Goal: Task Accomplishment & Management: Complete application form

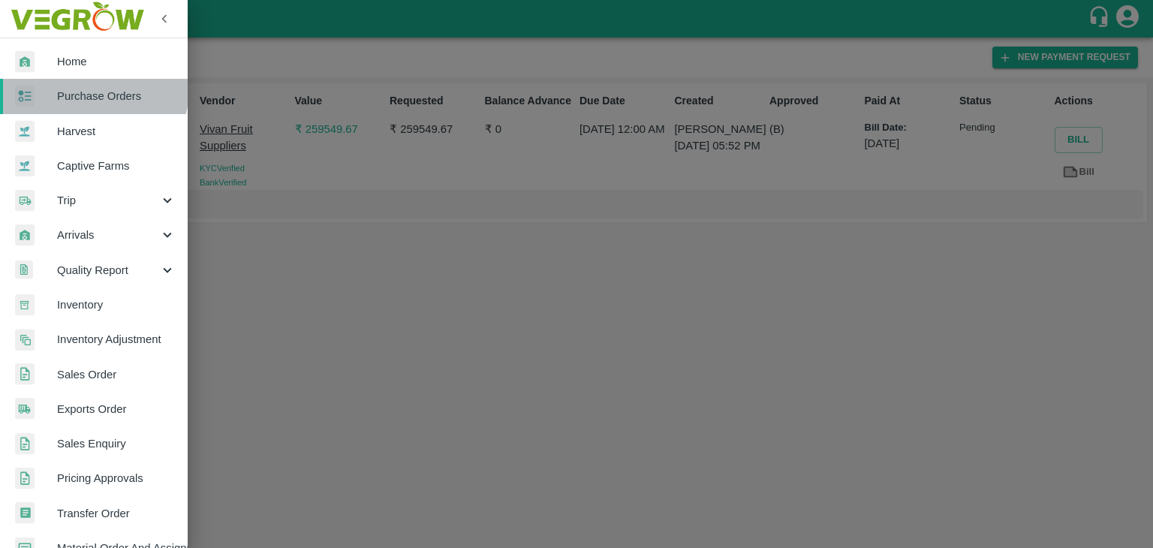
click at [92, 89] on span "Purchase Orders" at bounding box center [116, 96] width 119 height 17
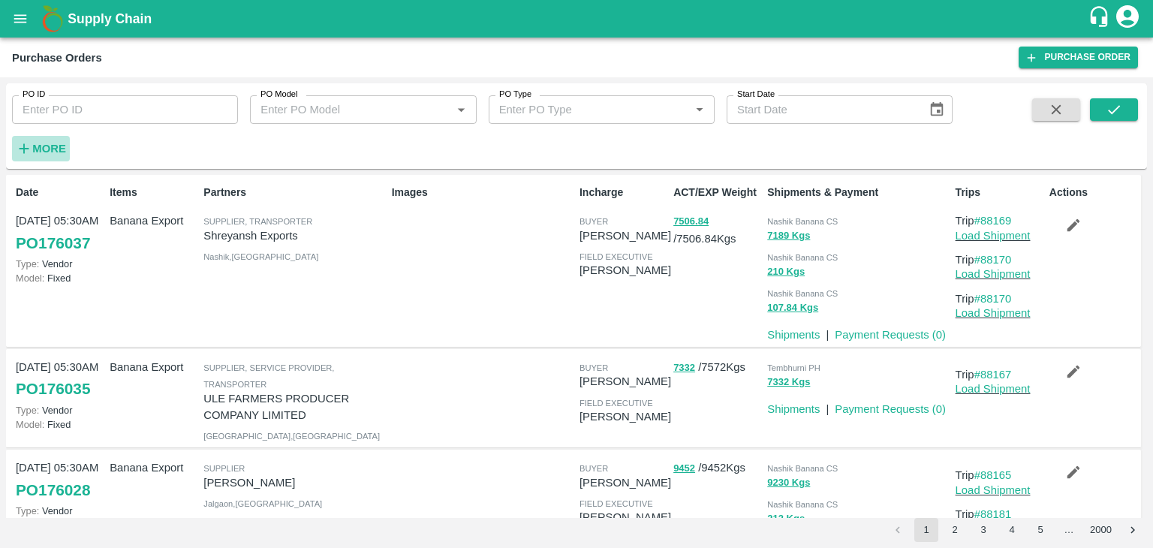
click at [32, 151] on icon "button" at bounding box center [24, 148] width 17 height 17
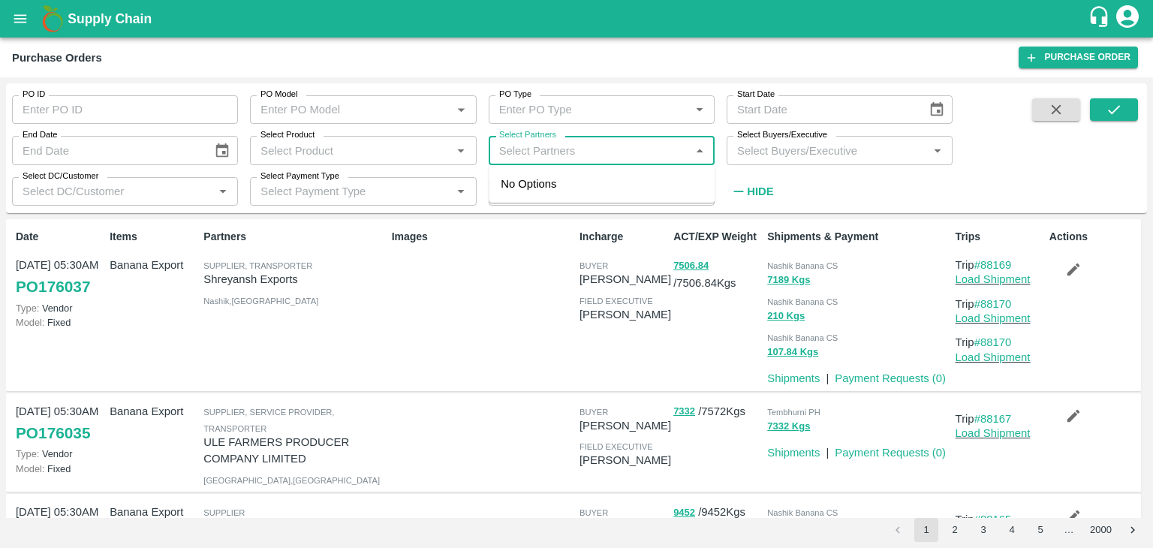
click at [572, 143] on input "Select Partners" at bounding box center [589, 150] width 192 height 20
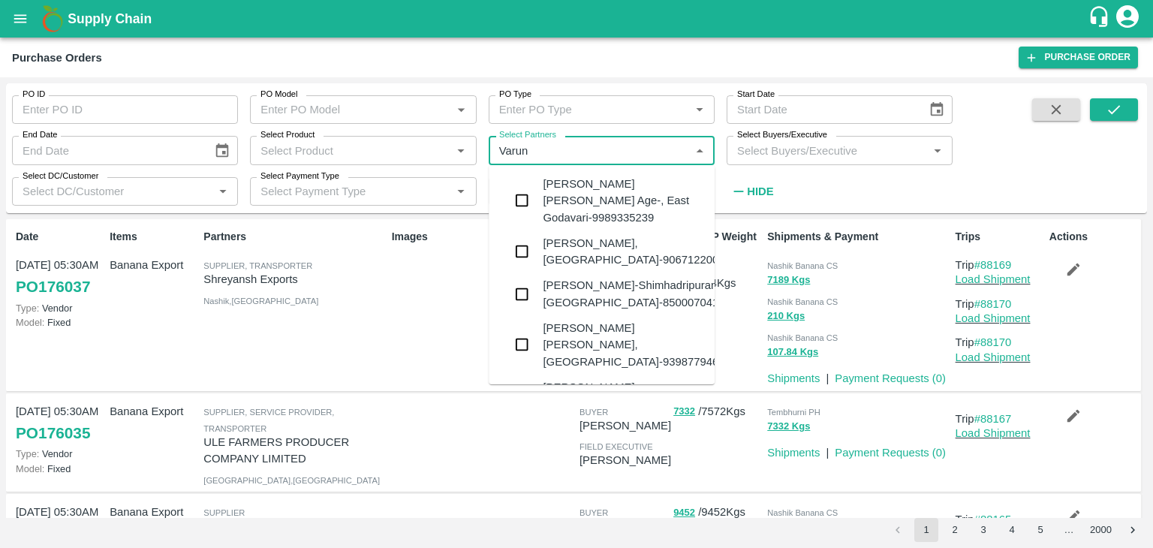
type input "Varun R"
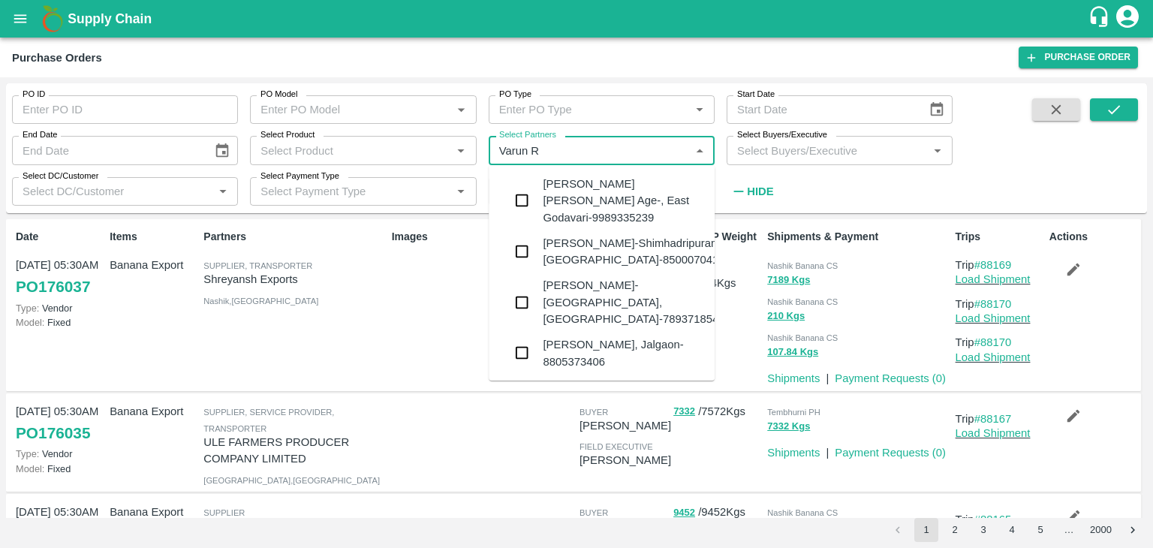
click at [591, 336] on div "VARUN RAMESHWAR AGRAWAL-Raver, Jalgaon-8805373406" at bounding box center [623, 353] width 160 height 34
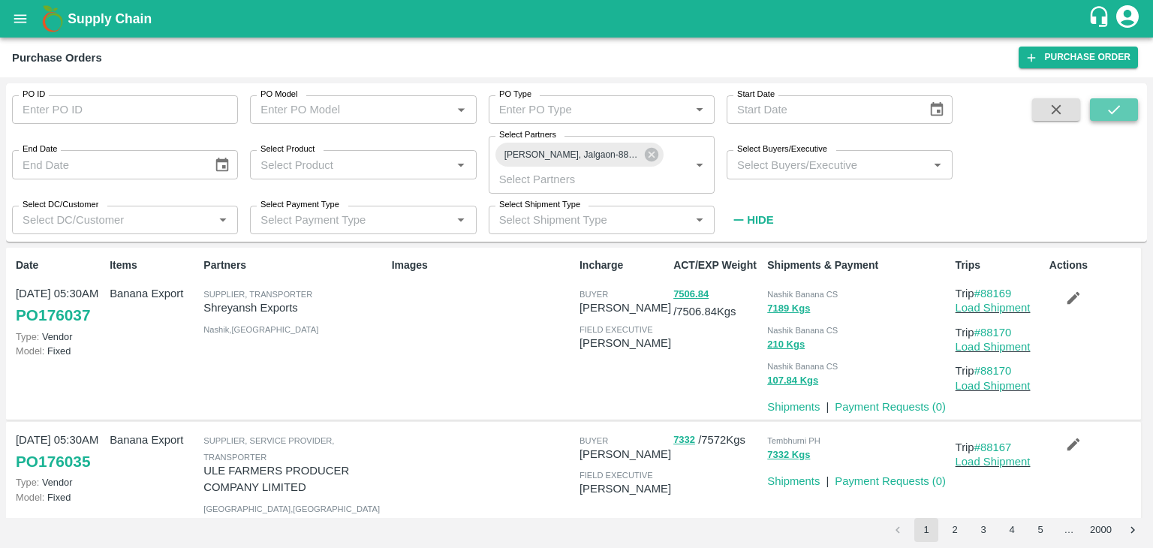
click at [1113, 109] on icon "submit" at bounding box center [1114, 109] width 17 height 17
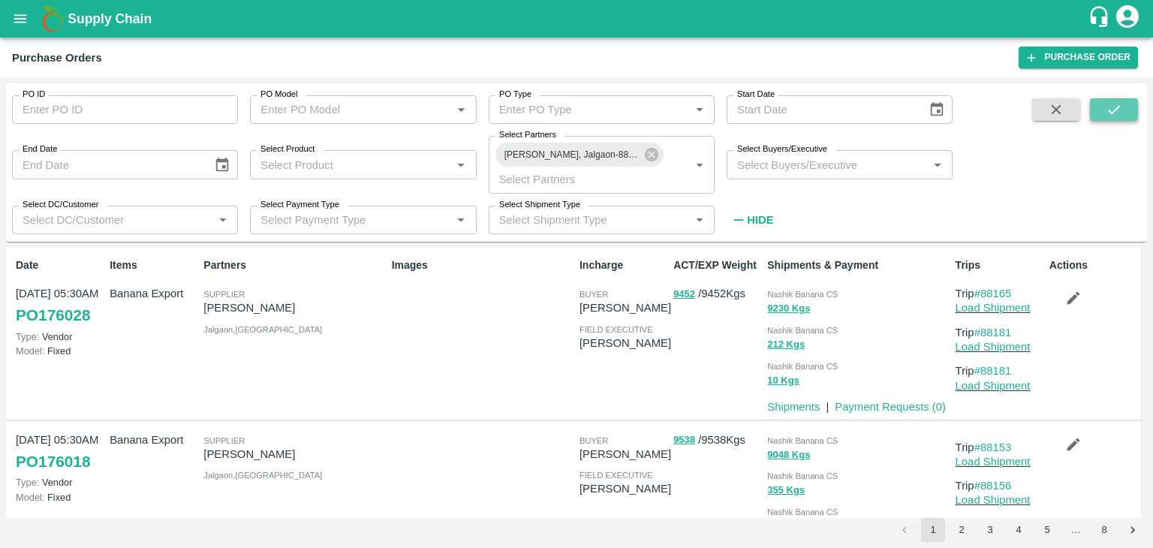
click at [1113, 109] on icon "submit" at bounding box center [1114, 109] width 17 height 17
click at [997, 290] on link "#88165" at bounding box center [993, 293] width 38 height 12
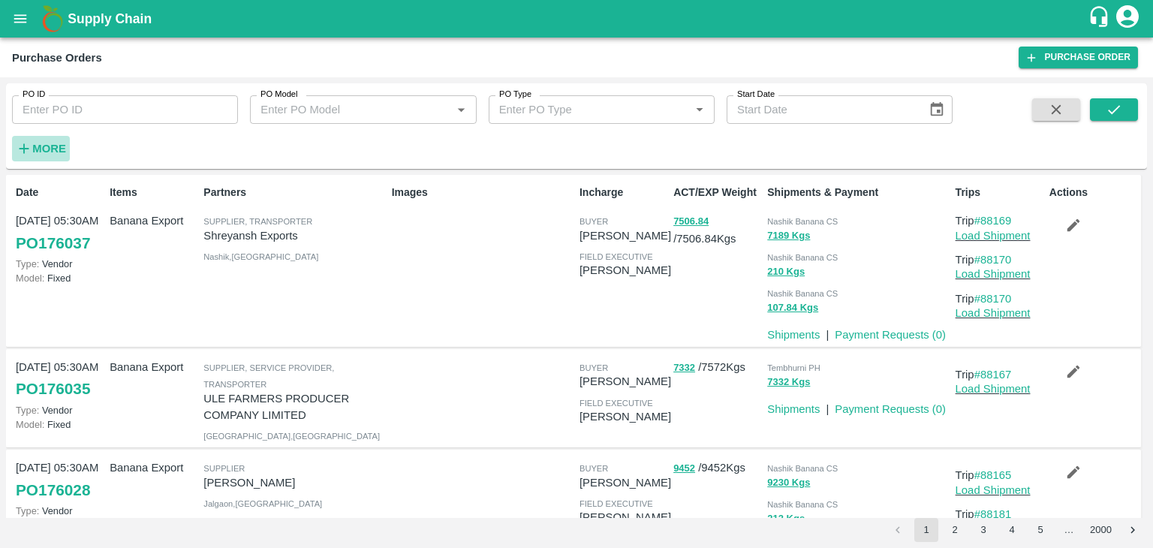
click at [53, 144] on strong "More" at bounding box center [49, 149] width 34 height 12
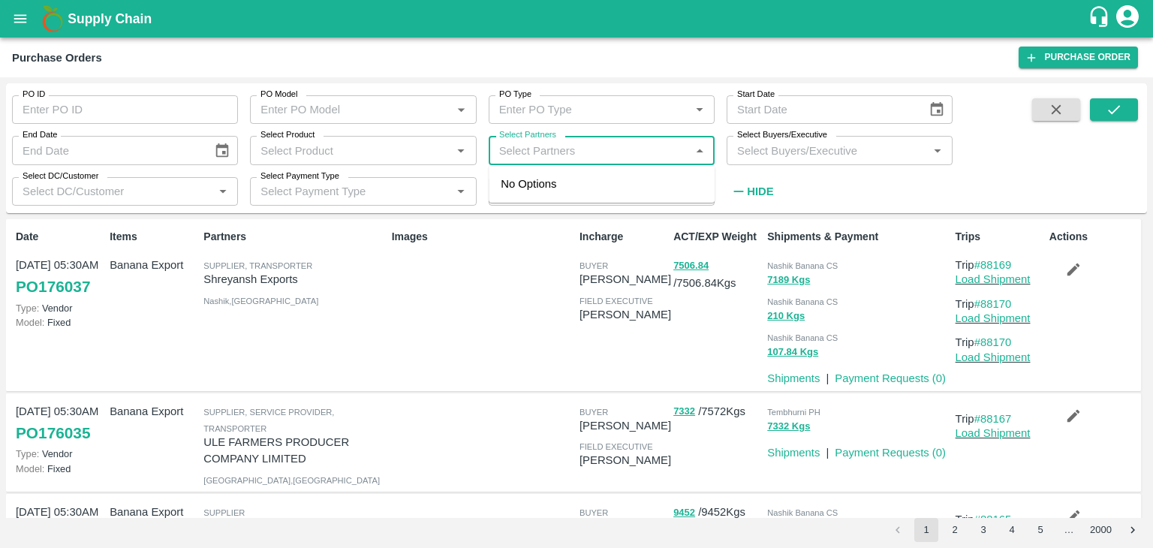
click at [546, 144] on input "Select Partners" at bounding box center [589, 150] width 192 height 20
type input "Shreyansh"
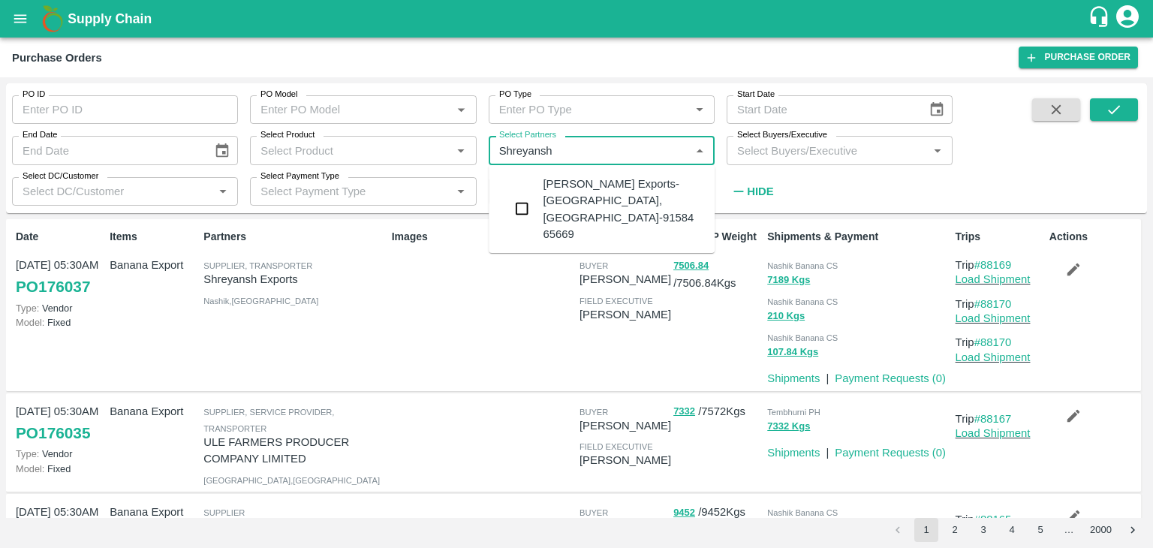
click at [595, 182] on div "[PERSON_NAME] Exports-[GEOGRAPHIC_DATA], [GEOGRAPHIC_DATA]-91584 65669" at bounding box center [623, 209] width 160 height 67
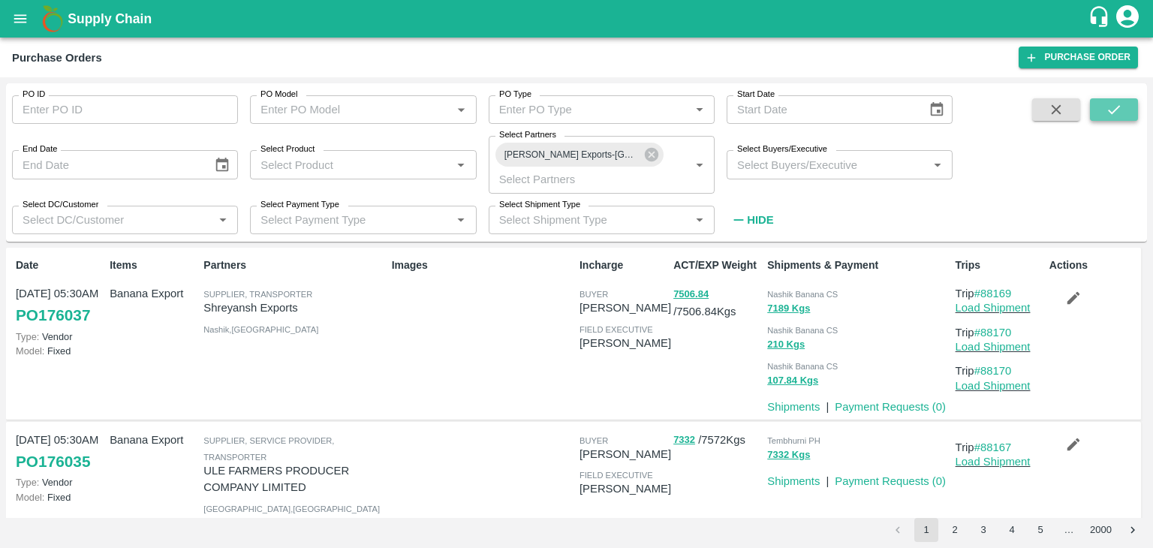
click at [1130, 105] on button "submit" at bounding box center [1114, 109] width 48 height 23
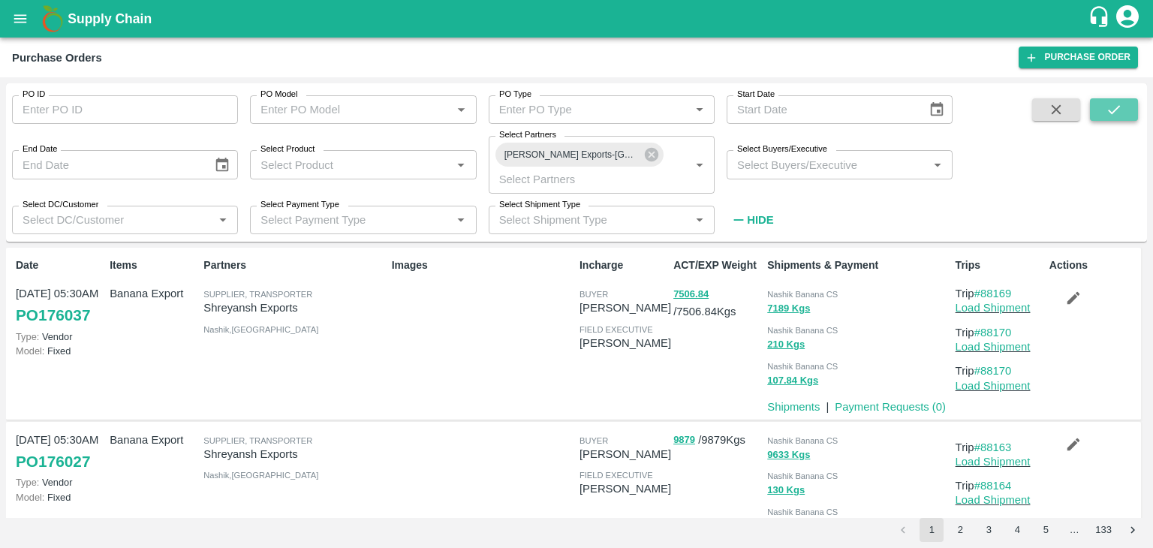
click at [1130, 105] on button "submit" at bounding box center [1114, 109] width 48 height 23
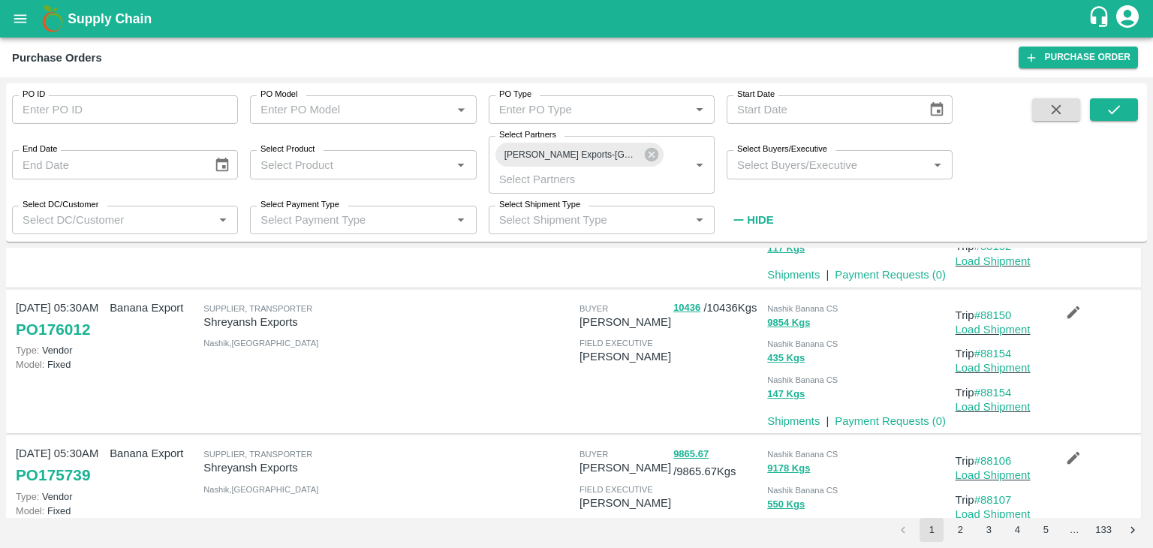
scroll to position [685, 0]
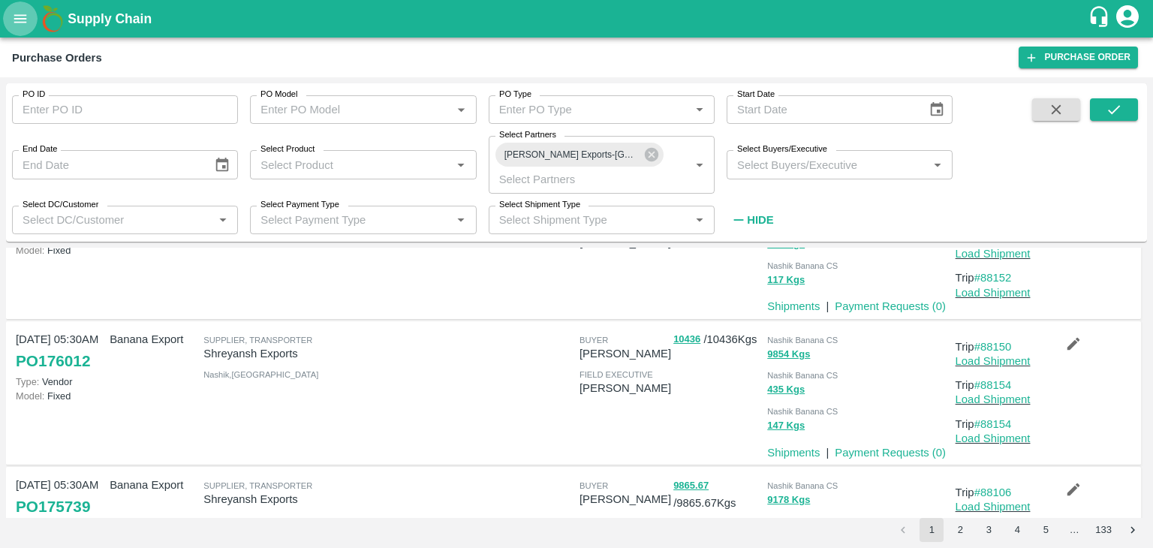
click at [13, 17] on icon "open drawer" at bounding box center [20, 19] width 17 height 17
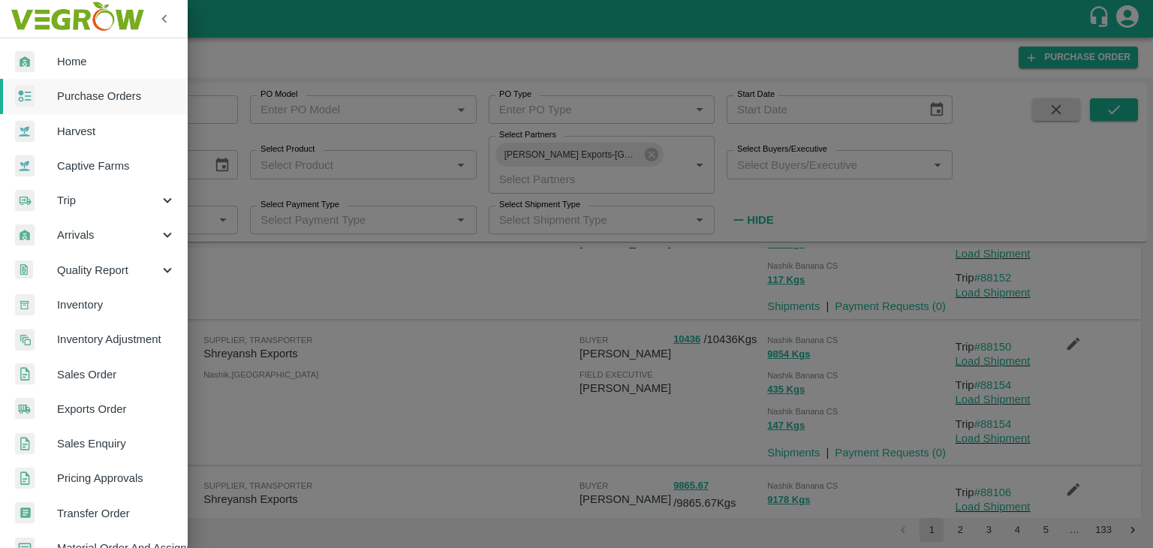
click at [1000, 77] on div at bounding box center [576, 274] width 1153 height 548
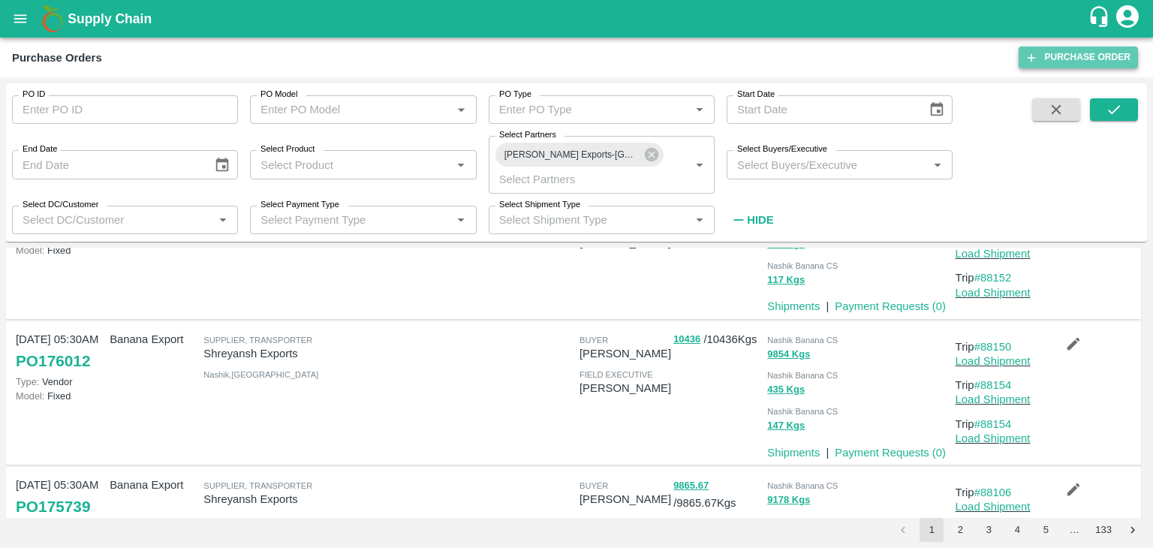
click at [1056, 54] on link "Purchase Order" at bounding box center [1078, 58] width 119 height 22
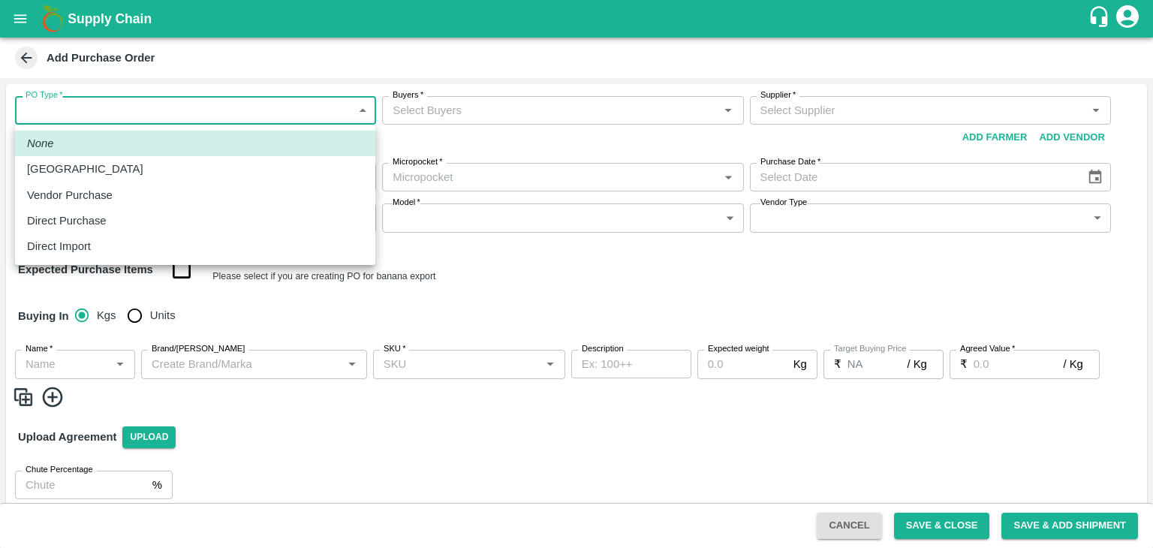
click at [44, 110] on body "Supply Chain Add Purchase Order PO Type   * ​ PO Type Buyers   * Buyers   * Sup…" at bounding box center [576, 274] width 1153 height 548
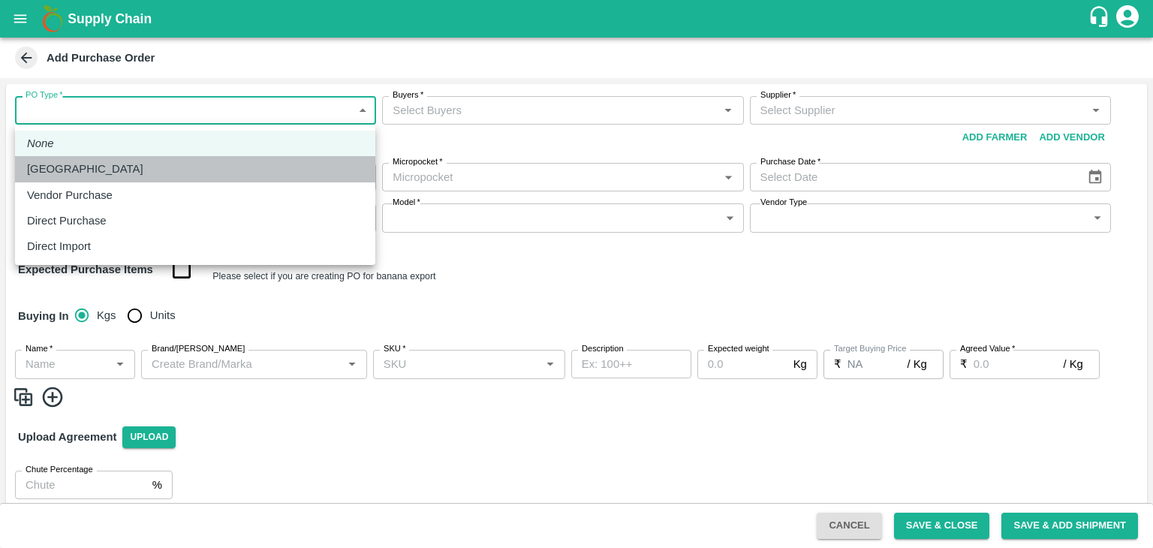
click at [68, 178] on li "[GEOGRAPHIC_DATA]" at bounding box center [195, 169] width 360 height 26
type input "1"
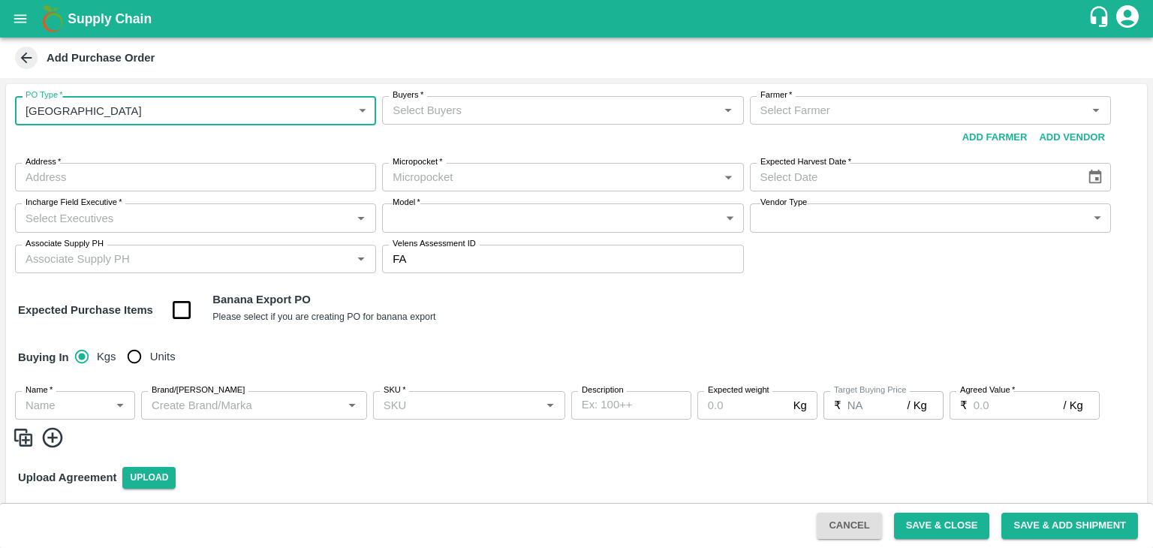
click at [489, 107] on input "Buyers   *" at bounding box center [550, 111] width 327 height 20
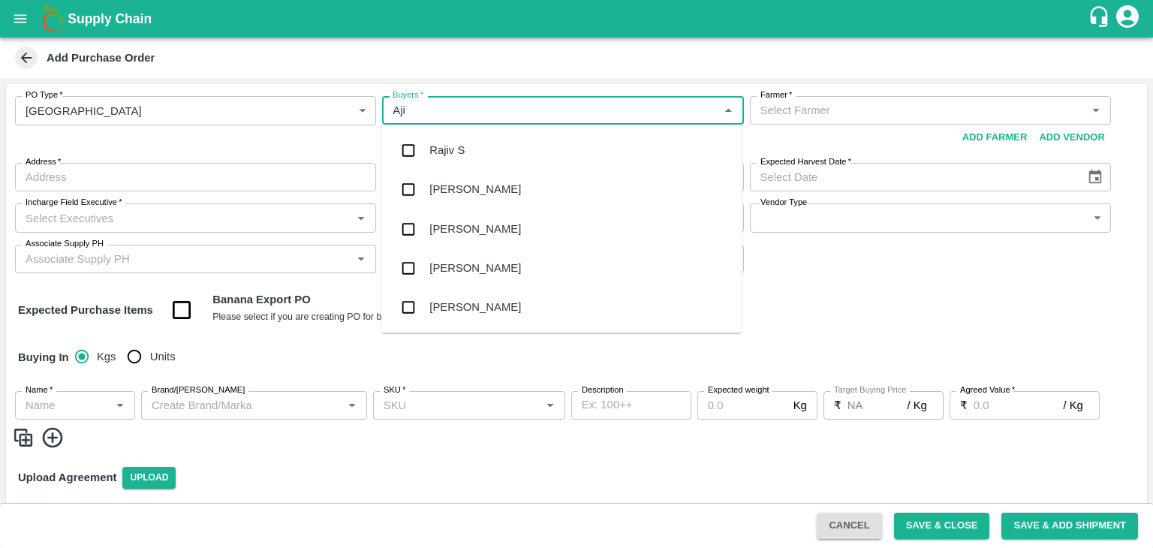
type input "Ajit"
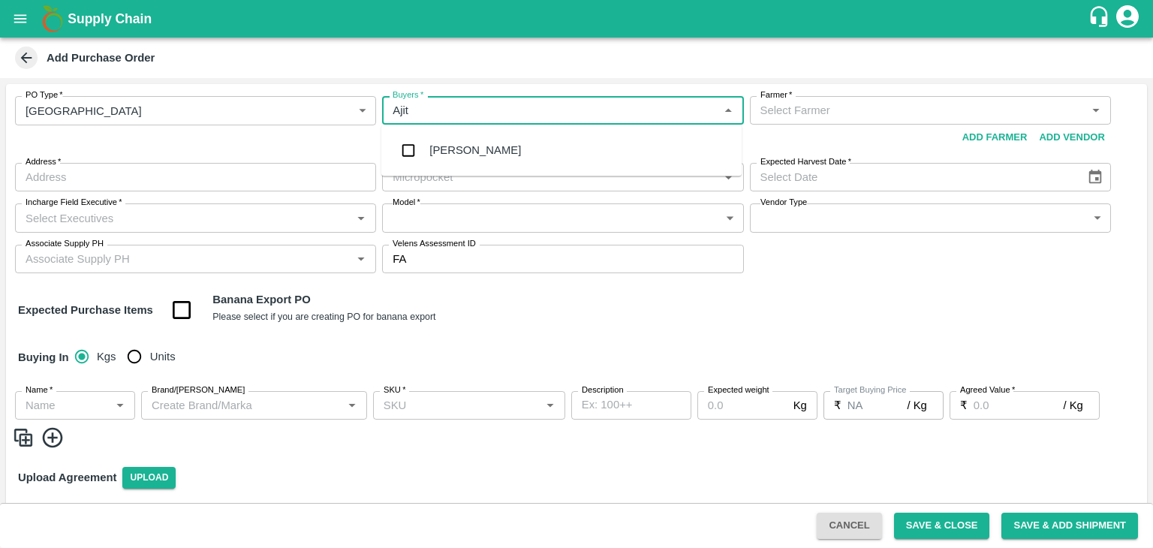
click at [480, 133] on div "[PERSON_NAME]" at bounding box center [561, 150] width 360 height 39
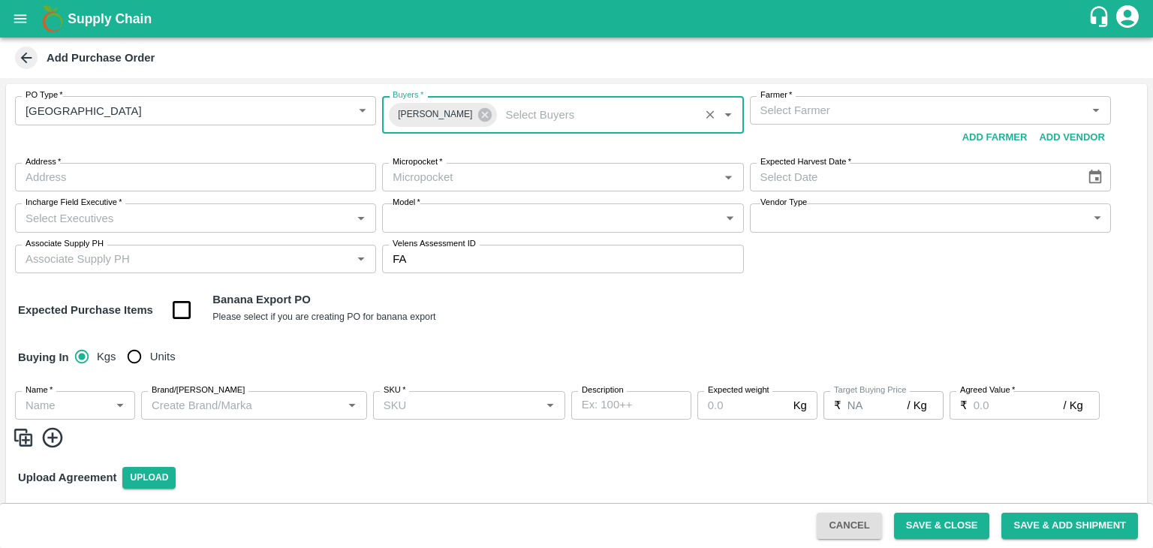
click at [802, 122] on div "Farmer   *" at bounding box center [930, 110] width 361 height 29
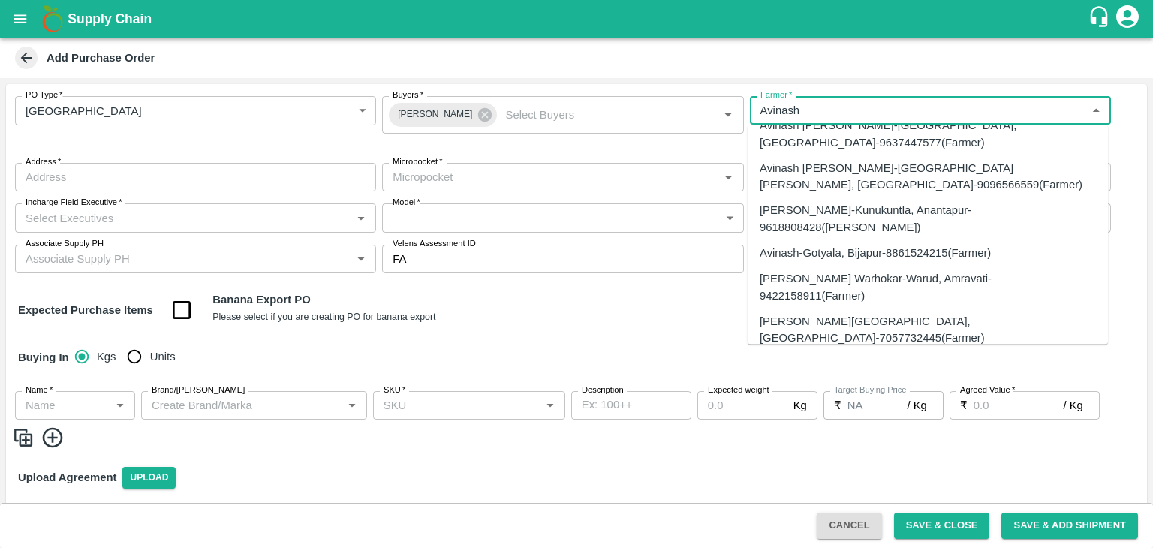
scroll to position [1600, 0]
click at [812, 106] on input "Farmer   *" at bounding box center [917, 111] width 327 height 20
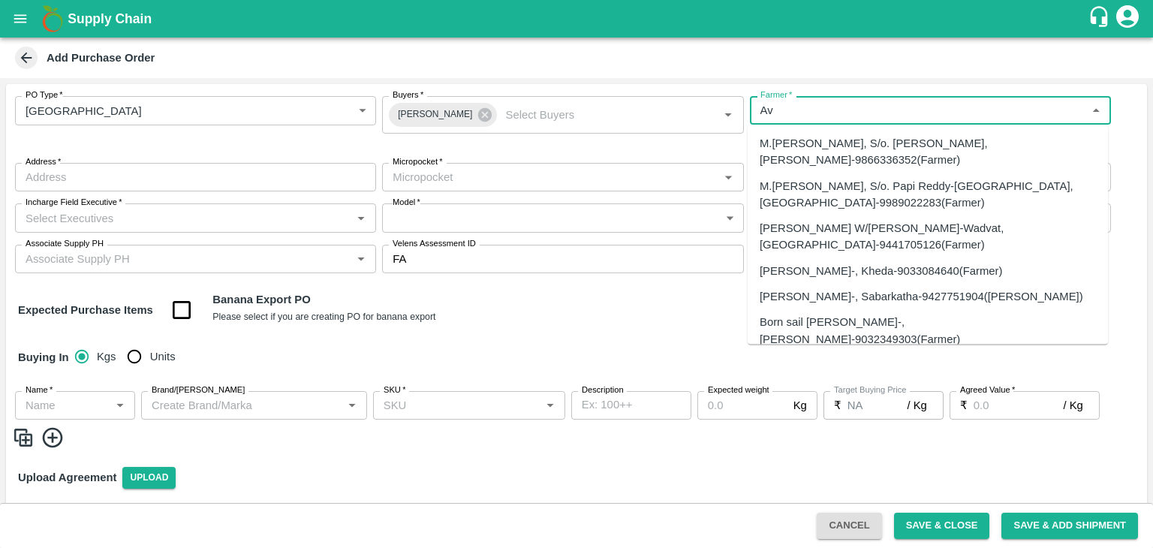
type input "A"
paste input "8379013555"
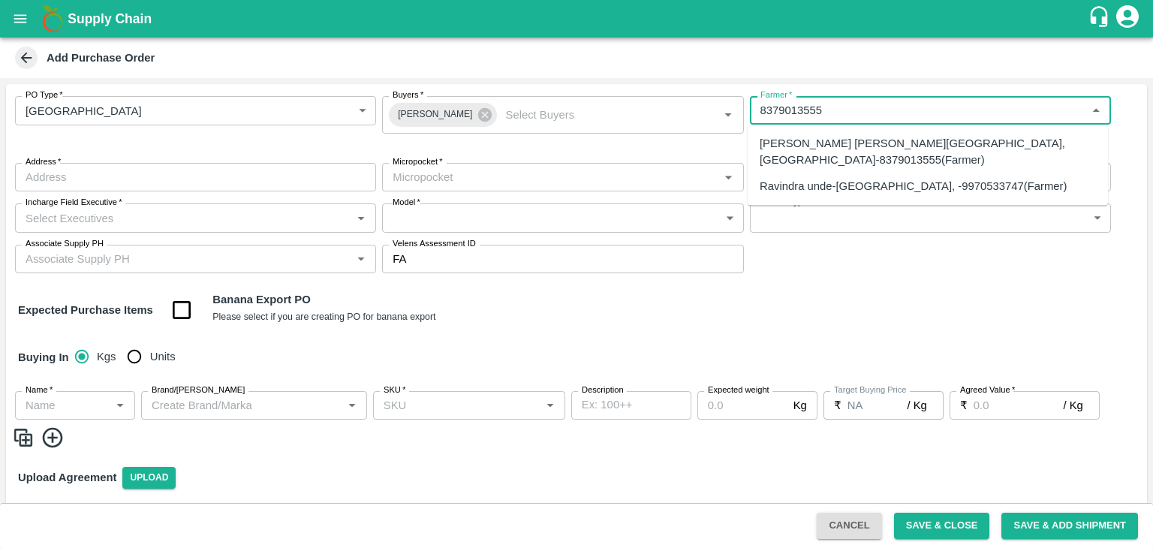
click at [873, 144] on div "Avinash Narayan Pawar-Kandar, Solapur-8379013555(Farmer)" at bounding box center [928, 152] width 336 height 34
type input "Avinash Narayan Pawar-Kandar, Solapur-8379013555(Farmer)"
type input "Kandar, Solapur, Karmala, Maharashtra"
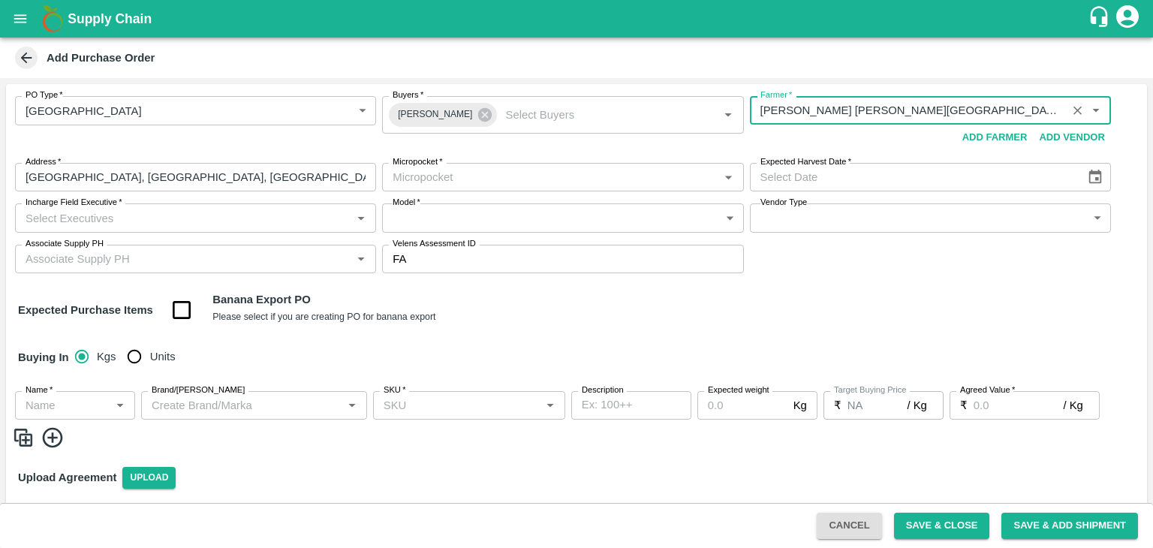
type input "Avinash Narayan Pawar-Kandar, Solapur-8379013555(Farmer)"
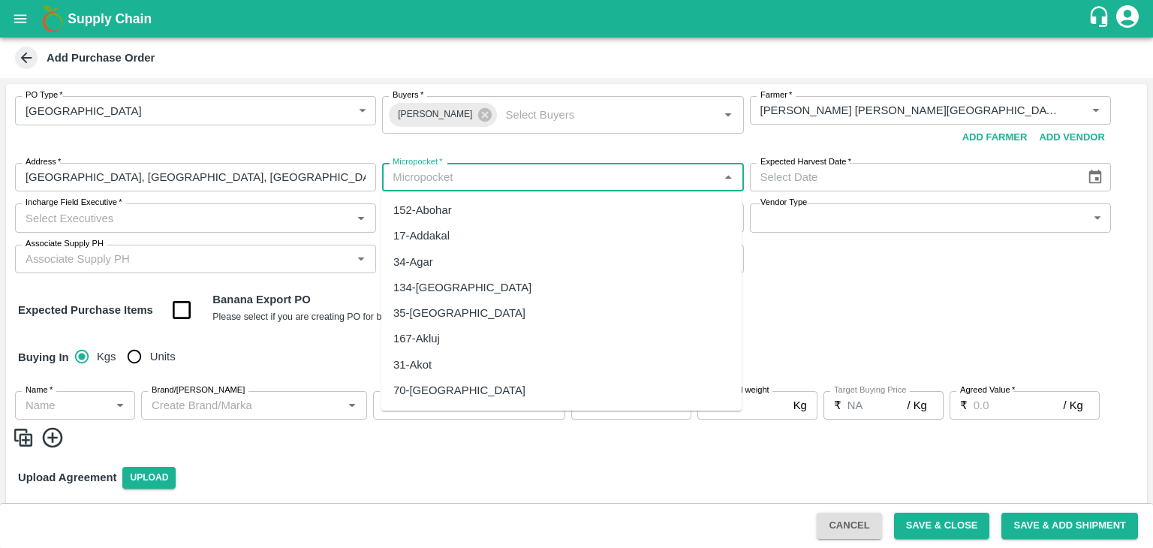
click at [540, 179] on input "Micropocket   *" at bounding box center [550, 177] width 327 height 20
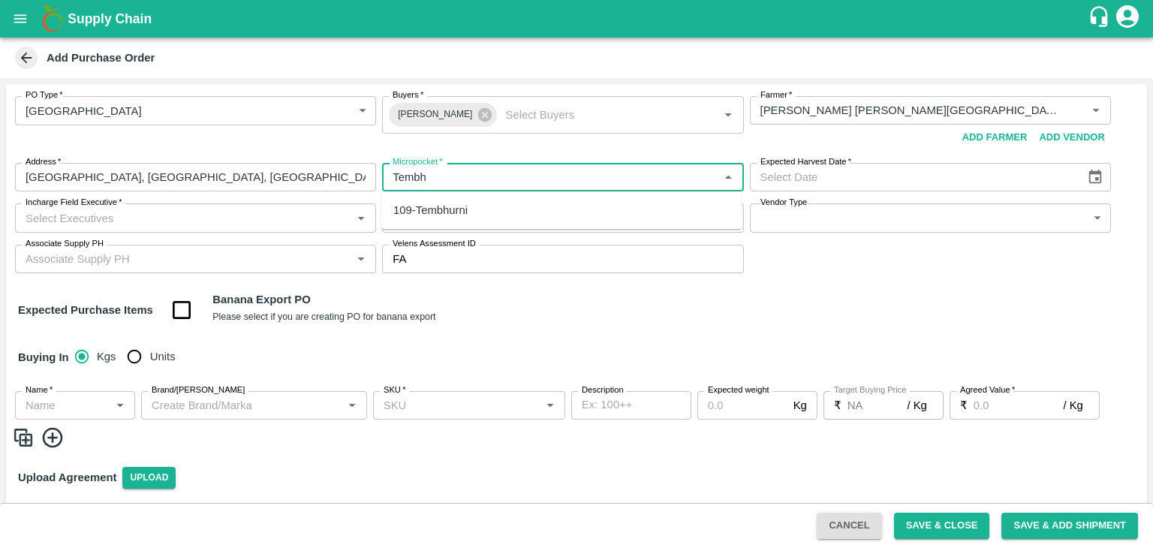
click at [482, 206] on div "109-Tembhurni" at bounding box center [561, 210] width 360 height 26
type input "109-Tembhurni"
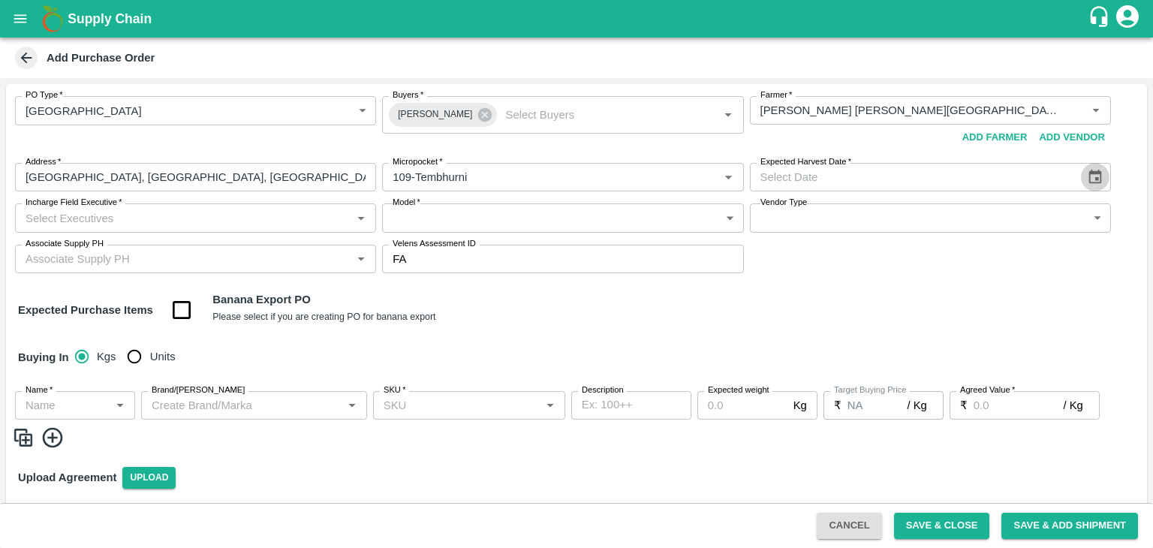
click at [1097, 176] on icon "Choose date" at bounding box center [1094, 177] width 13 height 14
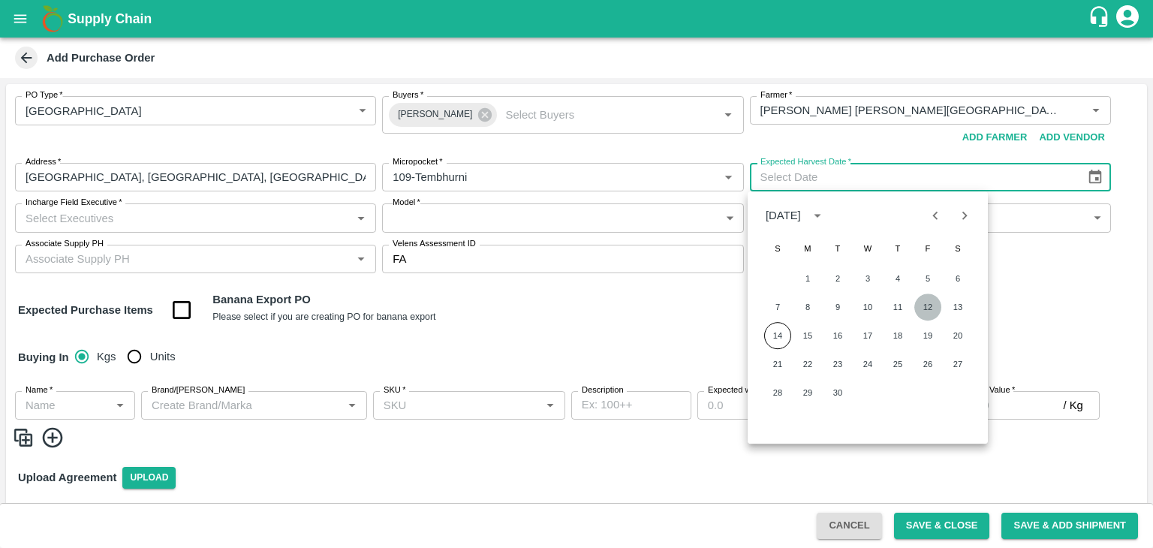
click at [926, 305] on button "12" at bounding box center [927, 306] width 27 height 27
type input "12/09/2025"
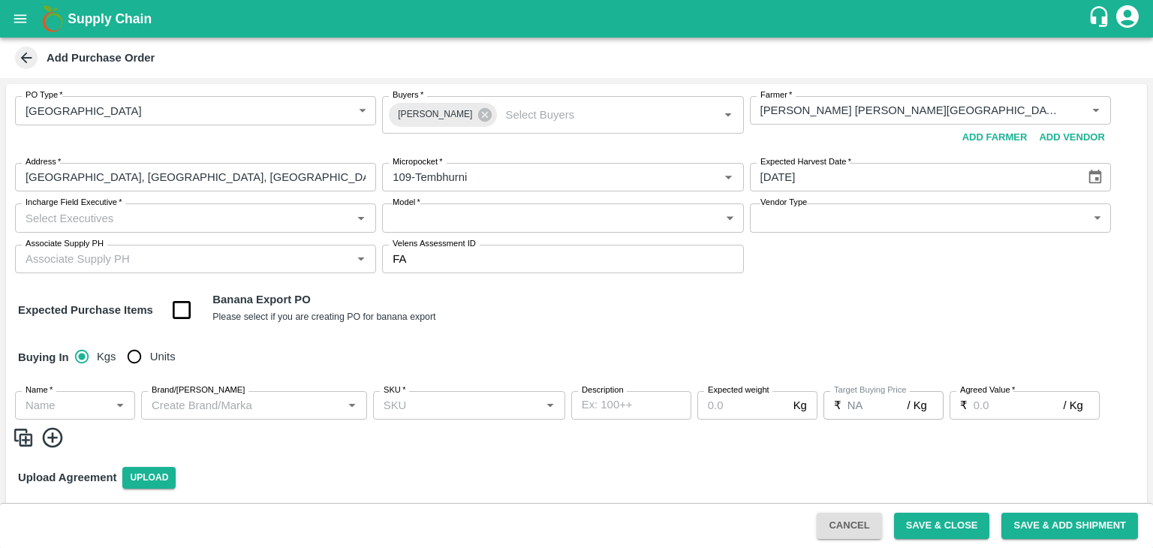
click at [271, 208] on input "Incharge Field Executive   *" at bounding box center [183, 218] width 327 height 20
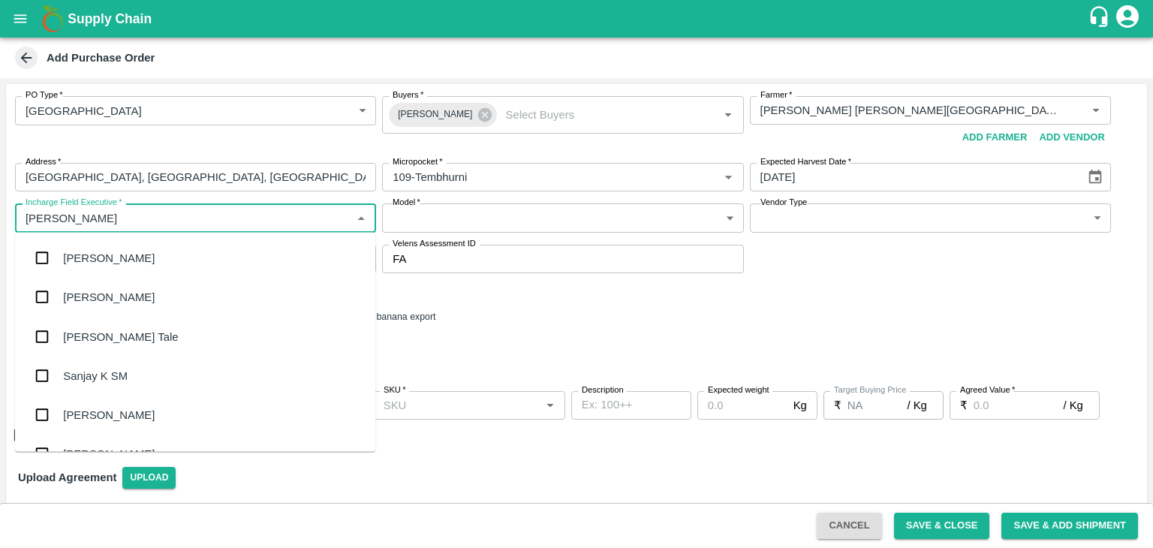
type input "Jay"
drag, startPoint x: 138, startPoint y: 313, endPoint x: 120, endPoint y: 335, distance: 28.3
click at [120, 335] on ul "Sanjay Kumar Ram Vijay Tanagde jaydip Tale Sanjay K SM Jayachandran Jithendar N…" at bounding box center [195, 342] width 360 height 219
click at [120, 335] on div "[PERSON_NAME] Tale" at bounding box center [195, 336] width 360 height 39
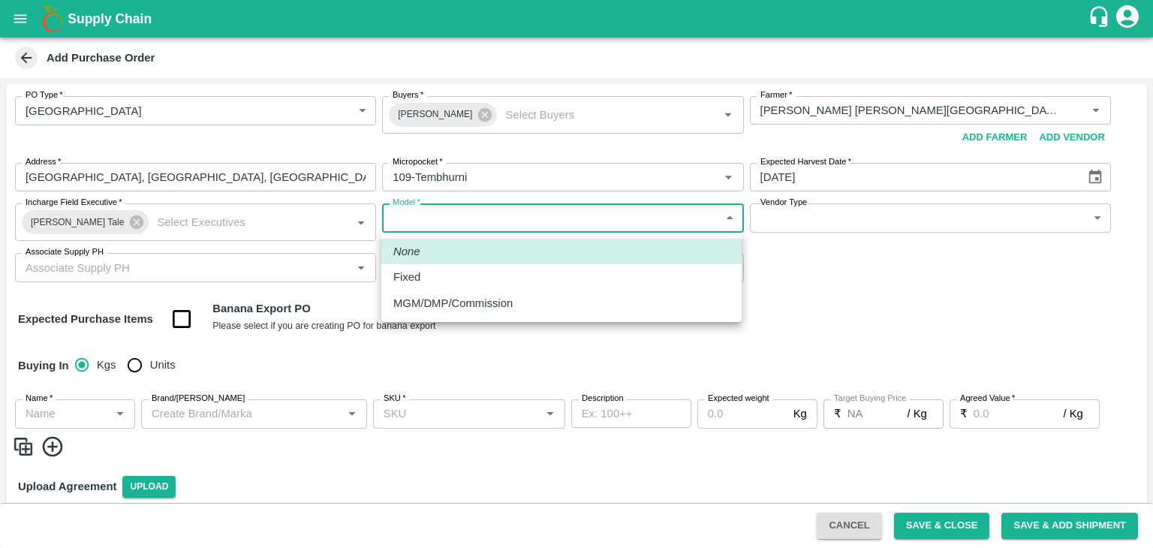
click at [500, 222] on body "Supply Chain Add Purchase Order PO Type   * Farm Gate 1 PO Type Buyers   * Ajit…" at bounding box center [576, 274] width 1153 height 548
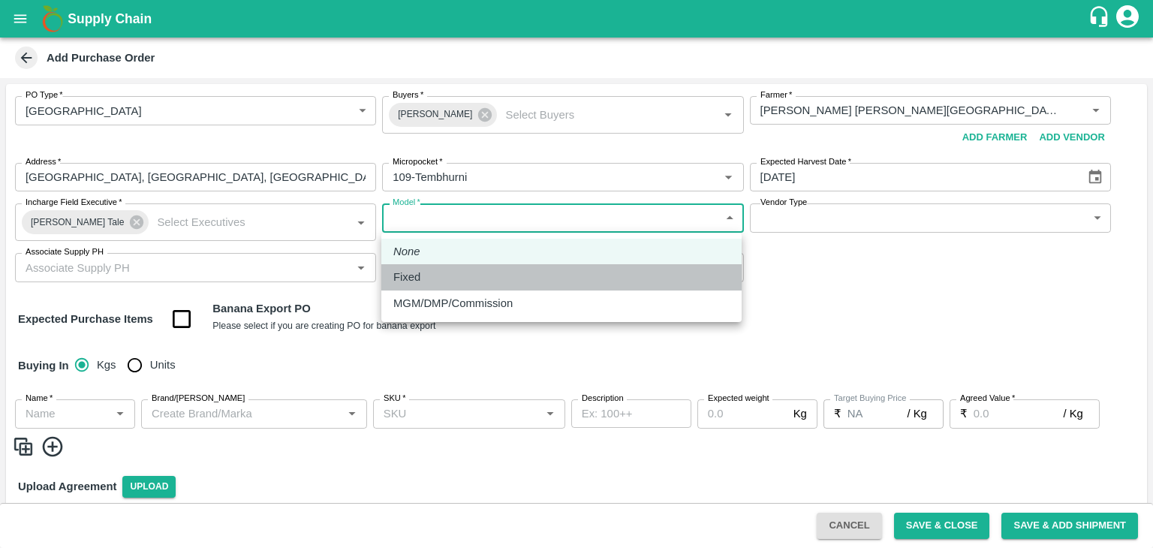
click at [441, 273] on div "Fixed" at bounding box center [561, 277] width 336 height 17
type input "Fixed"
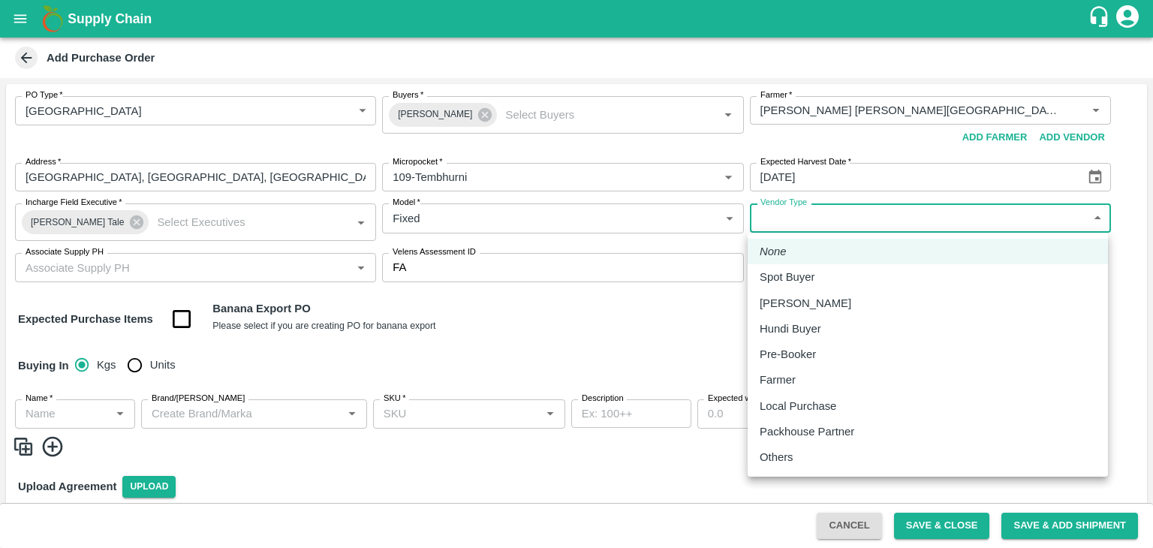
click at [810, 220] on body "Supply Chain Add Purchase Order PO Type   * Farm Gate 1 PO Type Buyers   * Ajit…" at bounding box center [576, 274] width 1153 height 548
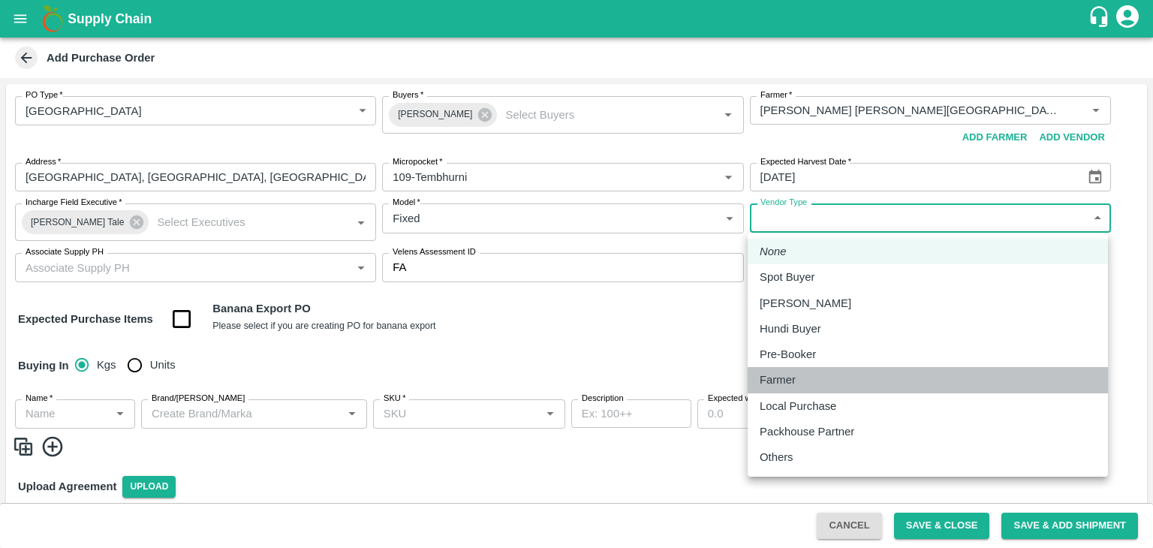
click at [796, 374] on div "Farmer" at bounding box center [782, 380] width 44 height 17
type input "FARMER"
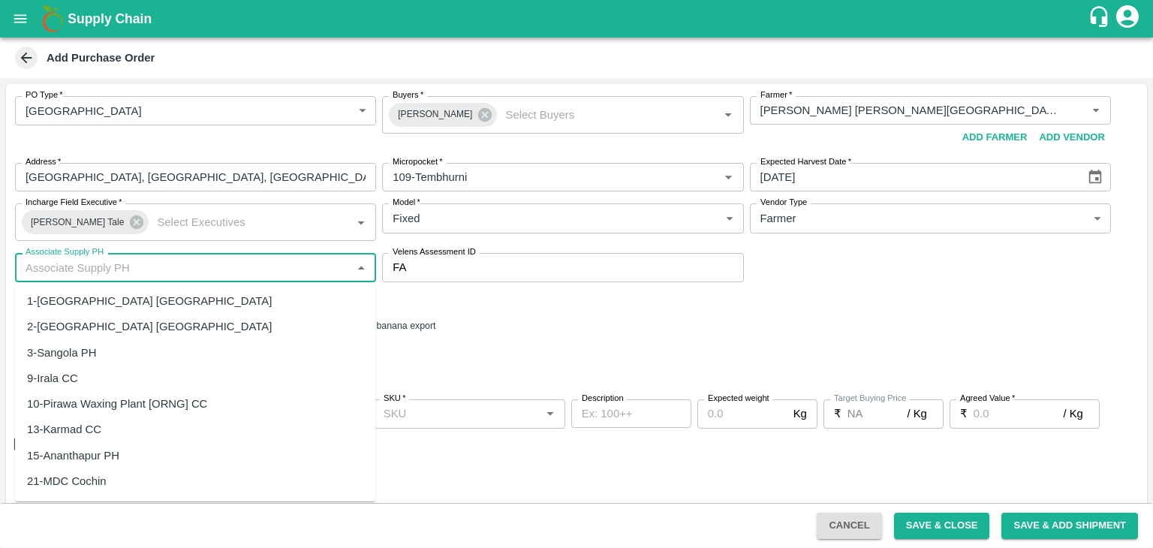
click at [245, 271] on input "Associate Supply PH" at bounding box center [183, 267] width 327 height 20
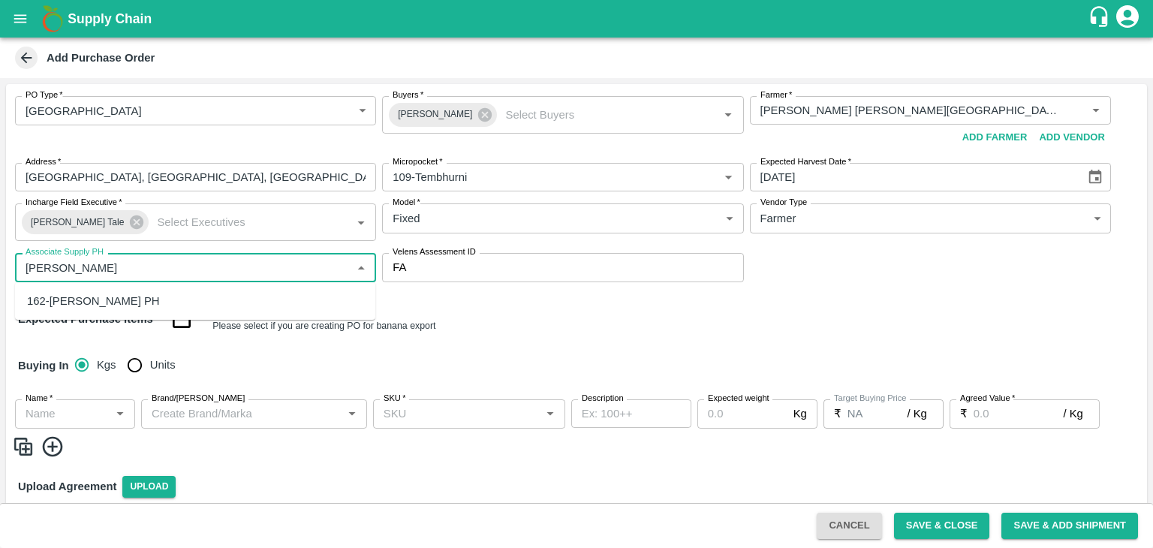
type input "J"
click at [114, 299] on div "61-Tembhurni PH" at bounding box center [195, 301] width 360 height 26
type input "61-Tembhurni PH"
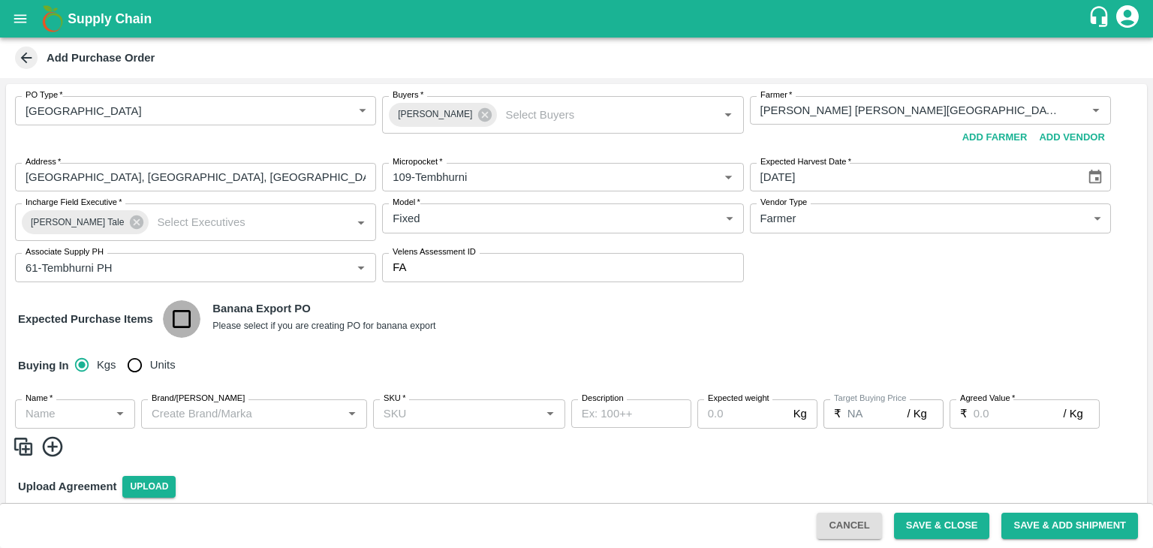
click at [183, 326] on input "checkbox" at bounding box center [182, 319] width 38 height 38
checkbox input "true"
type input "Banana Export"
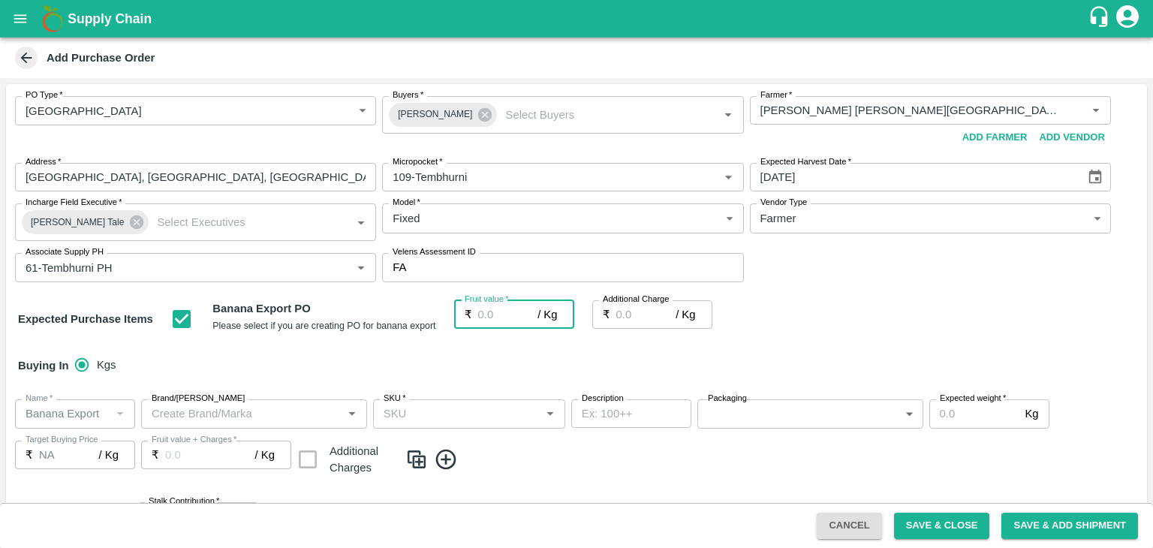
click at [482, 316] on input "Fruit value   *" at bounding box center [508, 314] width 60 height 29
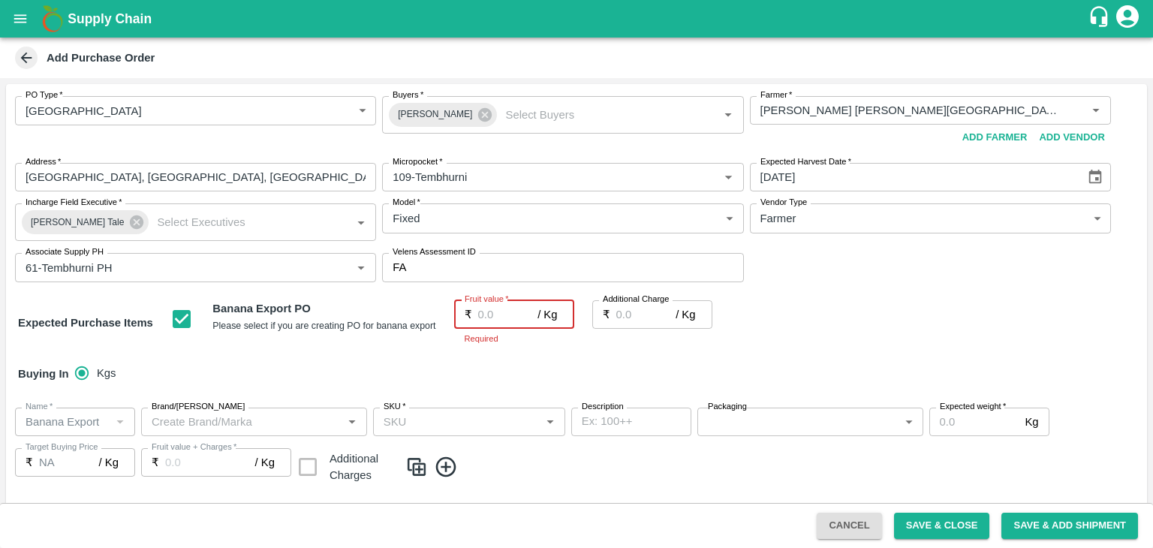
type input "2"
type input "26"
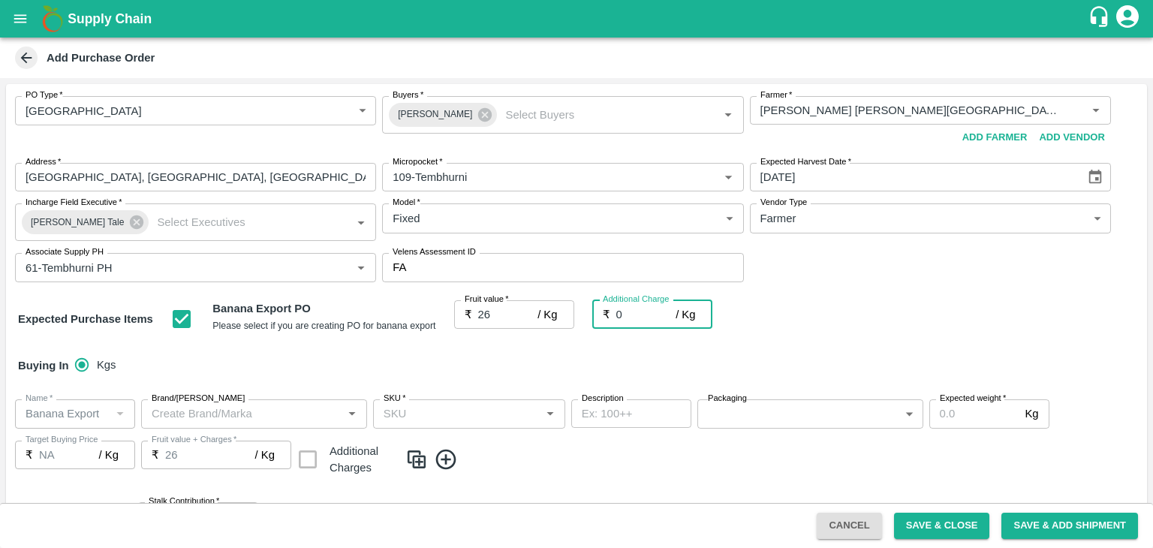
type input "0"
click at [511, 358] on div "Buying In Kgs" at bounding box center [576, 366] width 1141 height 44
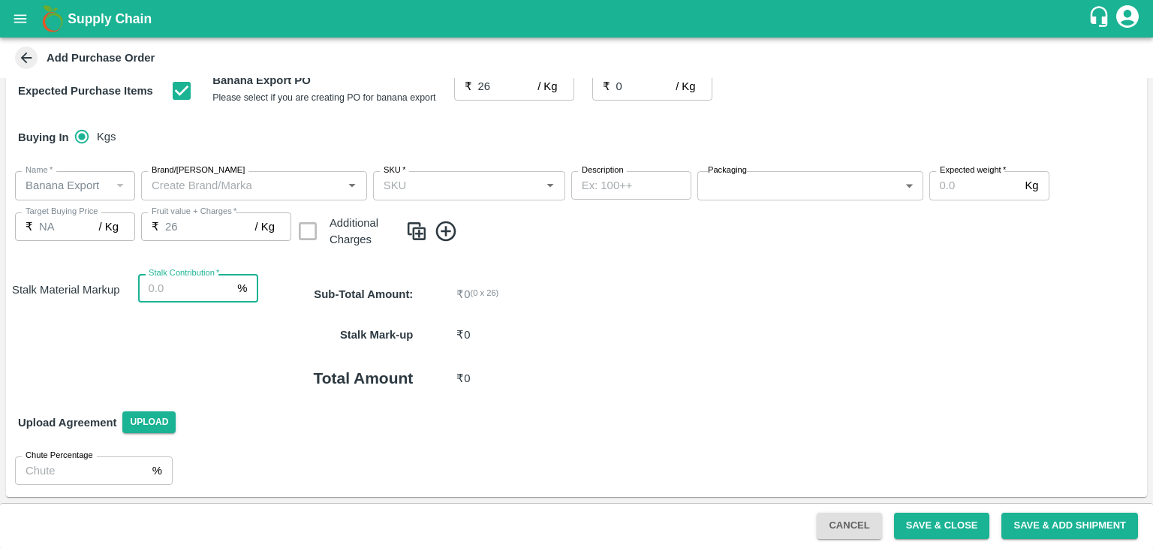
click at [192, 290] on input "Stalk Contribution   *" at bounding box center [185, 288] width 94 height 29
type input "8"
click at [607, 331] on p "₹ 0" at bounding box center [729, 335] width 547 height 17
click at [456, 230] on icon at bounding box center [446, 231] width 25 height 25
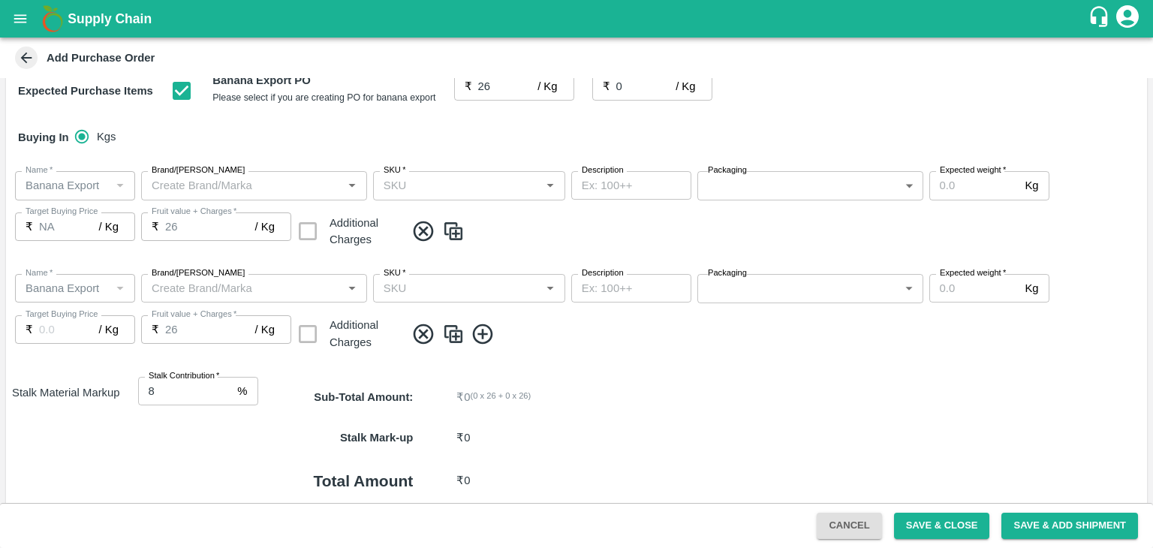
click at [483, 328] on icon at bounding box center [483, 334] width 25 height 25
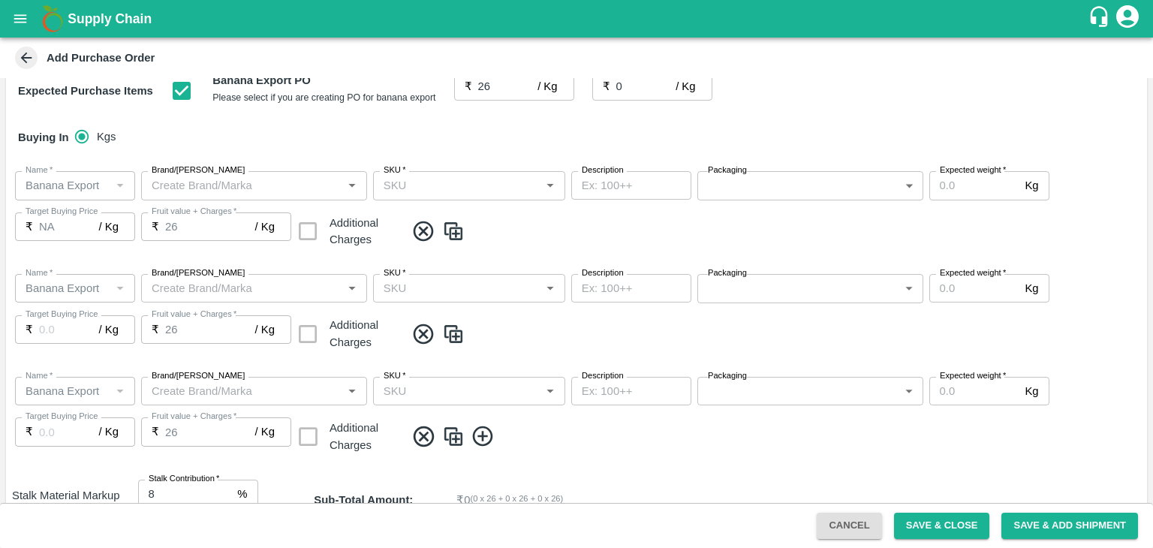
click at [484, 435] on icon at bounding box center [483, 436] width 25 height 25
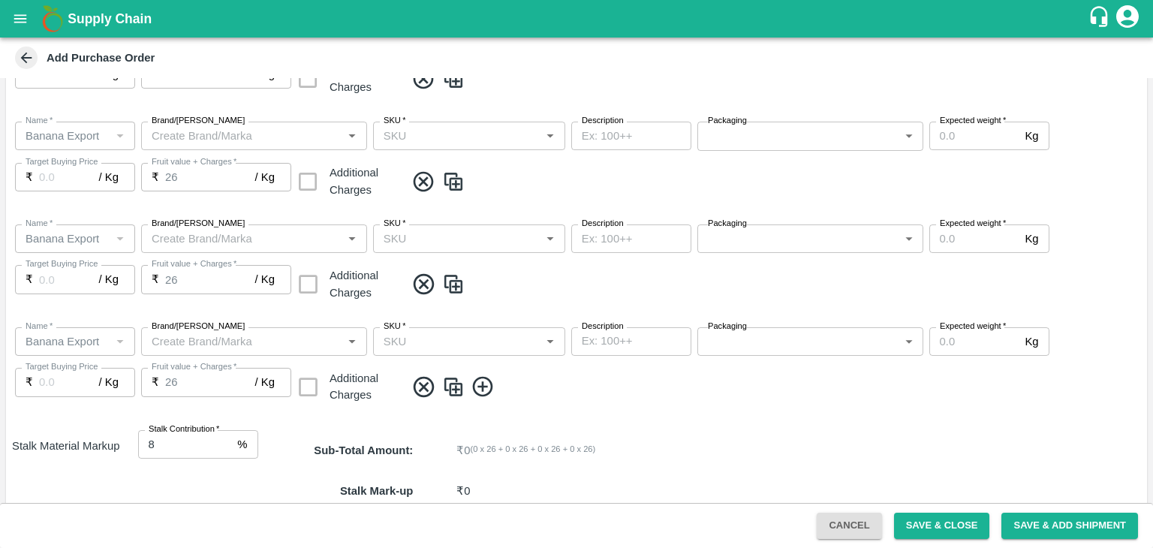
scroll to position [383, 0]
click at [483, 382] on icon at bounding box center [483, 384] width 25 height 25
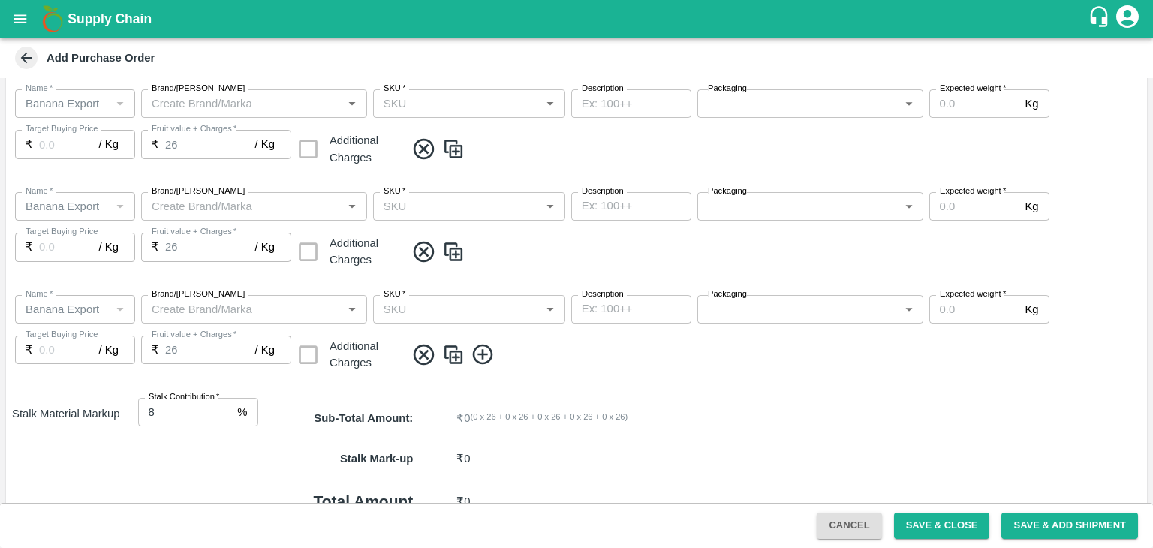
scroll to position [534, 0]
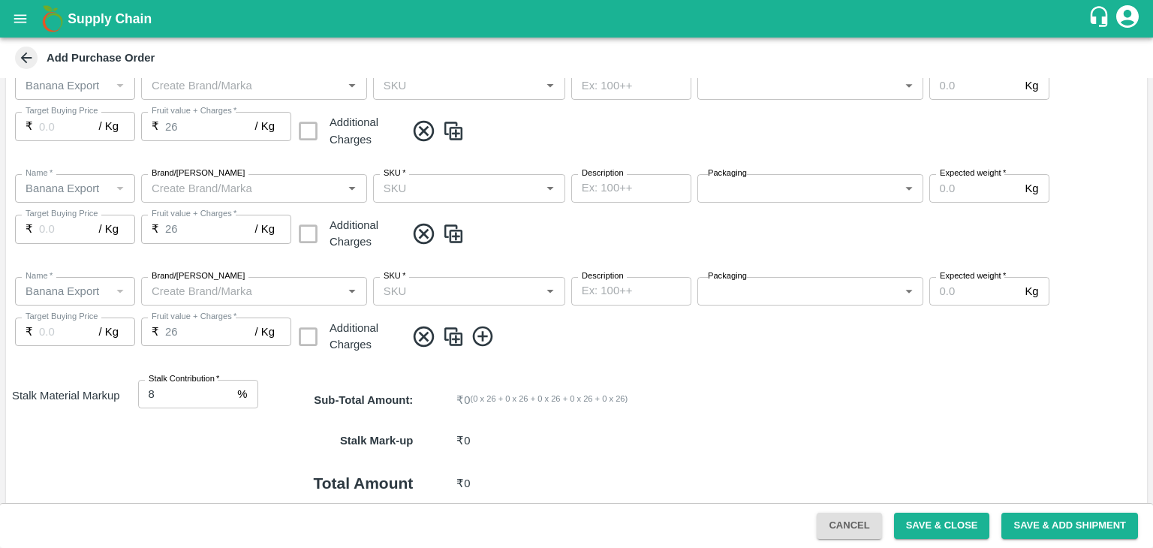
click at [483, 335] on icon at bounding box center [482, 337] width 20 height 20
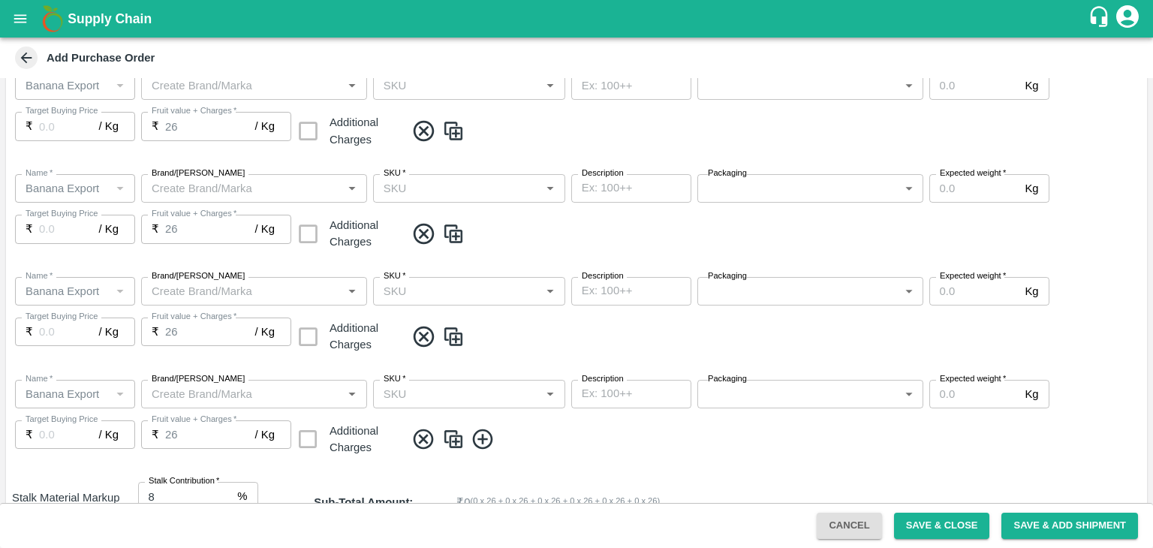
click at [489, 436] on icon at bounding box center [483, 439] width 25 height 25
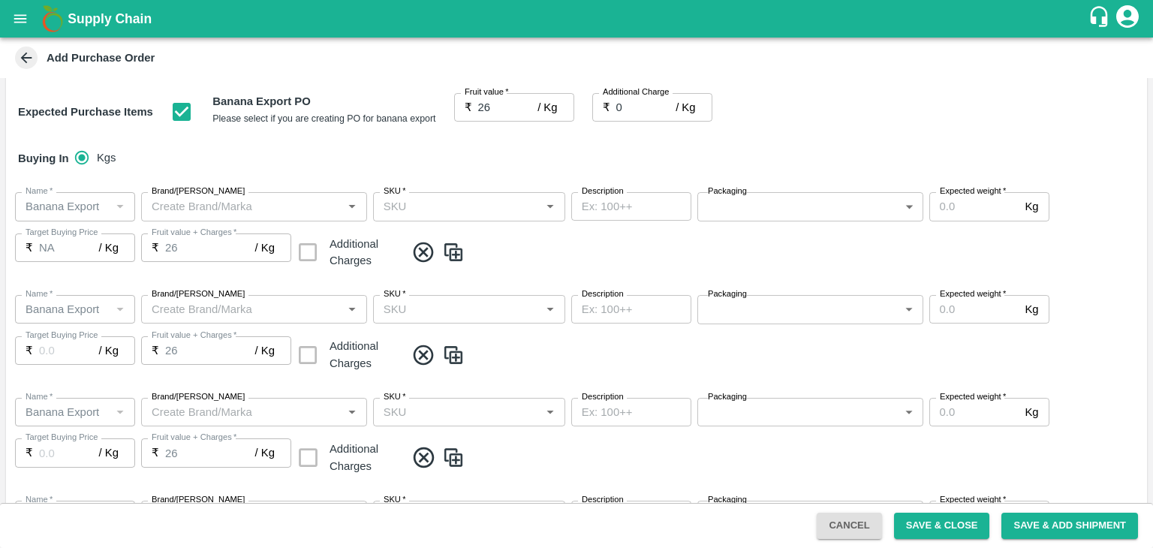
scroll to position [201, 0]
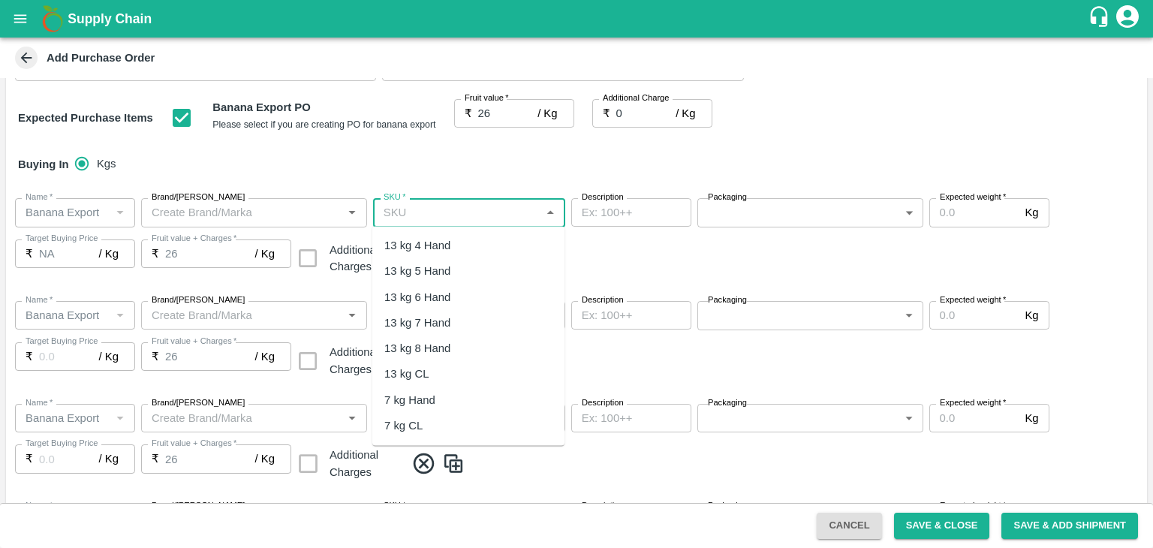
click at [463, 219] on input "SKU   *" at bounding box center [457, 213] width 158 height 20
click at [456, 244] on div "13 kg M N-CHL 4 Hand" at bounding box center [442, 245] width 116 height 17
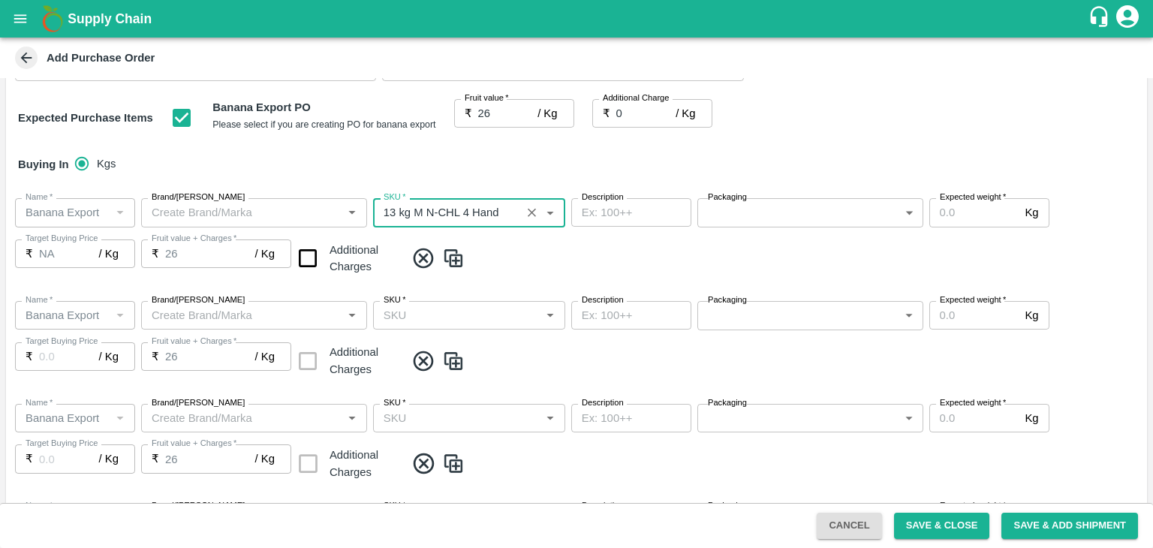
type input "13 kg M N-CHL 4 Hand"
click at [492, 324] on input "SKU   *" at bounding box center [457, 315] width 158 height 20
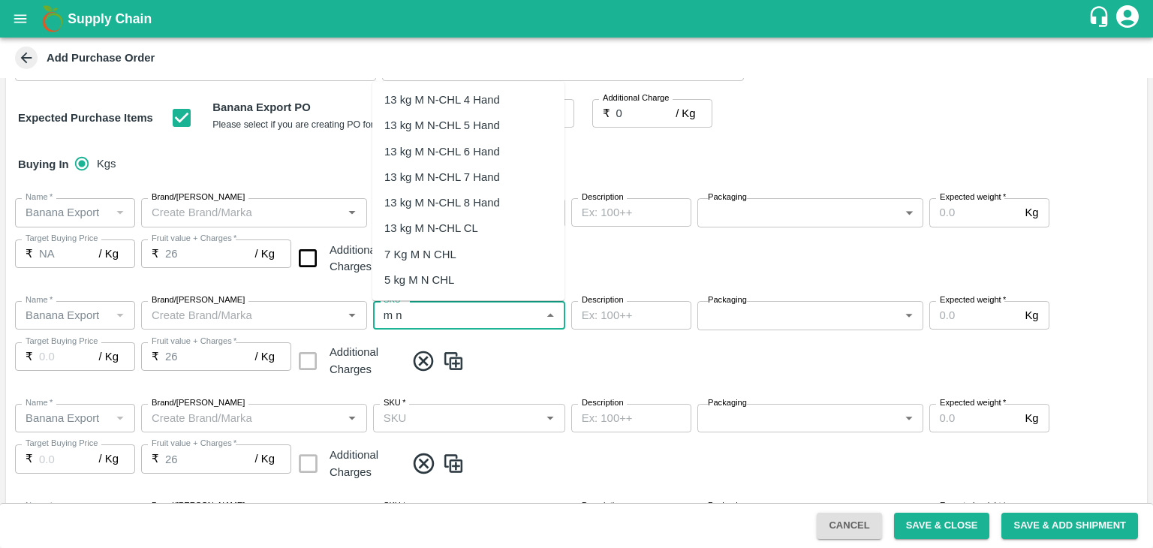
click at [438, 128] on div "13 kg M N-CHL 5 Hand" at bounding box center [442, 126] width 116 height 17
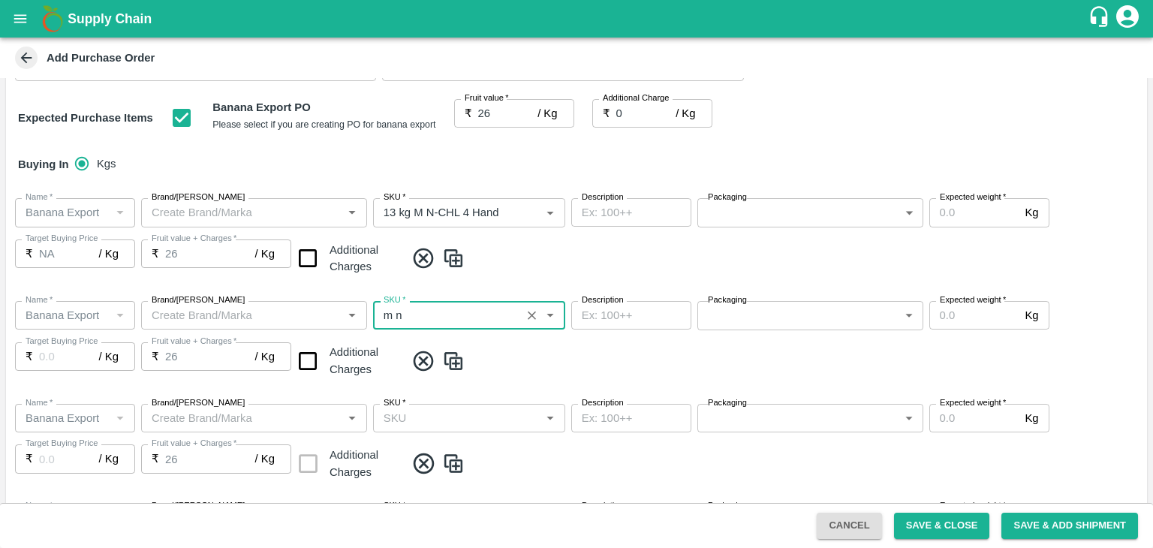
type input "13 kg M N-CHL 5 Hand"
type input "NA"
type input "13 kg M N-CHL 5 Hand"
click at [471, 414] on input "SKU   *" at bounding box center [457, 418] width 158 height 20
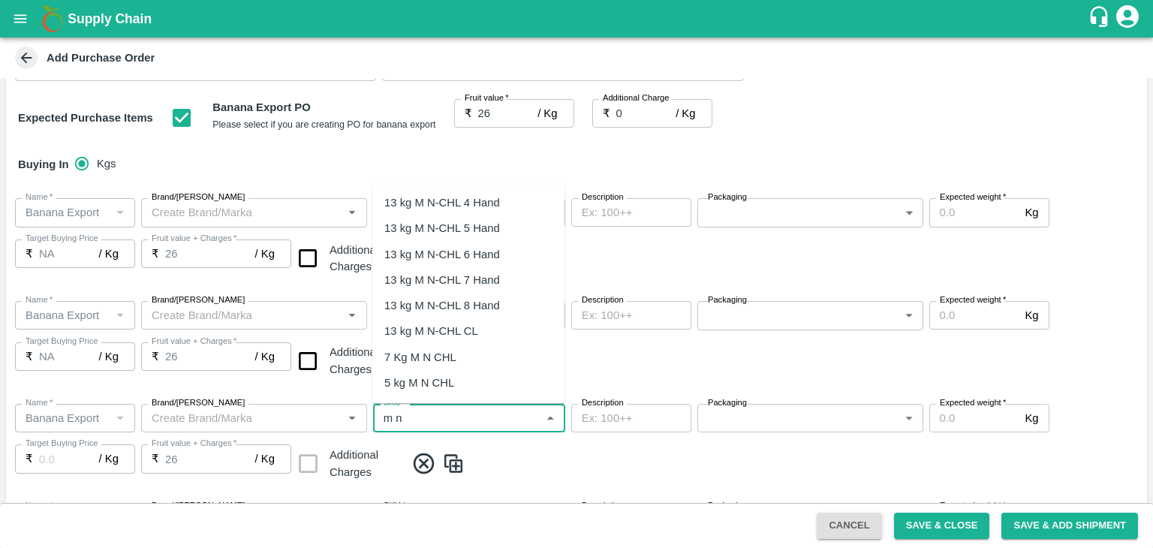
click at [441, 237] on div "13 kg M N-CHL 5 Hand" at bounding box center [468, 228] width 192 height 26
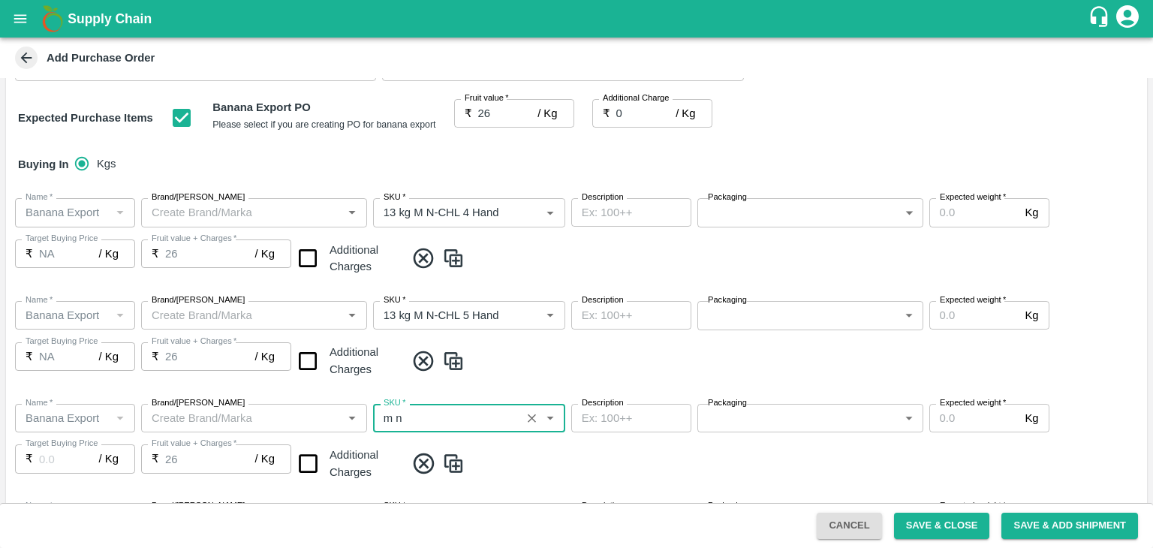
type input "13 kg M N-CHL 5 Hand"
type input "NA"
click at [531, 417] on icon "Clear" at bounding box center [532, 418] width 8 height 8
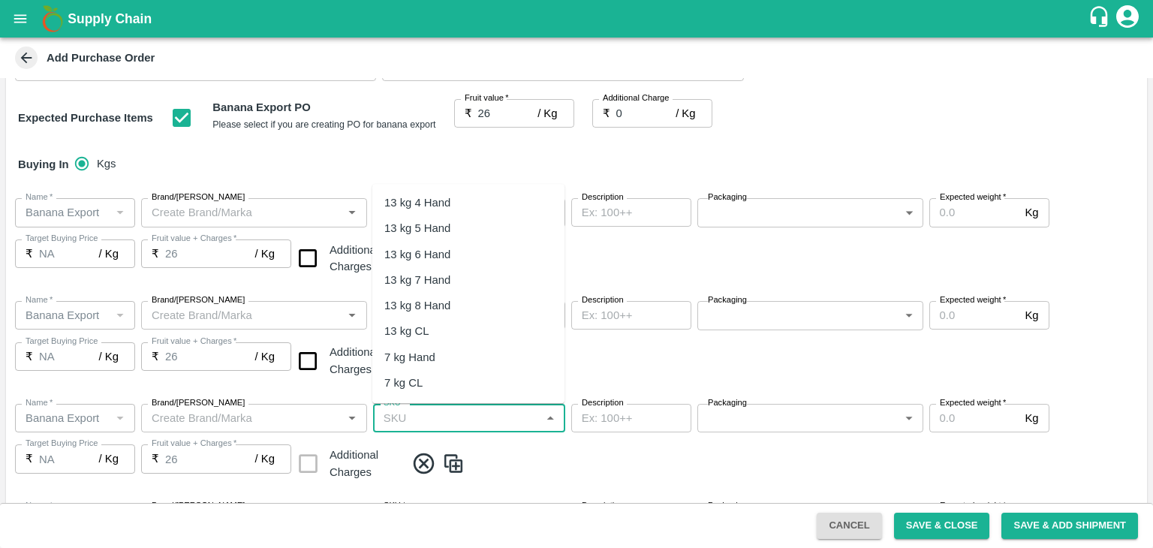
click at [489, 417] on input "SKU   *" at bounding box center [457, 418] width 158 height 20
click at [457, 252] on div "13 kg M N-CHL 6 Hand" at bounding box center [442, 254] width 116 height 17
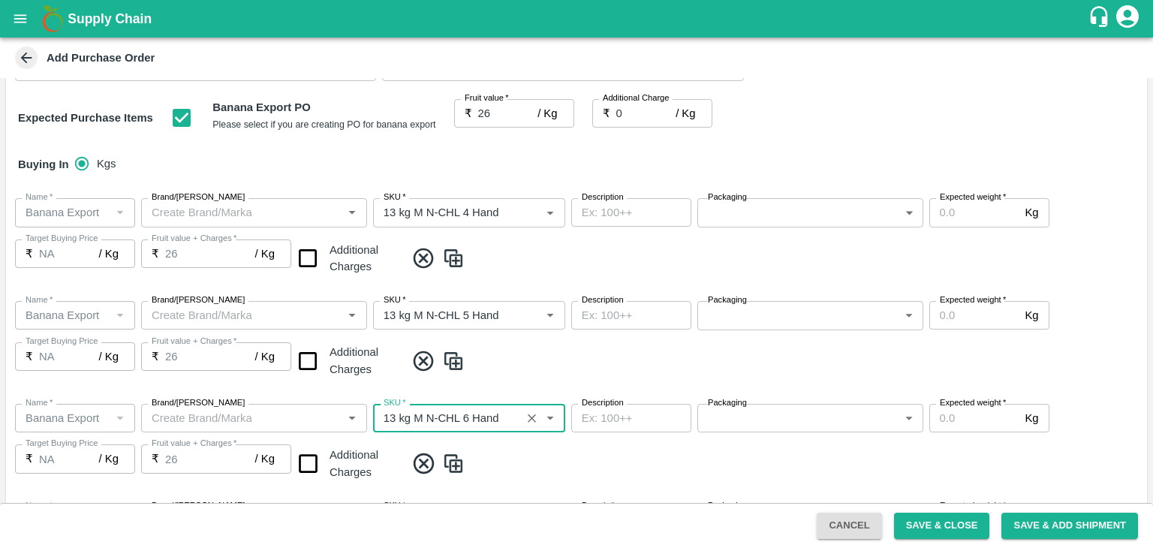
type input "13 kg M N-CHL 6 Hand"
click at [538, 384] on div "Name   * Name   * Brand/Marka Brand/Marka SKU   * SKU   * Description x Descrip…" at bounding box center [576, 340] width 1141 height 103
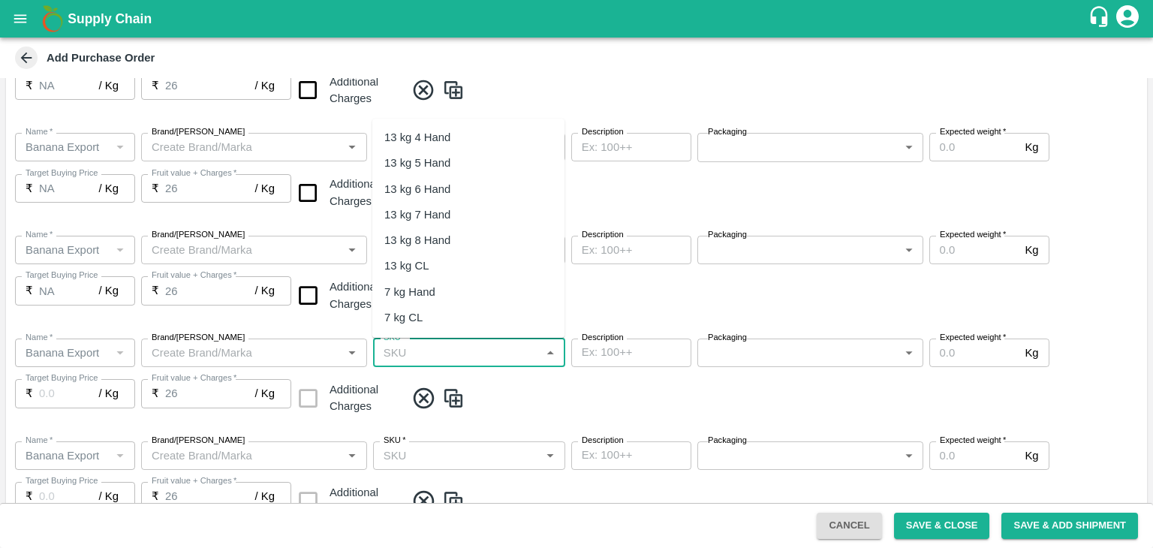
click at [479, 355] on input "SKU   *" at bounding box center [457, 353] width 158 height 20
click at [470, 233] on div "13 kg M N-CHL 8 Hand" at bounding box center [442, 240] width 116 height 17
type input "13 kg M N-CHL 8 Hand"
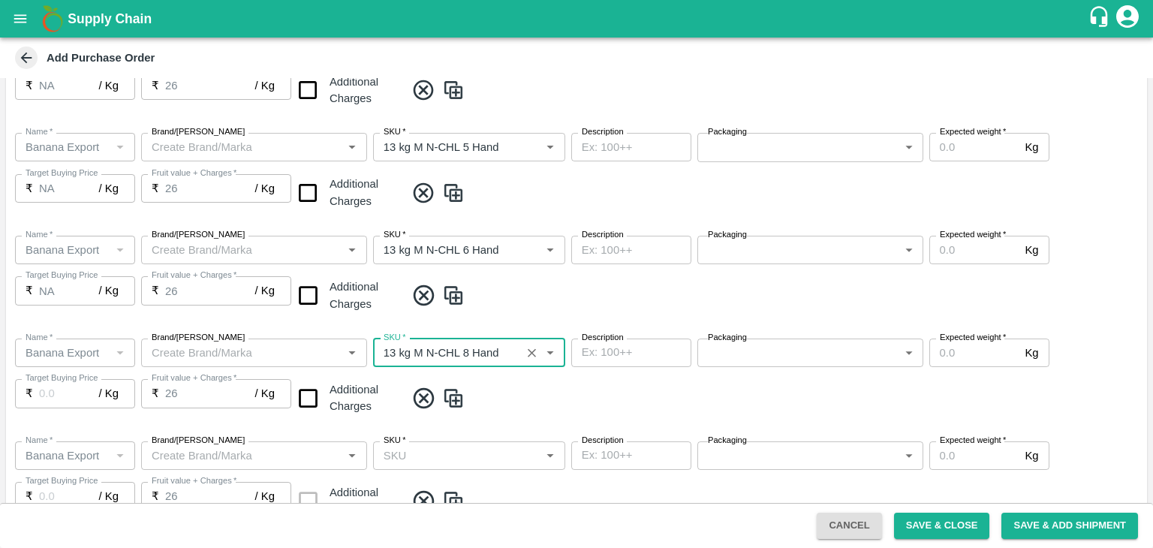
type input "NA"
type input "13 kg M N-CHL 8 Hand"
click at [516, 413] on div "Name   * Name   * Brand/Marka Brand/Marka SKU   * SKU   * Description x Descrip…" at bounding box center [576, 378] width 1141 height 103
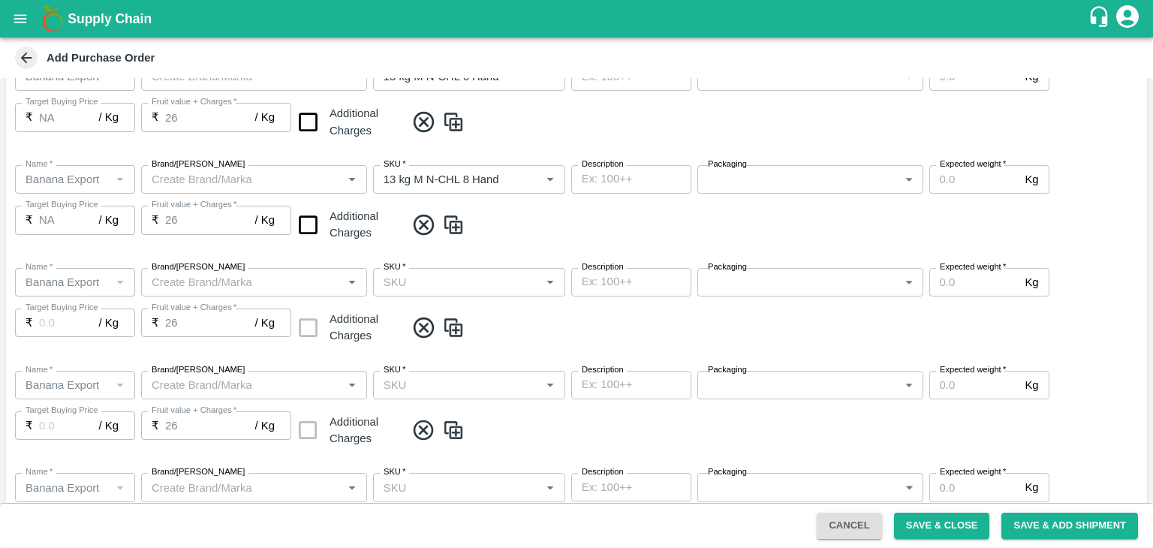
click at [470, 274] on input "SKU   *" at bounding box center [457, 282] width 158 height 20
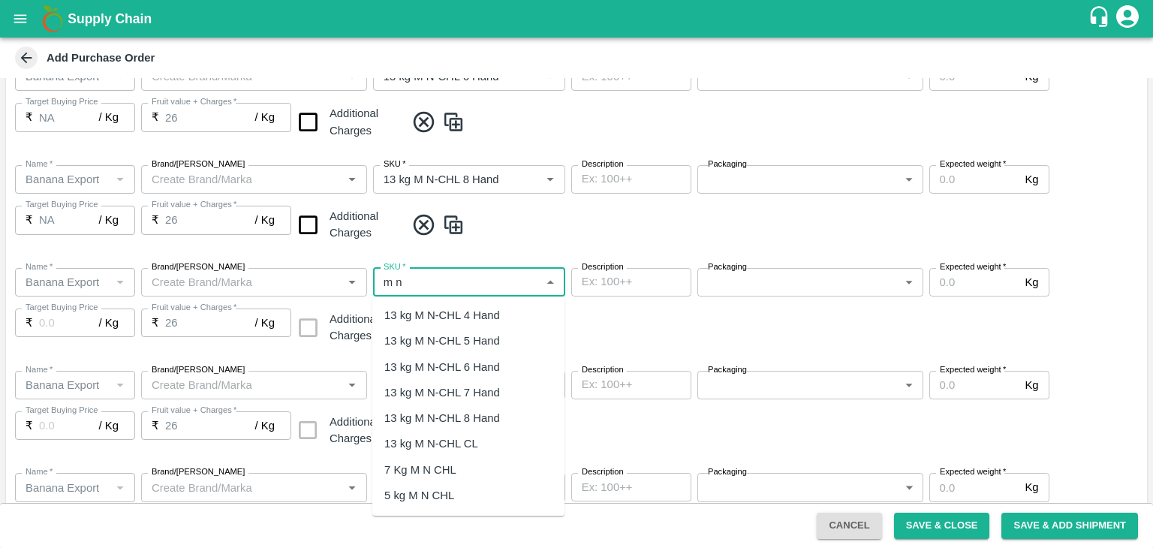
click at [453, 442] on div "13 kg M N-CHL CL" at bounding box center [431, 444] width 94 height 17
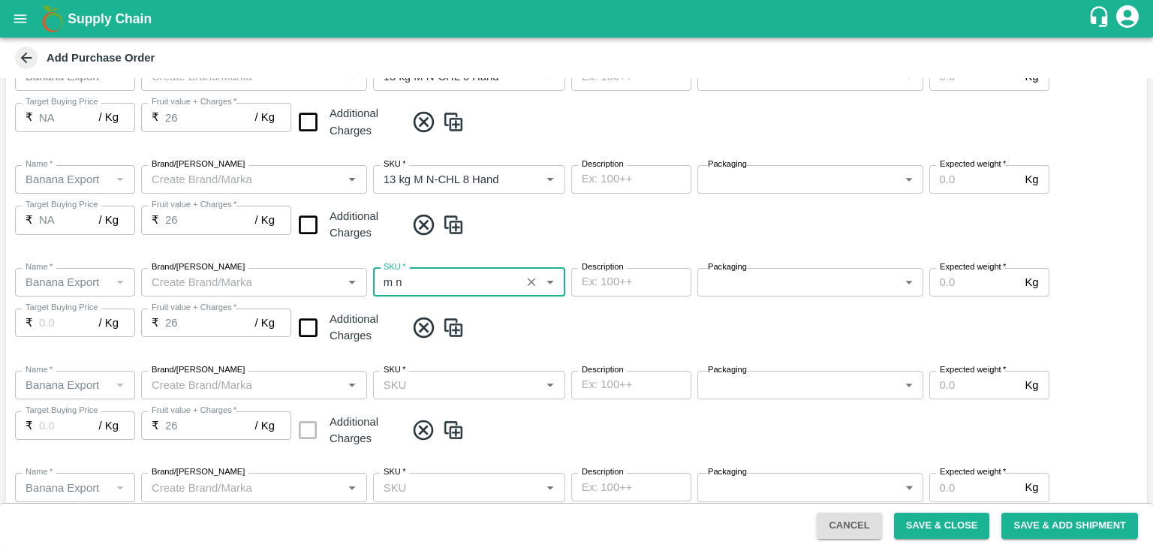
type input "13 kg M N-CHL CL"
type input "NA"
type input "13 kg M N-CHL CL"
click at [483, 381] on input "SKU   *" at bounding box center [457, 385] width 158 height 20
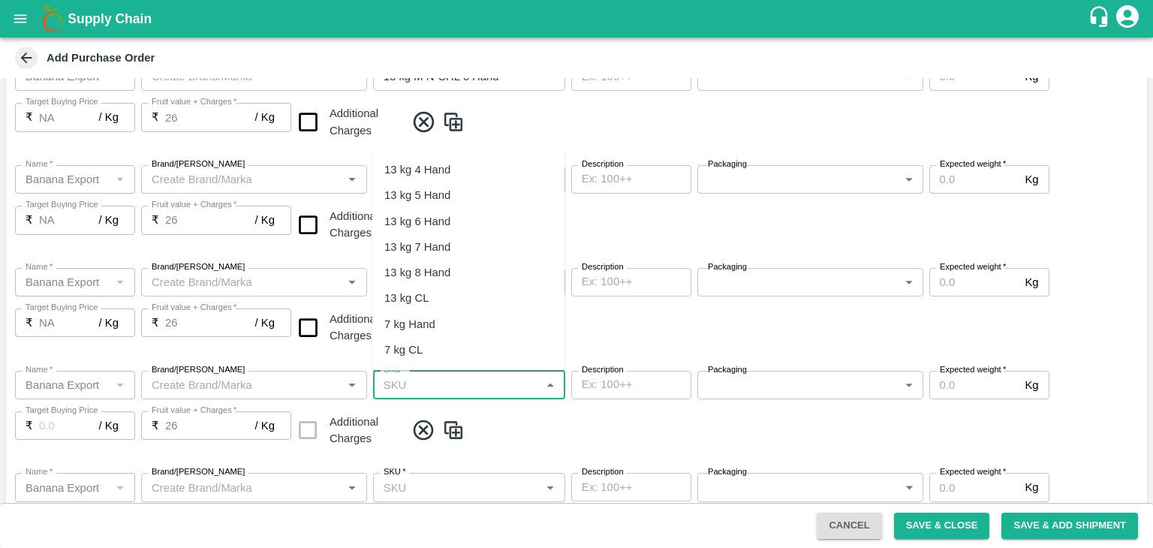
scroll to position [239, 0]
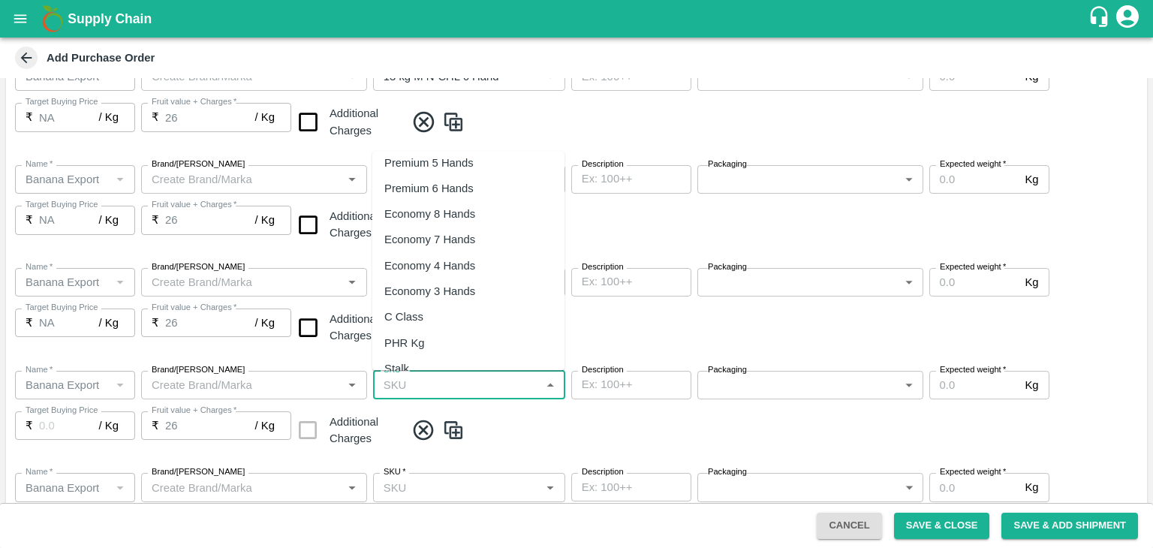
click at [441, 337] on div "PHR Kg" at bounding box center [468, 343] width 192 height 26
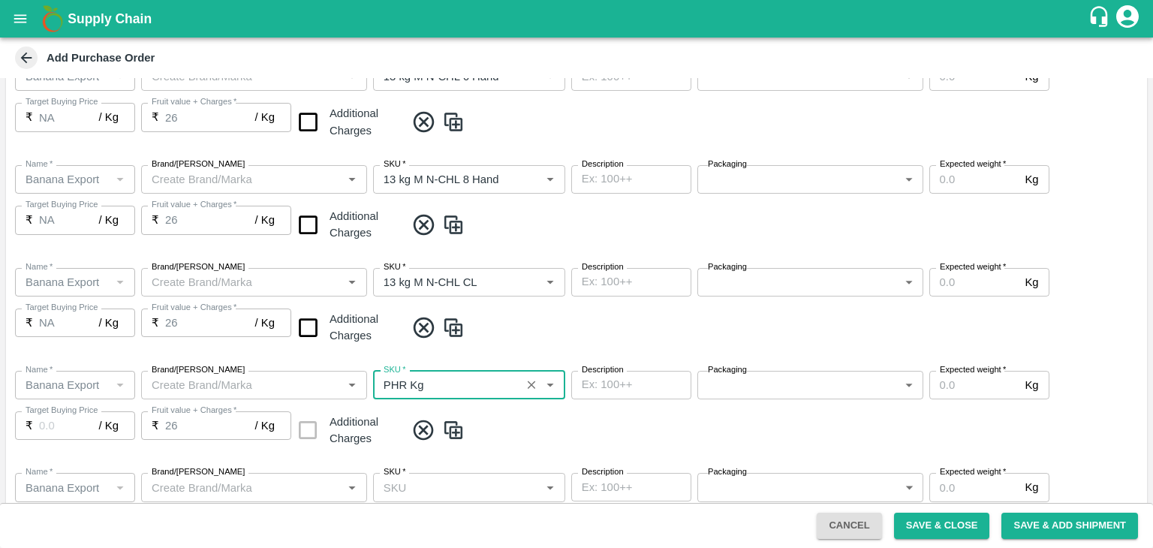
type input "PHR Kg"
type input "NA"
click at [516, 436] on span at bounding box center [773, 430] width 736 height 25
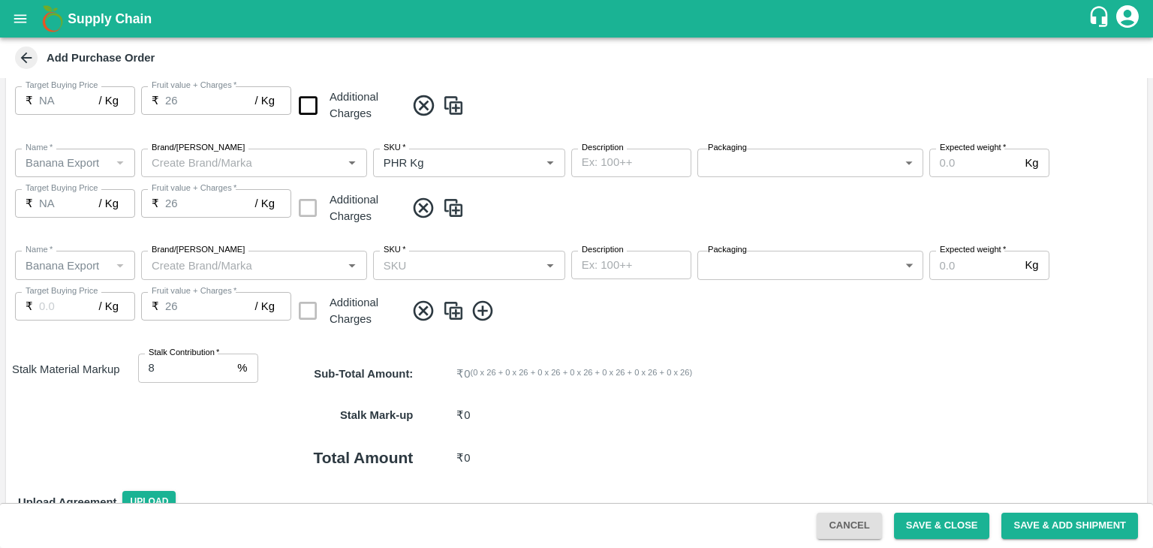
click at [492, 274] on input "SKU   *" at bounding box center [457, 265] width 158 height 20
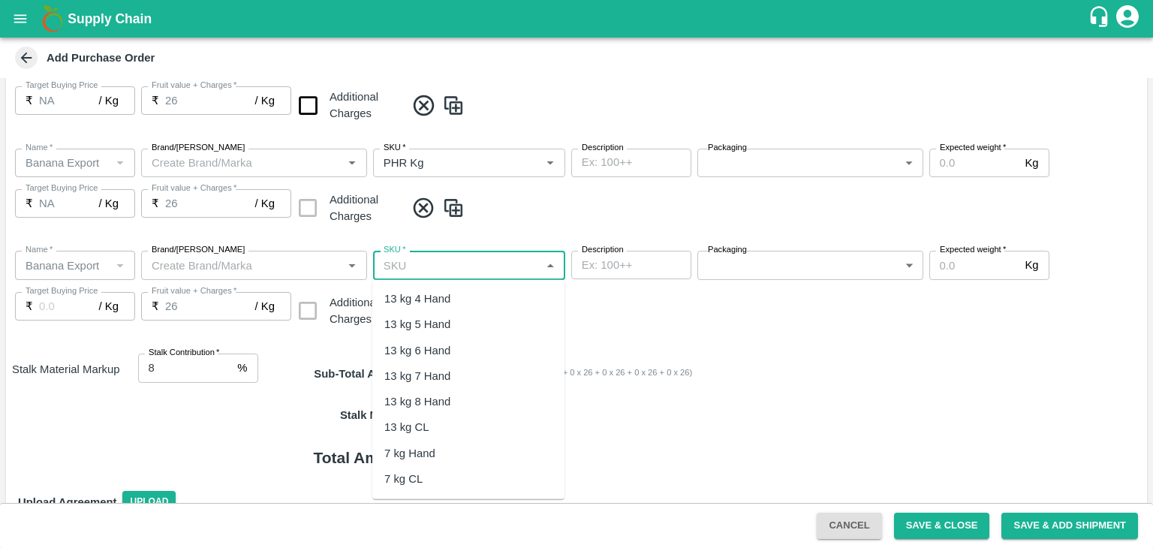
scroll to position [351, 0]
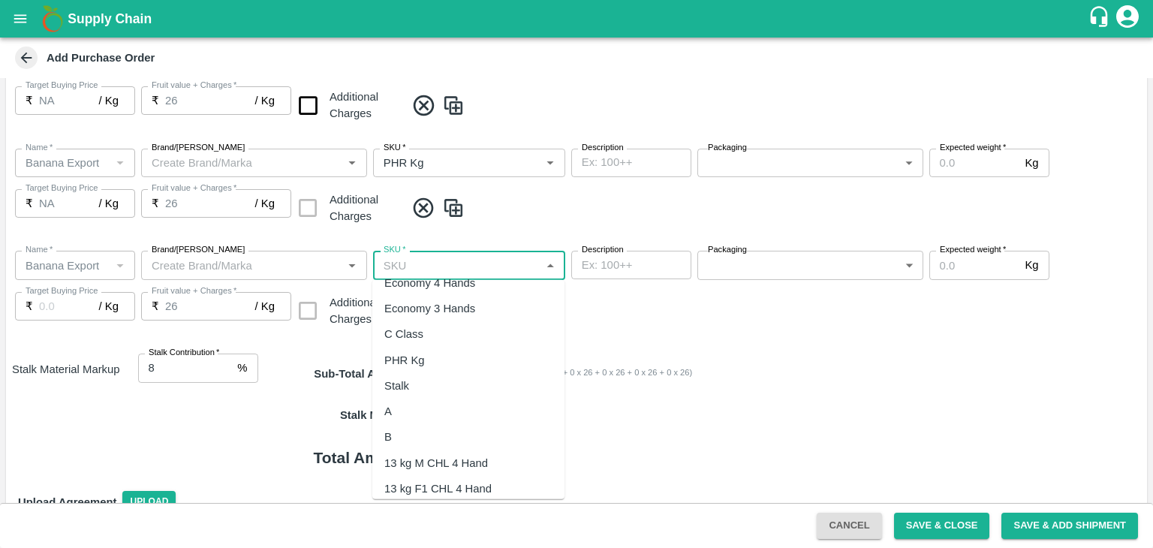
click at [423, 333] on div "C Class" at bounding box center [468, 334] width 192 height 26
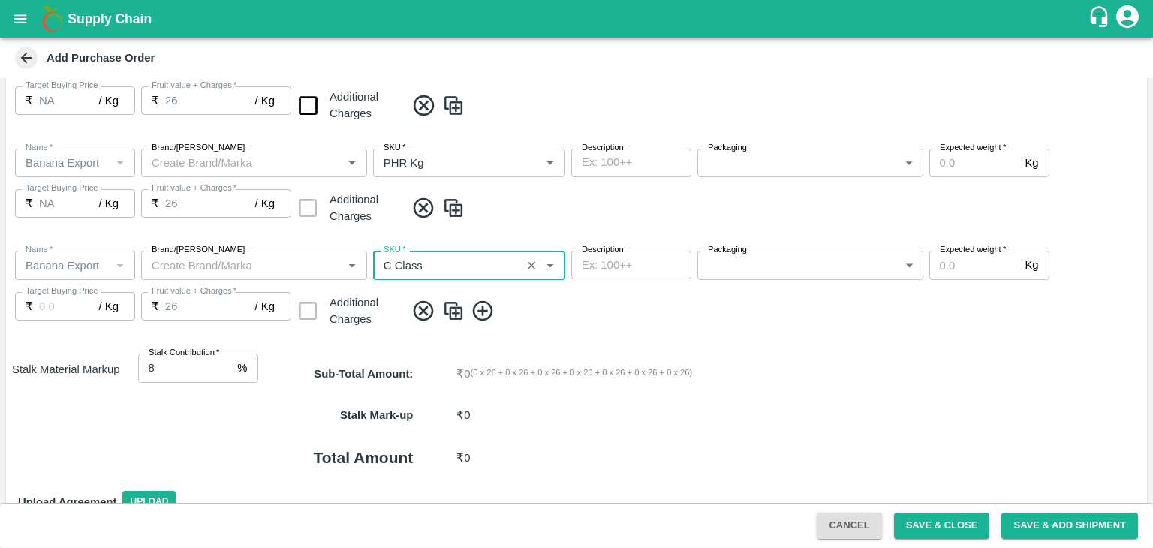
type input "C Class"
type input "NA"
click at [315, 114] on input "checkbox" at bounding box center [308, 105] width 38 height 38
checkbox input "true"
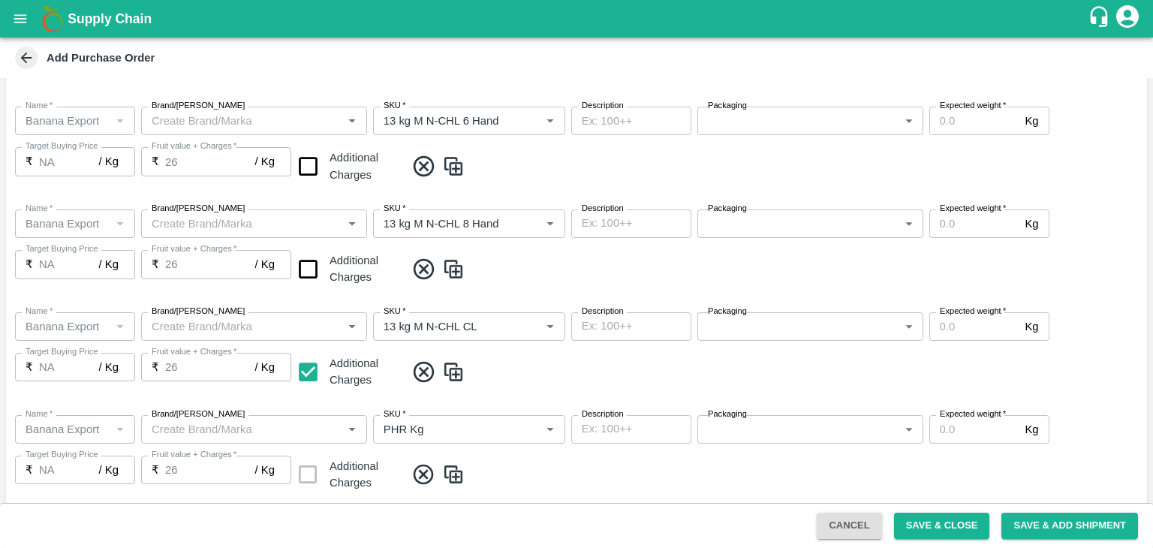
click at [312, 169] on input "checkbox" at bounding box center [308, 166] width 38 height 38
checkbox input "true"
click at [309, 261] on input "checkbox" at bounding box center [308, 269] width 38 height 38
checkbox input "true"
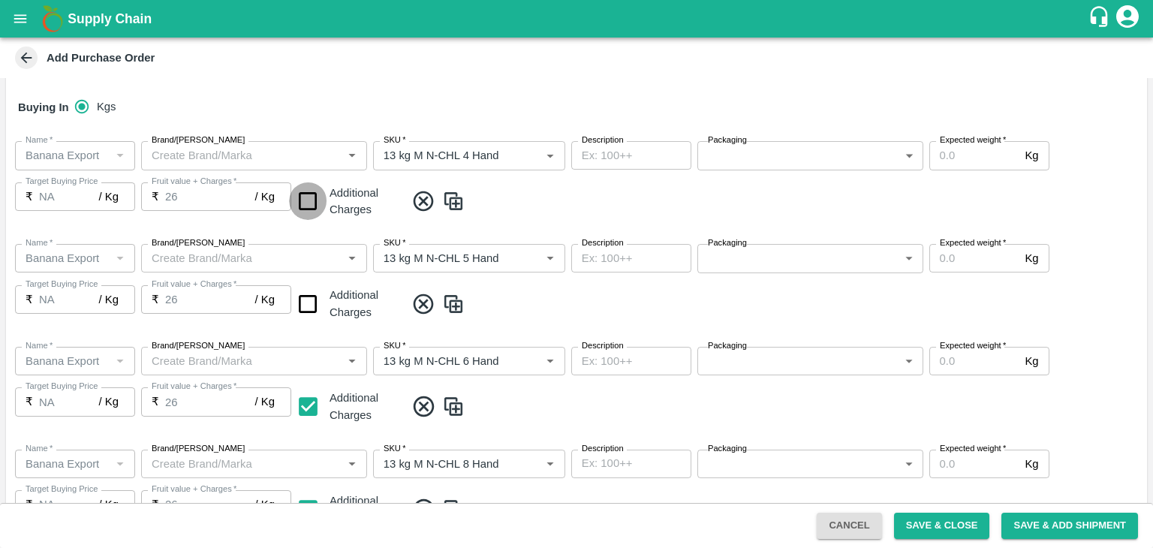
click at [307, 214] on input "checkbox" at bounding box center [308, 201] width 38 height 38
checkbox input "true"
click at [306, 313] on input "checkbox" at bounding box center [308, 304] width 38 height 38
checkbox input "true"
click at [978, 159] on input "Expected weight   *" at bounding box center [974, 155] width 90 height 29
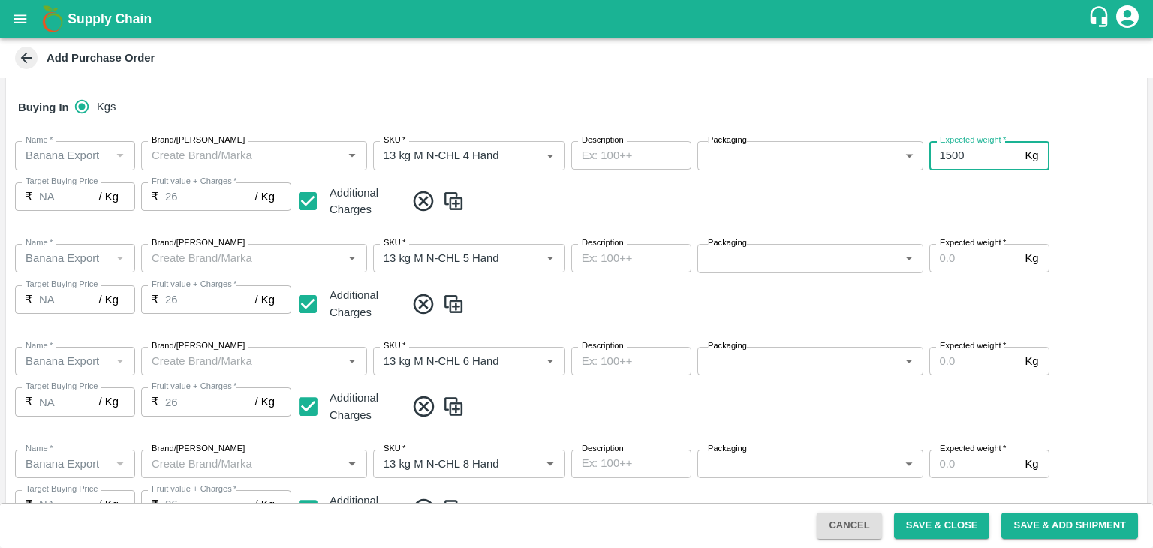
type input "1500"
click at [970, 251] on input "Expected weight   *" at bounding box center [974, 258] width 90 height 29
type input "1500"
click at [949, 363] on input "Expected weight   *" at bounding box center [974, 361] width 90 height 29
type input "2000"
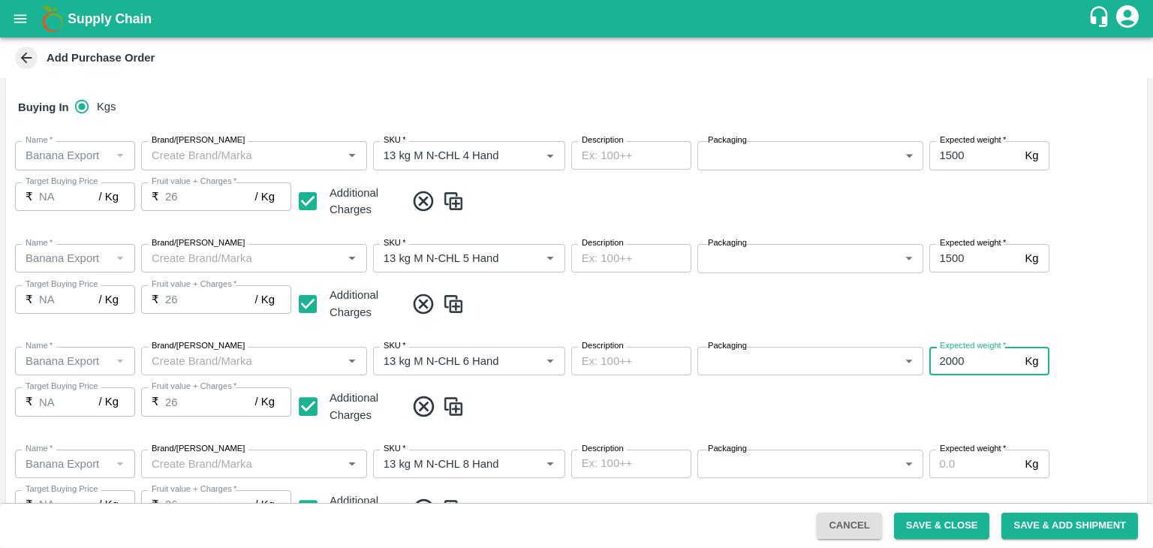
click at [969, 456] on input "Expected weight   *" at bounding box center [974, 464] width 90 height 29
type input "2000"
click at [1030, 424] on div "Name   * Name   * Brand/Marka Brand/Marka SKU   * SKU   * Description x Descrip…" at bounding box center [576, 386] width 1141 height 103
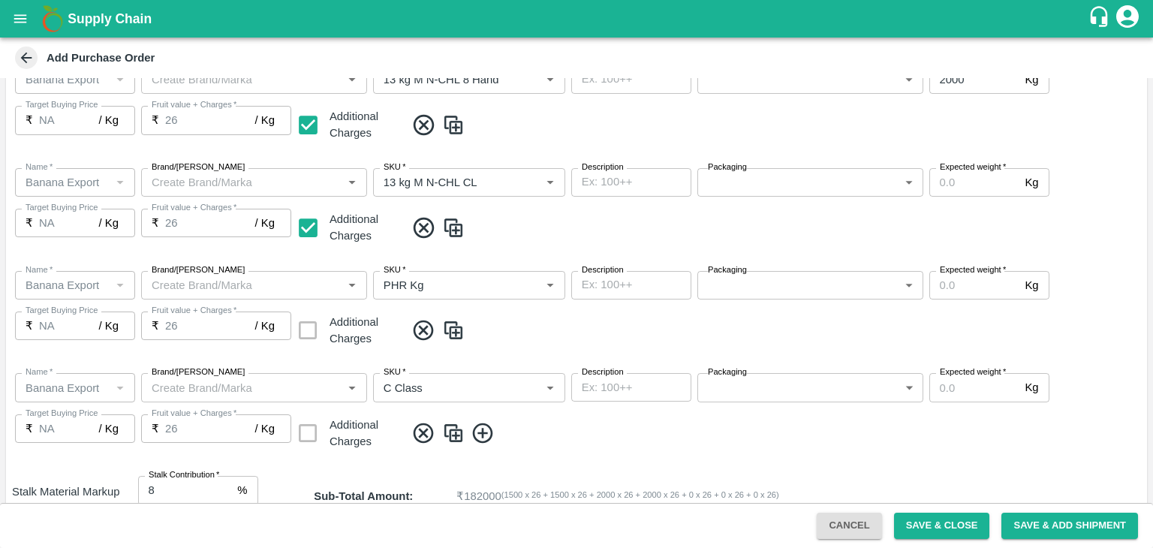
scroll to position [724, 0]
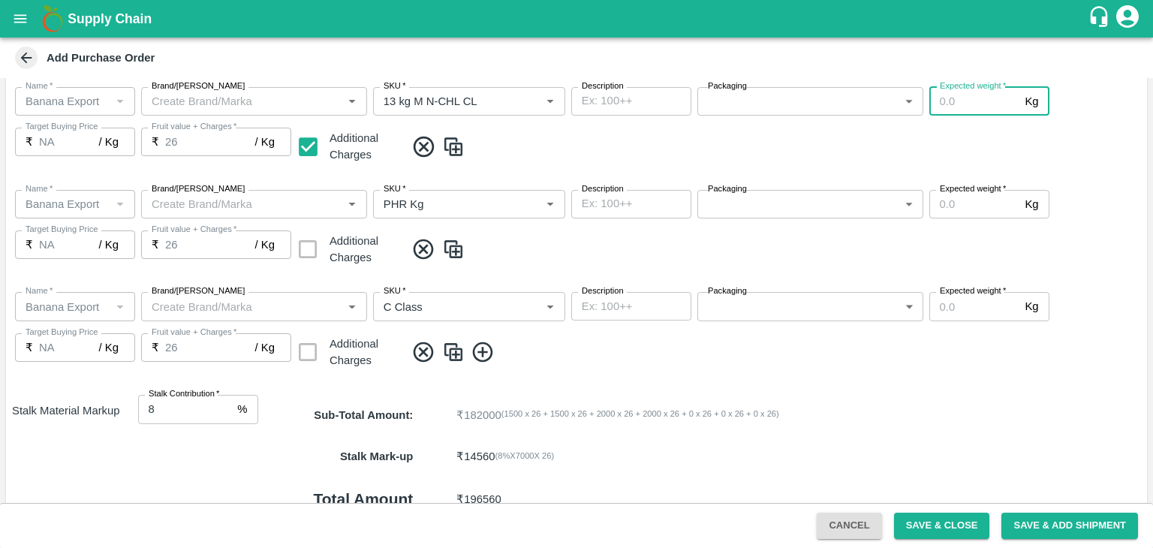
click at [976, 106] on input "Expected weight   *" at bounding box center [974, 101] width 90 height 29
type input "1500"
click at [956, 211] on input "Expected weight   *" at bounding box center [974, 204] width 90 height 29
type input "100"
click at [969, 303] on input "Expected weight   *" at bounding box center [974, 306] width 90 height 29
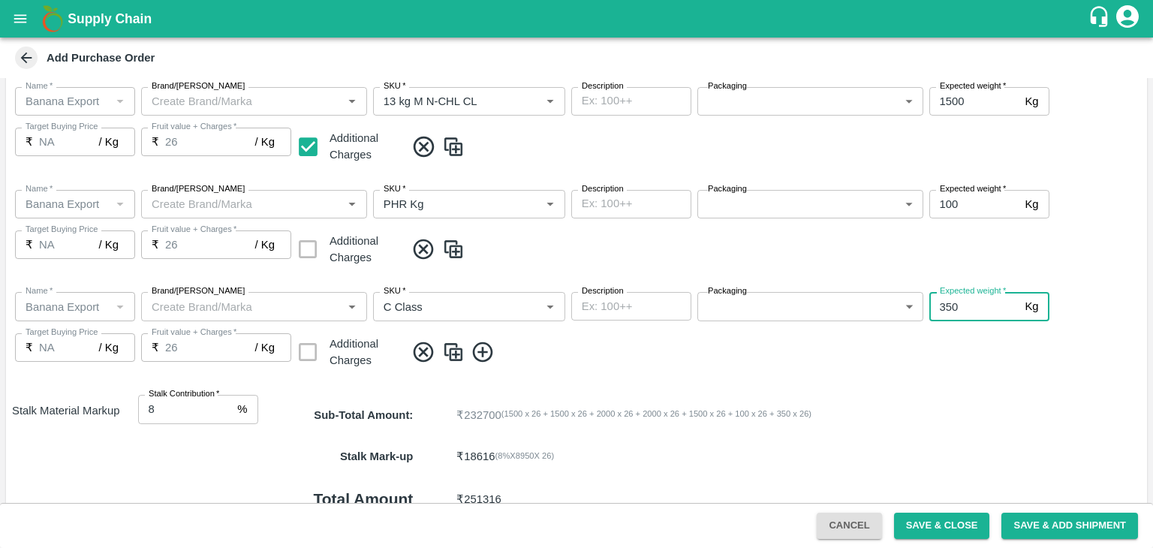
type input "350"
click at [970, 358] on span at bounding box center [773, 352] width 736 height 25
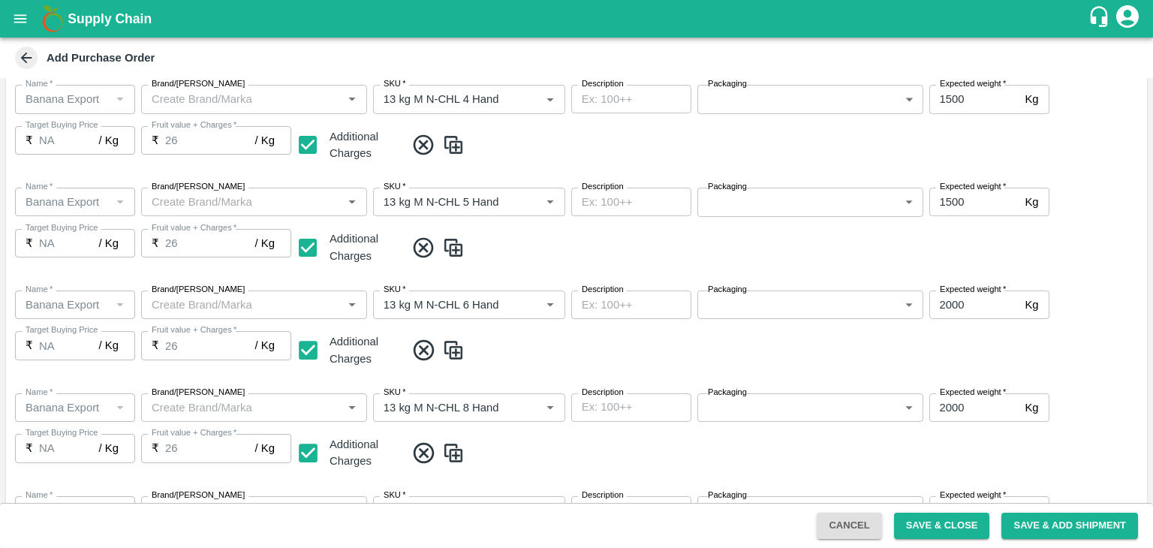
scroll to position [84, 0]
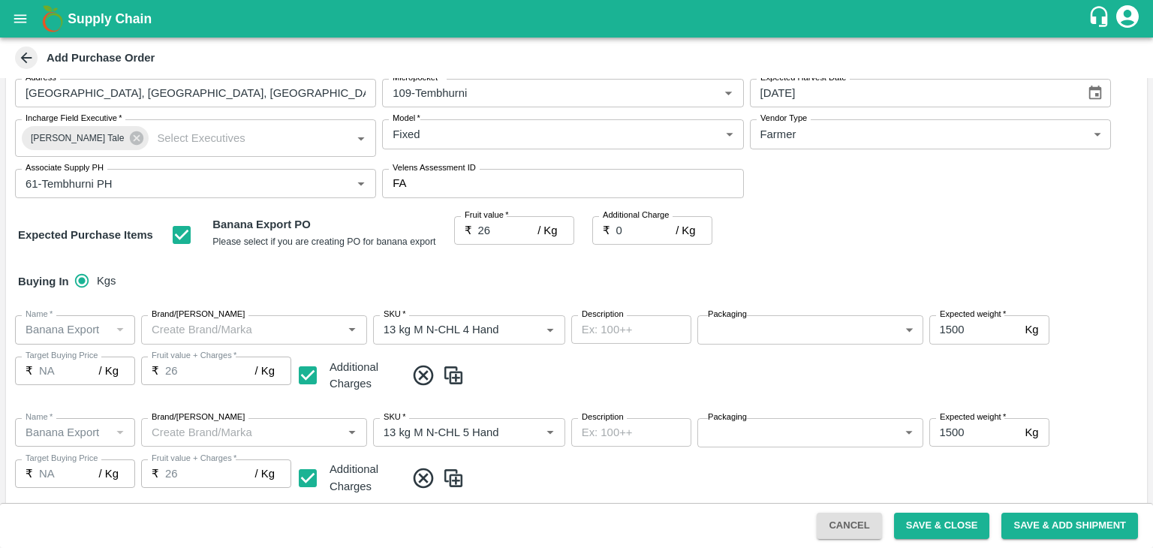
click at [788, 319] on body "Supply Chain Add Purchase Order PO Type   * Farm Gate 1 PO Type Buyers   * Ajit…" at bounding box center [576, 274] width 1153 height 548
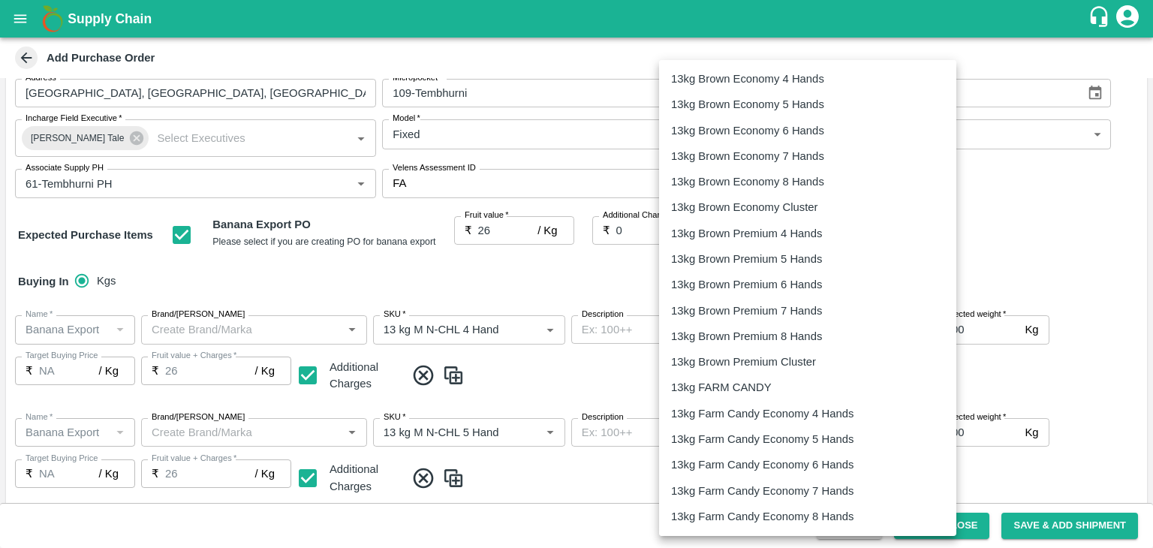
click at [766, 381] on p "13kg FARM CANDY" at bounding box center [721, 387] width 101 height 17
type input "466"
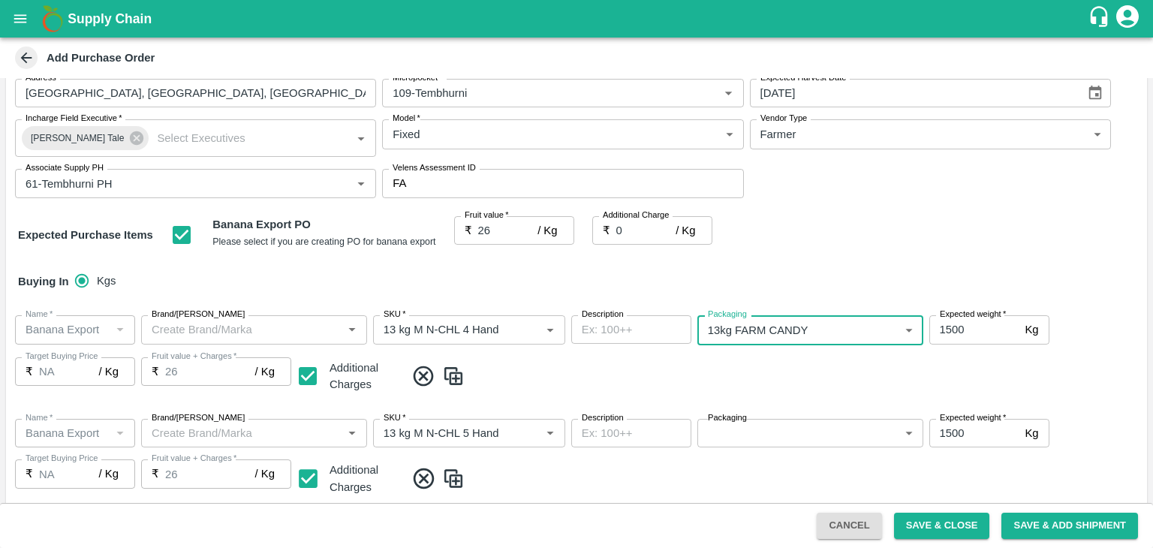
scroll to position [261, 0]
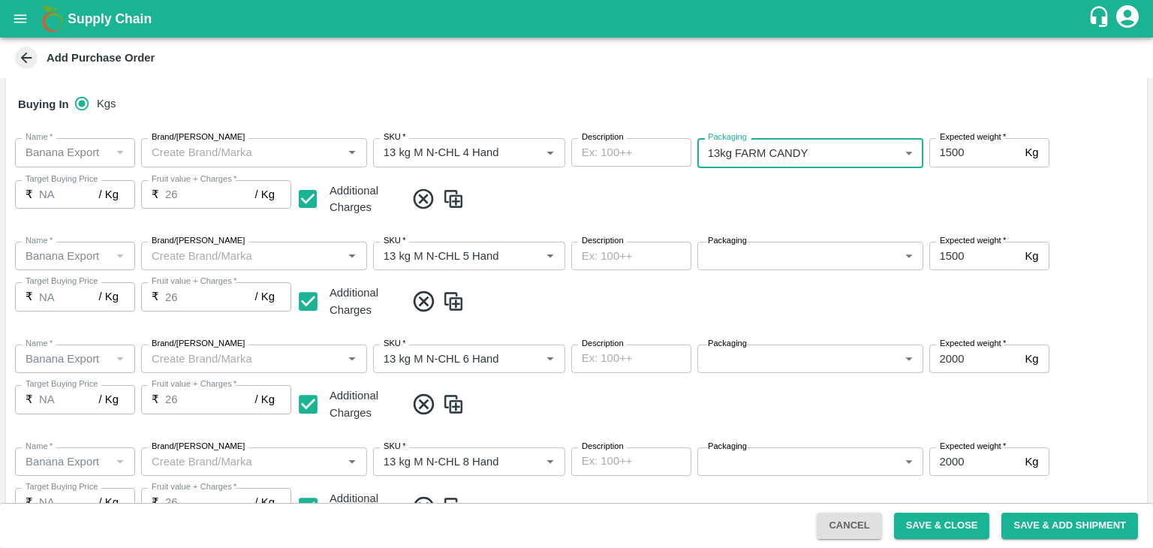
click at [797, 262] on body "Supply Chain Add Purchase Order PO Type   * Farm Gate 1 PO Type Buyers   * Ajit…" at bounding box center [576, 274] width 1153 height 548
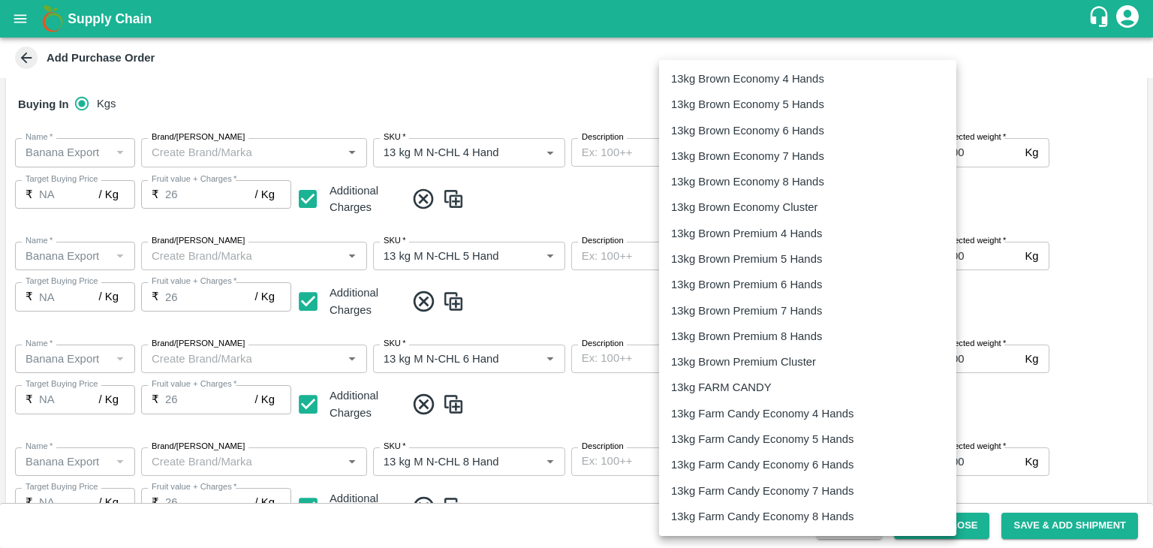
click at [738, 396] on p "13kg FARM CANDY" at bounding box center [721, 387] width 101 height 17
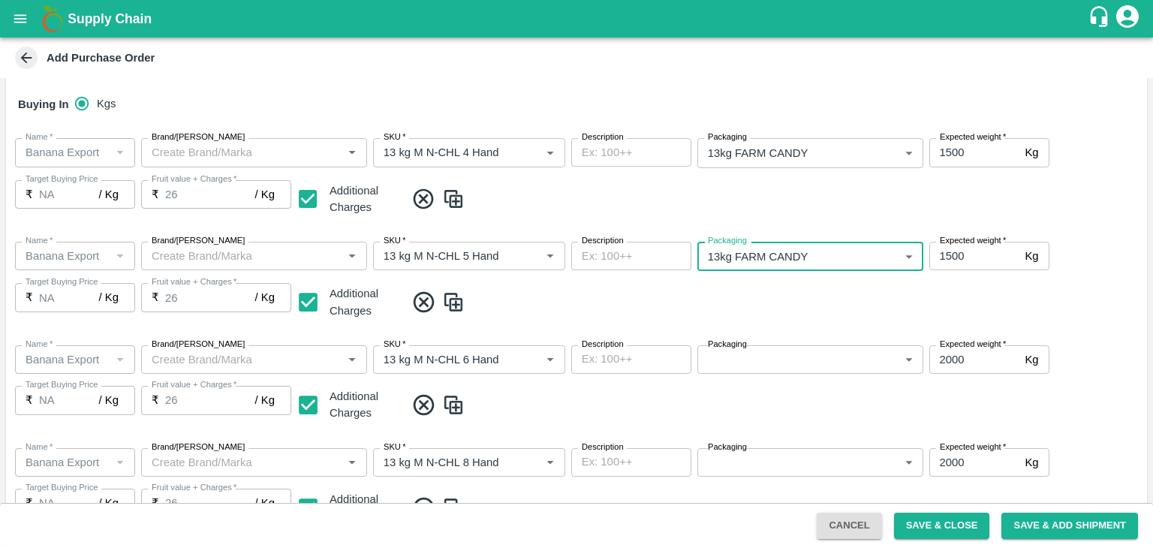
type input "466"
click at [773, 351] on body "Supply Chain Add Purchase Order PO Type   * Farm Gate 1 PO Type Buyers   * Ajit…" at bounding box center [576, 274] width 1153 height 548
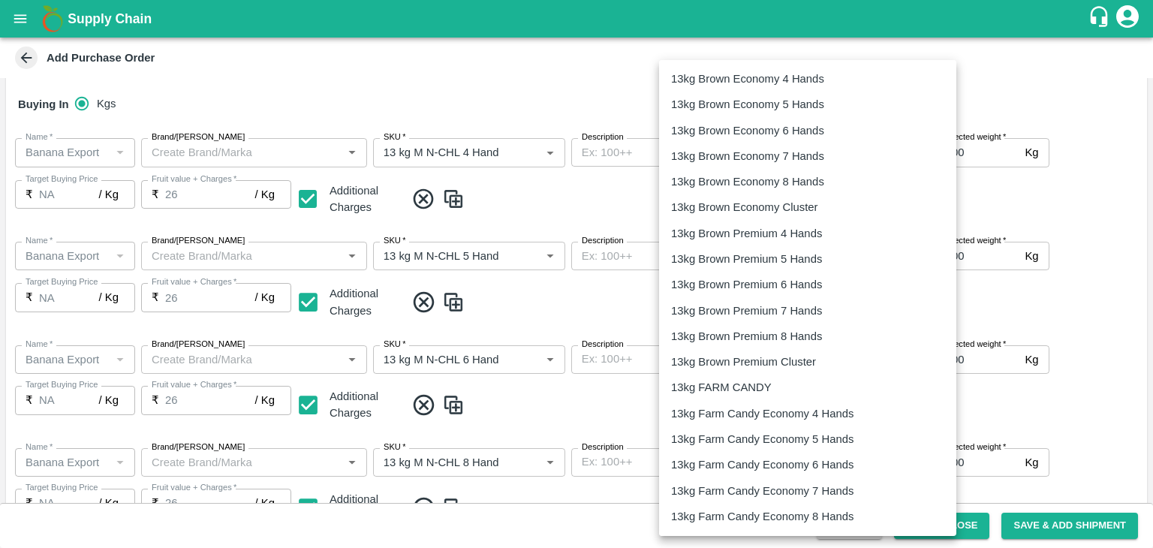
click at [761, 381] on p "13kg FARM CANDY" at bounding box center [721, 387] width 101 height 17
type input "466"
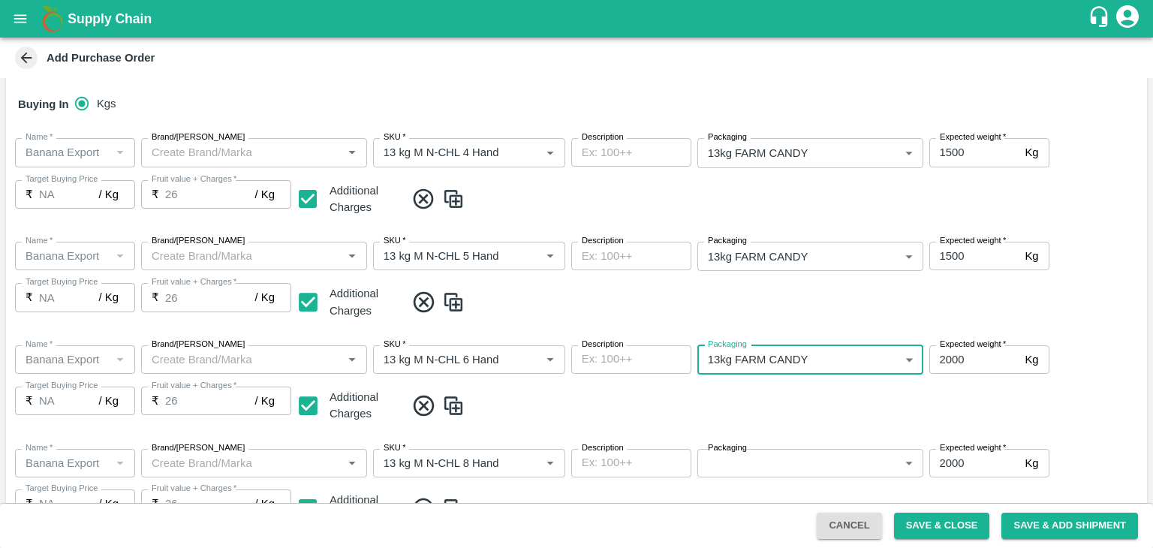
click at [856, 404] on span at bounding box center [773, 405] width 736 height 25
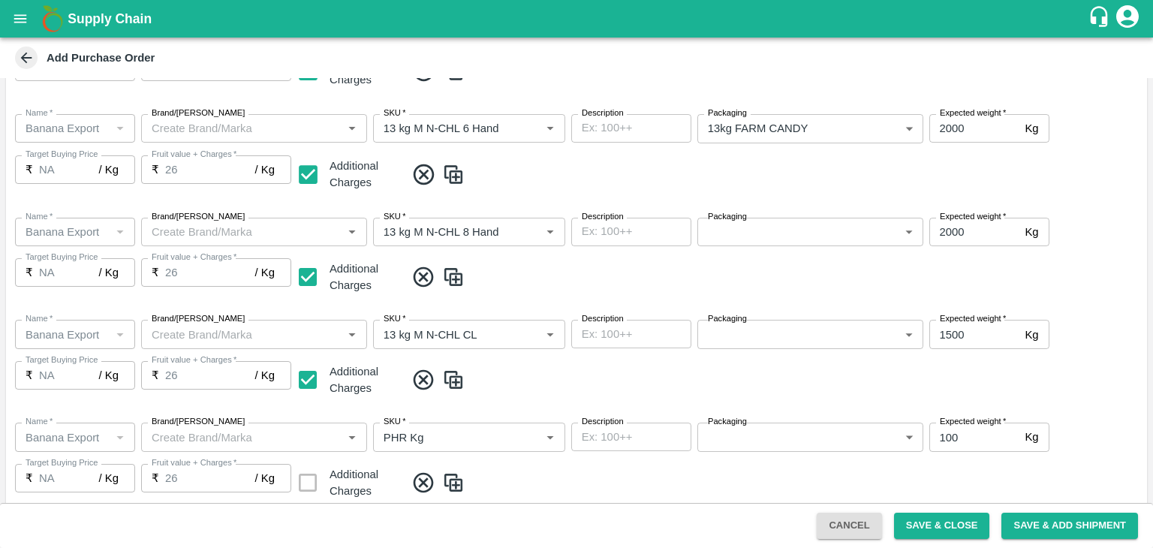
scroll to position [492, 0]
click at [790, 237] on body "Supply Chain Add Purchase Order PO Type   * Farm Gate 1 PO Type Buyers   * Ajit…" at bounding box center [576, 274] width 1153 height 548
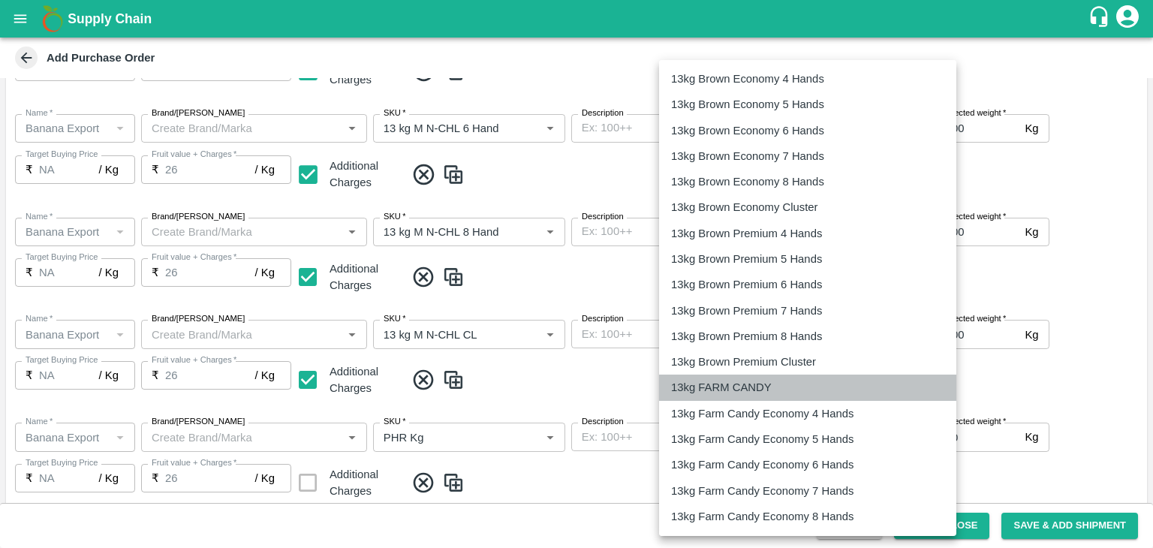
click at [756, 381] on p "13kg FARM CANDY" at bounding box center [721, 387] width 101 height 17
type input "466"
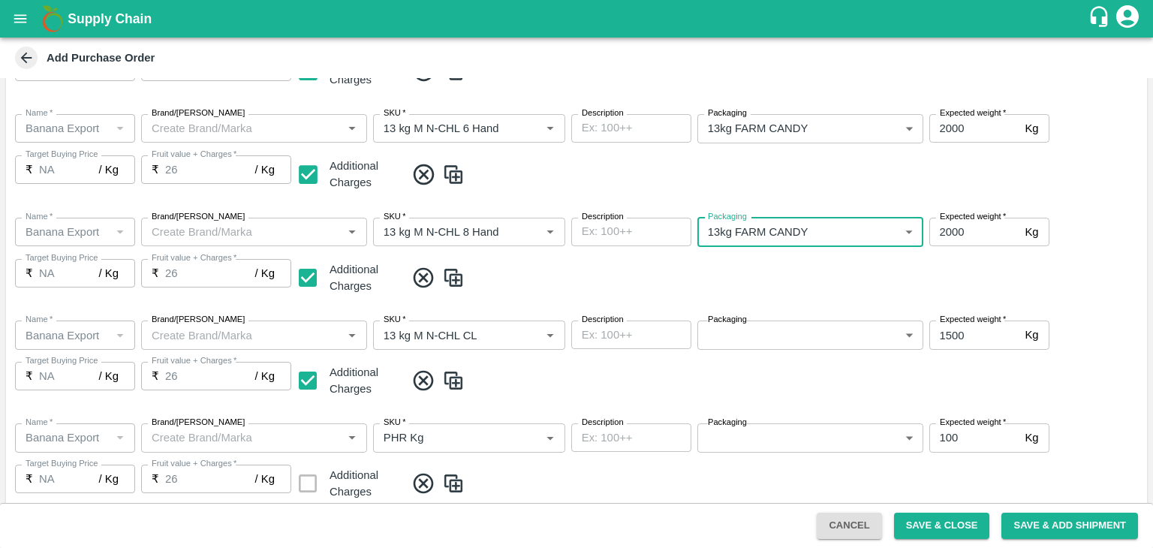
click at [826, 329] on body "Supply Chain Add Purchase Order PO Type   * Farm Gate 1 PO Type Buyers   * Ajit…" at bounding box center [576, 274] width 1153 height 548
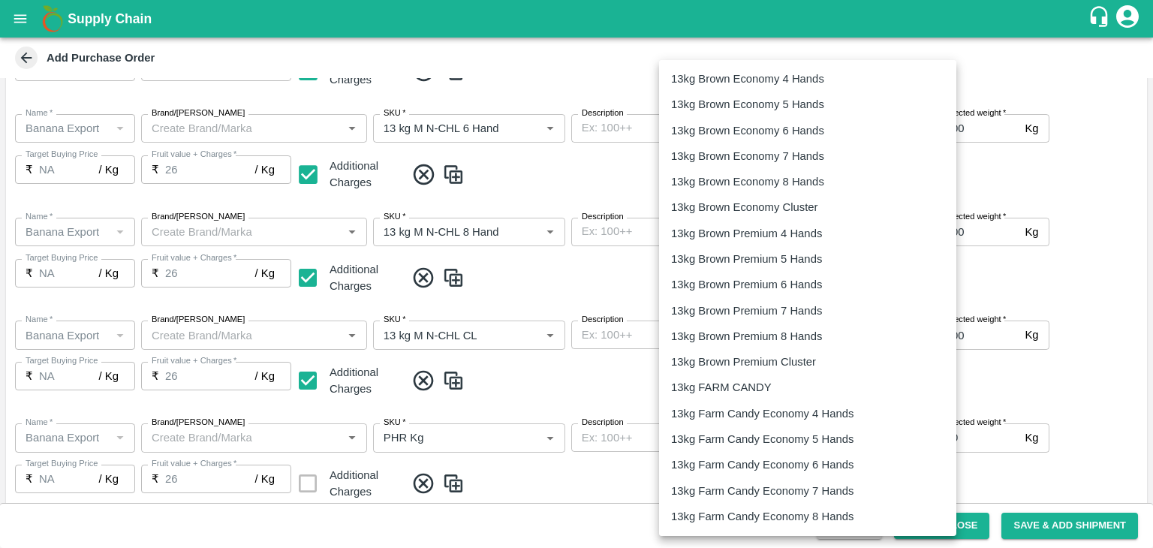
click at [769, 385] on p "13kg FARM CANDY" at bounding box center [721, 387] width 101 height 17
type input "466"
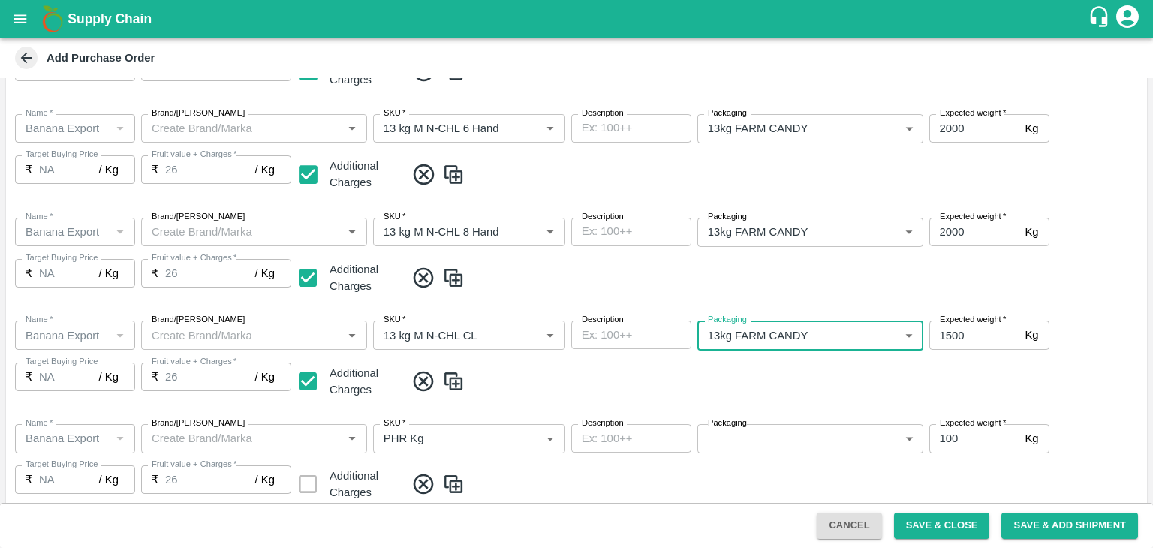
click at [831, 389] on span at bounding box center [773, 381] width 736 height 25
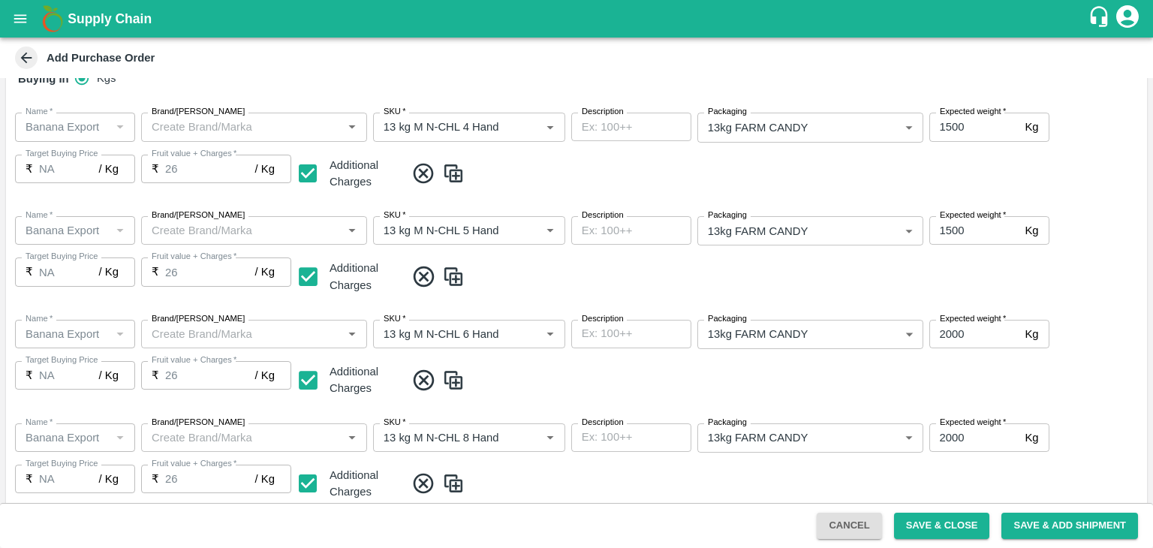
scroll to position [608, 0]
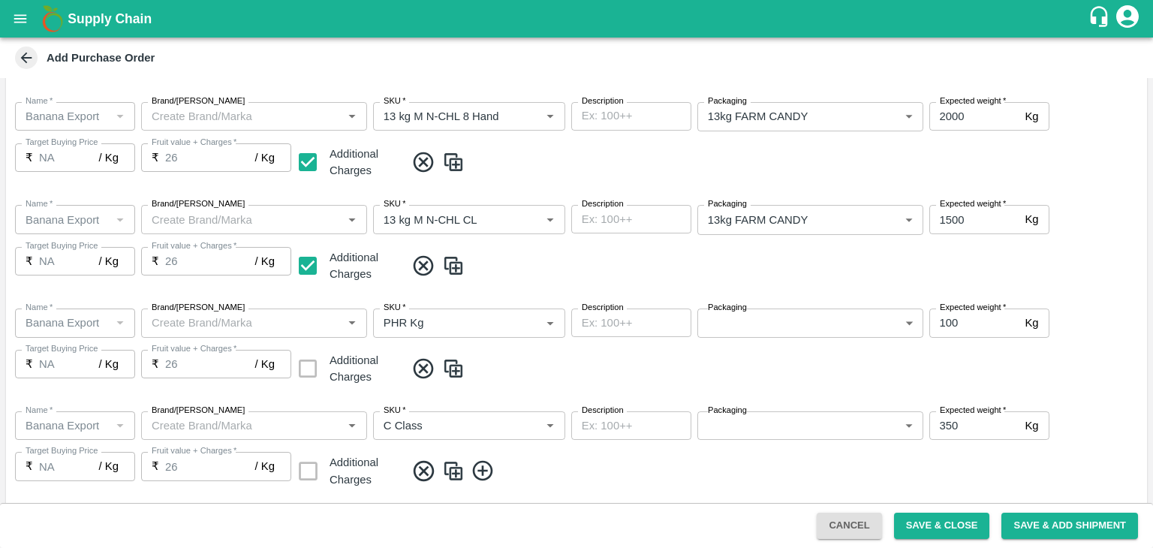
click at [811, 322] on body "Supply Chain Add Purchase Order PO Type   * Farm Gate 1 PO Type Buyers   * Ajit…" at bounding box center [576, 274] width 1153 height 548
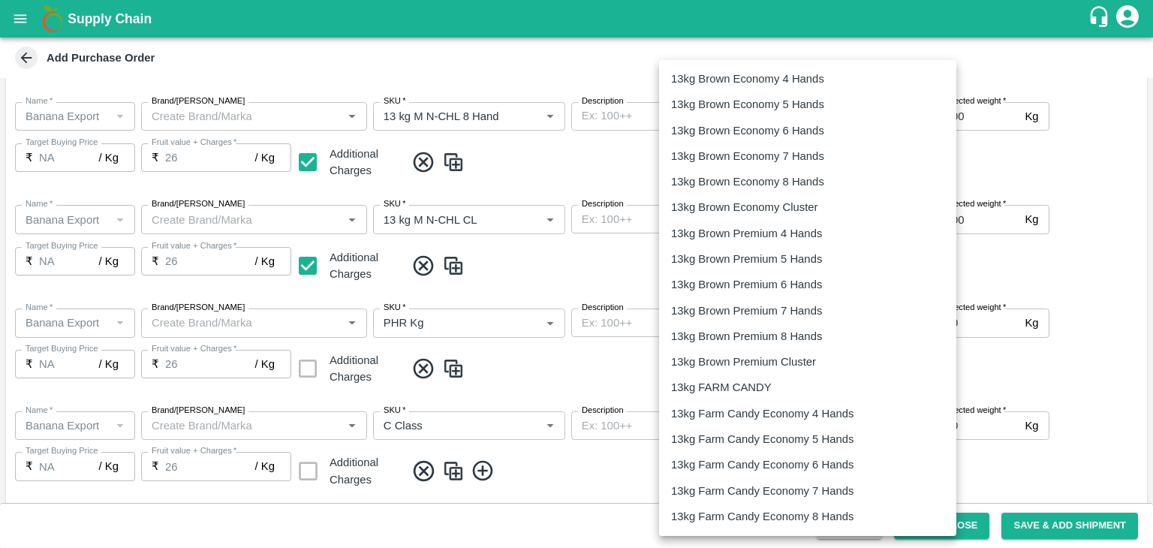
scroll to position [2418, 0]
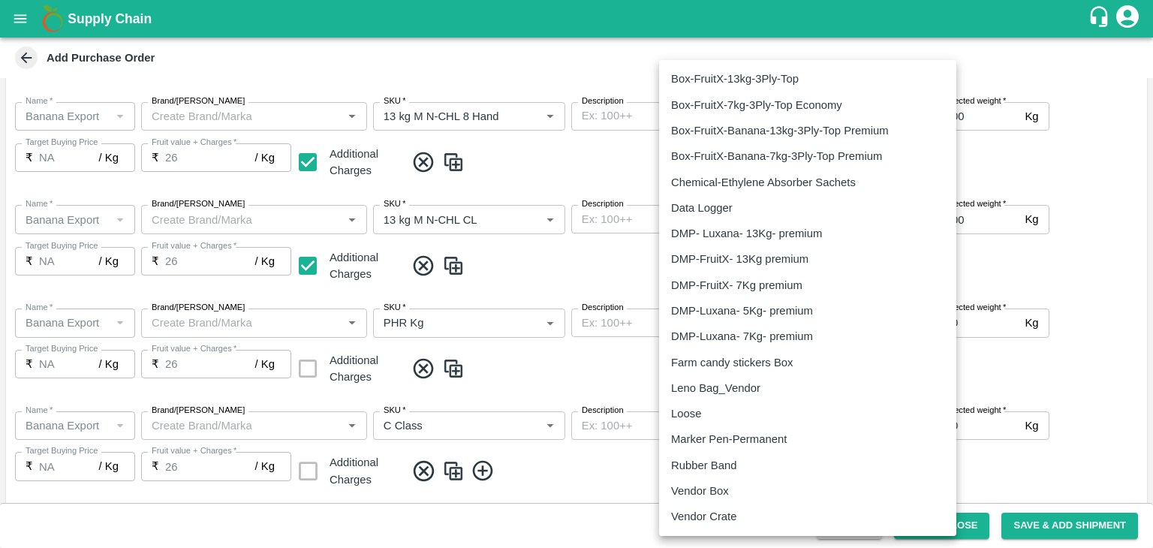
click at [698, 408] on p "Loose" at bounding box center [686, 413] width 30 height 17
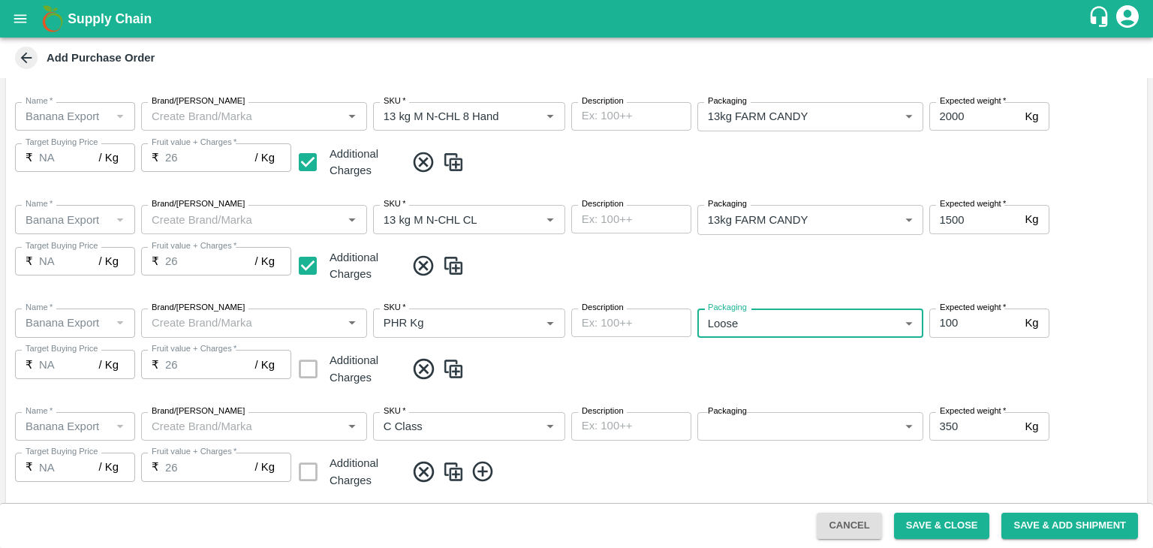
type input "258"
click at [790, 415] on body "Supply Chain Add Purchase Order PO Type   * Farm Gate 1 PO Type Buyers   * Ajit…" at bounding box center [576, 274] width 1153 height 548
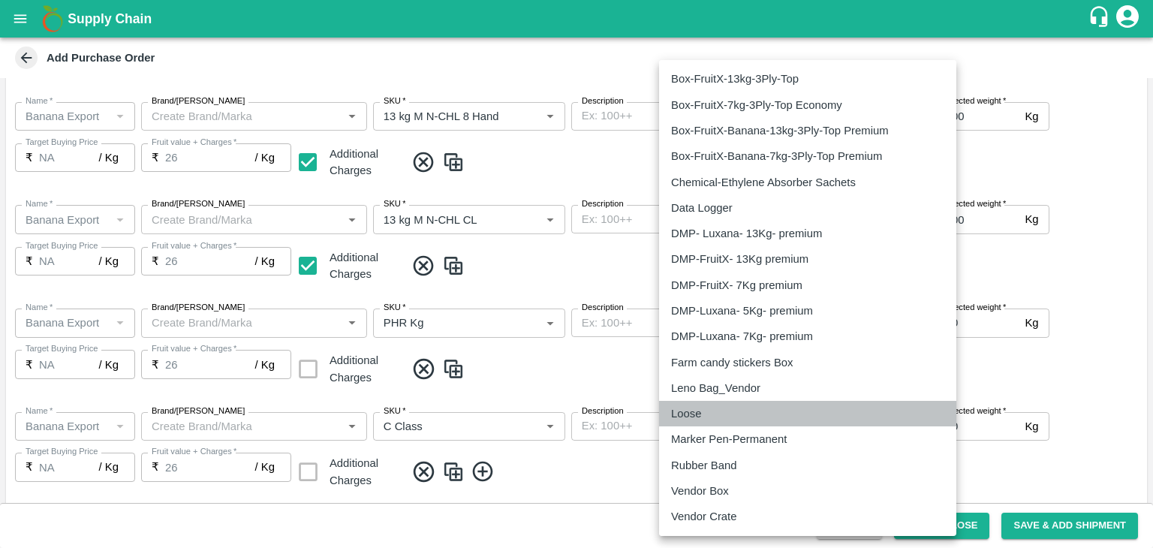
click at [703, 412] on div "Loose" at bounding box center [690, 413] width 38 height 17
type input "258"
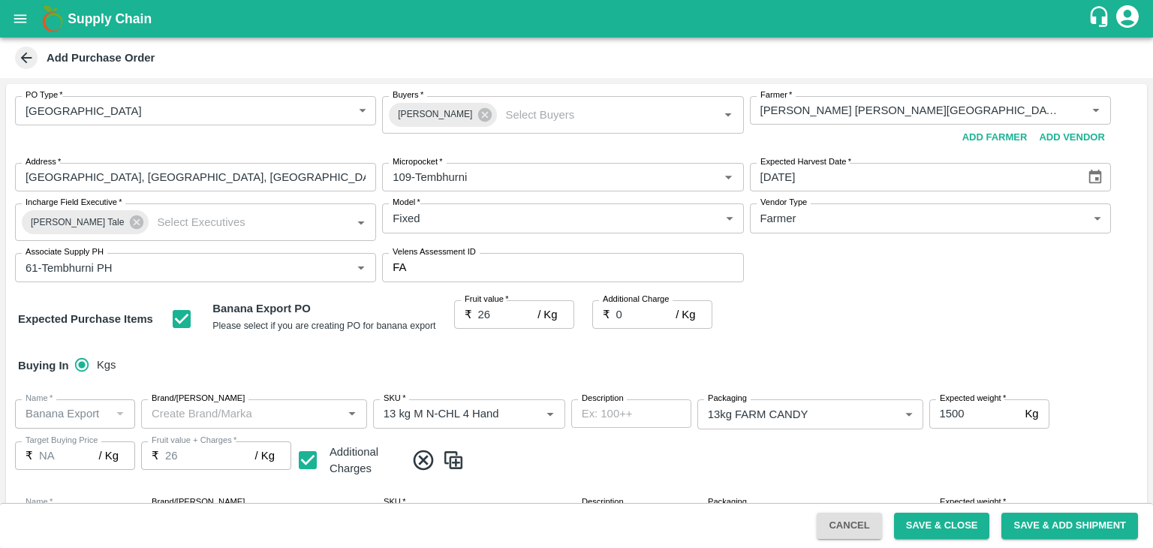
scroll to position [849, 0]
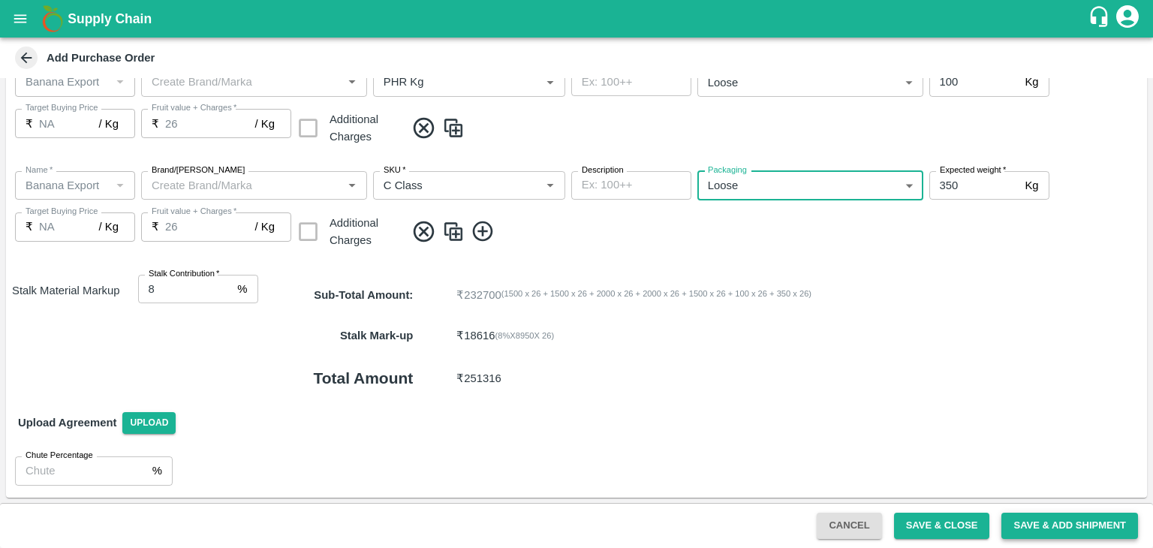
click at [1063, 520] on button "Save & Add Shipment" at bounding box center [1069, 526] width 137 height 26
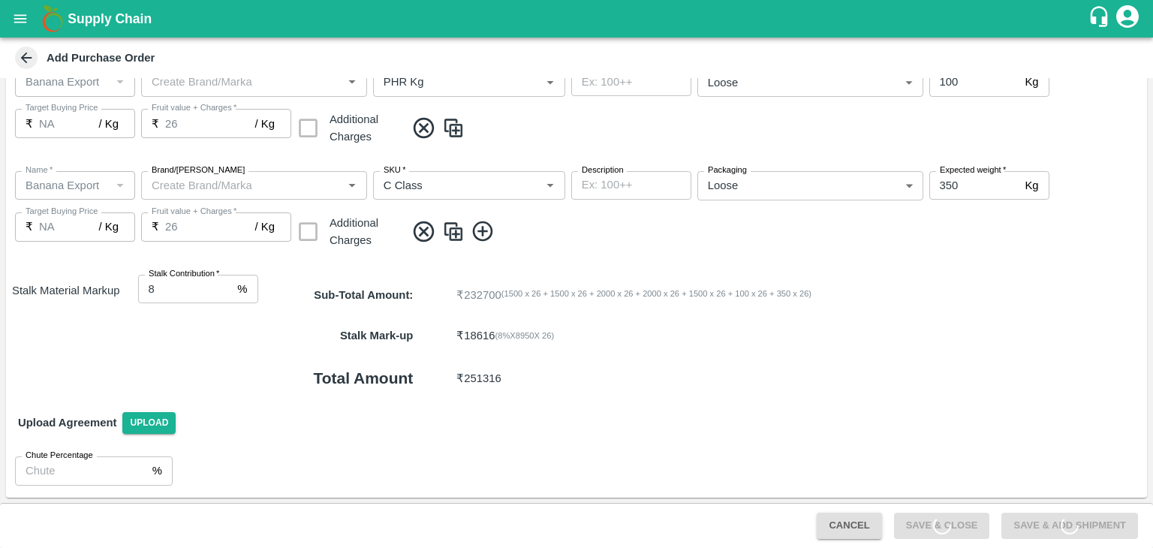
scroll to position [0, 0]
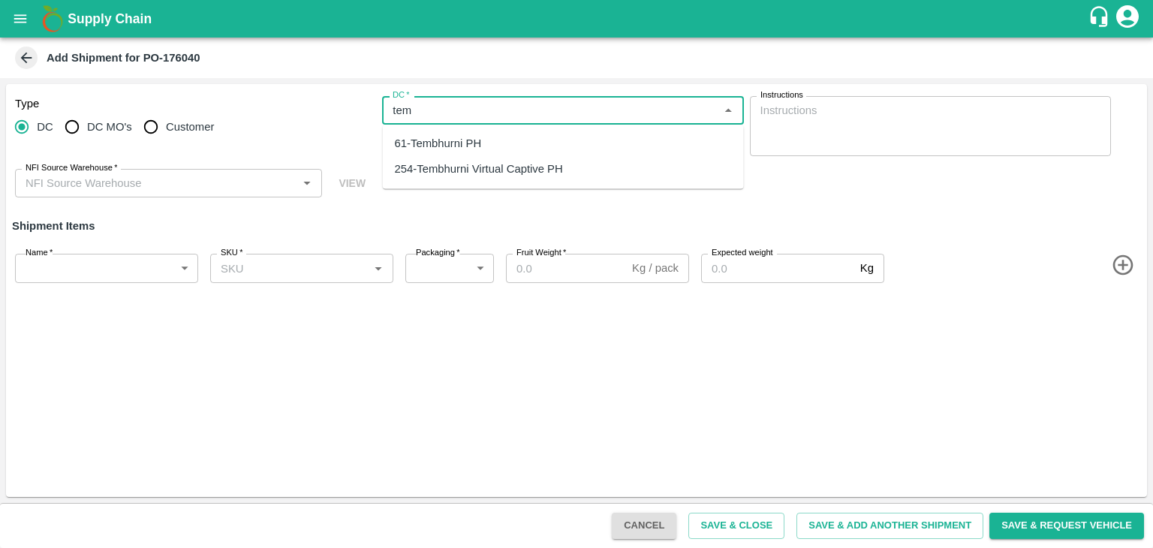
drag, startPoint x: 491, startPoint y: 127, endPoint x: 477, endPoint y: 139, distance: 18.1
click at [477, 139] on ul "61-Tembhurni PH 254-Tembhurni Virtual Captive PH" at bounding box center [563, 157] width 361 height 64
click at [477, 139] on div "61-Tembhurni PH" at bounding box center [438, 143] width 87 height 17
type input "61-Tembhurni PH"
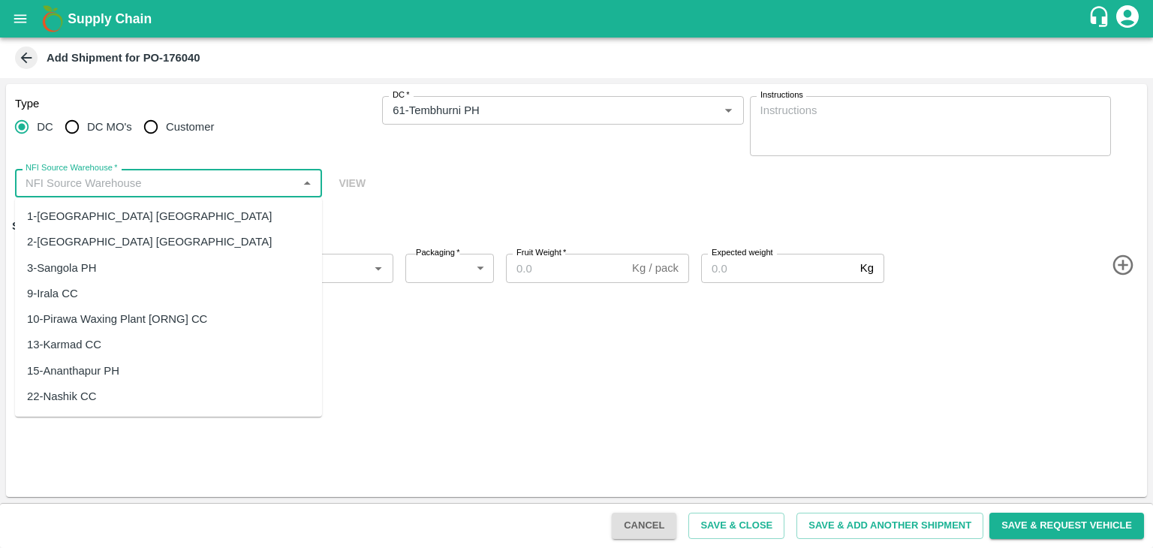
click at [210, 175] on input "NFI Source Warehouse   *" at bounding box center [156, 183] width 273 height 20
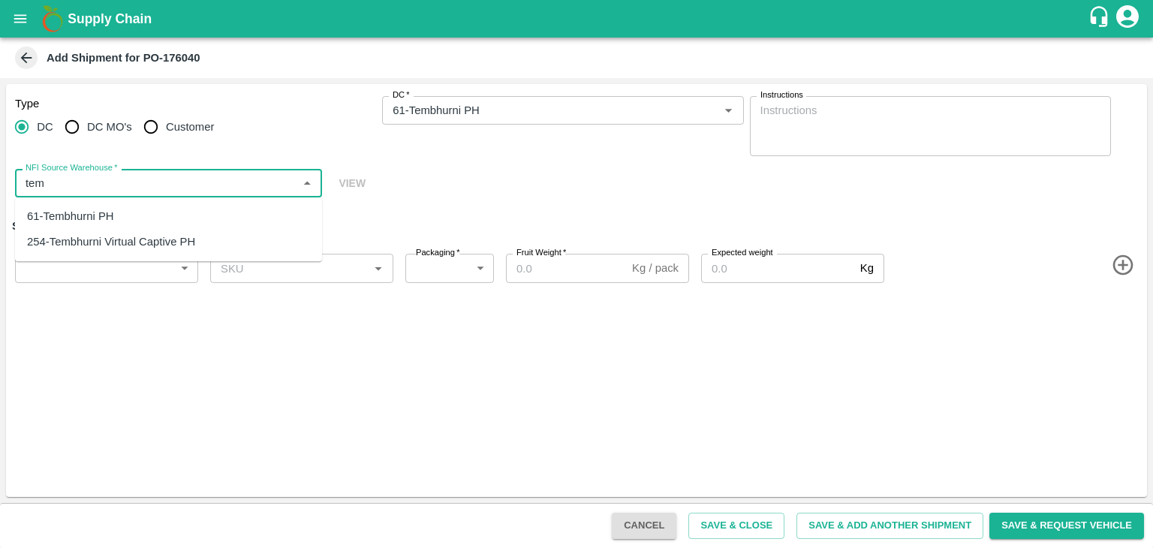
click at [117, 211] on div "61-Tembhurni PH" at bounding box center [168, 216] width 307 height 26
type input "61-Tembhurni PH"
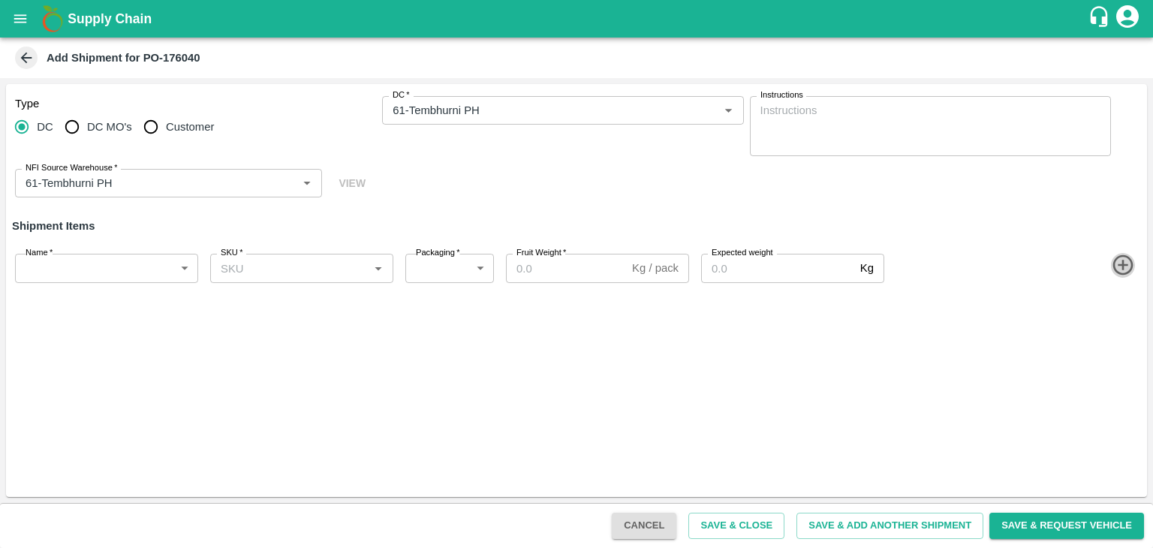
click at [1118, 266] on icon "button" at bounding box center [1123, 265] width 25 height 25
click at [1119, 316] on icon "button" at bounding box center [1123, 318] width 25 height 25
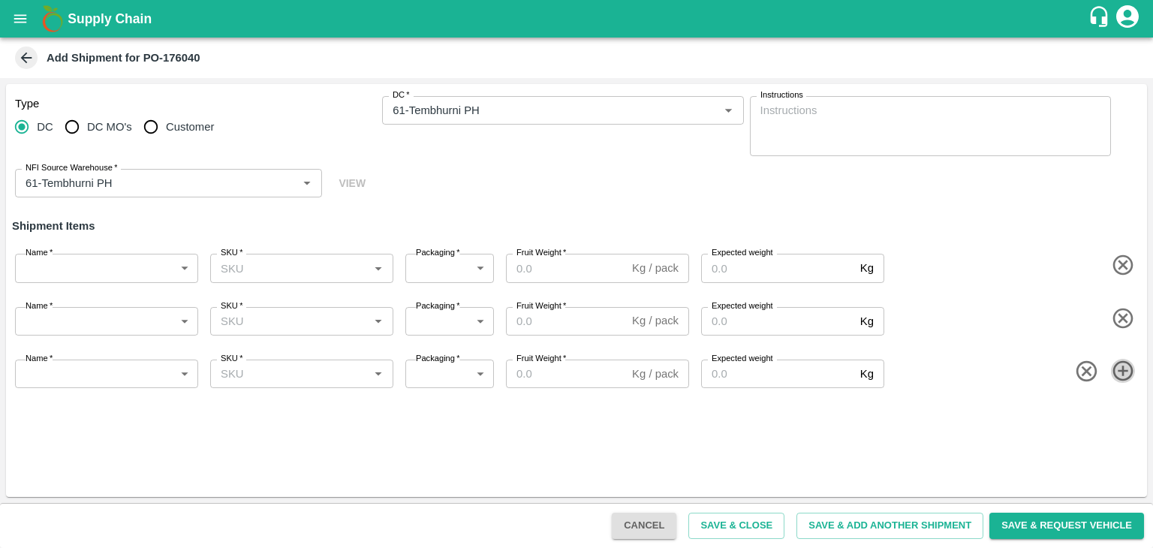
click at [1126, 368] on icon "button" at bounding box center [1123, 371] width 25 height 25
click at [1126, 412] on icon "button" at bounding box center [1123, 423] width 25 height 25
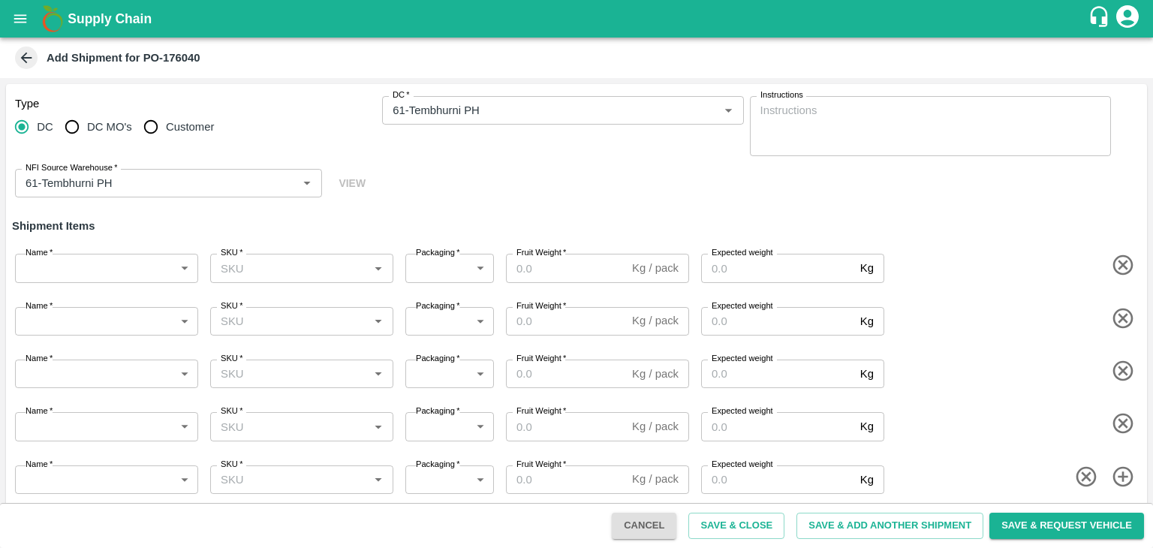
scroll to position [9, 0]
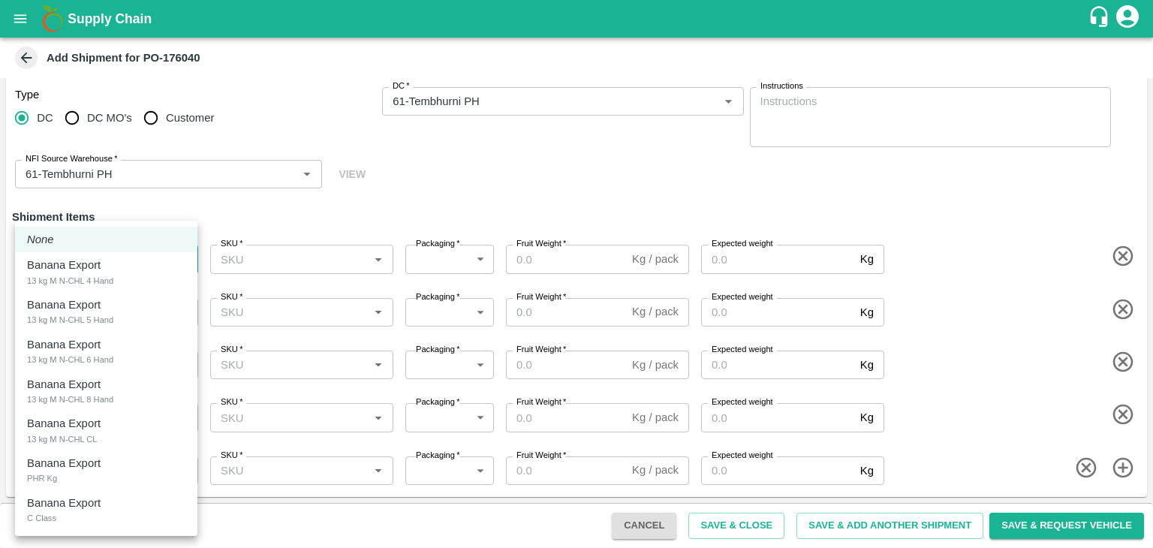
click at [87, 267] on body "Supply Chain Add Shipment for PO-176040 Type DC DC MO's Customer DC   * DC   * …" at bounding box center [576, 274] width 1153 height 548
click at [98, 274] on div "13 kg M N-CHL 4 Hand" at bounding box center [70, 281] width 86 height 14
type input "2032197"
type input "466"
type input "1500"
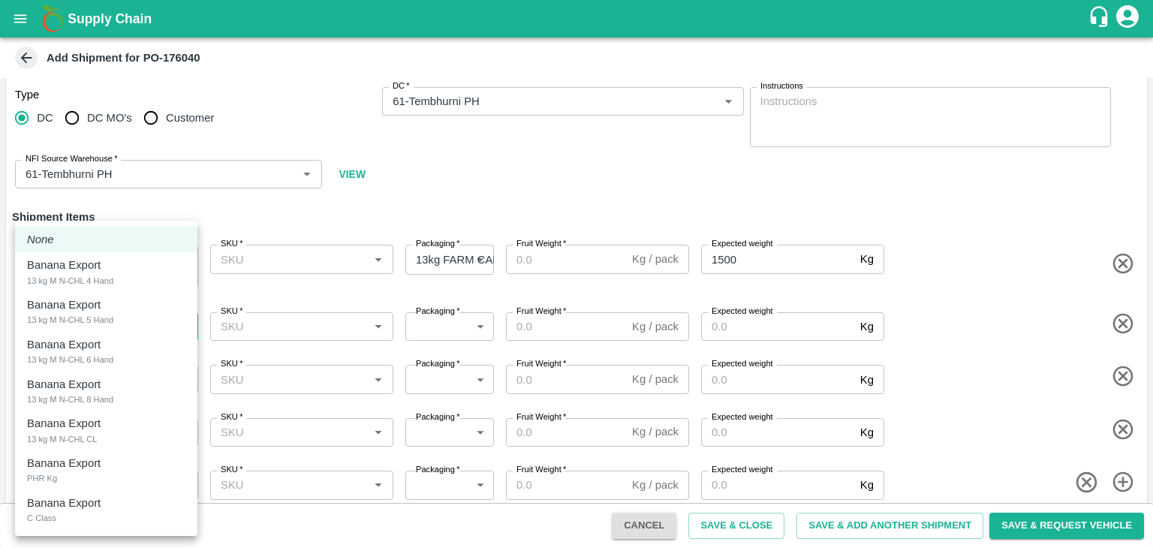
click at [102, 327] on body "Supply Chain Add Shipment for PO-176040 Type DC DC MO's Customer DC   * DC   * …" at bounding box center [576, 274] width 1153 height 548
click at [117, 315] on div "Banana Export 13 kg M N-CHL 5 Hand" at bounding box center [106, 311] width 158 height 31
type input "2032198"
type input "466"
type input "1500"
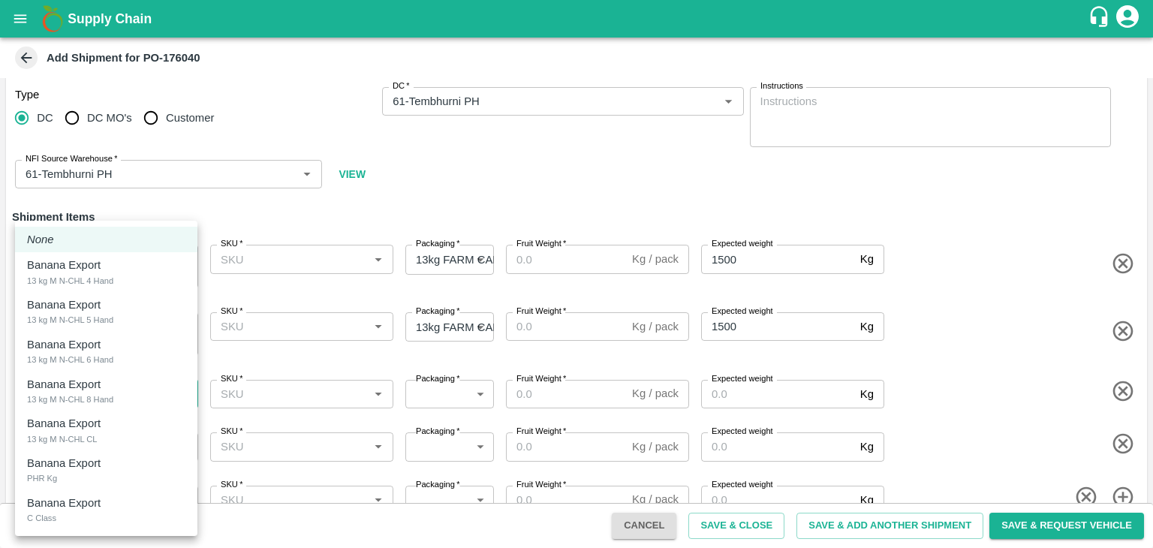
click at [96, 403] on body "Supply Chain Add Shipment for PO-176040 Type DC DC MO's Customer DC   * DC   * …" at bounding box center [576, 274] width 1153 height 548
click at [120, 360] on div "Banana Export 13 kg M N-CHL 6 Hand" at bounding box center [106, 351] width 158 height 31
type input "2032199"
type input "466"
type input "2000"
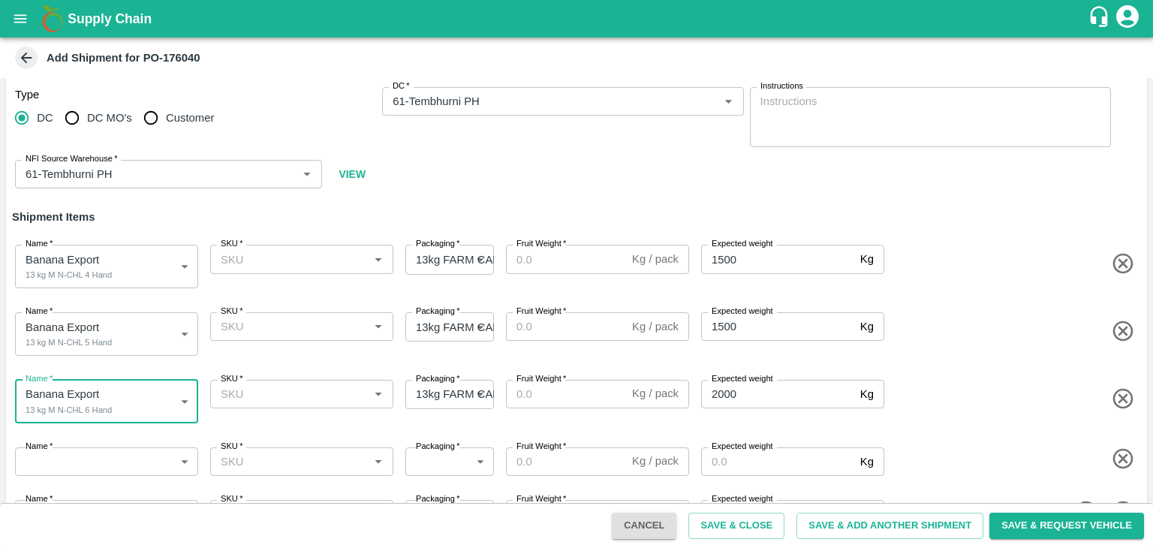
scroll to position [53, 0]
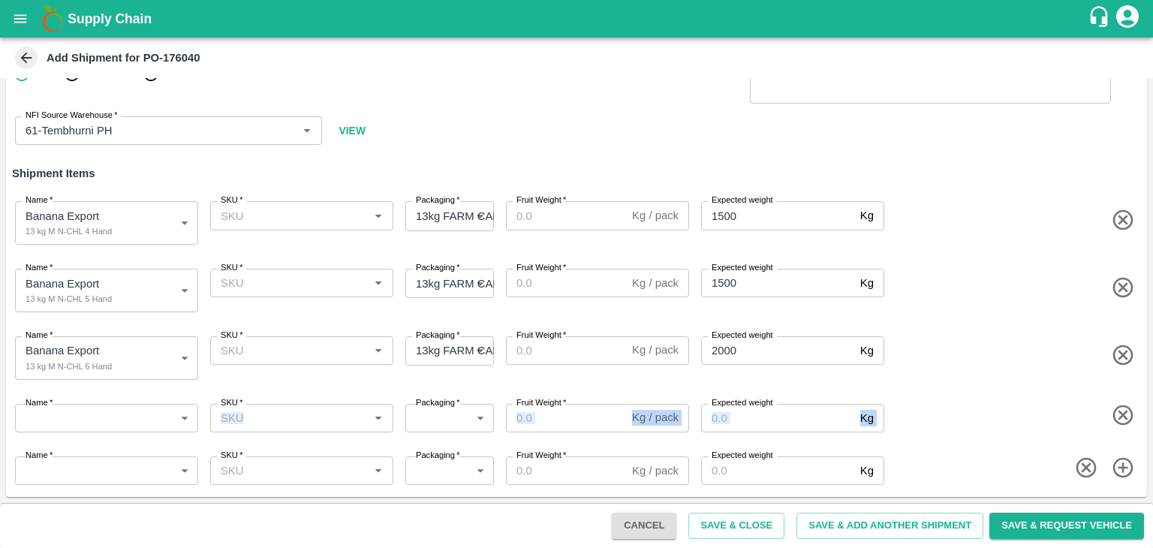
drag, startPoint x: 107, startPoint y: 441, endPoint x: 119, endPoint y: 427, distance: 18.2
click at [119, 427] on div "Type DC DC MO's Customer DC   * DC   * Instructions x Instructions NFI Source W…" at bounding box center [576, 264] width 1141 height 465
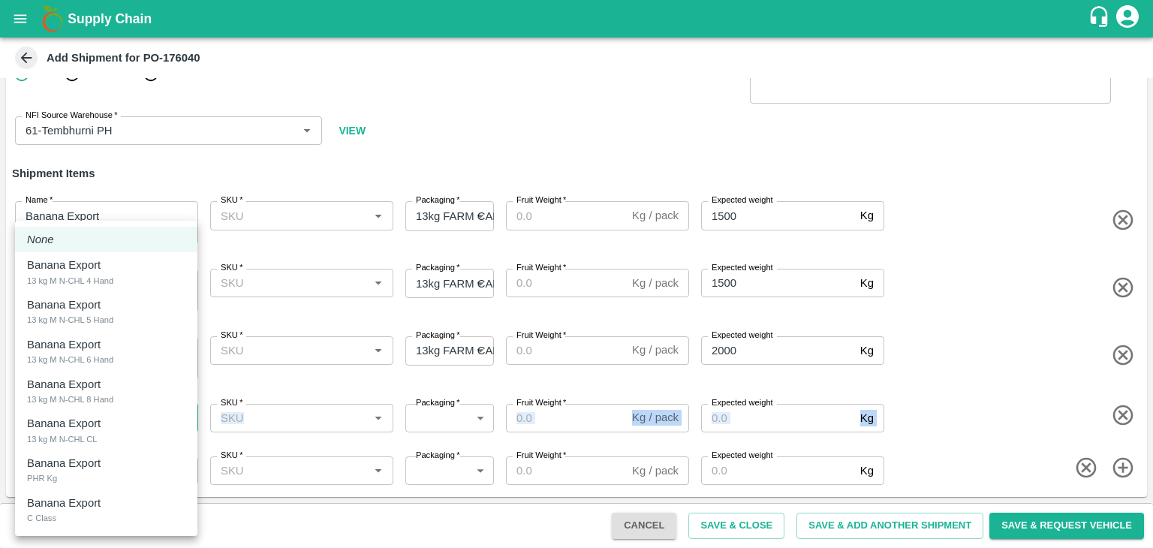
click at [119, 427] on body "Supply Chain Add Shipment for PO-176040 Type DC DC MO's Customer DC   * DC   * …" at bounding box center [576, 274] width 1153 height 548
click at [122, 388] on div "Banana Export 13 kg M N-CHL 8 Hand" at bounding box center [106, 391] width 158 height 31
type input "2032200"
type input "466"
type input "2000"
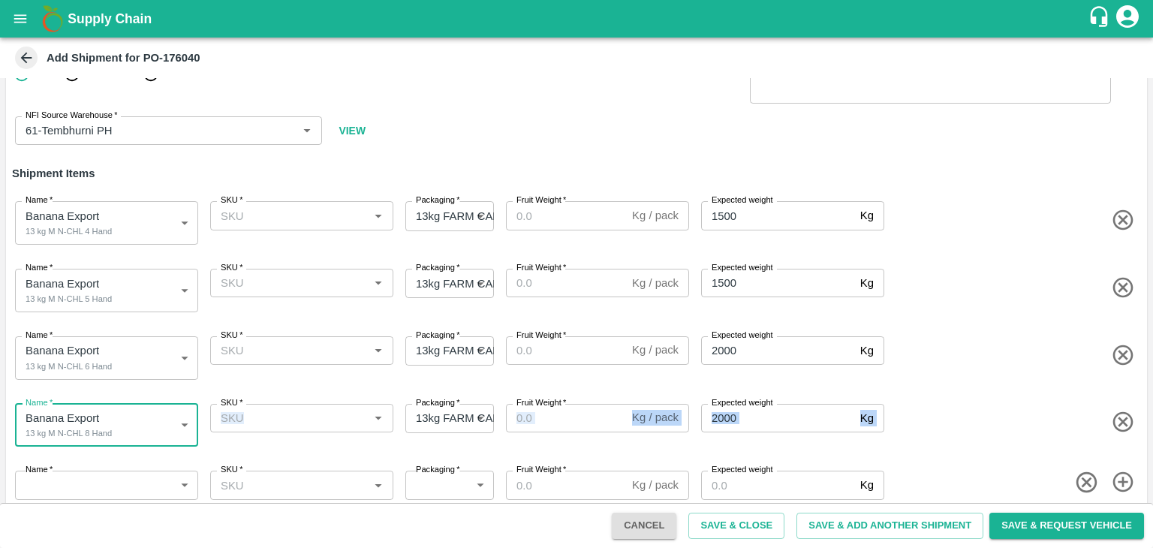
scroll to position [67, 0]
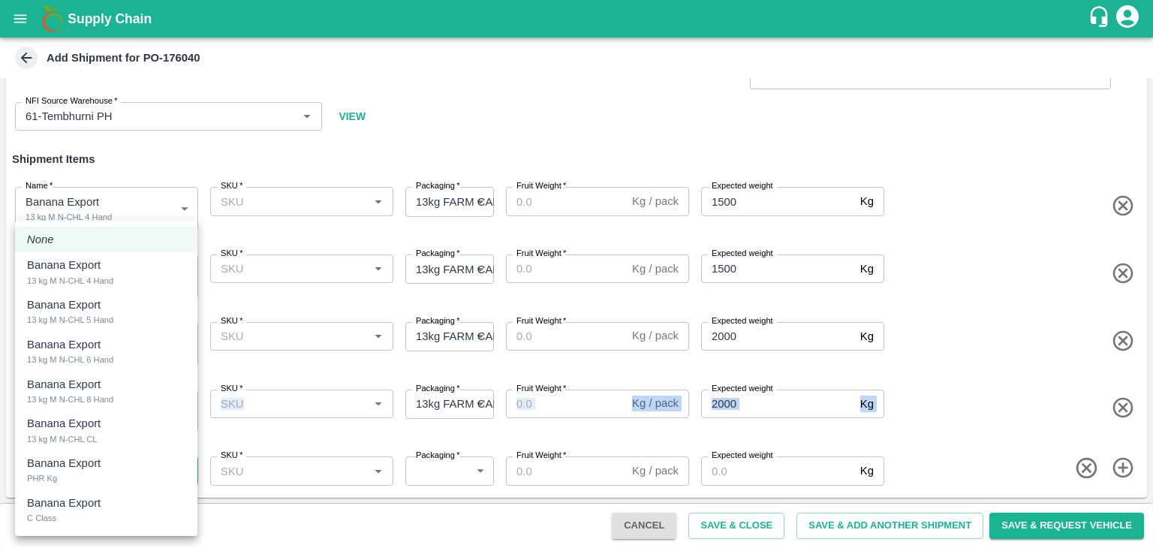
click at [118, 465] on body "Supply Chain Add Shipment for PO-176040 Type DC DC MO's Customer DC   * DC   * …" at bounding box center [576, 274] width 1153 height 548
click at [117, 439] on div "Banana Export 13 kg M N-CHL CL" at bounding box center [106, 430] width 158 height 31
type input "2032201"
type input "466"
type input "1500"
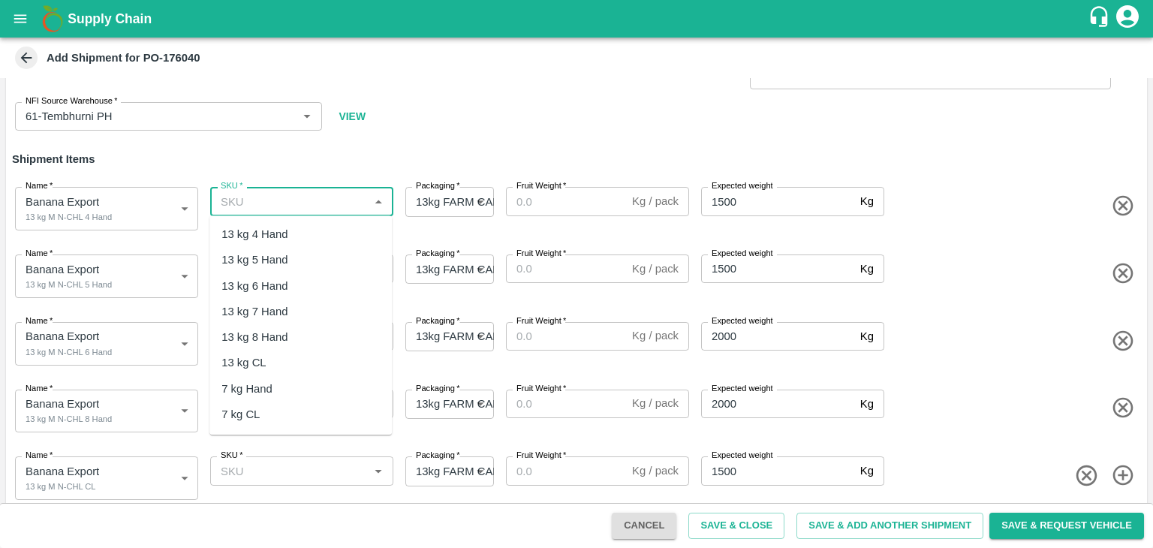
click at [272, 208] on input "SKU   *" at bounding box center [289, 201] width 149 height 20
click at [297, 235] on div "13 kg M N-CHL 4 Hand" at bounding box center [279, 234] width 116 height 17
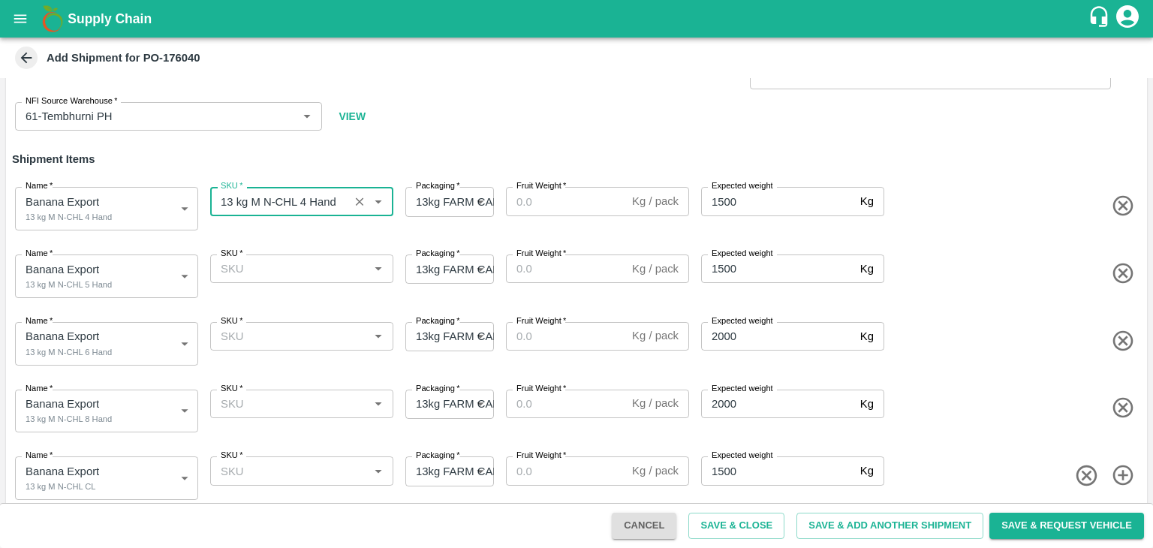
type input "13 kg M N-CHL 4 Hand"
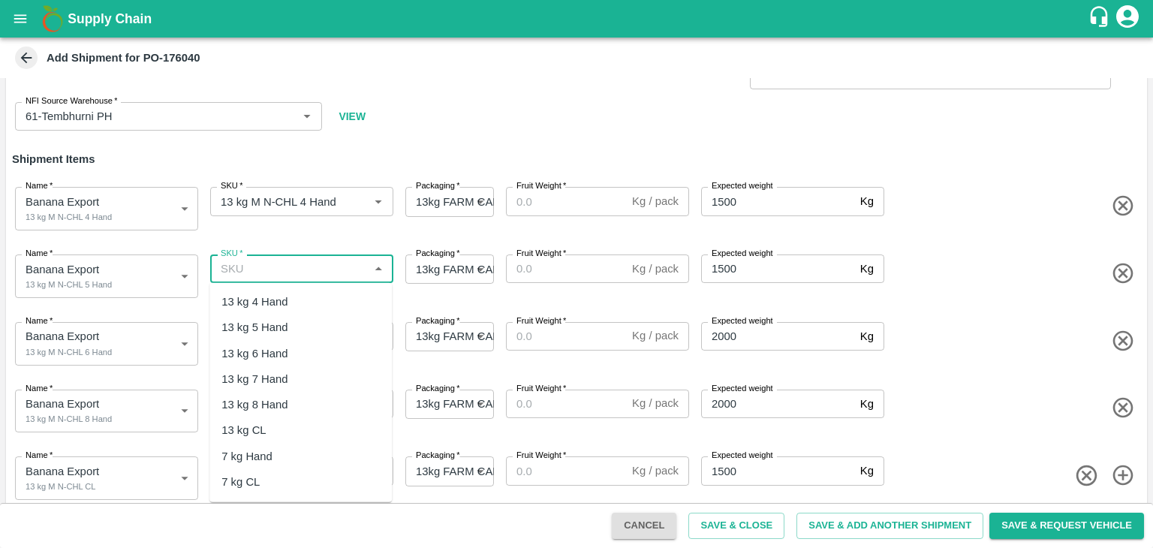
click at [306, 268] on input "SKU   *" at bounding box center [289, 269] width 149 height 20
click at [312, 318] on div "13 kg M N-CHL 5 Hand" at bounding box center [300, 328] width 182 height 26
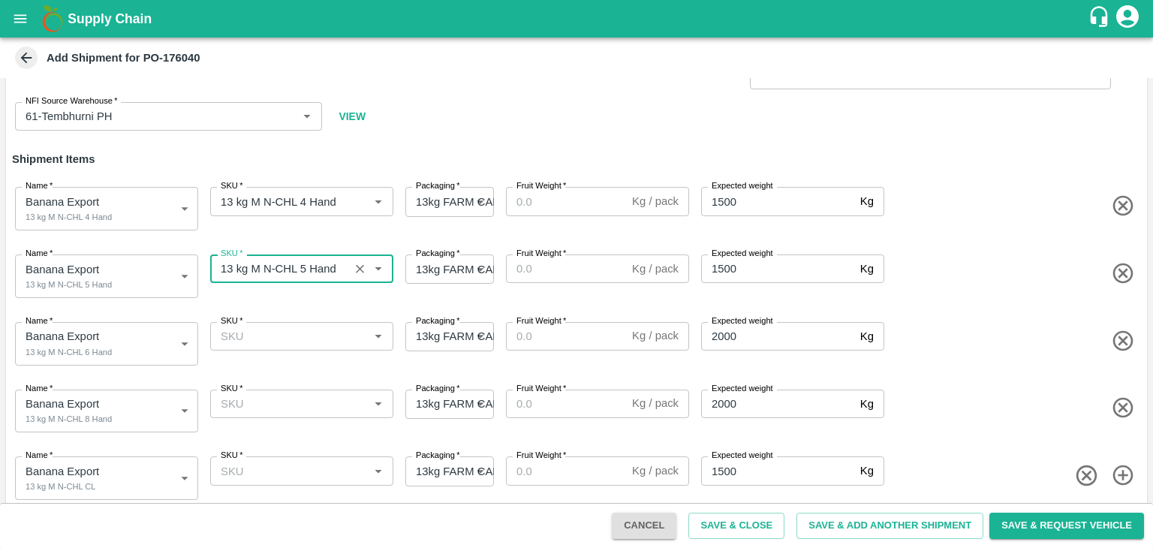
type input "13 kg M N-CHL 5 Hand"
click at [321, 331] on input "SKU   *" at bounding box center [289, 337] width 149 height 20
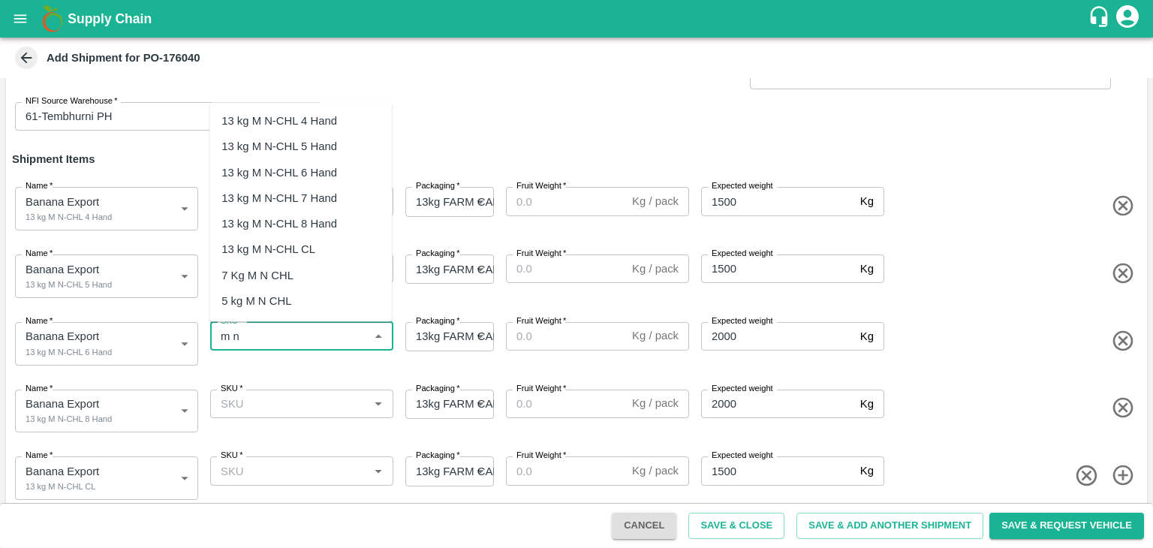
click at [306, 169] on div "13 kg M N-CHL 6 Hand" at bounding box center [279, 172] width 116 height 17
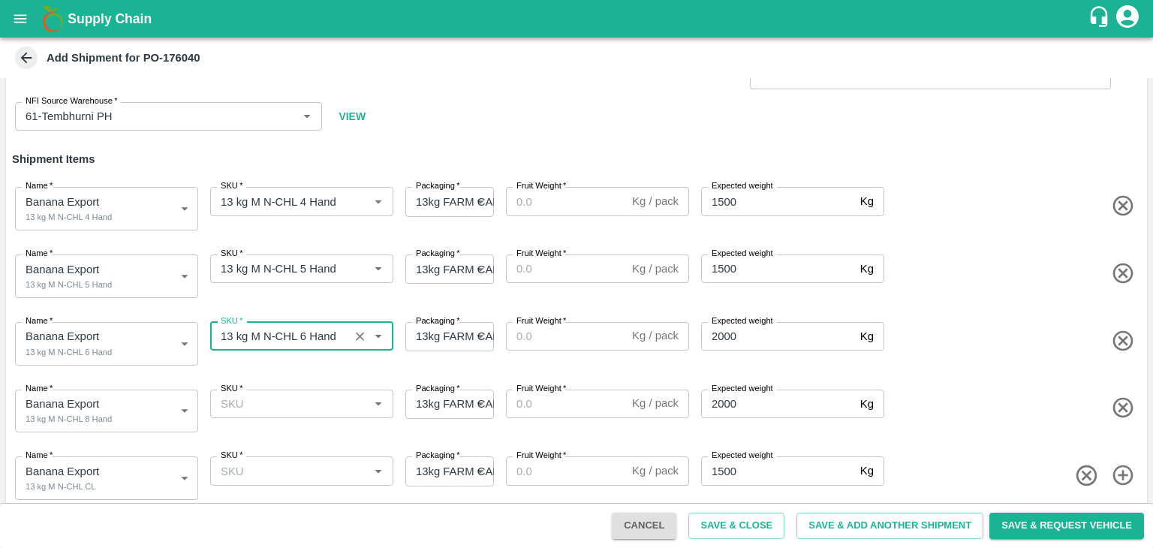
type input "13 kg M N-CHL 6 Hand"
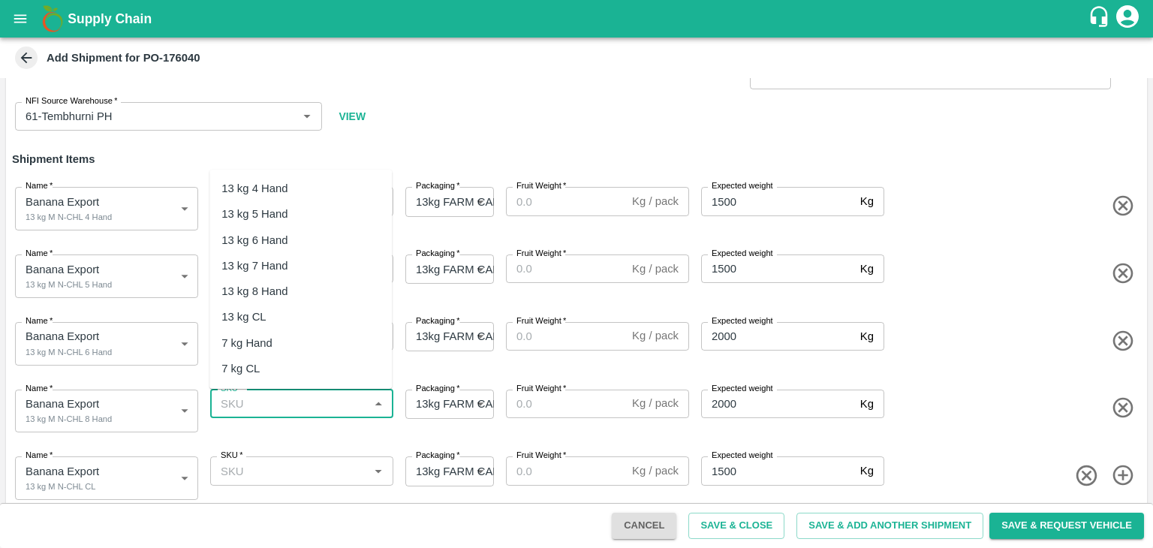
click at [312, 401] on input "SKU   *" at bounding box center [289, 404] width 149 height 20
click at [312, 288] on div "13 kg M N-CHL 8 Hand" at bounding box center [279, 291] width 116 height 17
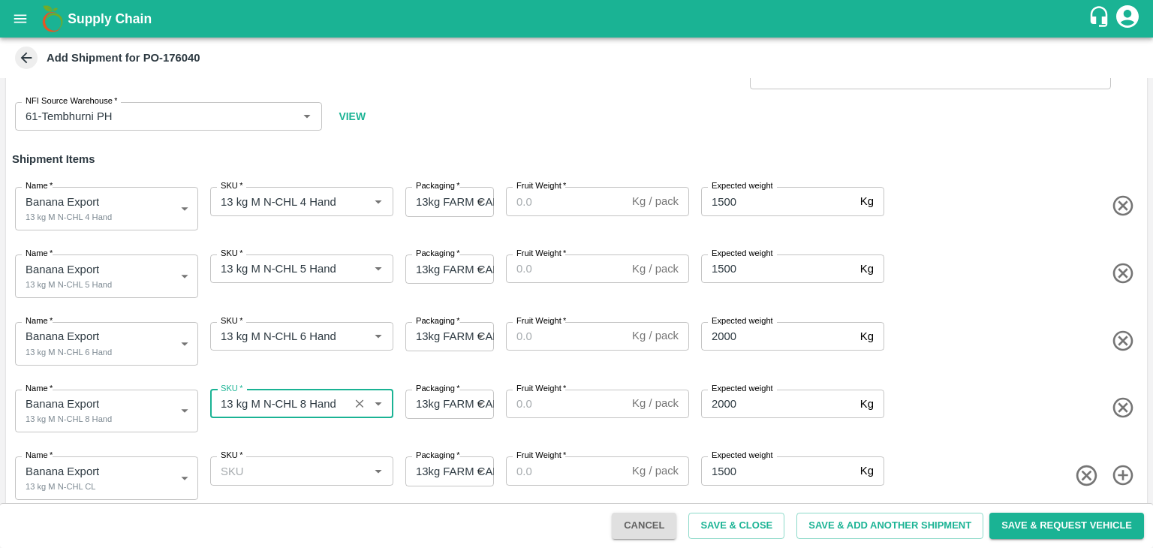
type input "13 kg M N-CHL 8 Hand"
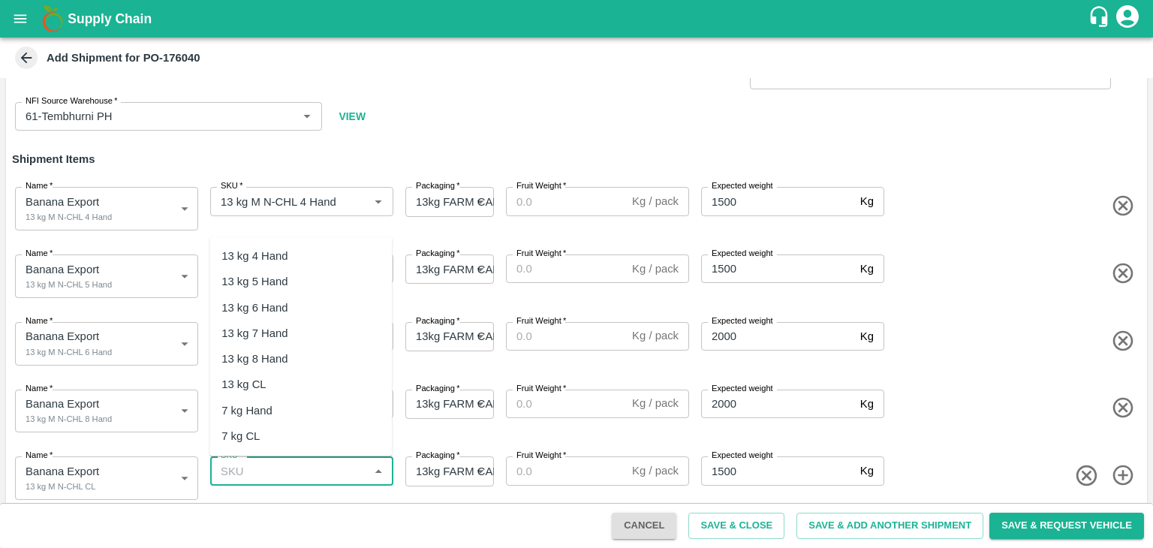
click at [333, 468] on input "SKU   *" at bounding box center [289, 471] width 149 height 20
click at [320, 384] on div "13 kg M N-CHL CL" at bounding box center [300, 385] width 182 height 26
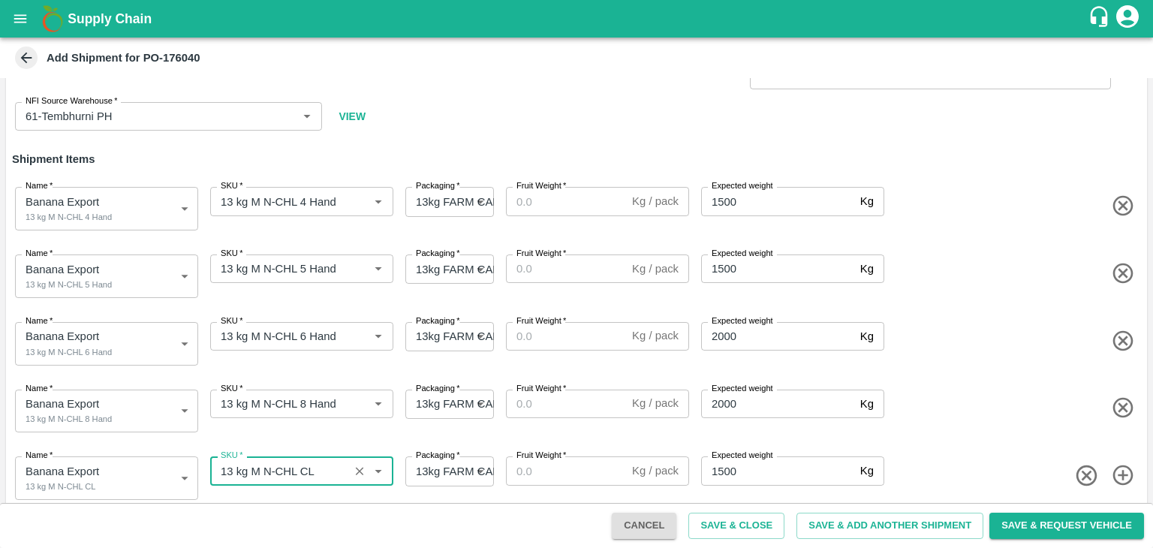
type input "13 kg M N-CHL CL"
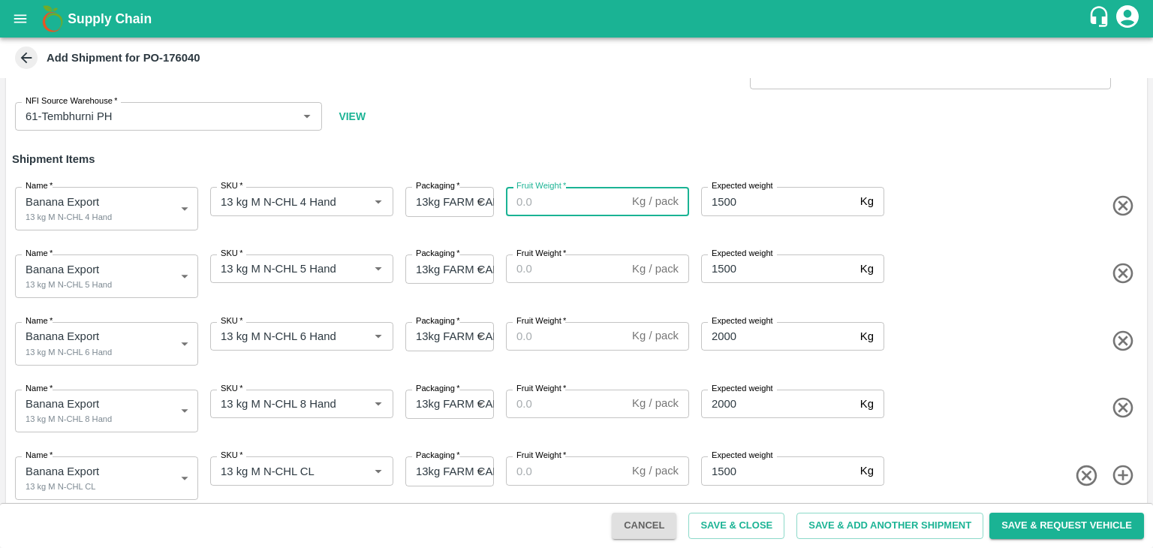
click at [549, 196] on input "Fruit Weight   *" at bounding box center [566, 201] width 120 height 29
type input "13"
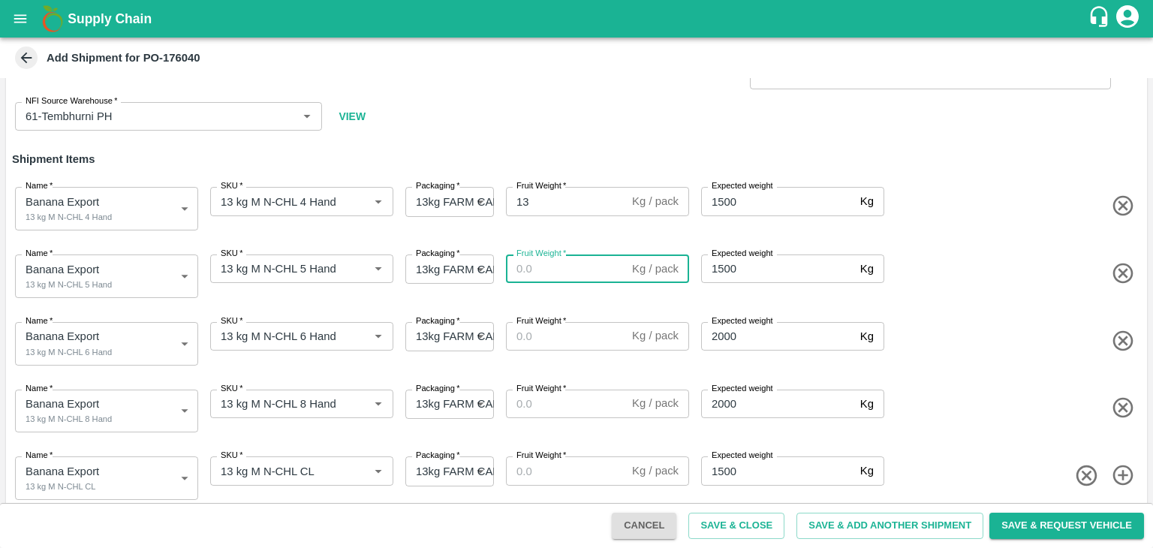
click at [554, 268] on input "Fruit Weight   *" at bounding box center [566, 268] width 120 height 29
type input "13"
click at [557, 342] on input "Fruit Weight   *" at bounding box center [566, 336] width 120 height 29
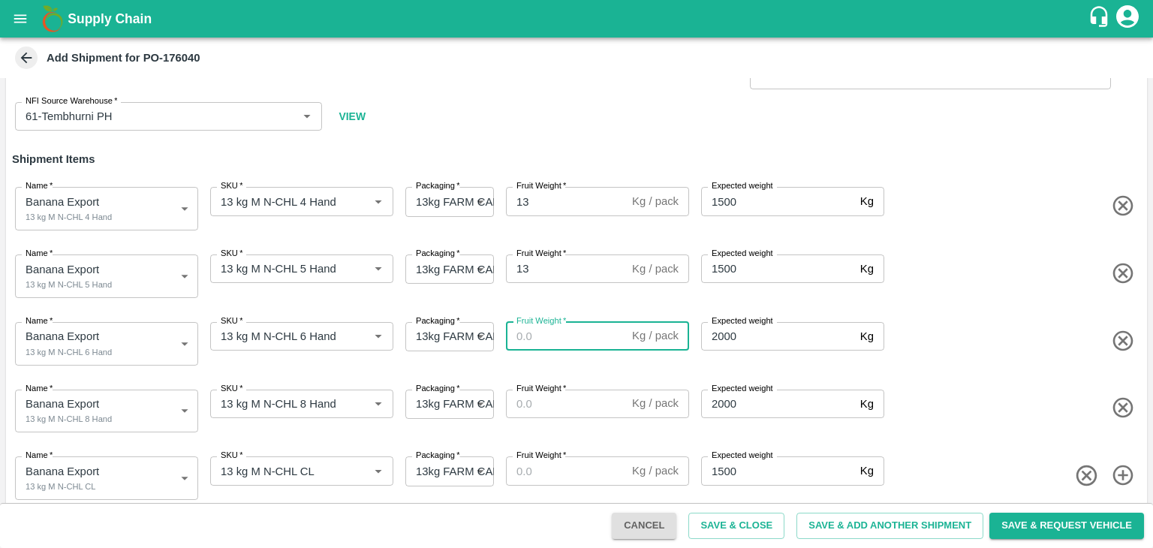
click at [557, 342] on input "Fruit Weight   *" at bounding box center [566, 336] width 120 height 29
type input "13"
click at [553, 415] on input "Fruit Weight   *" at bounding box center [566, 404] width 120 height 29
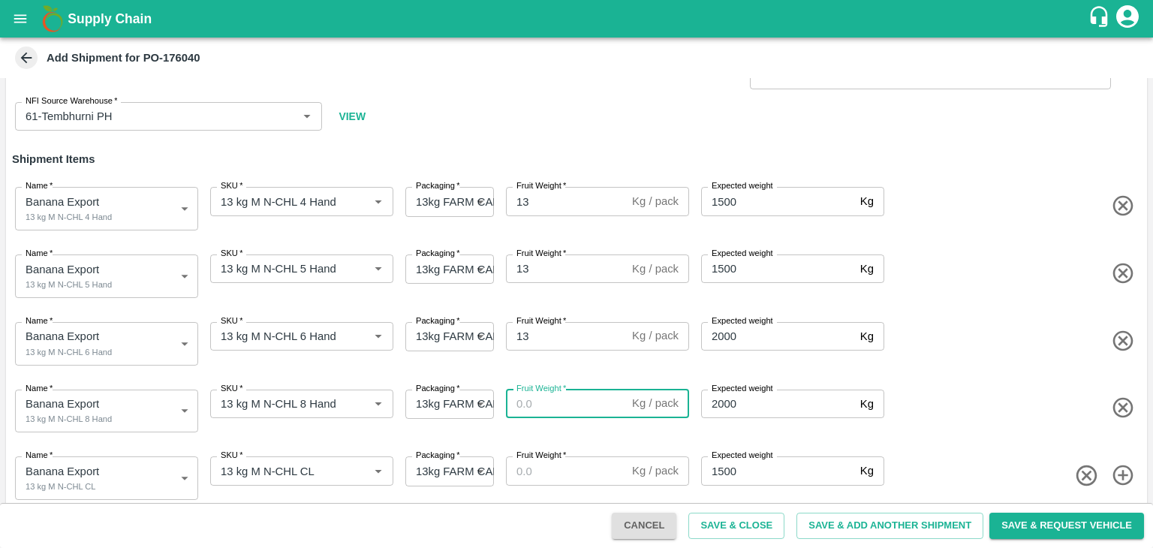
click at [553, 415] on input "Fruit Weight   *" at bounding box center [566, 404] width 120 height 29
type input "13"
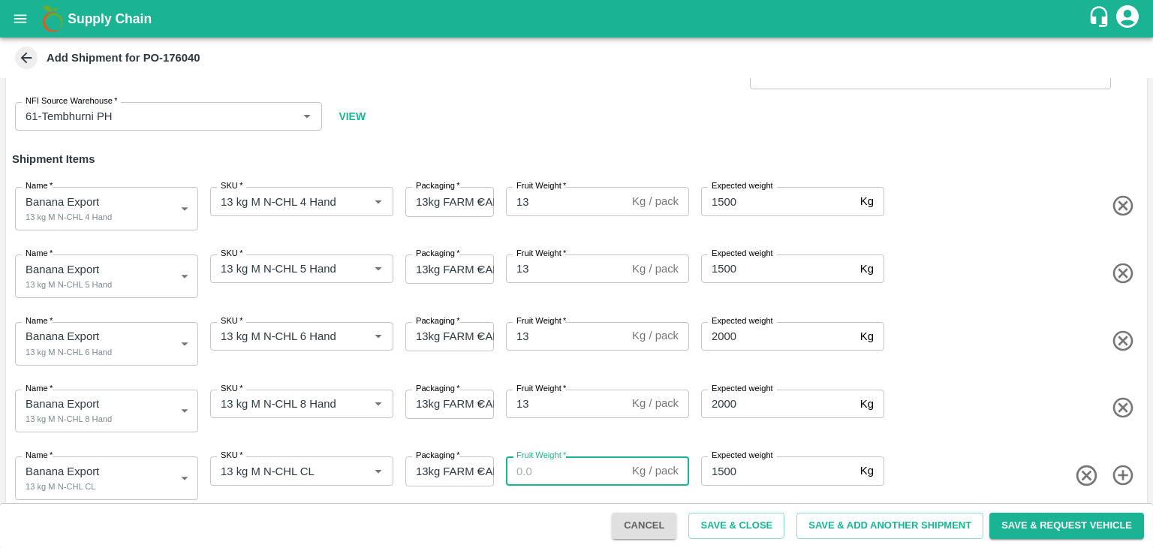
click at [553, 471] on input "Fruit Weight   *" at bounding box center [566, 470] width 120 height 29
type input "13"
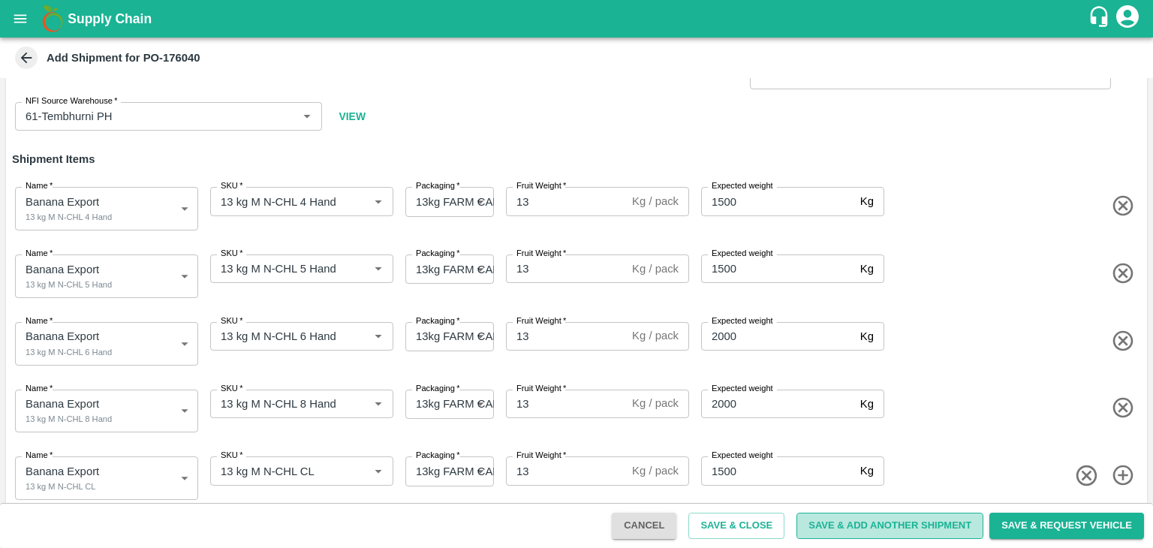
click at [871, 531] on button "Save & Add Another Shipment" at bounding box center [889, 526] width 187 height 26
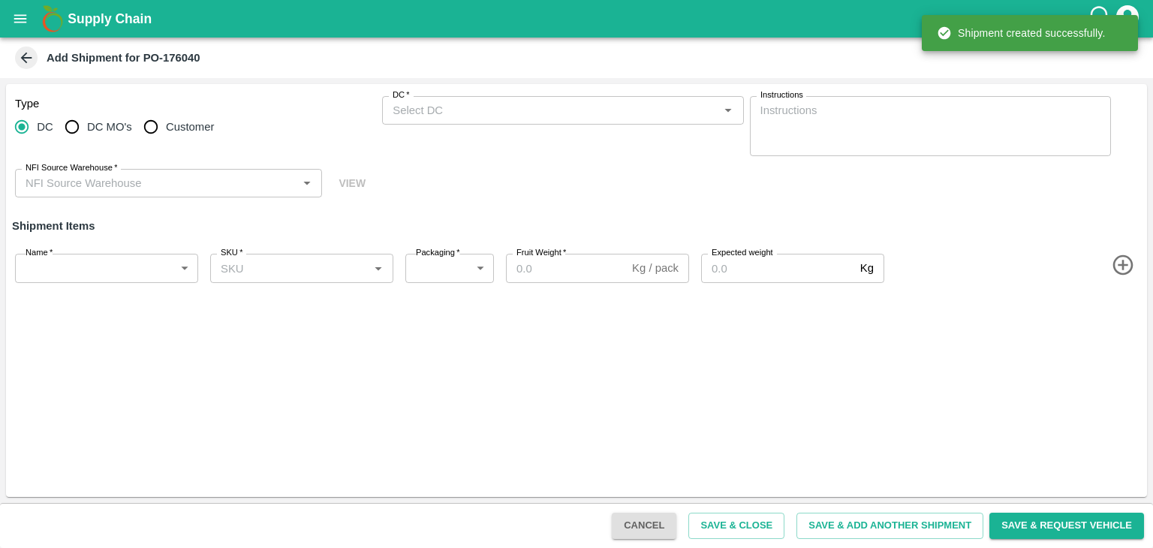
scroll to position [0, 0]
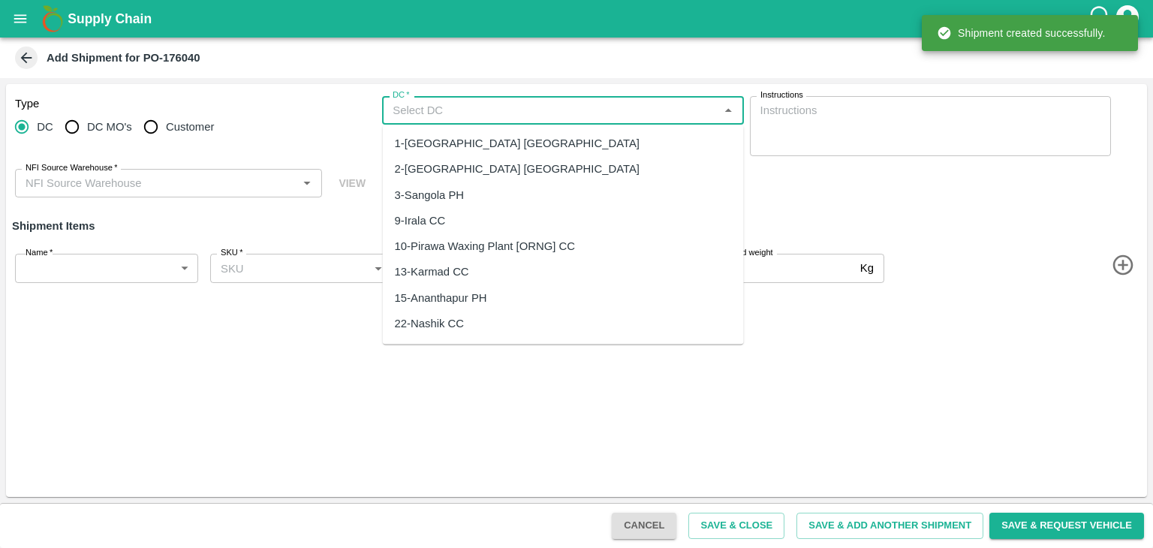
click at [458, 112] on input "DC   *" at bounding box center [550, 111] width 327 height 20
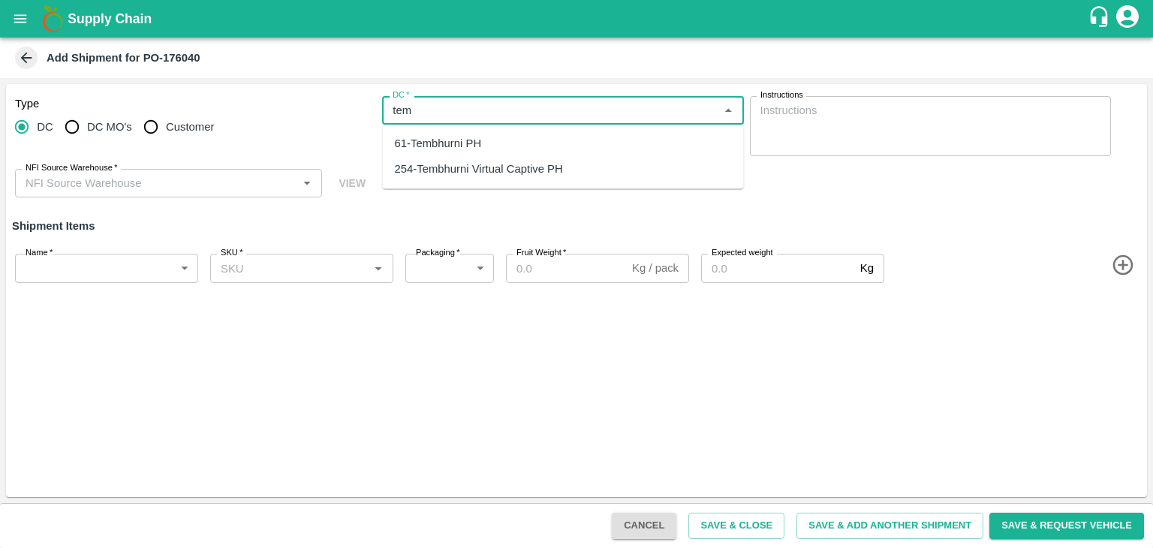
click at [458, 131] on div "61-Tembhurni PH" at bounding box center [563, 144] width 361 height 26
type input "61-Tembhurni PH"
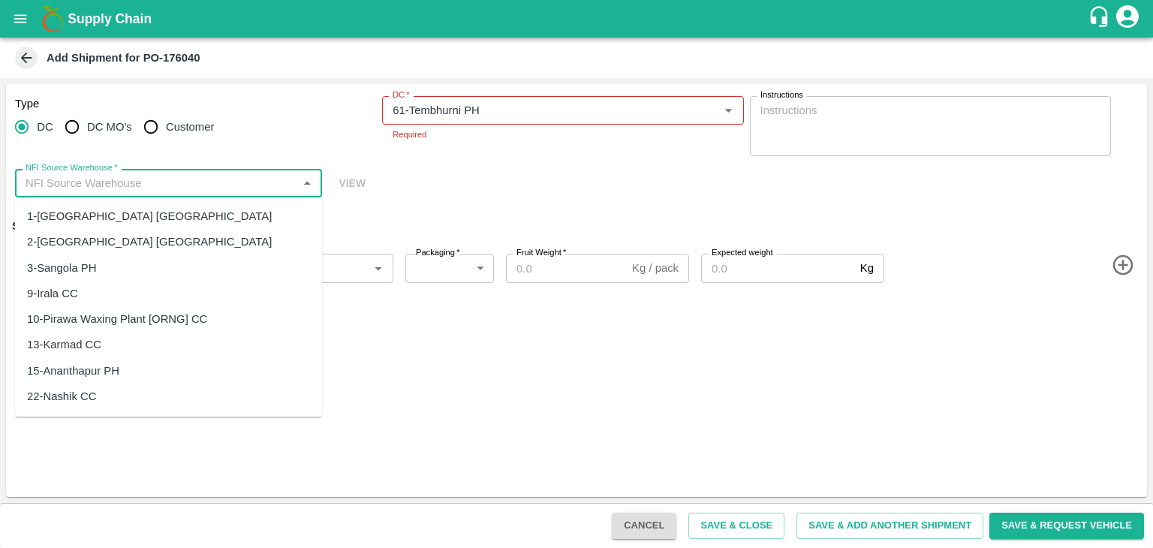
click at [157, 186] on input "NFI Source Warehouse   *" at bounding box center [156, 183] width 273 height 20
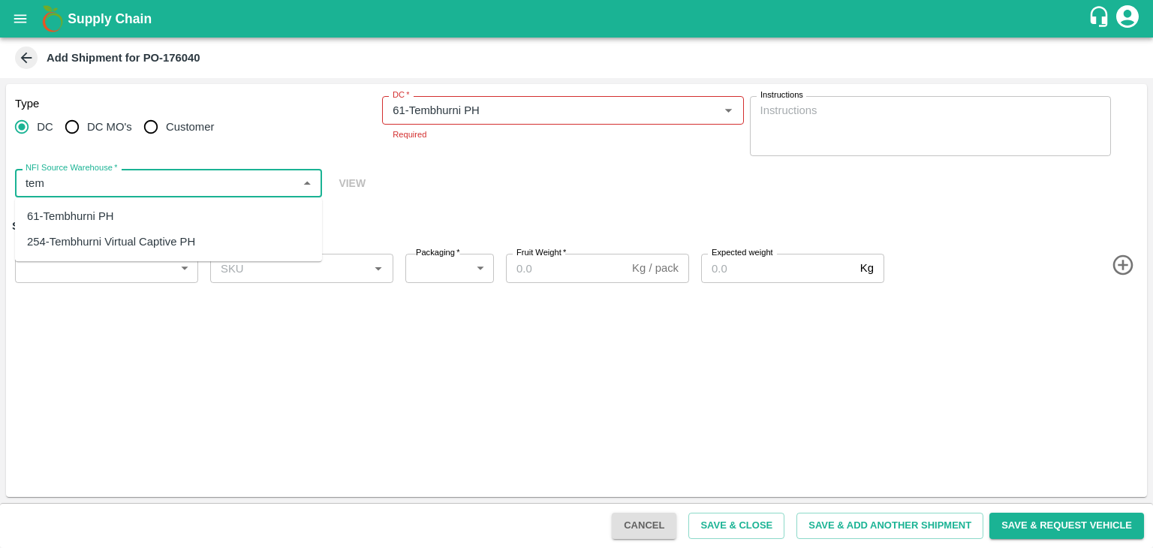
click at [106, 213] on div "61-Tembhurni PH" at bounding box center [70, 216] width 87 height 17
type input "61-Tembhurni PH"
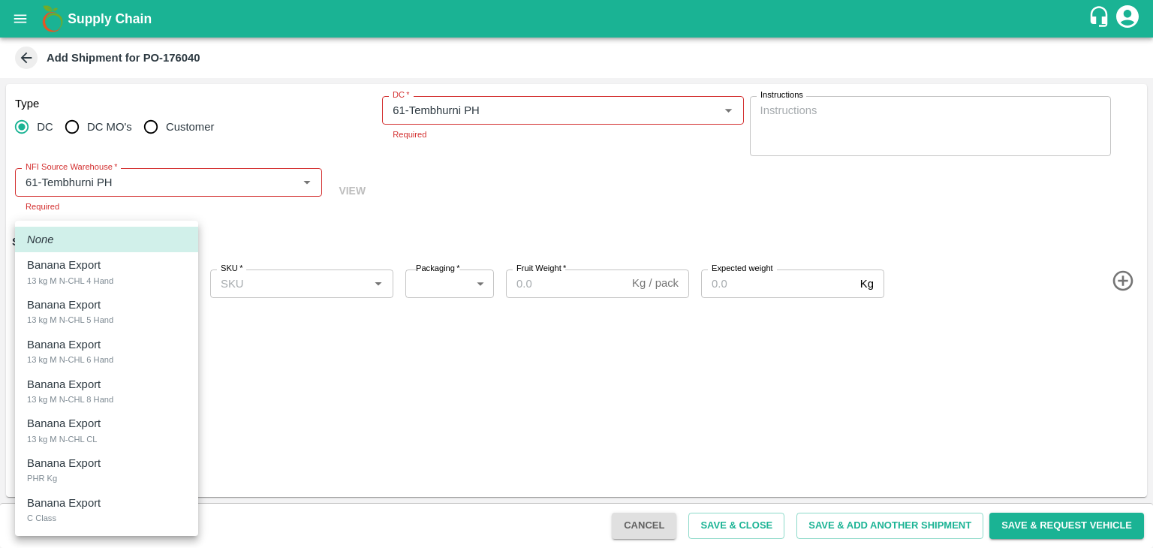
click at [80, 268] on body "Supply Chain Add Shipment for PO-176040 Type DC DC MO's Customer DC   * DC   * …" at bounding box center [576, 274] width 1153 height 548
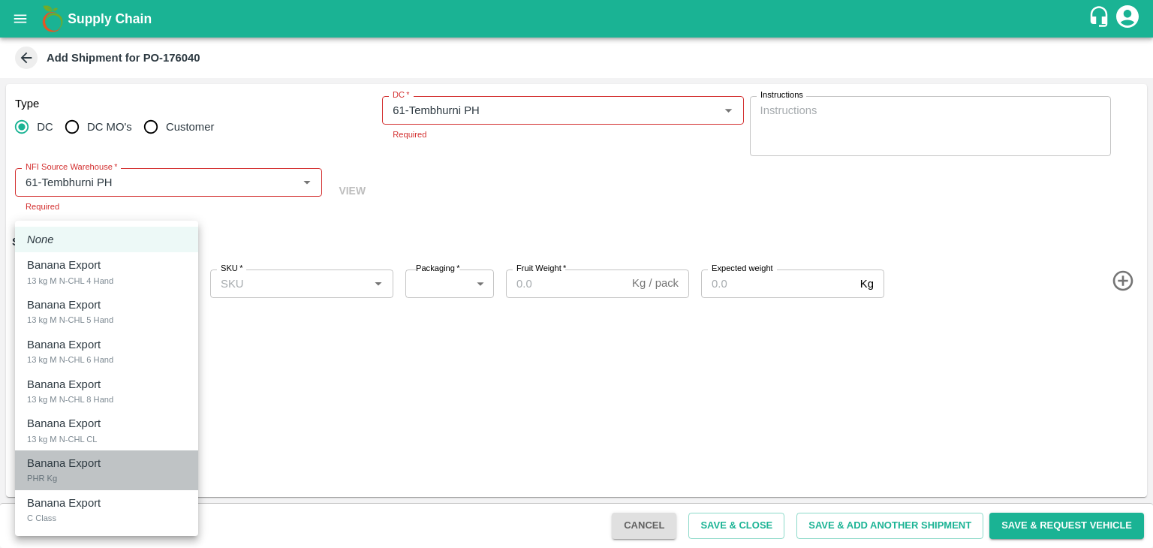
click at [65, 481] on div "Banana Export PHR Kg" at bounding box center [106, 470] width 159 height 31
type input "2032202"
type input "258"
type input "100"
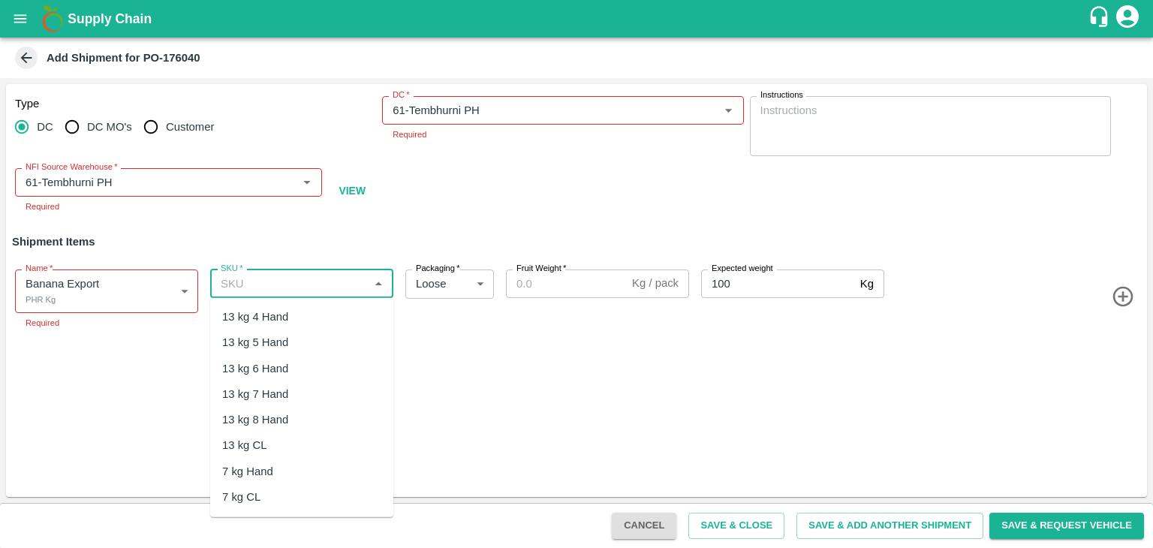
click at [307, 284] on input "SKU   *" at bounding box center [289, 284] width 149 height 20
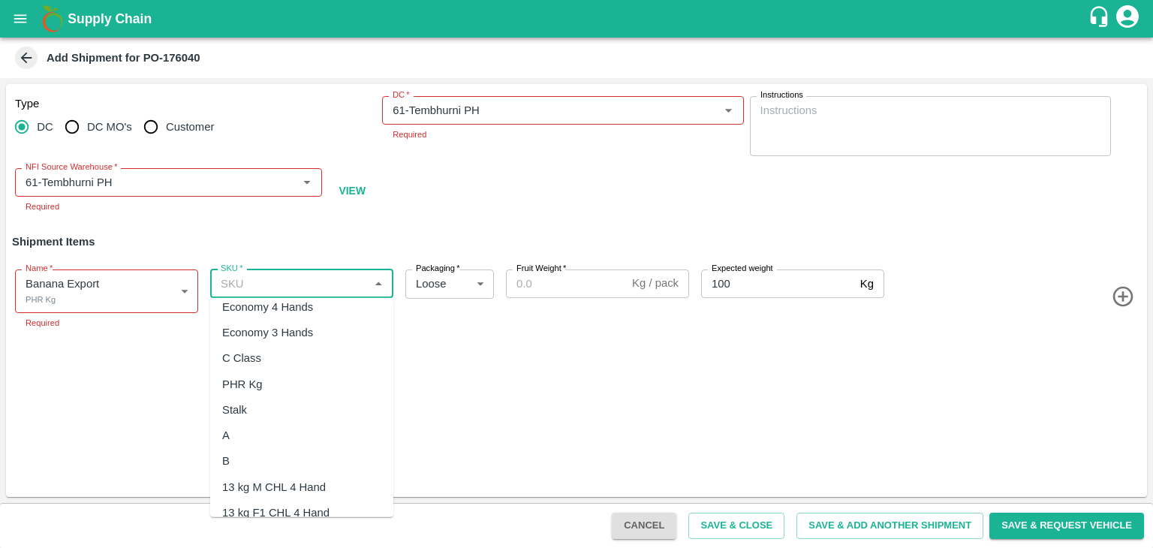
scroll to position [345, 0]
click at [264, 384] on div "PHR Kg" at bounding box center [301, 383] width 183 height 26
type input "PHR Kg"
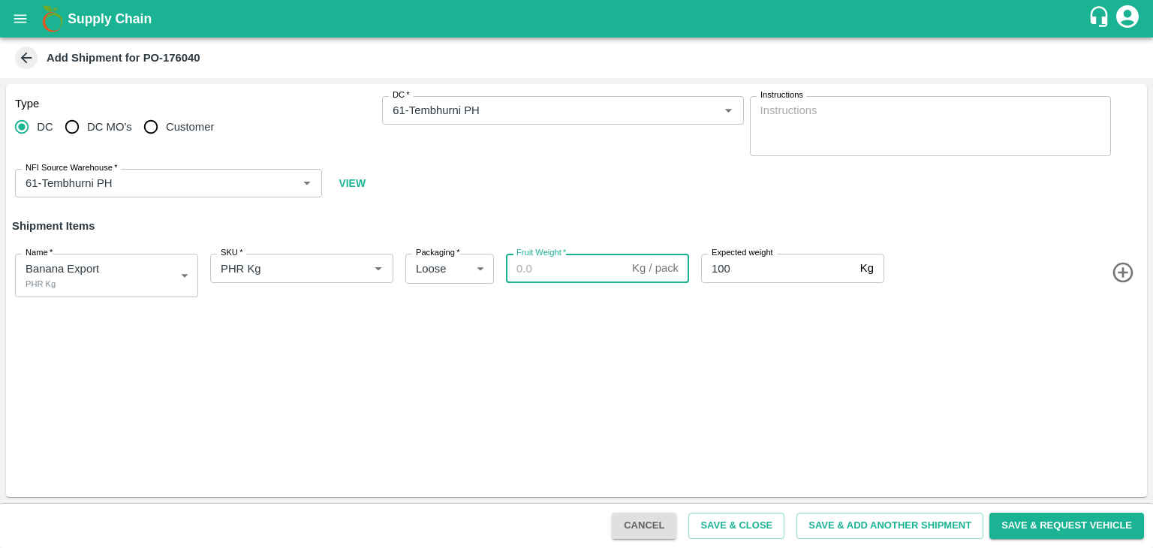
click at [561, 275] on input "Fruit Weight   *" at bounding box center [566, 268] width 120 height 29
paste input "85"
type input "85"
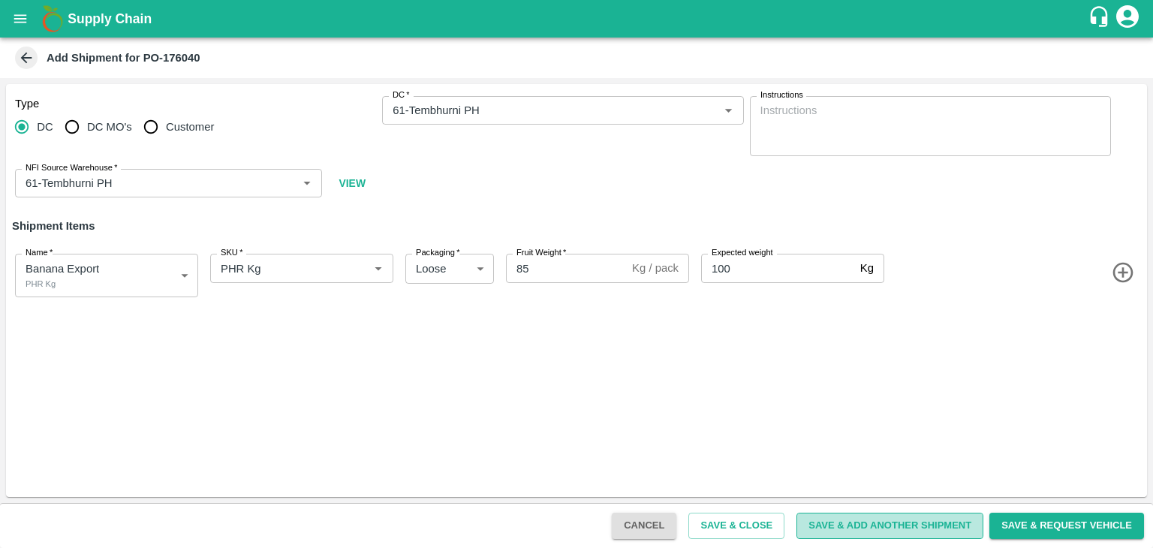
click at [882, 520] on button "Save & Add Another Shipment" at bounding box center [889, 526] width 187 height 26
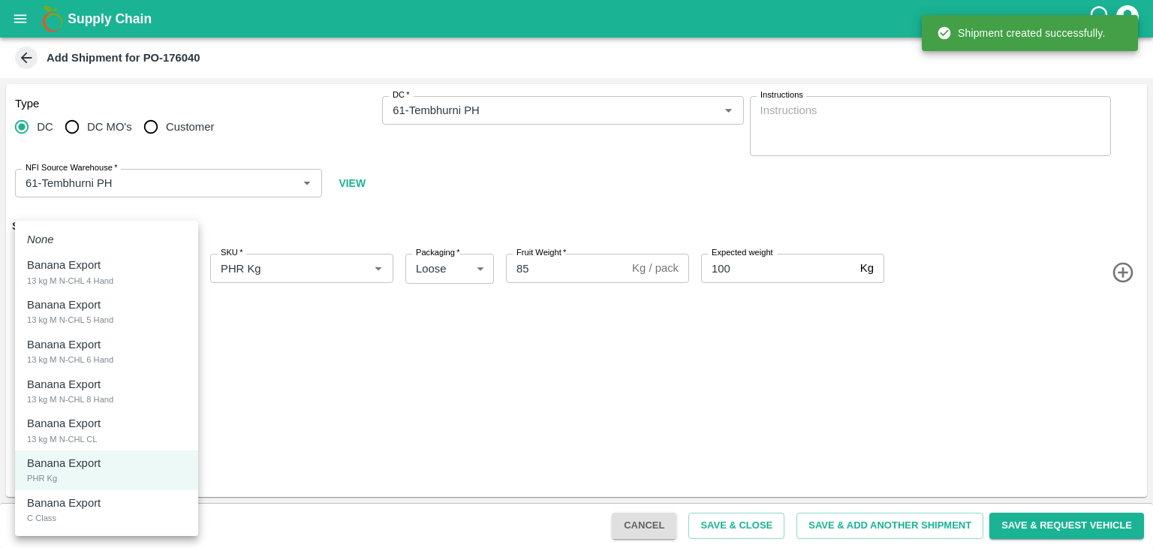
click at [89, 268] on body "Supply Chain Add Shipment for PO-176040 Type DC DC MO's Customer DC   * DC   * …" at bounding box center [576, 274] width 1153 height 548
click at [77, 510] on p "Banana Export" at bounding box center [64, 503] width 74 height 17
type input "2032203"
type input "350"
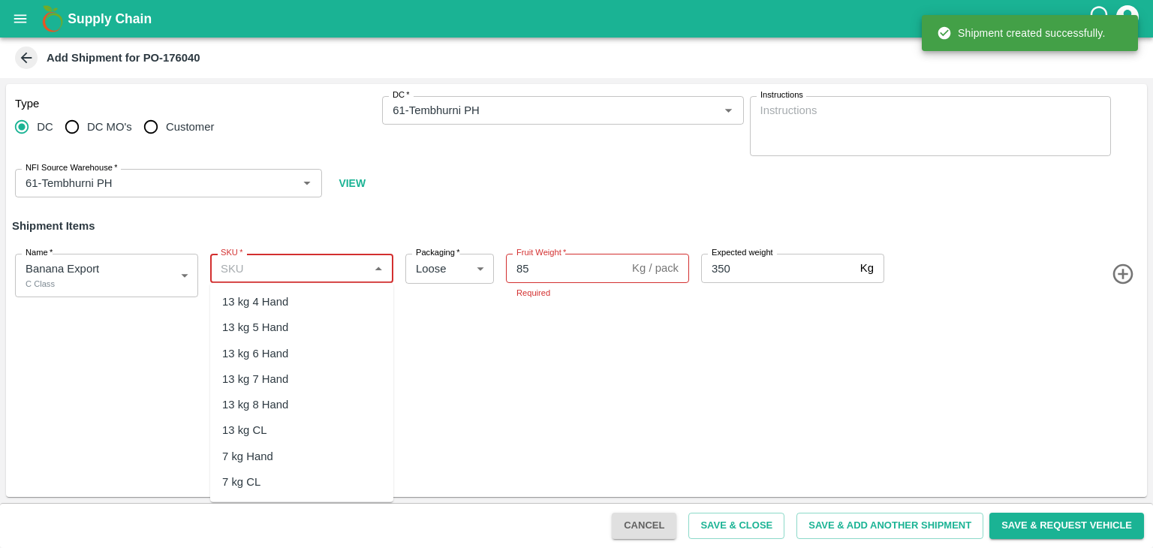
click at [339, 260] on input "SKU   *" at bounding box center [289, 268] width 149 height 20
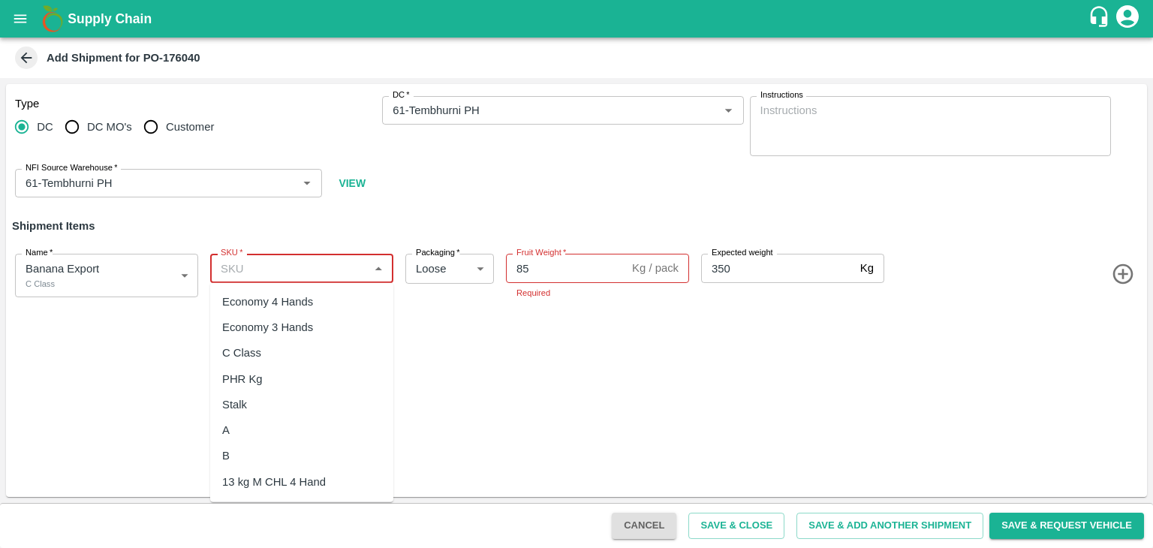
scroll to position [336, 0]
click at [264, 350] on div "C Class" at bounding box center [301, 352] width 183 height 26
type input "C Class"
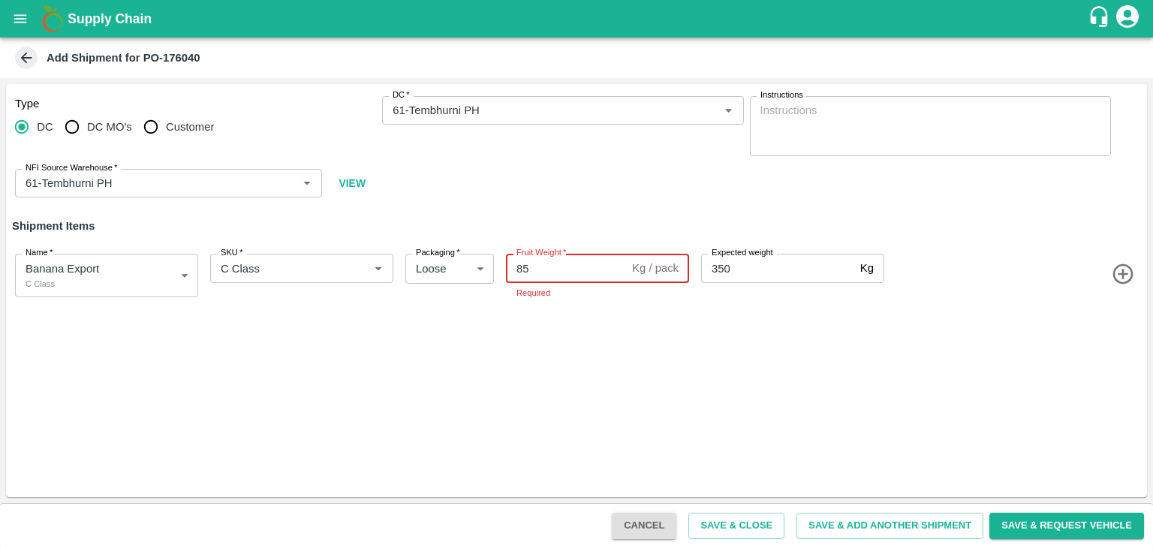
click at [564, 267] on input "85" at bounding box center [566, 268] width 120 height 29
type input "8"
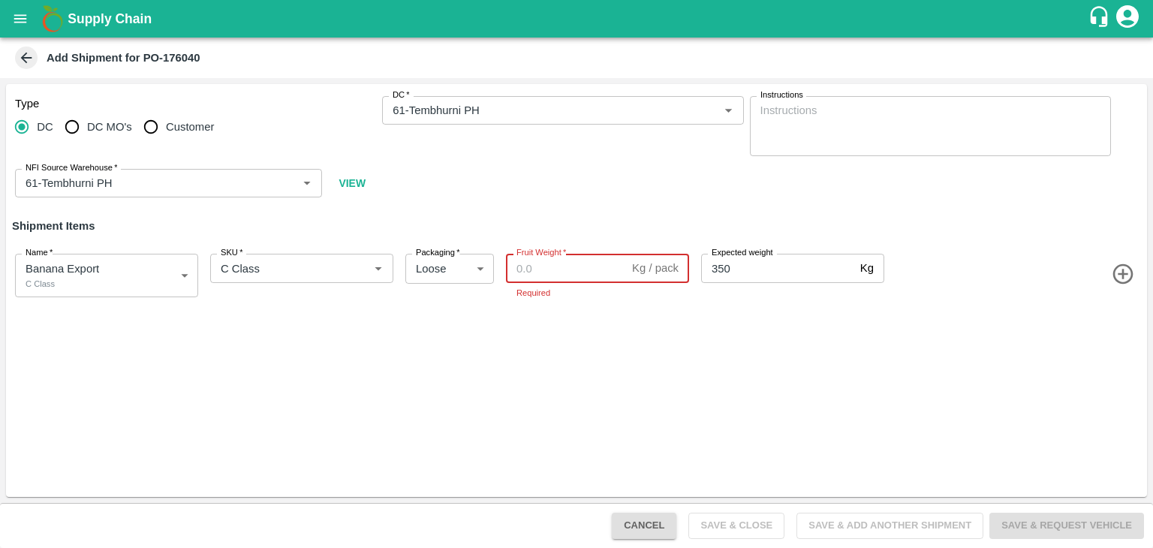
paste input "179"
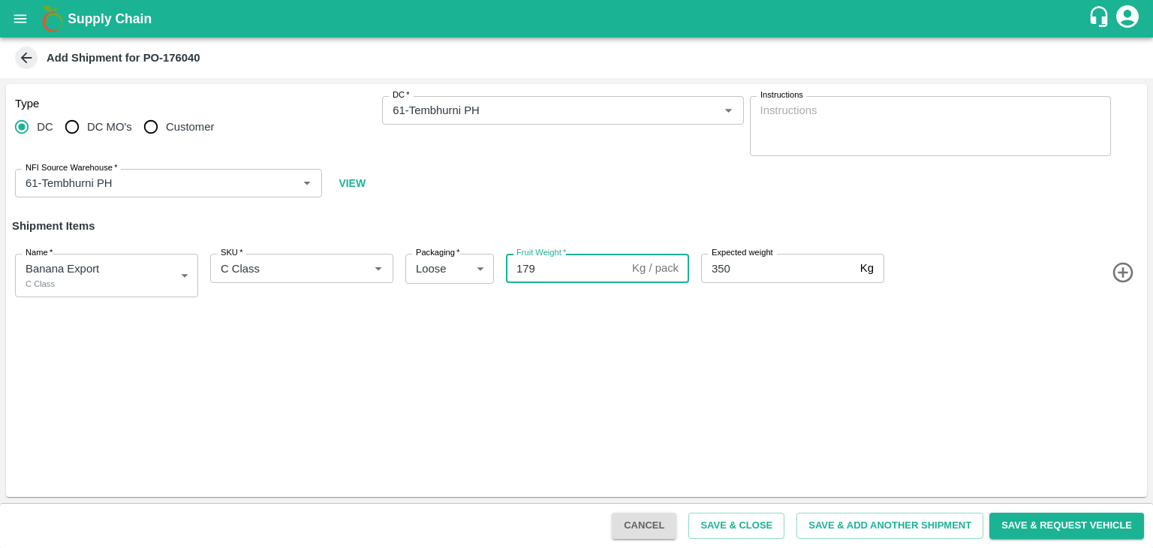
type input "179"
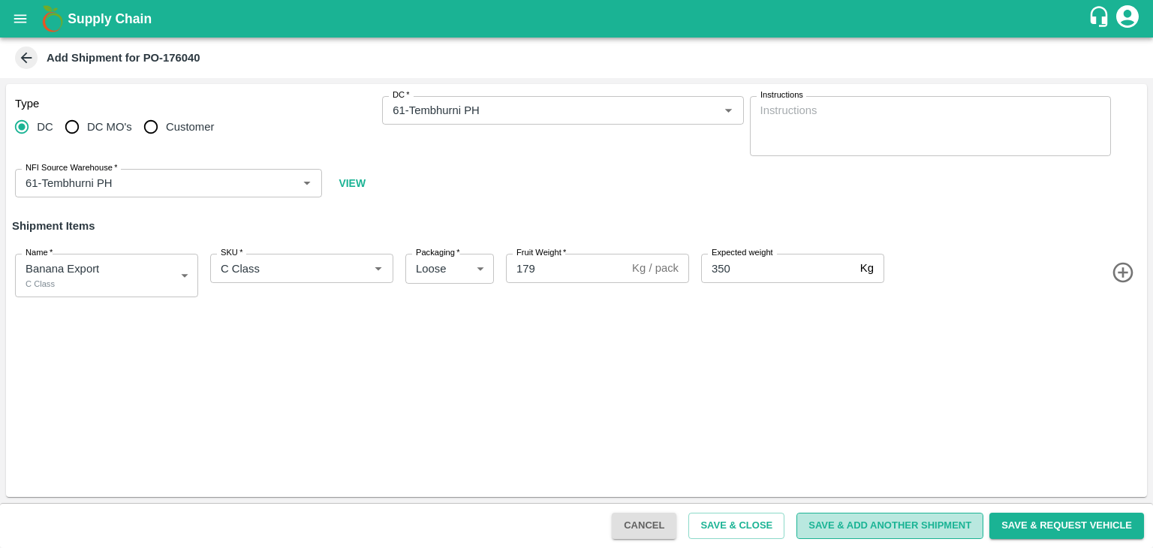
click at [925, 529] on button "Save & Add Another Shipment" at bounding box center [889, 526] width 187 height 26
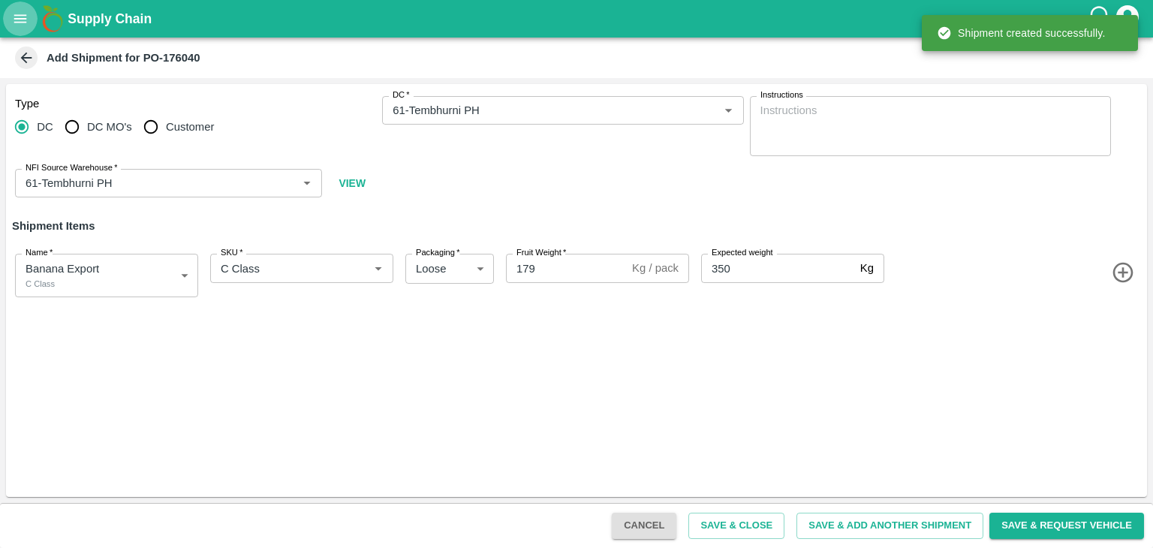
click at [25, 19] on icon "open drawer" at bounding box center [20, 18] width 13 height 8
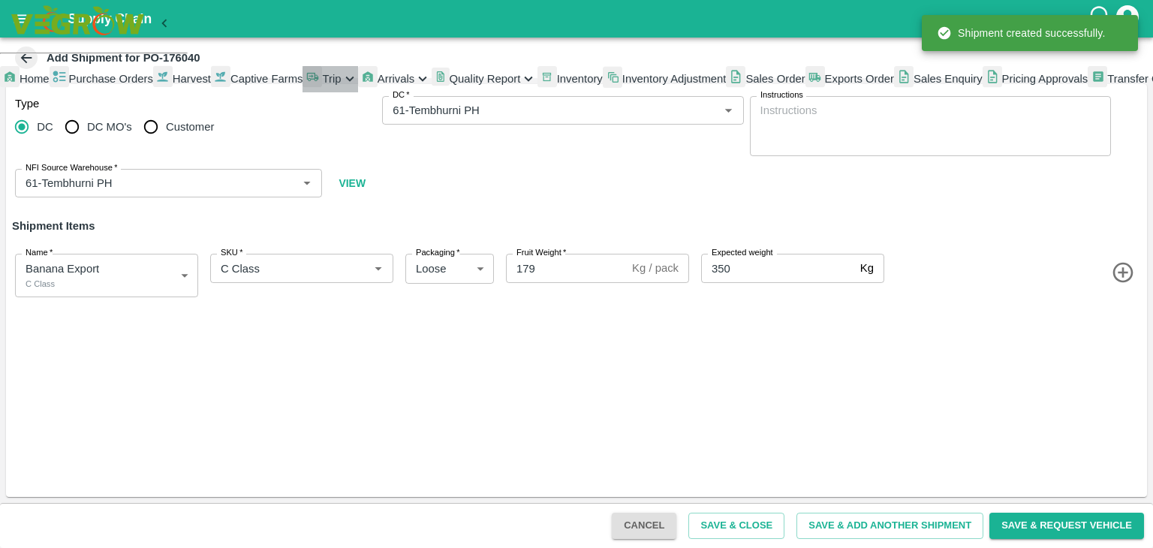
click at [322, 85] on span "Trip" at bounding box center [331, 79] width 19 height 12
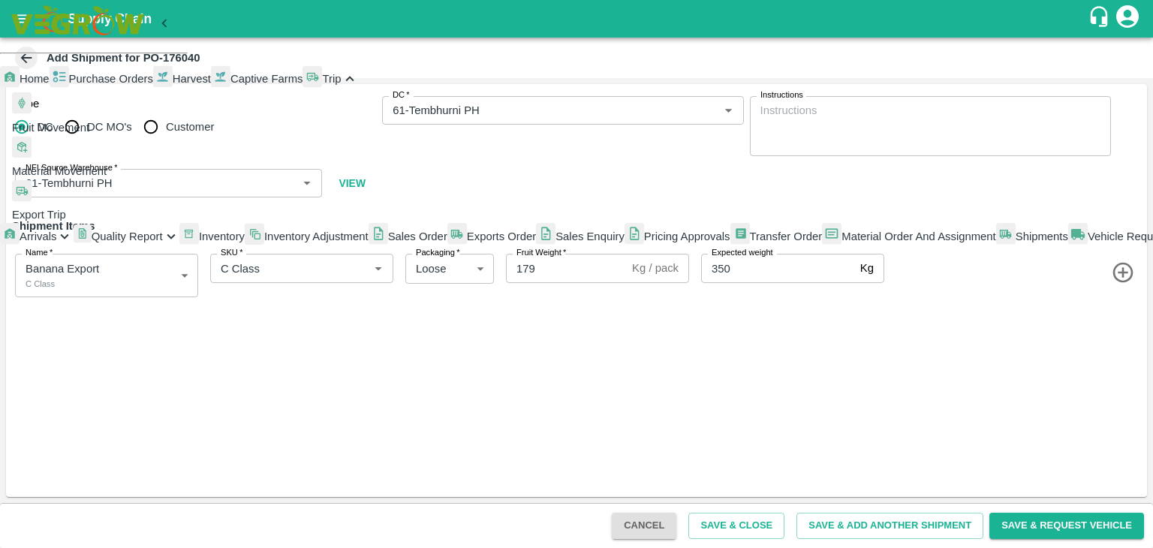
click at [89, 134] on span "Fruit Movement" at bounding box center [50, 128] width 77 height 12
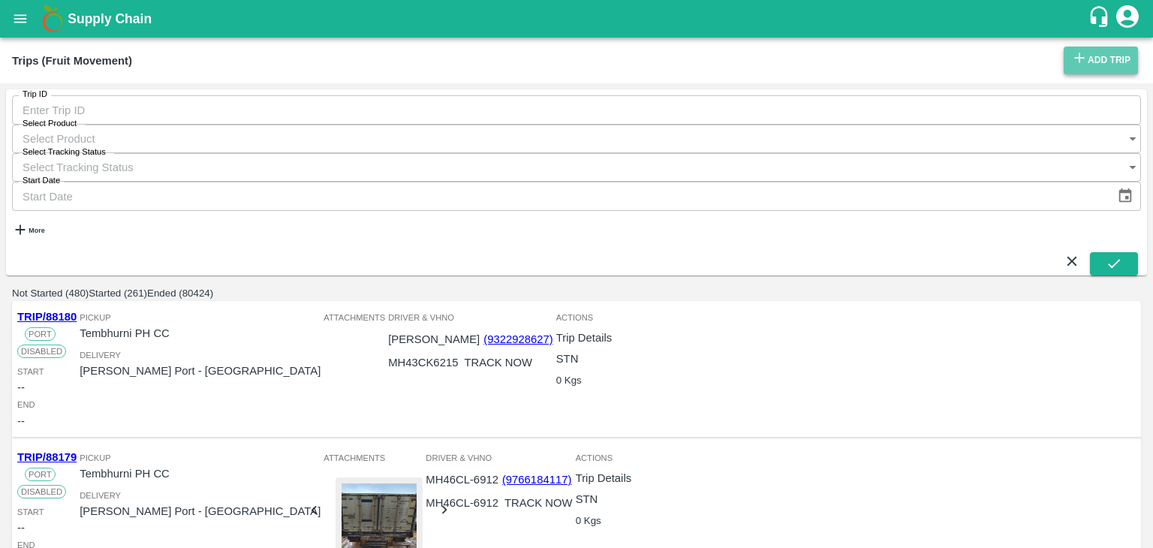
click at [1095, 60] on link "Add Trip" at bounding box center [1101, 61] width 74 height 28
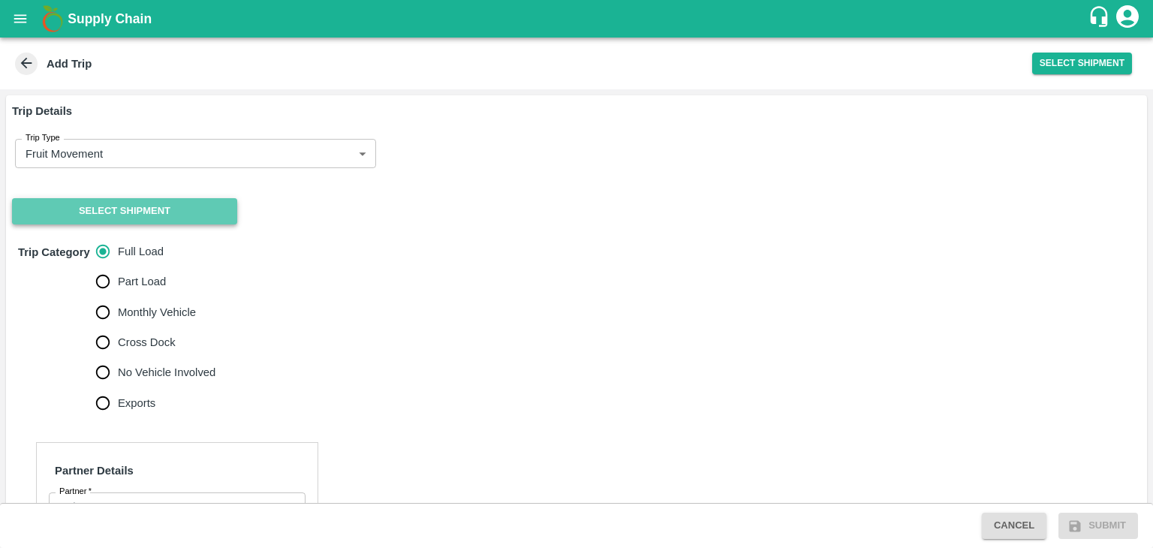
click at [93, 204] on button "Select Shipment" at bounding box center [124, 211] width 225 height 26
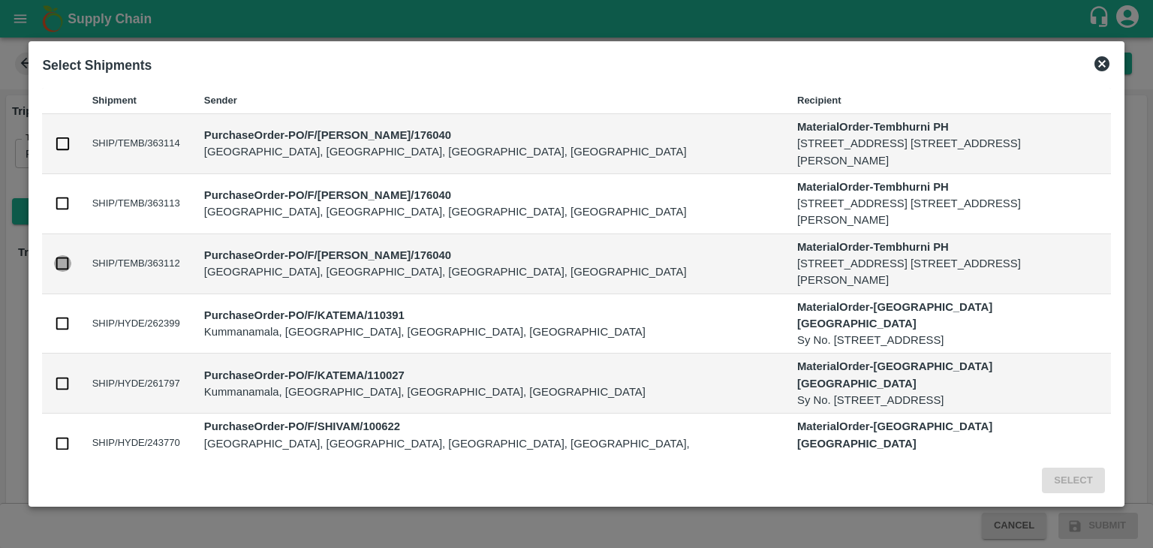
click at [65, 261] on input "checkbox" at bounding box center [62, 263] width 17 height 17
checkbox input "true"
click at [1084, 488] on button "Select" at bounding box center [1073, 481] width 62 height 26
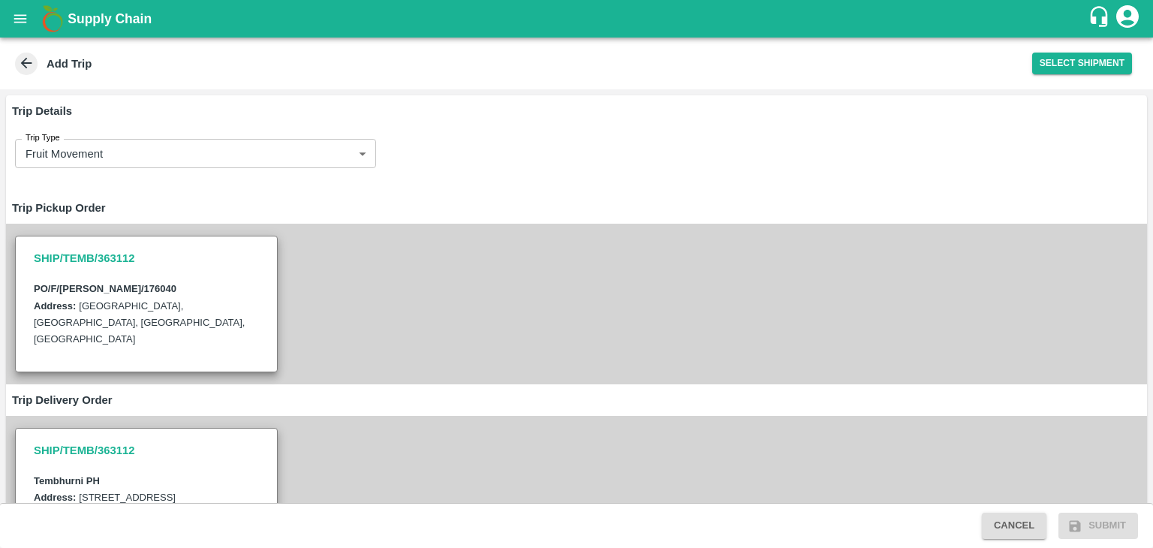
scroll to position [549, 0]
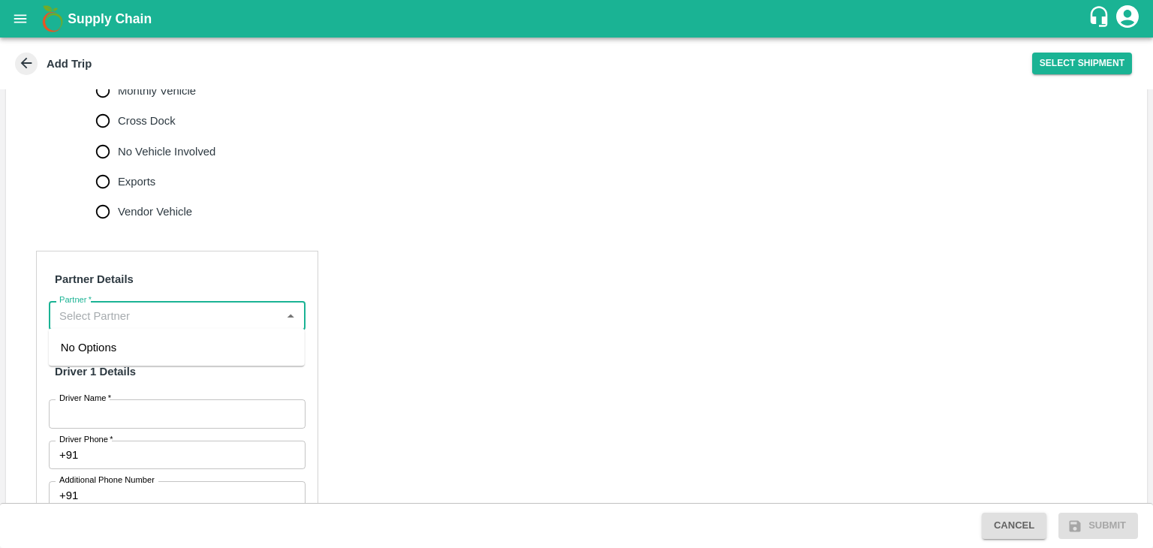
click at [123, 319] on input "Partner   *" at bounding box center [164, 315] width 223 height 20
type input "Dyan"
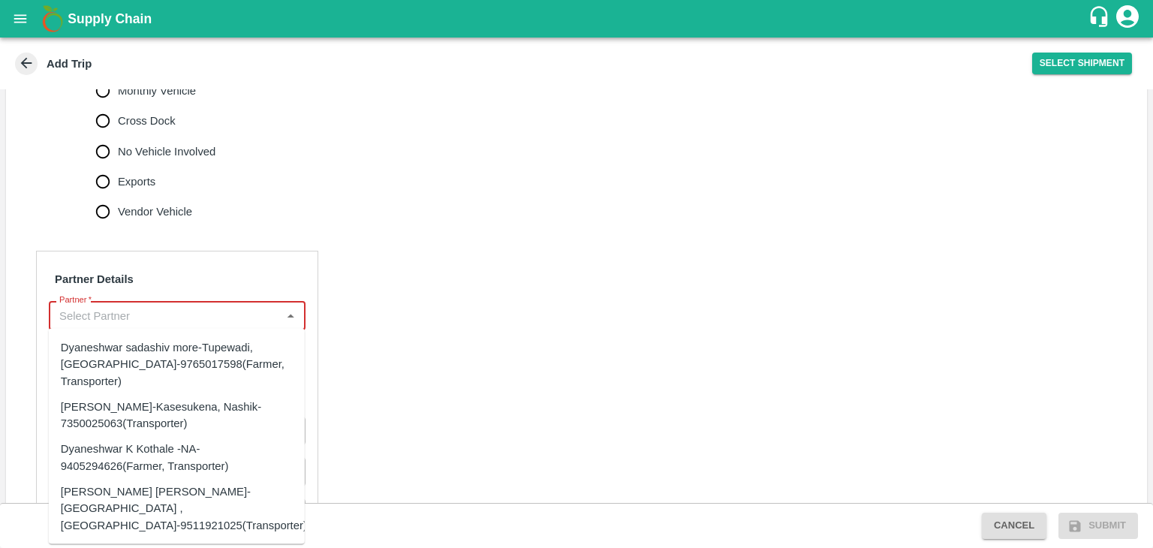
click at [96, 321] on input "Partner   *" at bounding box center [164, 315] width 223 height 20
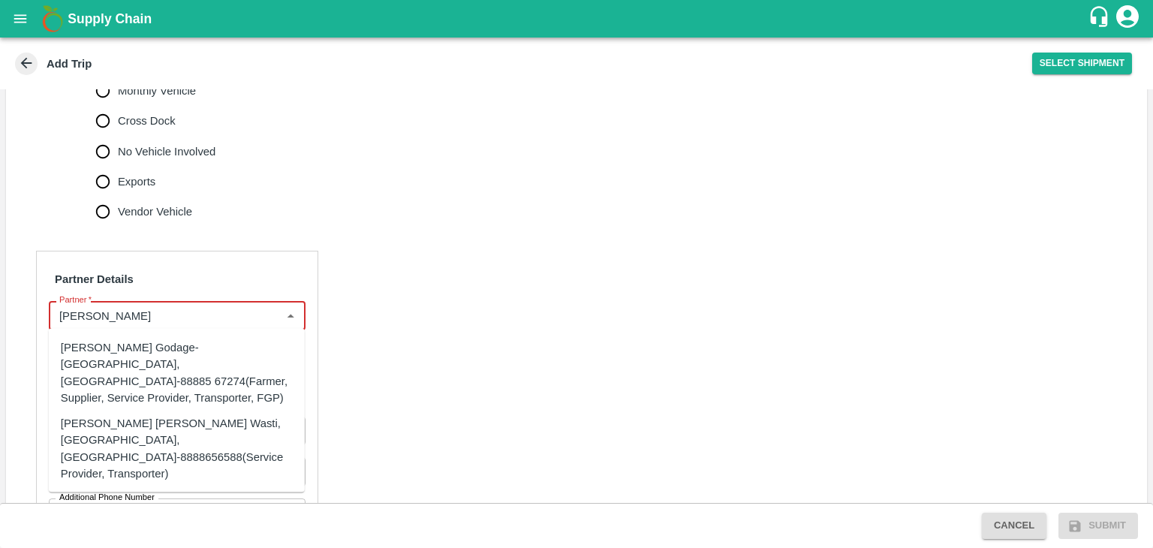
click at [144, 426] on div "Tanaji Maruti Lokare -Lokare Wasti, Kandar, Solapur-8888656588(Service Provider…" at bounding box center [177, 448] width 232 height 67
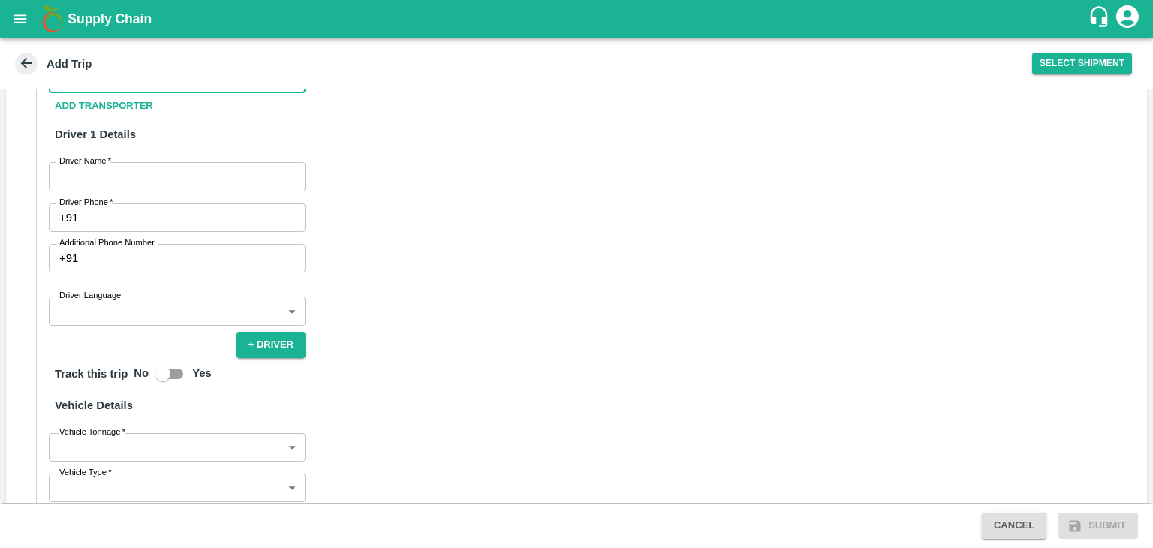
scroll to position [787, 0]
type input "Tanaji Maruti Lokare -Lokare Wasti, Kandar, Solapur-8888656588(Service Provider…"
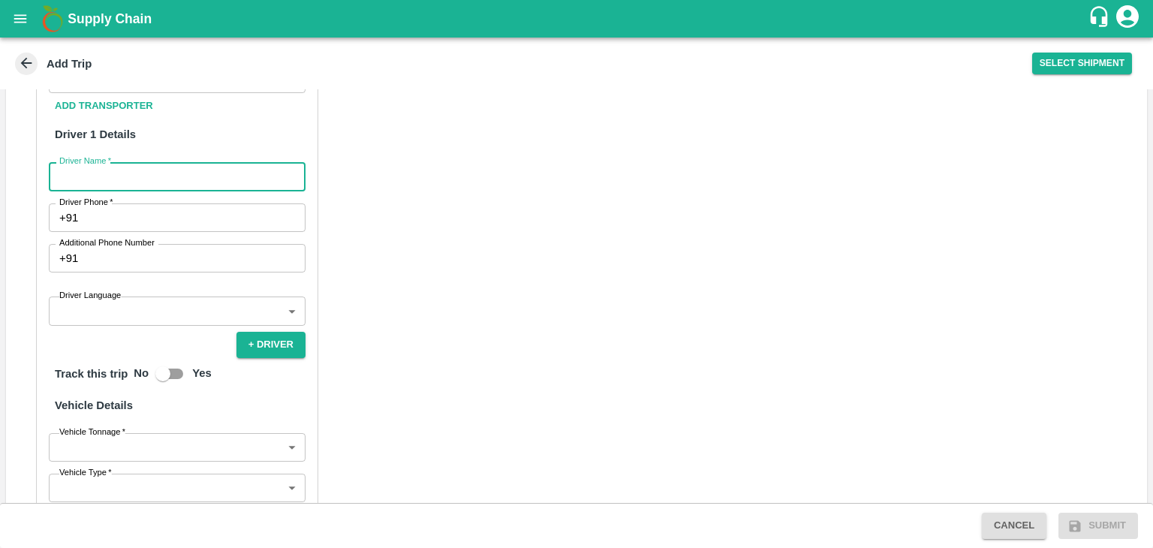
click at [141, 171] on input "Driver Name   *" at bounding box center [177, 176] width 257 height 29
type input "[PERSON_NAME]"
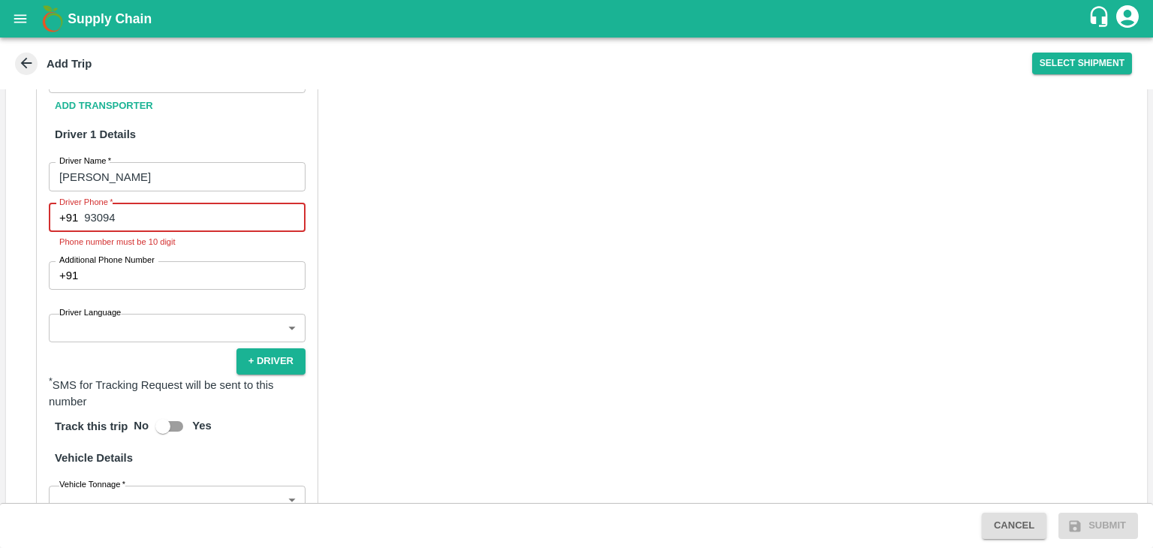
type input "9309423315"
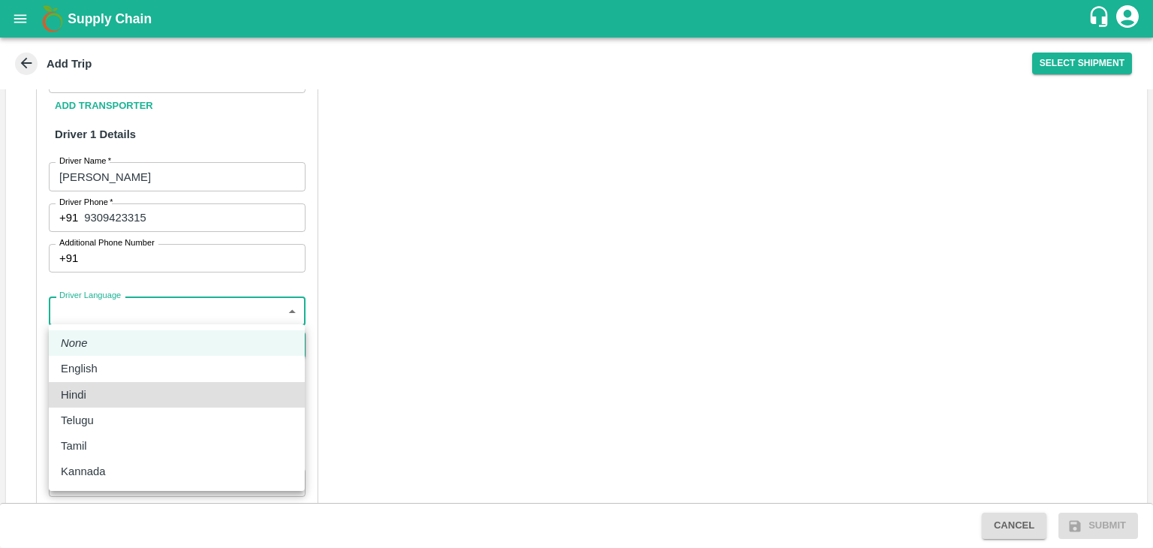
type input "hi"
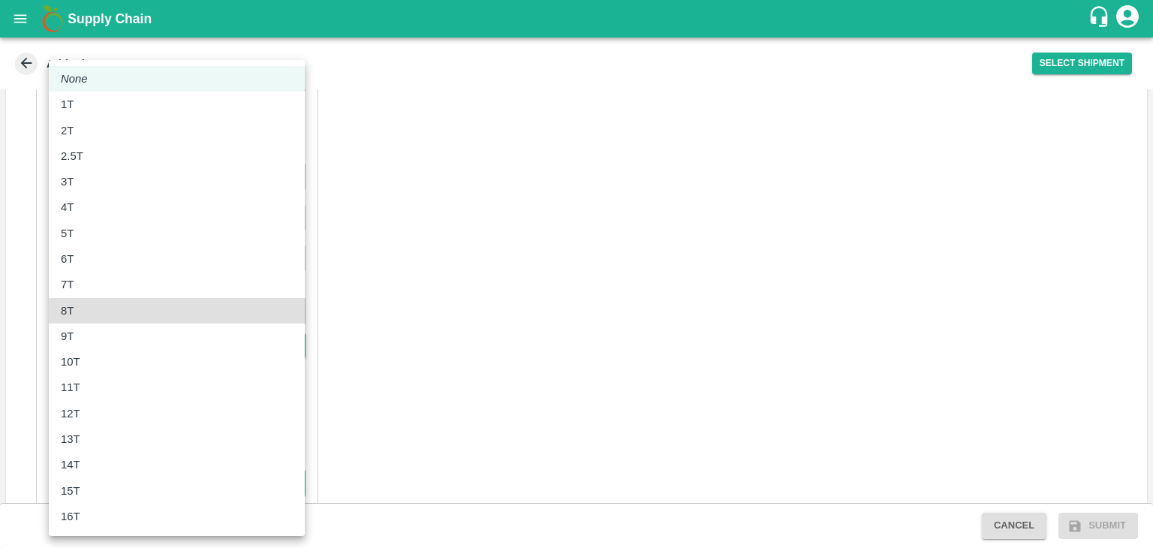
type input "8000"
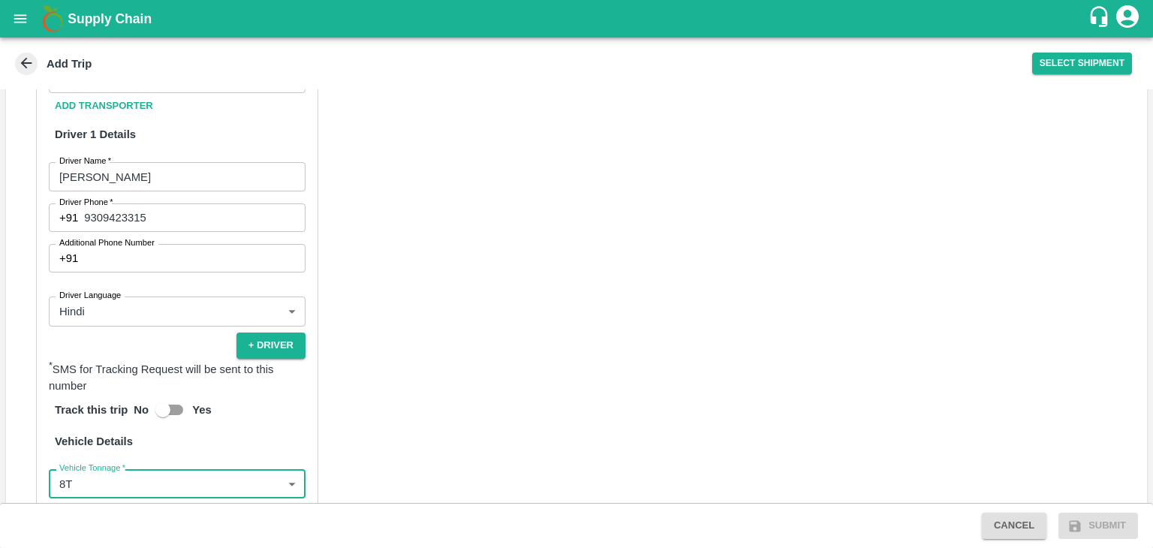
scroll to position [1015, 0]
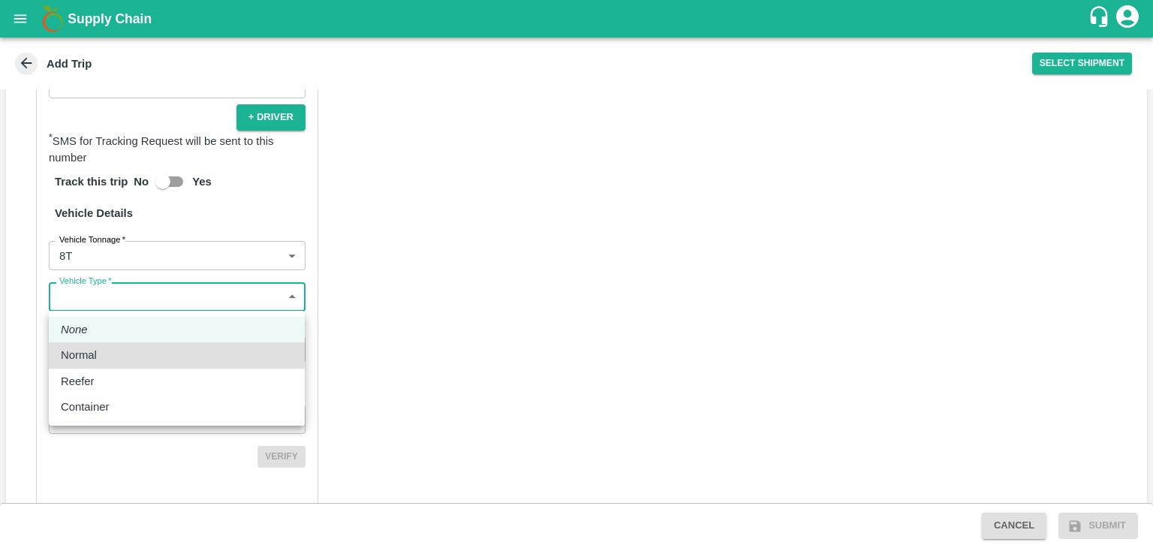
type input "Normal"
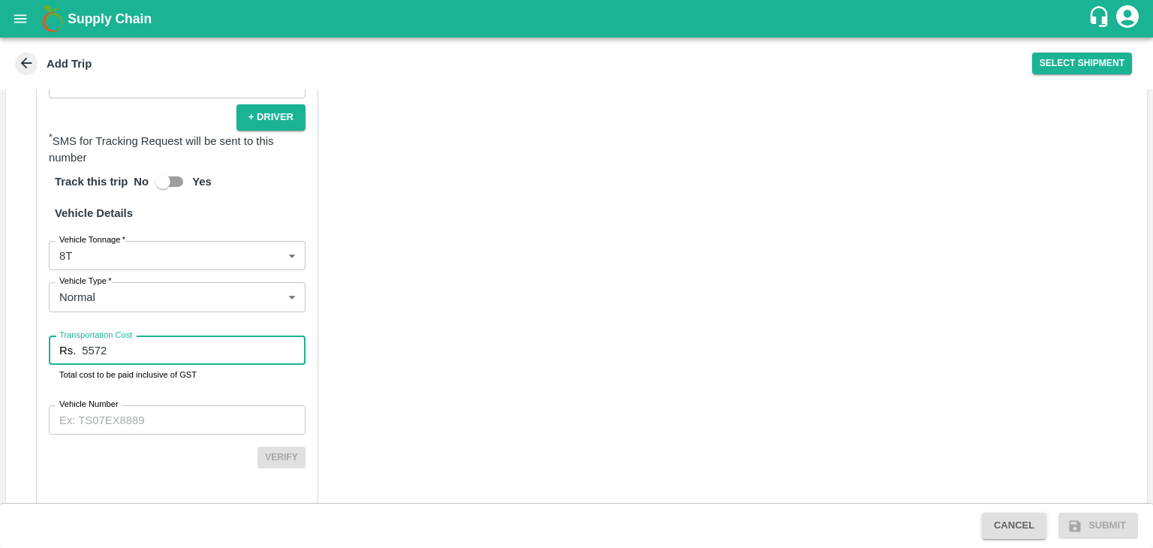
type input "5572"
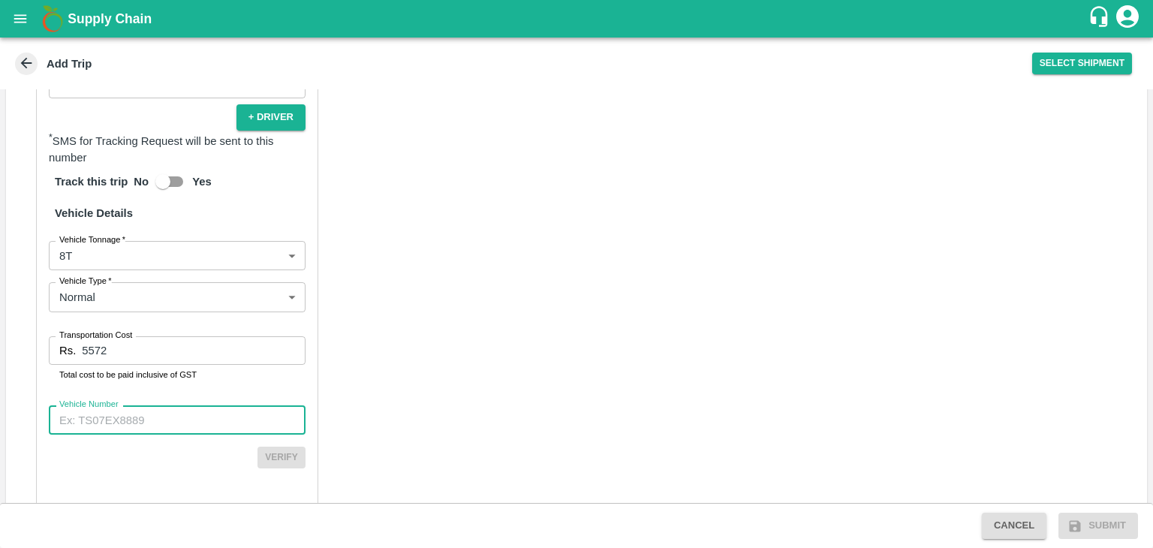
paste input "MH45AX1104"
type input "MH45AX1104"
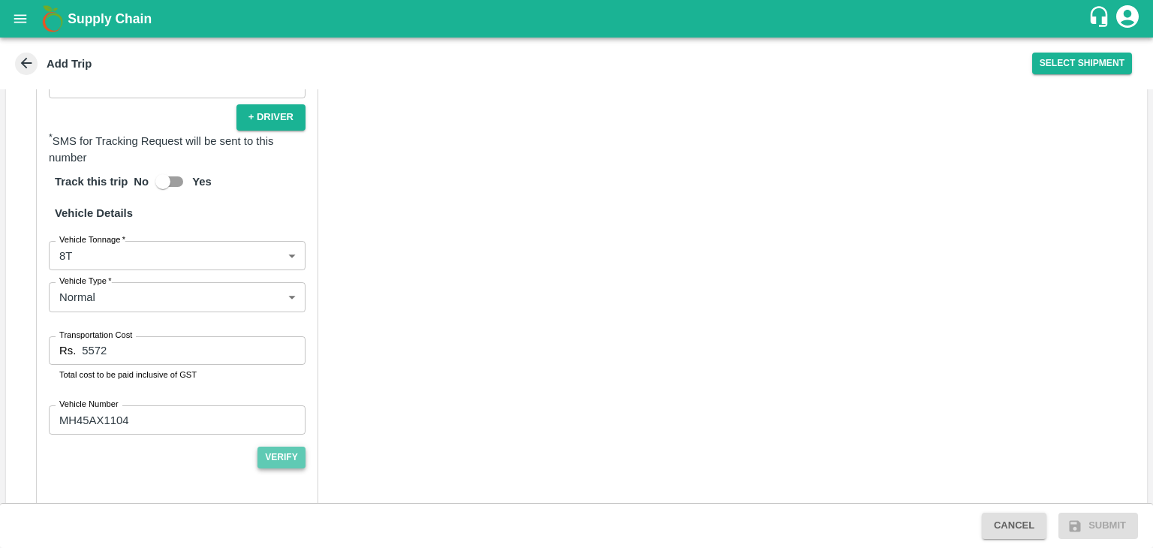
click at [285, 466] on button "Verify" at bounding box center [281, 458] width 48 height 22
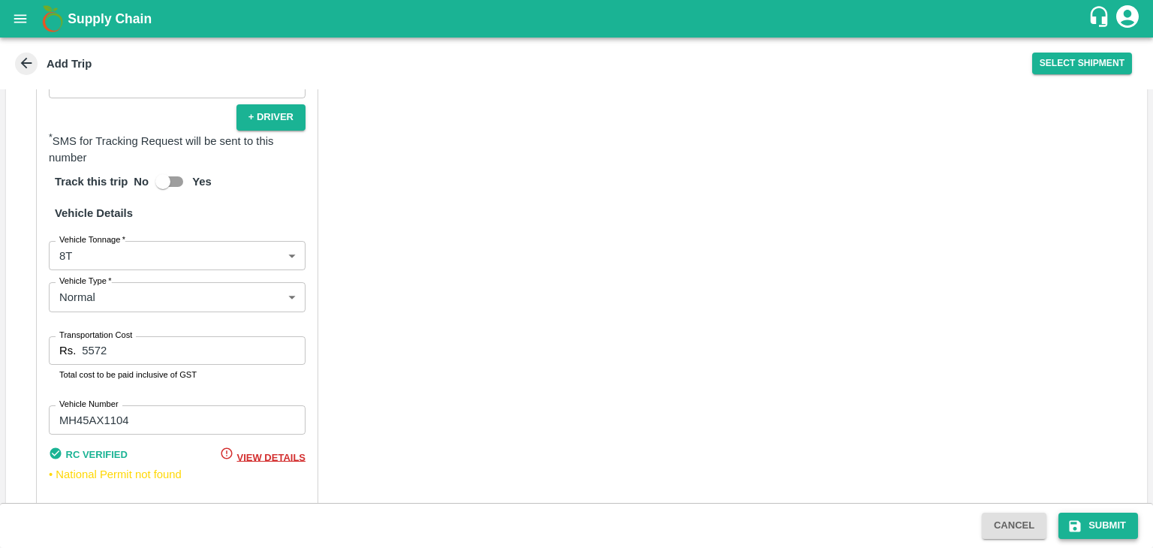
click at [1082, 520] on icon "submit" at bounding box center [1074, 526] width 15 height 15
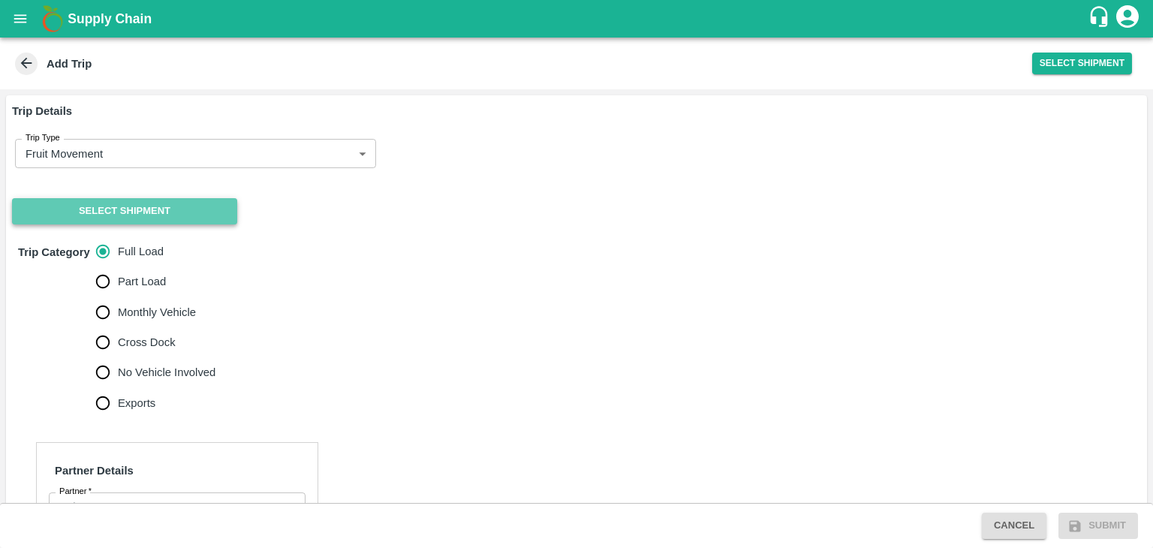
click at [113, 201] on button "Select Shipment" at bounding box center [124, 211] width 225 height 26
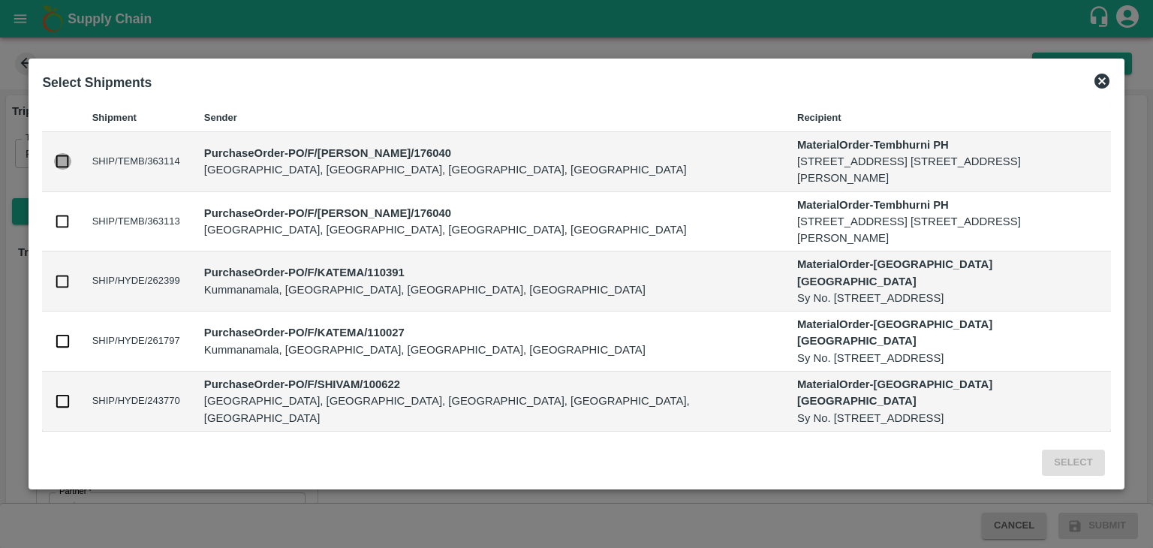
click at [59, 158] on input "checkbox" at bounding box center [62, 161] width 17 height 17
checkbox input "true"
click at [59, 218] on input "checkbox" at bounding box center [62, 221] width 17 height 17
checkbox input "true"
click at [1078, 456] on button "Select" at bounding box center [1073, 463] width 62 height 26
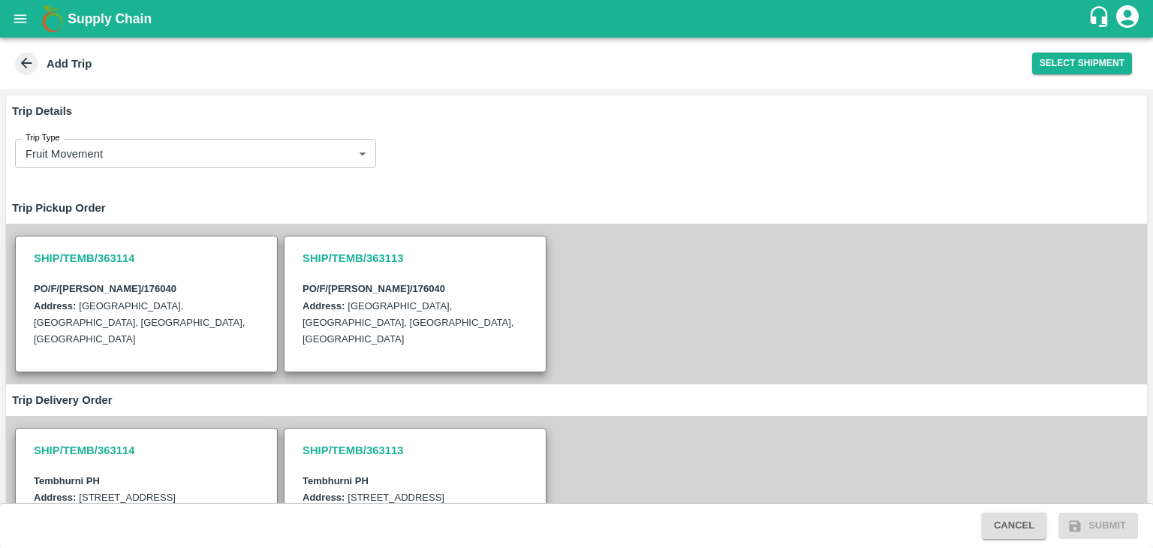
scroll to position [432, 0]
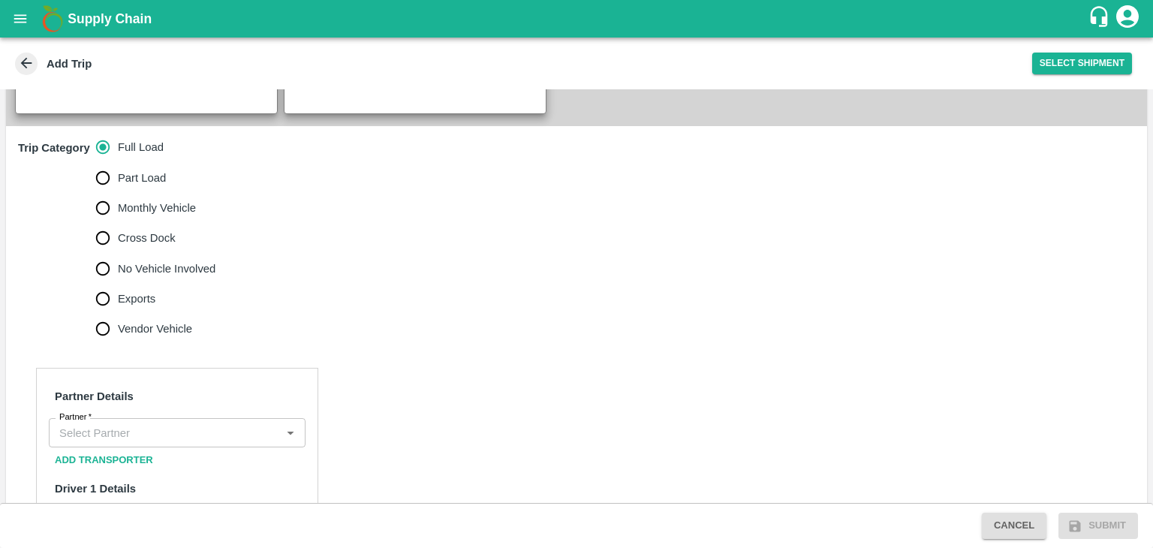
click at [137, 264] on span "No Vehicle Involved" at bounding box center [167, 268] width 98 height 17
click at [118, 264] on input "No Vehicle Involved" at bounding box center [103, 269] width 30 height 30
radio input "true"
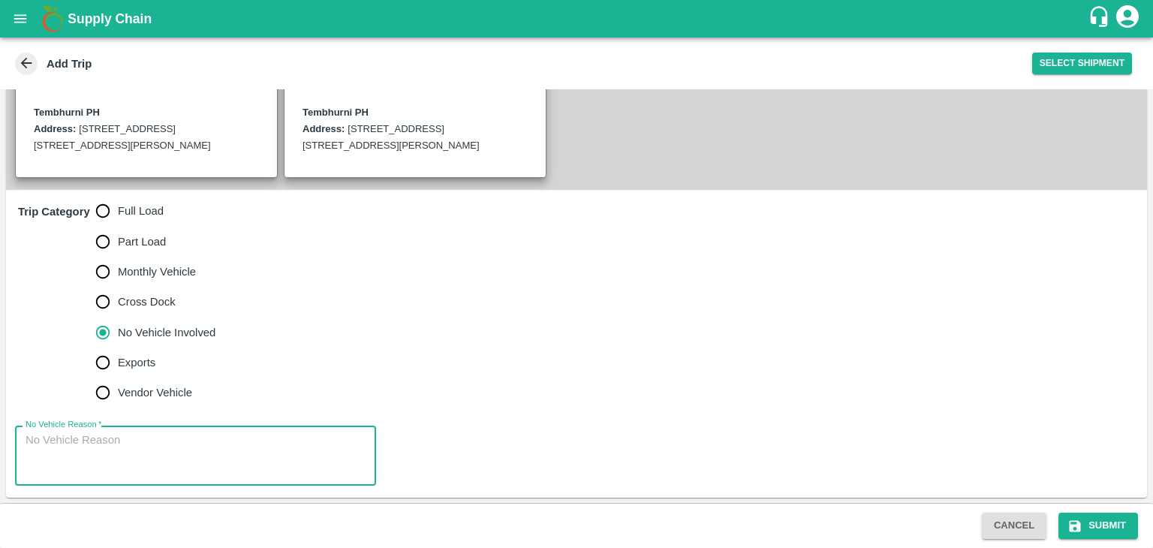
click at [131, 453] on textarea "No Vehicle Reason   *" at bounding box center [196, 455] width 340 height 47
type textarea "Field Dump"
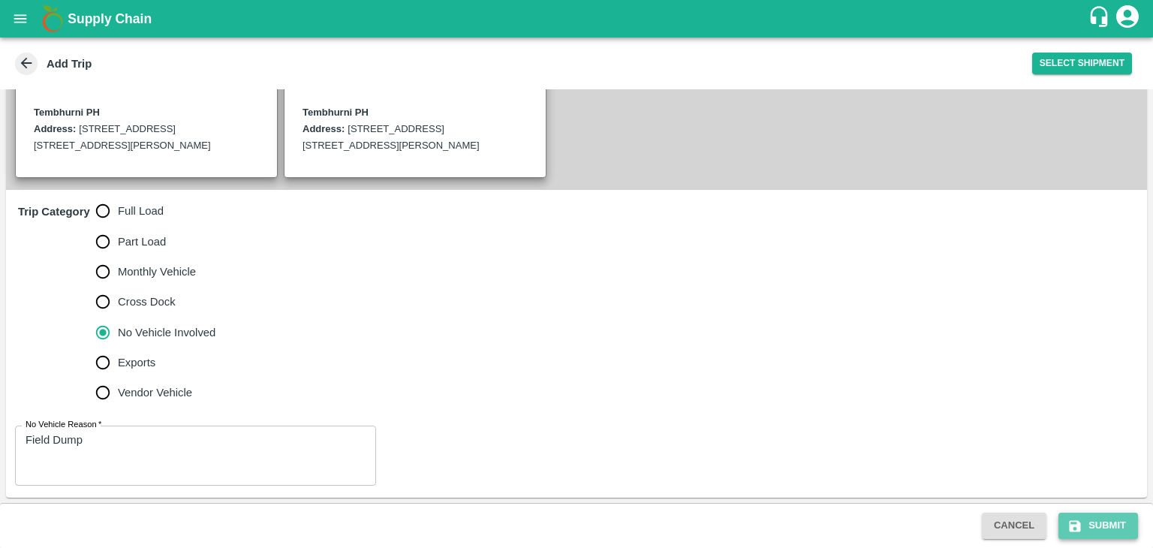
click at [1117, 516] on button "Submit" at bounding box center [1098, 526] width 80 height 26
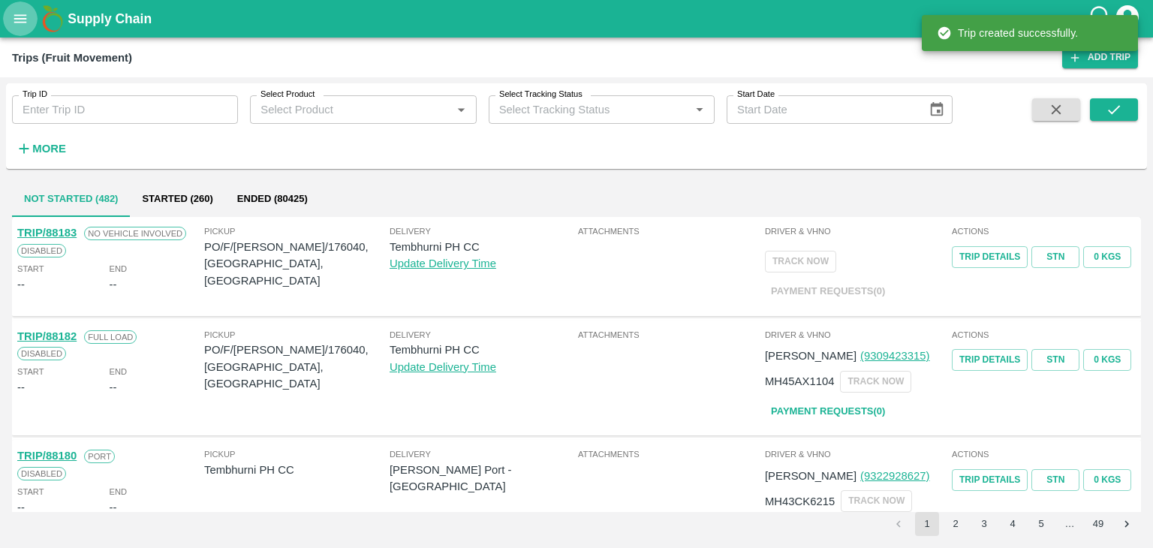
click at [20, 7] on button "open drawer" at bounding box center [20, 19] width 35 height 35
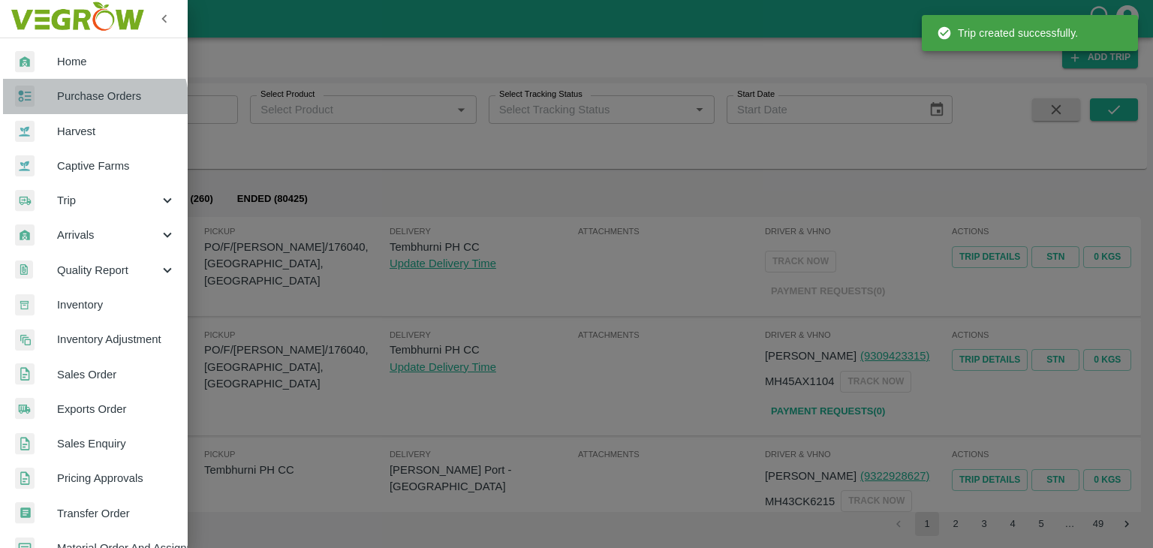
click at [90, 105] on link "Purchase Orders" at bounding box center [94, 96] width 188 height 35
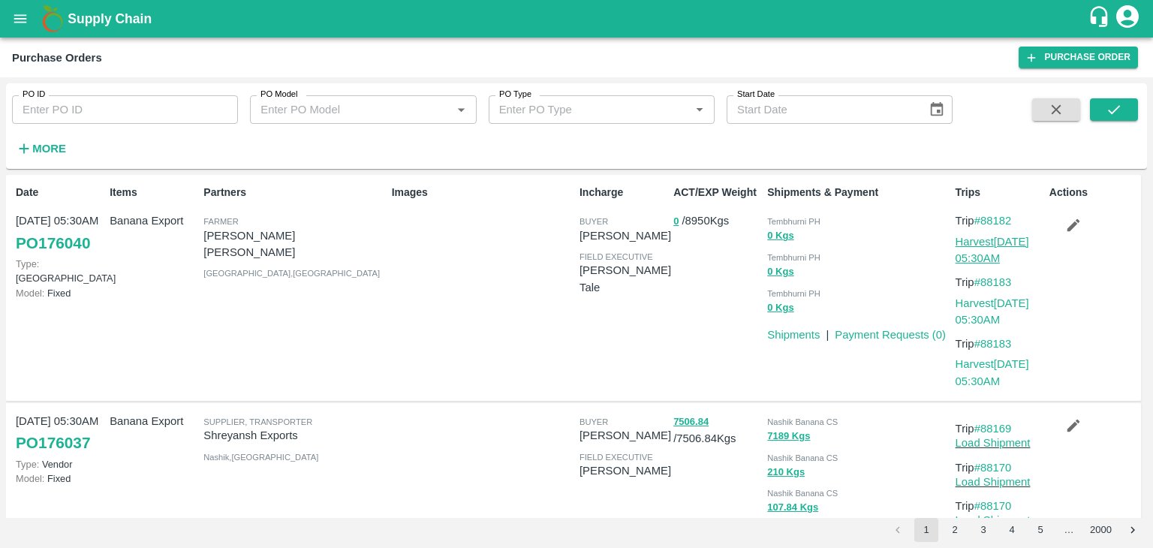
click at [994, 244] on link "Harvest 12 Sep, 05:30AM" at bounding box center [993, 250] width 74 height 29
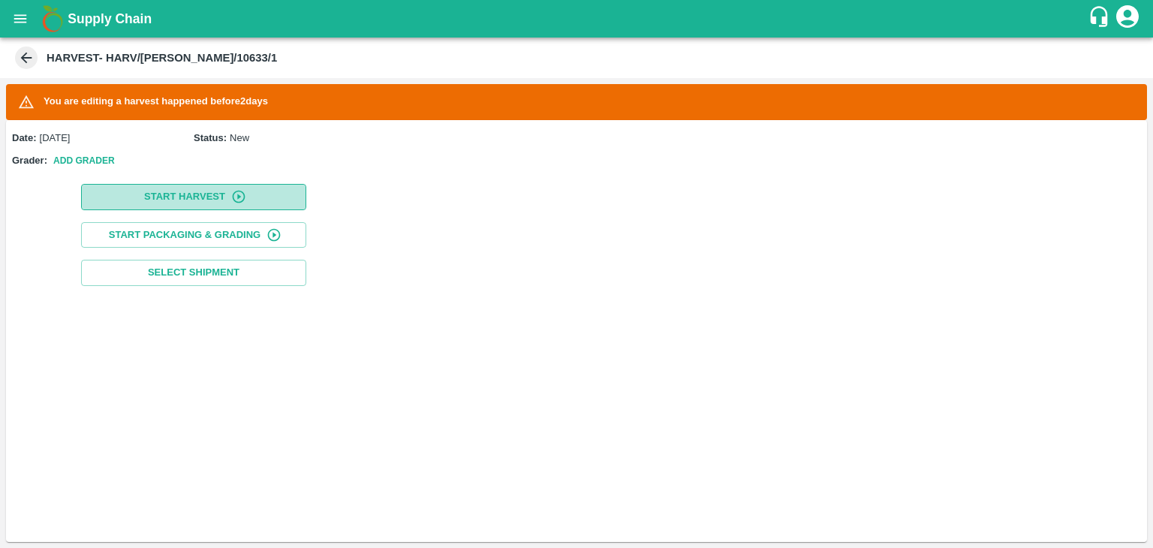
click at [191, 188] on button "Start Harvest" at bounding box center [193, 197] width 225 height 26
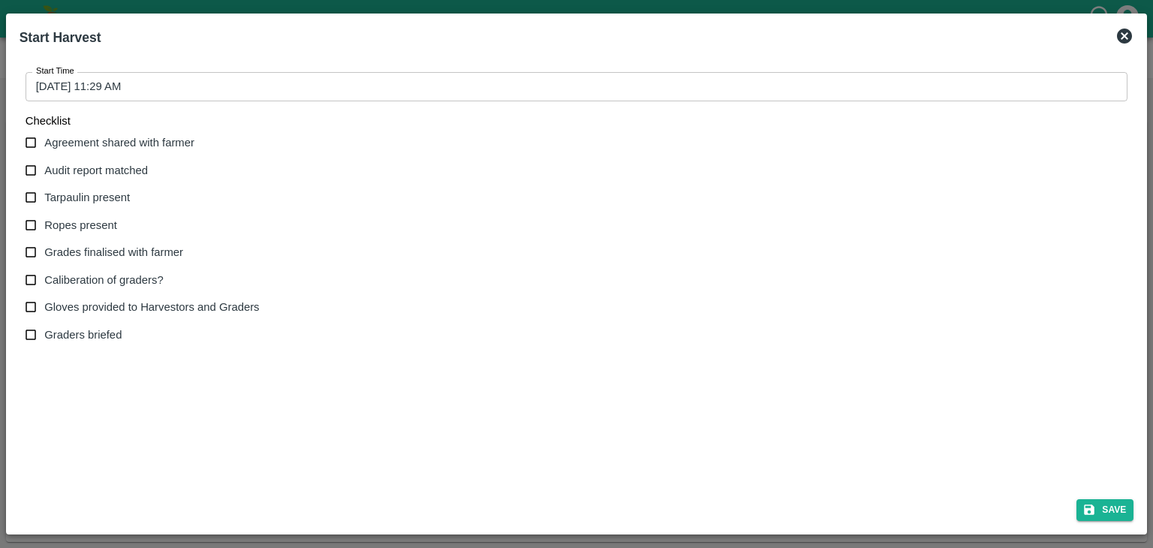
click at [56, 142] on span "Agreement shared with farmer" at bounding box center [119, 142] width 150 height 17
click at [45, 142] on input "Agreement shared with farmer" at bounding box center [31, 143] width 28 height 28
checkbox input "true"
click at [69, 167] on span "Audit report matched" at bounding box center [96, 170] width 104 height 17
click at [45, 167] on input "Audit report matched" at bounding box center [31, 171] width 28 height 28
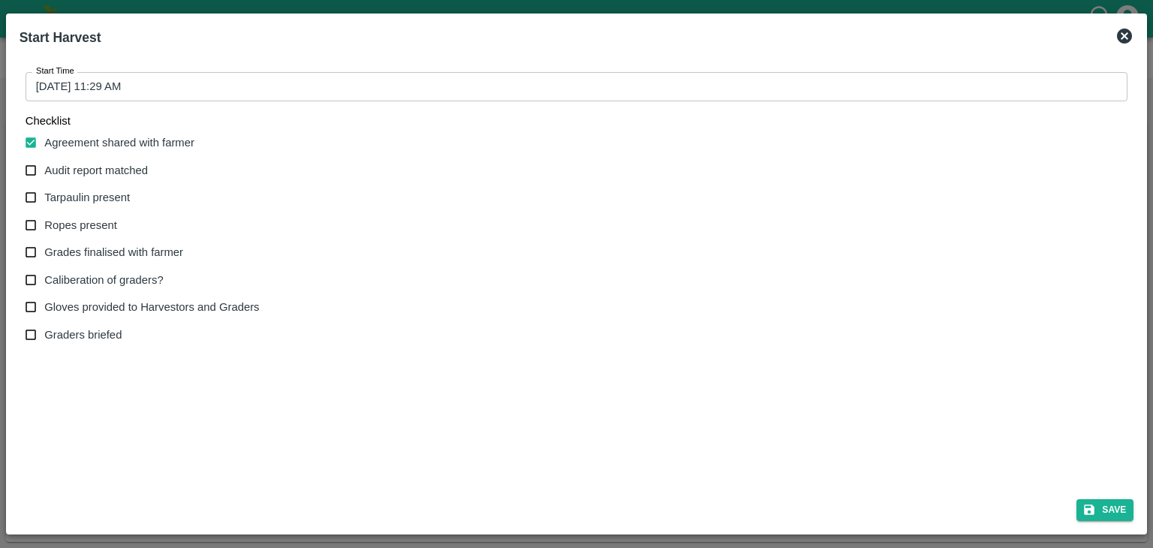
checkbox input "true"
click at [69, 194] on span "Tarpaulin present" at bounding box center [87, 197] width 86 height 17
click at [45, 194] on input "Tarpaulin present" at bounding box center [31, 198] width 28 height 28
checkbox input "true"
click at [78, 227] on span "Ropes present" at bounding box center [80, 225] width 73 height 17
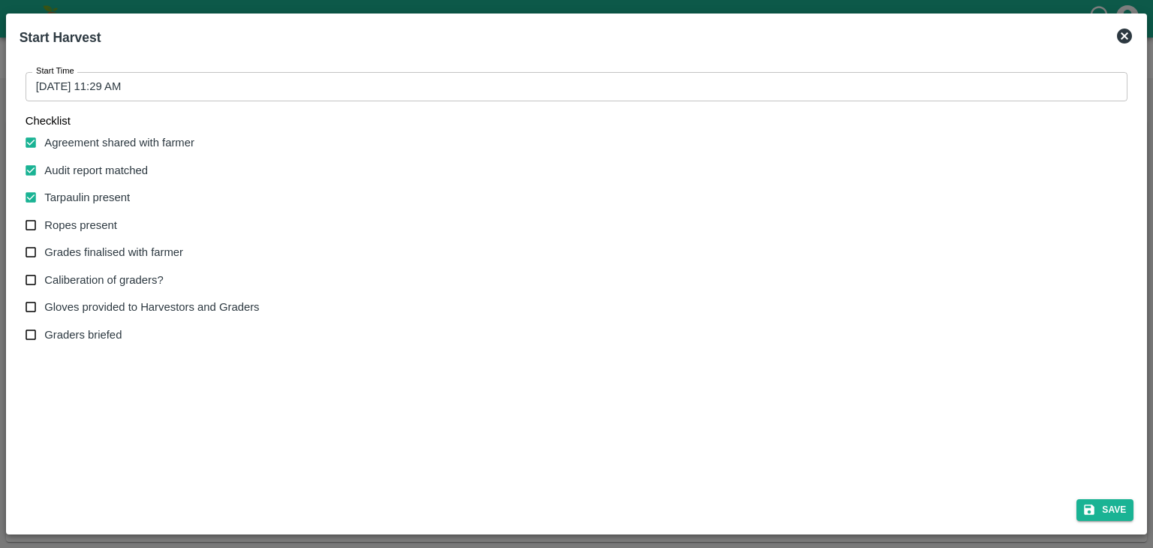
click at [45, 227] on input "Ropes present" at bounding box center [31, 226] width 28 height 28
checkbox input "true"
click at [80, 256] on span "Grades finalised with farmer" at bounding box center [113, 252] width 139 height 17
click at [45, 256] on input "Grades finalised with farmer" at bounding box center [31, 253] width 28 height 28
checkbox input "true"
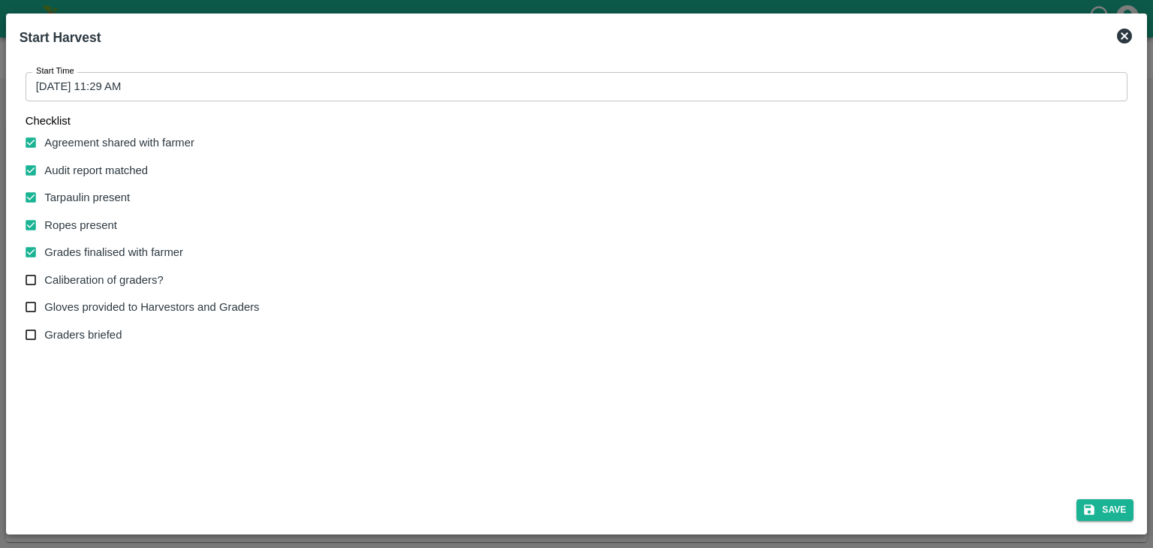
click at [82, 280] on span "Caliberation of graders?" at bounding box center [103, 280] width 119 height 17
click at [45, 280] on input "Caliberation of graders?" at bounding box center [31, 280] width 28 height 28
checkbox input "true"
click at [93, 308] on span "Gloves provided to Harvestors and Graders" at bounding box center [151, 307] width 215 height 17
click at [45, 308] on input "Gloves provided to Harvestors and Graders" at bounding box center [31, 307] width 28 height 28
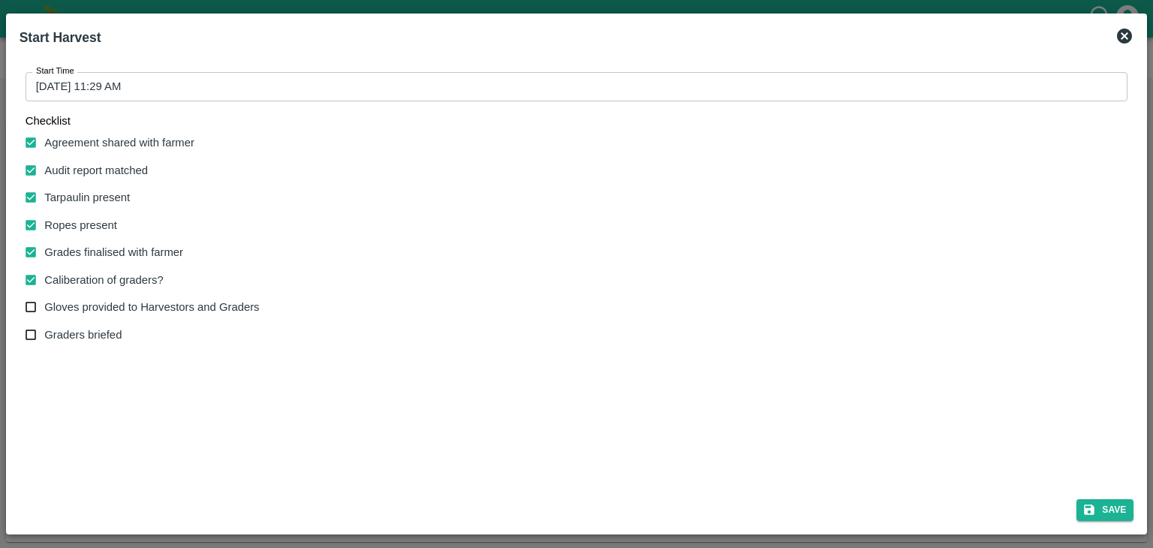
checkbox input "true"
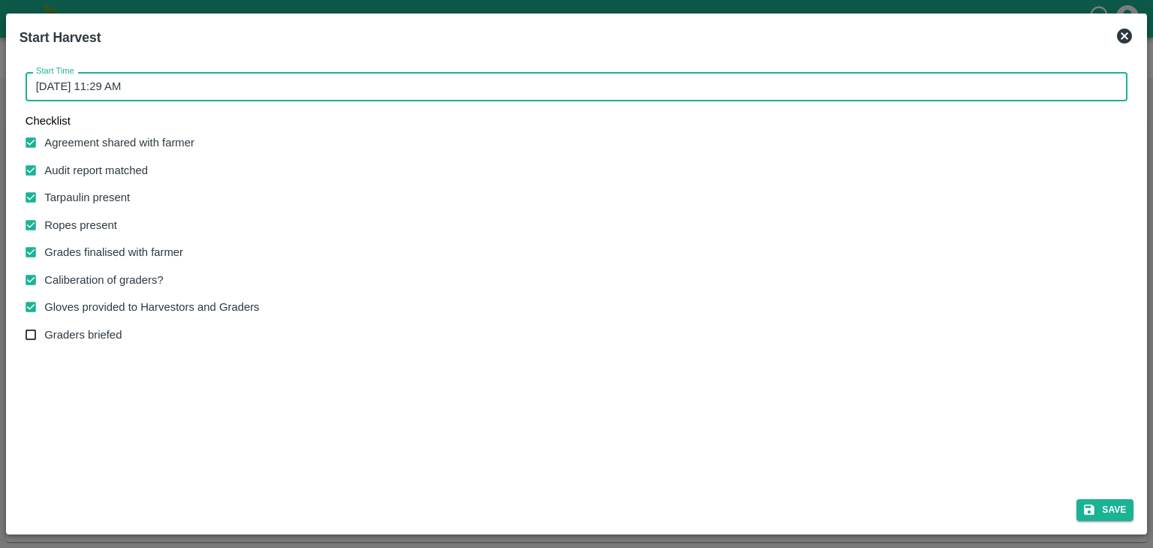
click at [498, 81] on input "[DATE] 11:29 AM" at bounding box center [572, 86] width 1092 height 29
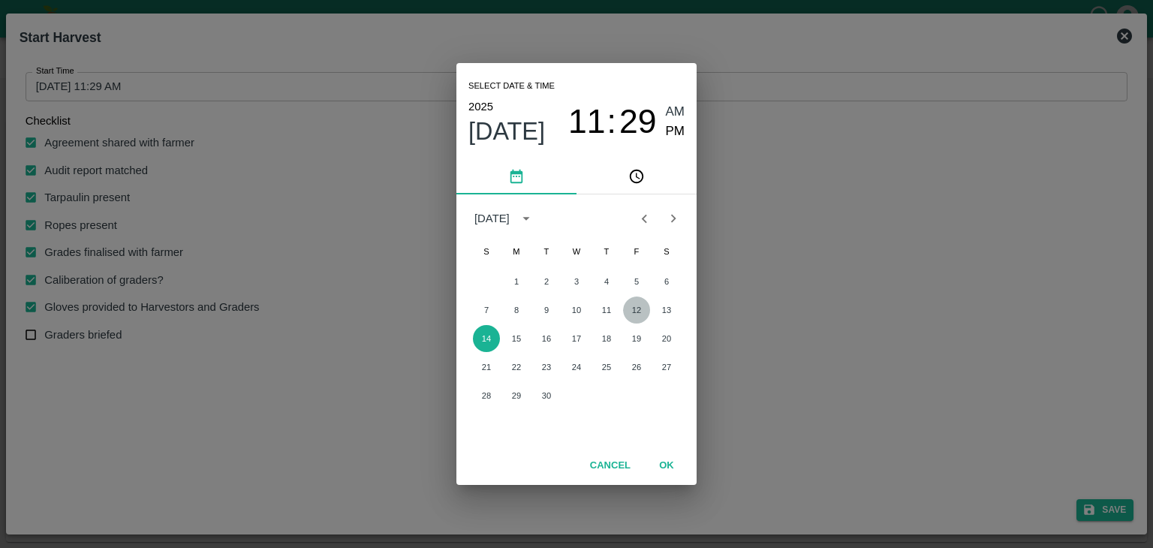
click at [640, 314] on button "12" at bounding box center [636, 309] width 27 height 27
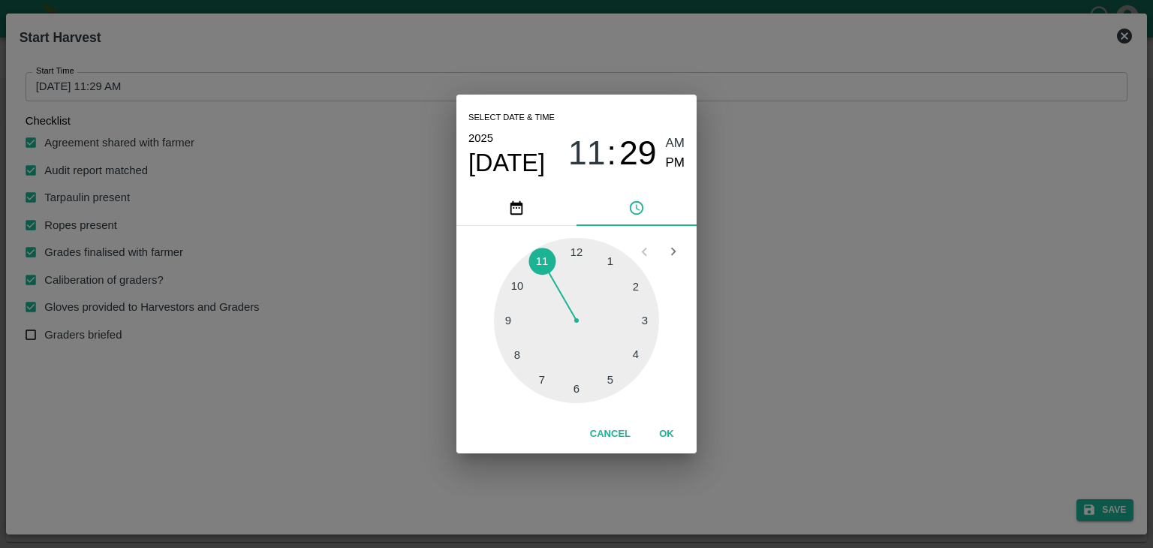
click at [518, 354] on div at bounding box center [576, 320] width 165 height 165
type input "[DATE] 08:40 AM"
click at [675, 430] on button "OK" at bounding box center [667, 434] width 48 height 26
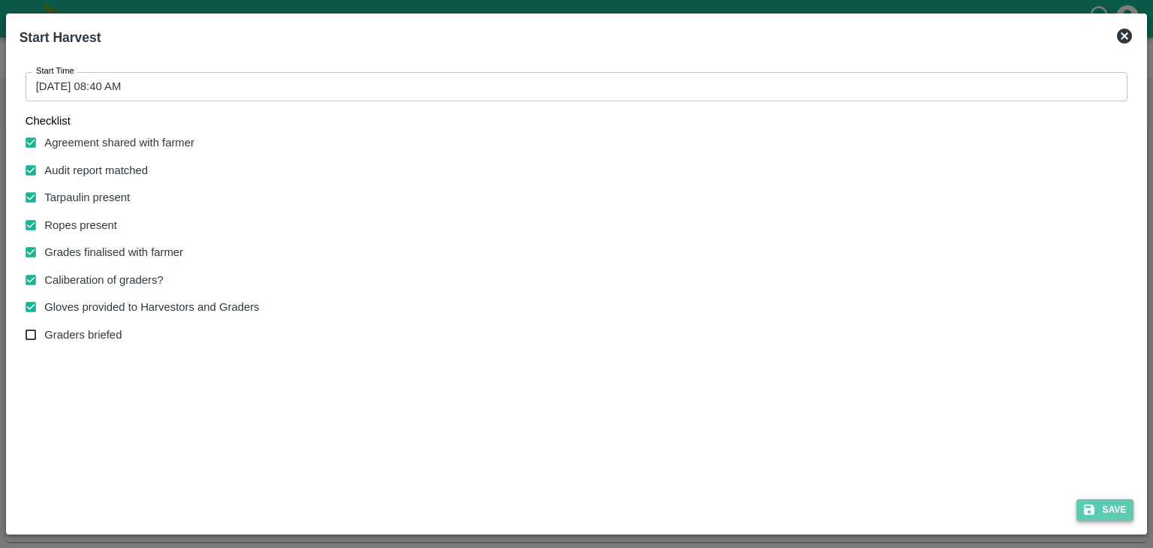
click at [1121, 510] on button "Save" at bounding box center [1104, 510] width 57 height 22
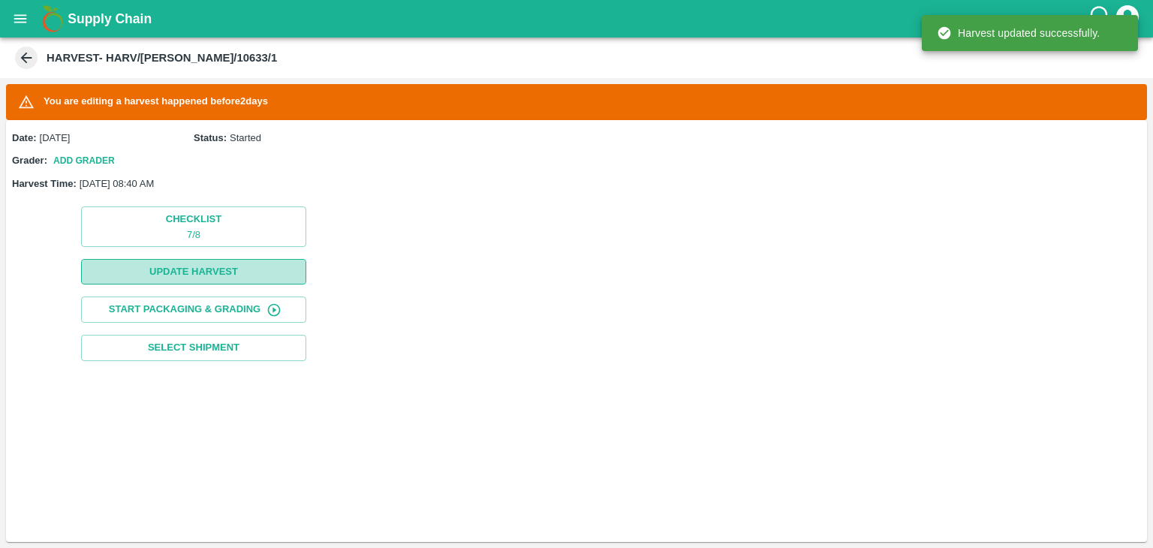
click at [225, 274] on button "Update Harvest" at bounding box center [193, 272] width 225 height 26
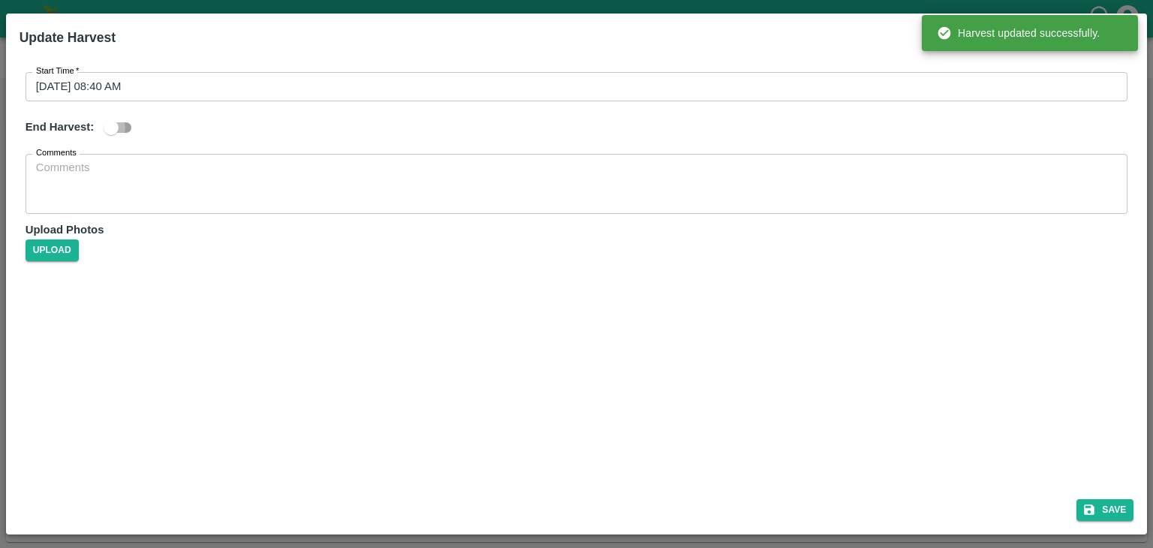
click at [117, 119] on input "checkbox" at bounding box center [111, 127] width 86 height 29
checkbox input "true"
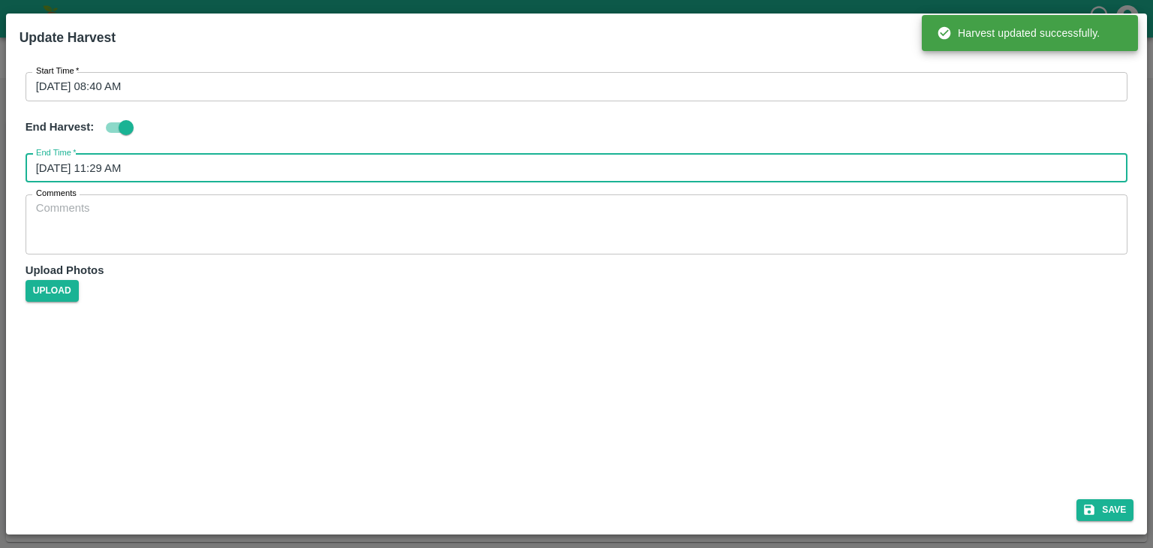
click at [290, 159] on input "[DATE] 11:29 AM" at bounding box center [572, 168] width 1092 height 29
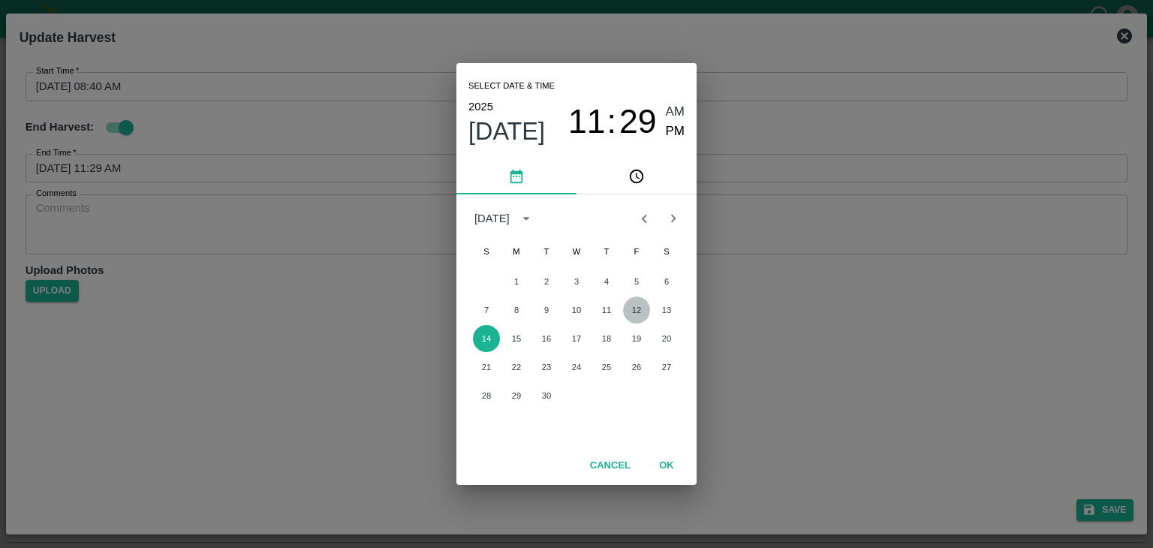
click at [640, 310] on button "12" at bounding box center [636, 309] width 27 height 27
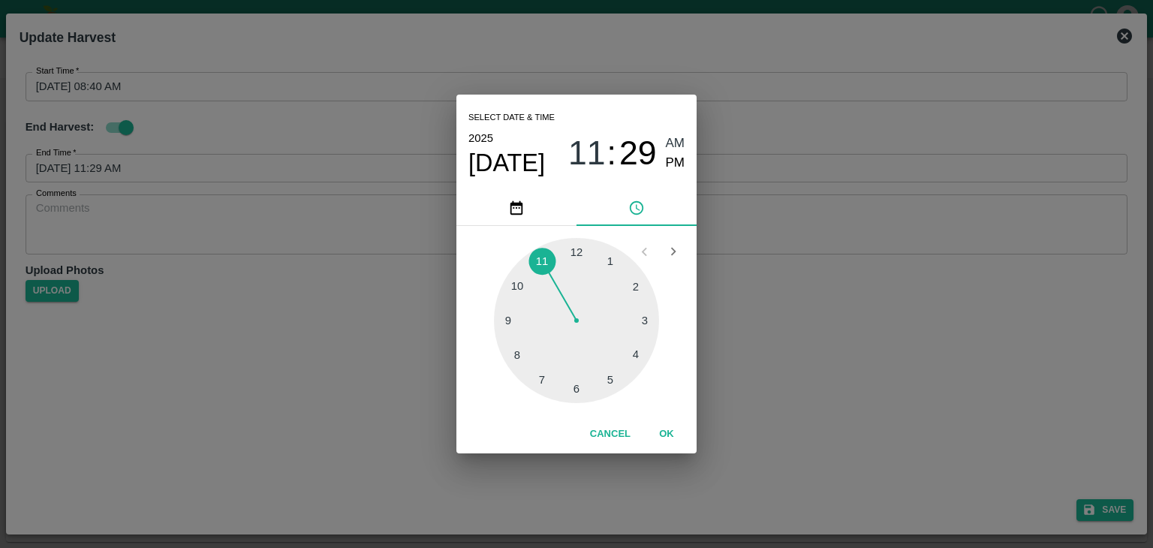
click at [612, 380] on div at bounding box center [576, 320] width 165 height 165
click at [681, 158] on span "PM" at bounding box center [676, 163] width 20 height 20
type input "[DATE] 05:25 PM"
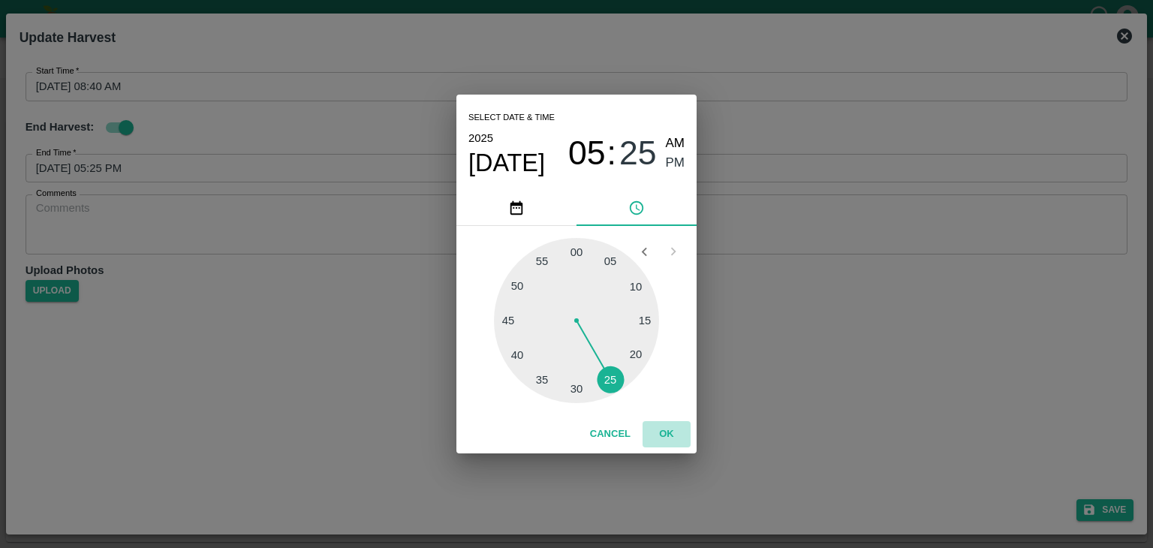
click at [666, 437] on button "OK" at bounding box center [667, 434] width 48 height 26
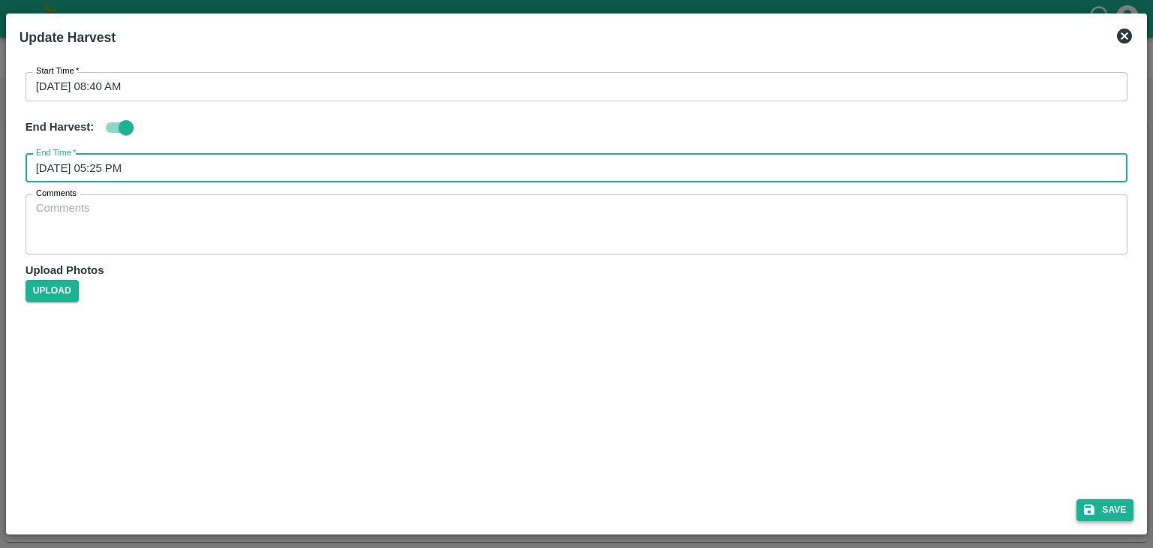
click at [1118, 512] on button "Save" at bounding box center [1104, 510] width 57 height 22
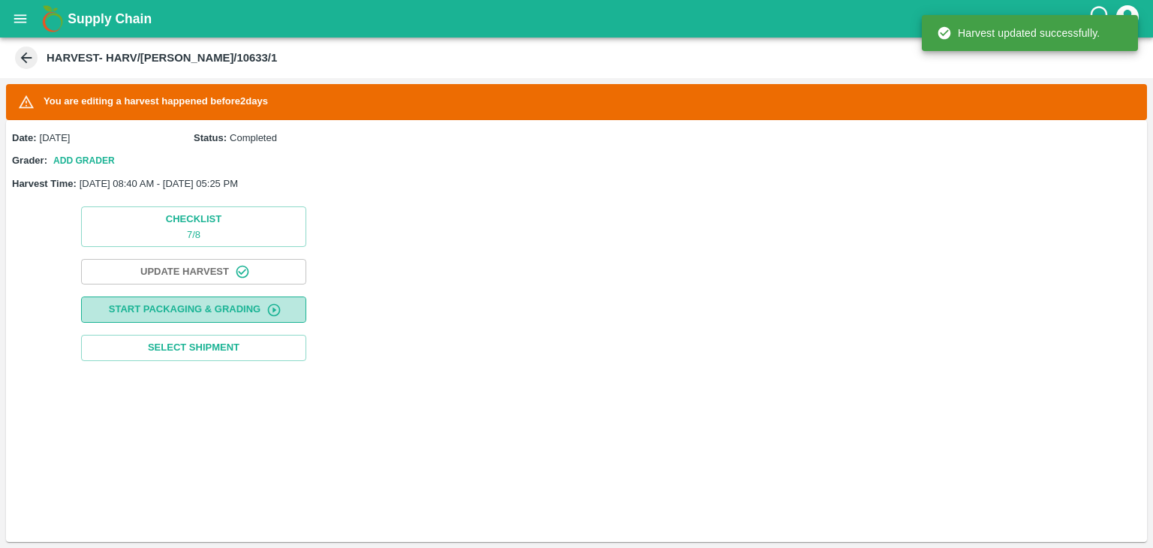
click at [202, 315] on button "Start Packaging & Grading" at bounding box center [193, 309] width 225 height 26
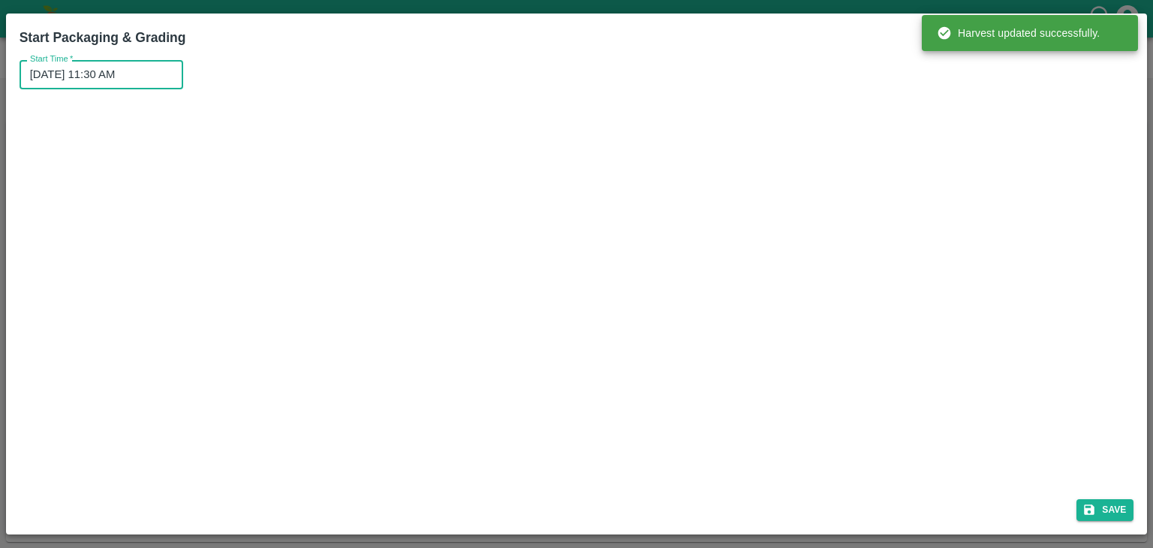
click at [142, 61] on input "[DATE] 11:30 AM" at bounding box center [96, 74] width 153 height 29
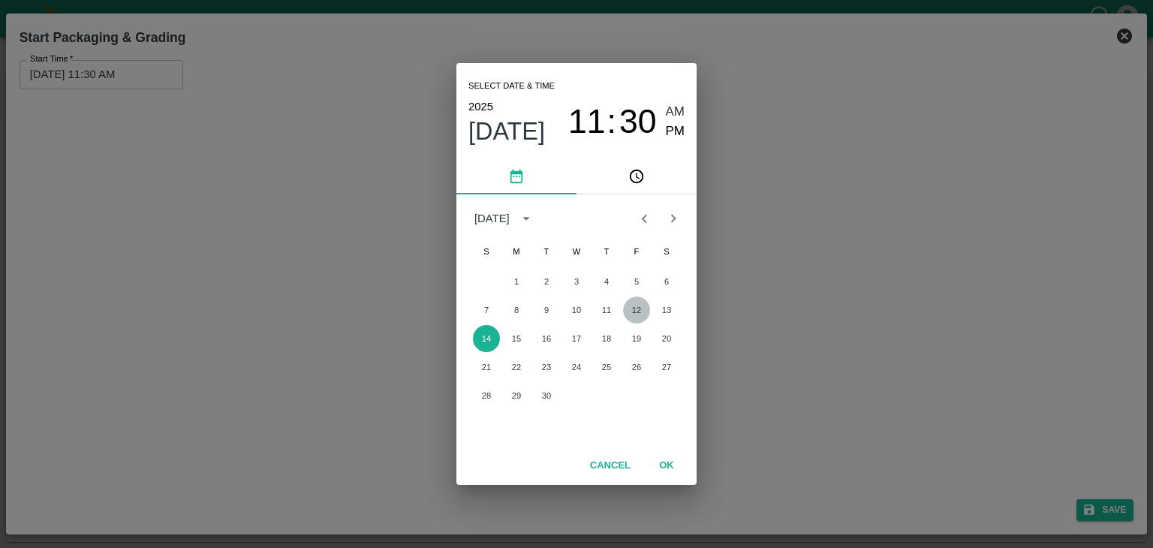
click at [638, 312] on button "12" at bounding box center [636, 309] width 27 height 27
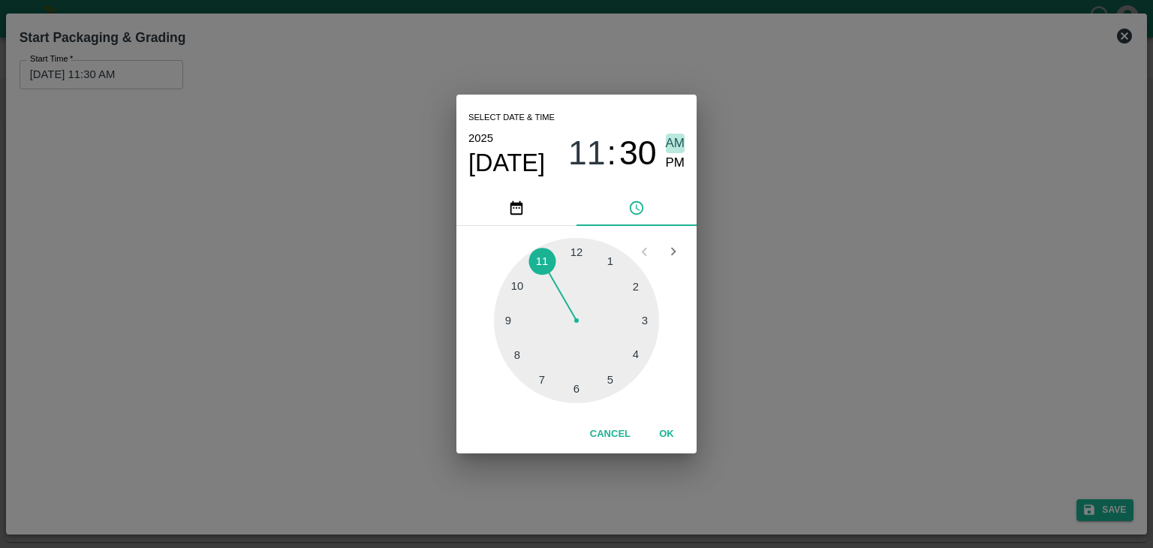
click at [679, 142] on span "AM" at bounding box center [676, 144] width 20 height 20
click at [508, 318] on div at bounding box center [576, 320] width 165 height 165
type input "[DATE] 09:45 AM"
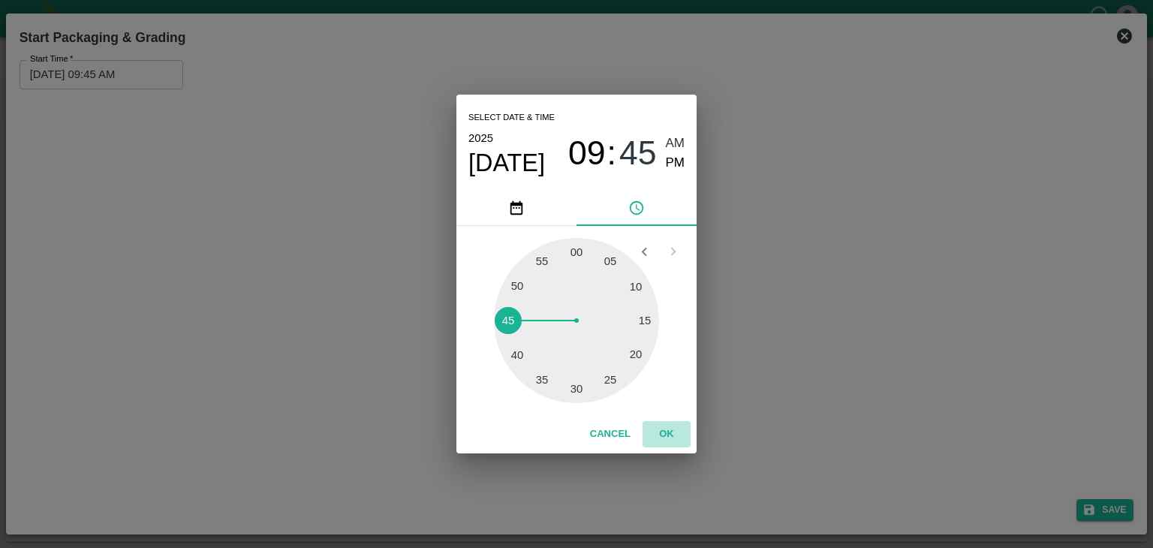
click at [688, 432] on button "OK" at bounding box center [667, 434] width 48 height 26
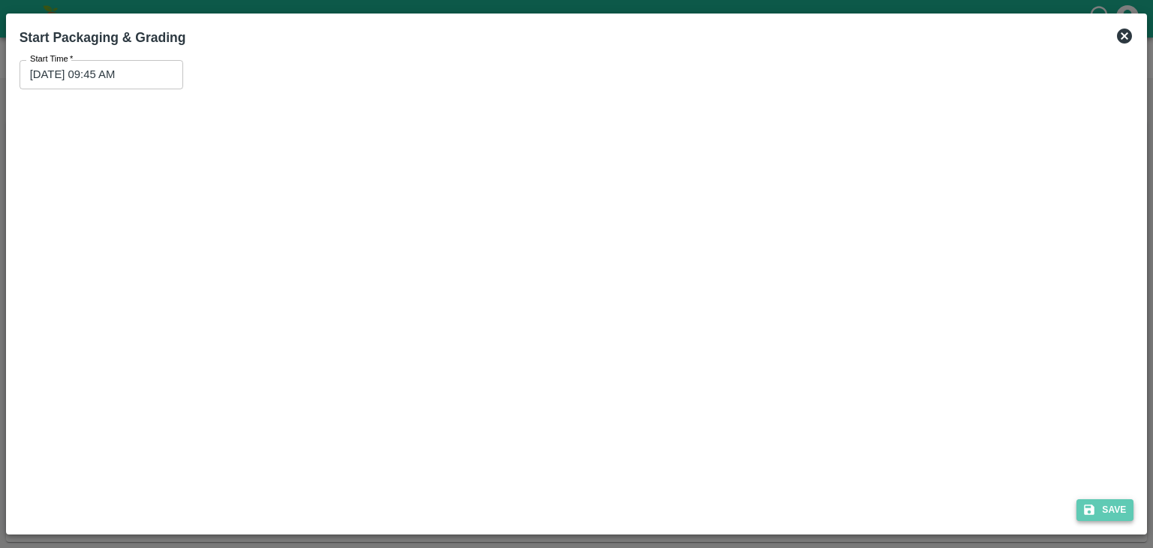
click at [1115, 508] on button "Save" at bounding box center [1104, 510] width 57 height 22
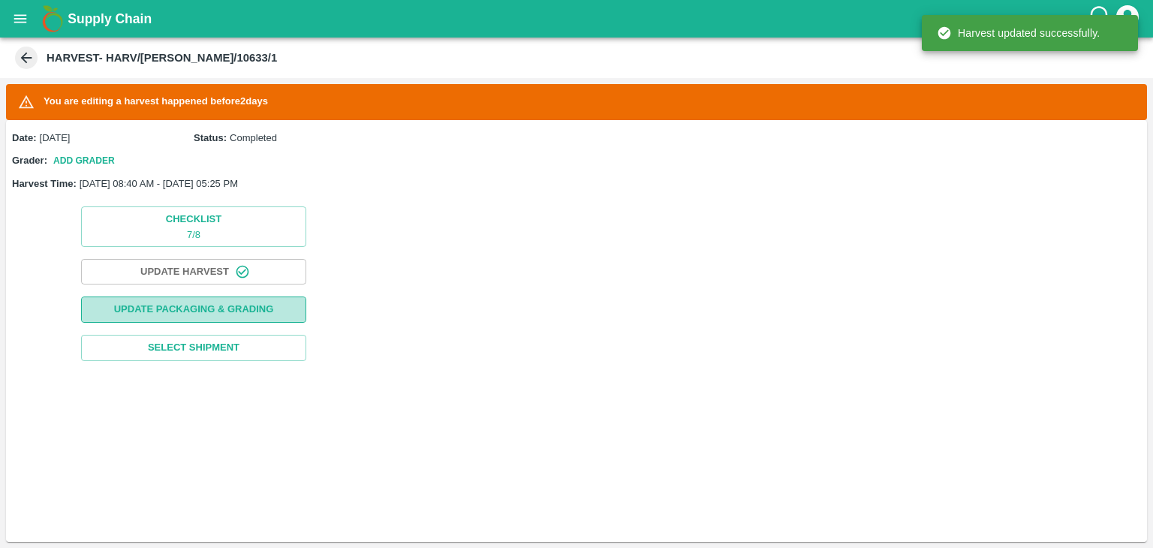
click at [224, 315] on button "Update Packaging & Grading" at bounding box center [193, 309] width 225 height 26
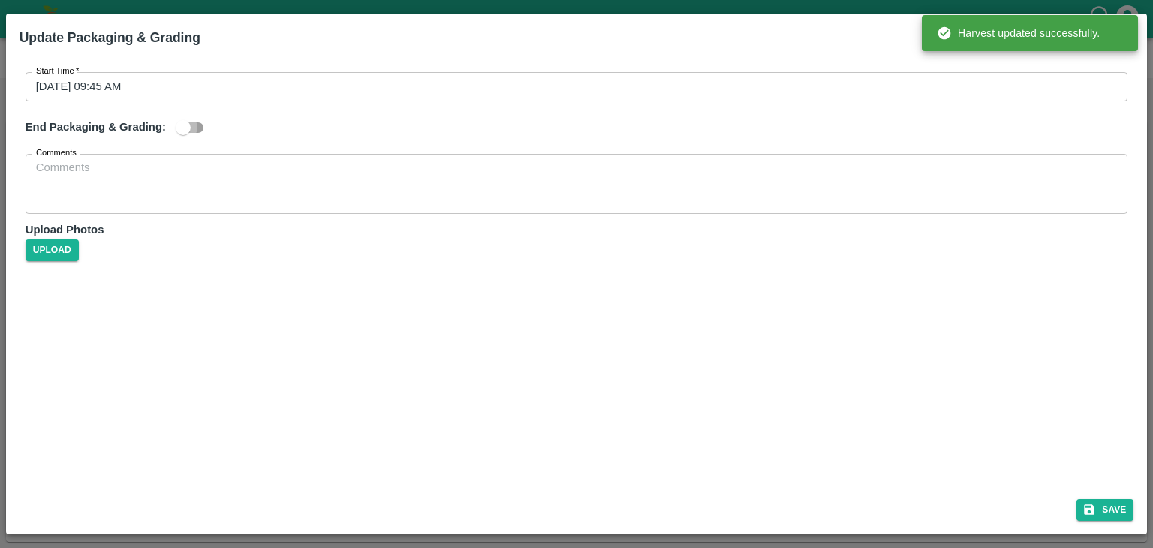
click at [184, 124] on input "checkbox" at bounding box center [183, 127] width 86 height 29
checkbox input "true"
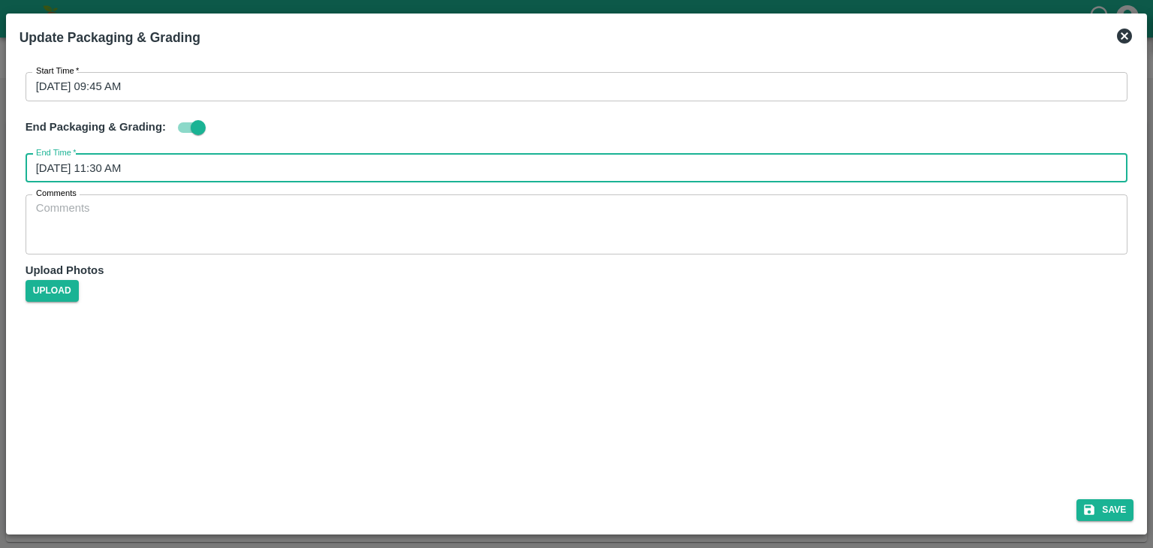
click at [392, 158] on input "[DATE] 11:30 AM" at bounding box center [572, 168] width 1092 height 29
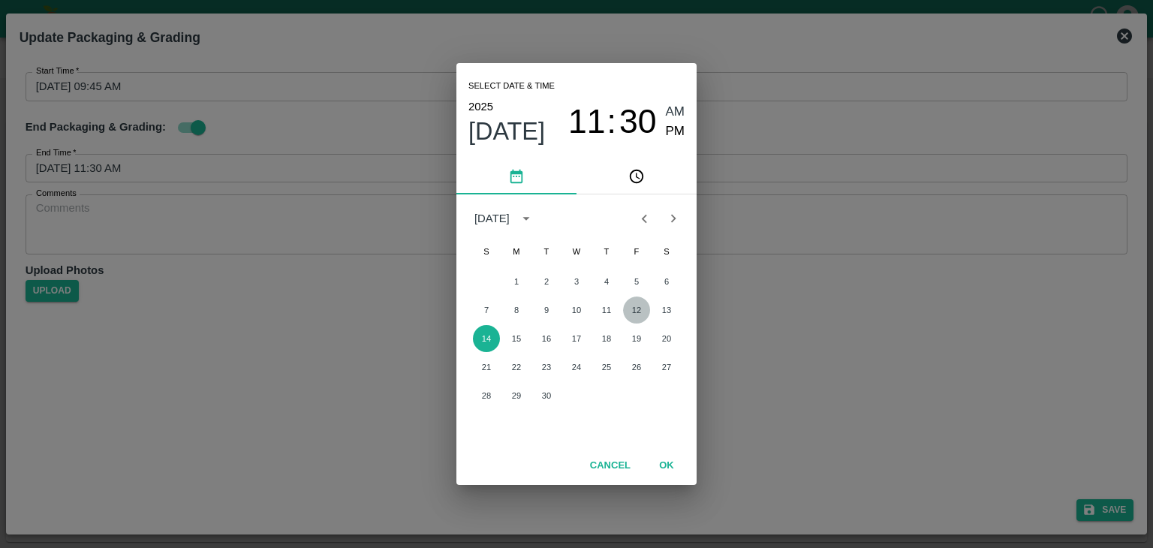
click at [643, 310] on button "12" at bounding box center [636, 309] width 27 height 27
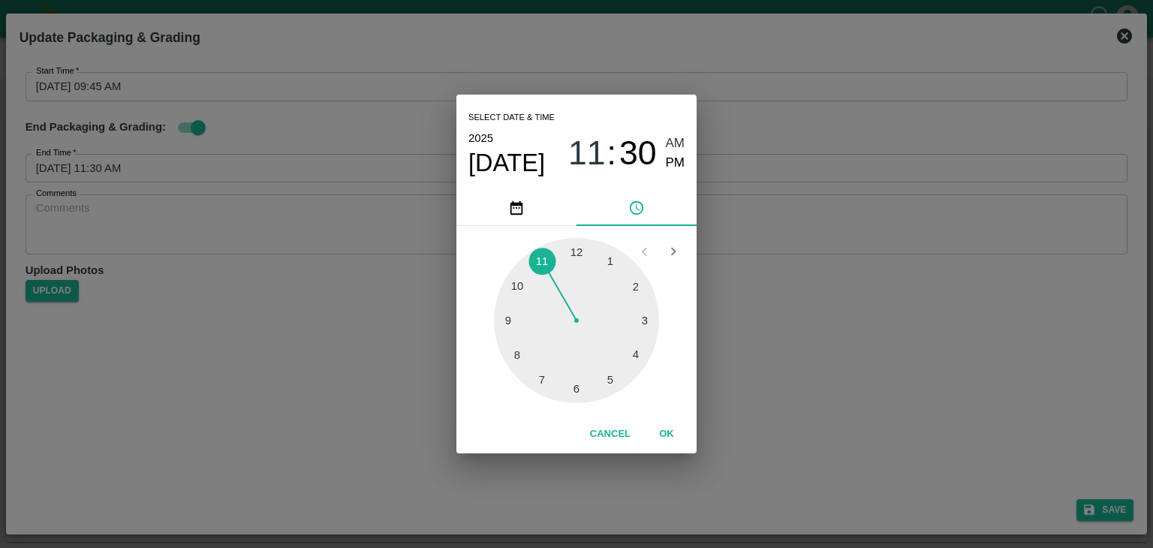
click at [608, 380] on div at bounding box center [576, 320] width 165 height 165
click at [670, 160] on span "PM" at bounding box center [676, 163] width 20 height 20
type input "[DATE] 05:25 PM"
click at [670, 429] on button "OK" at bounding box center [667, 434] width 48 height 26
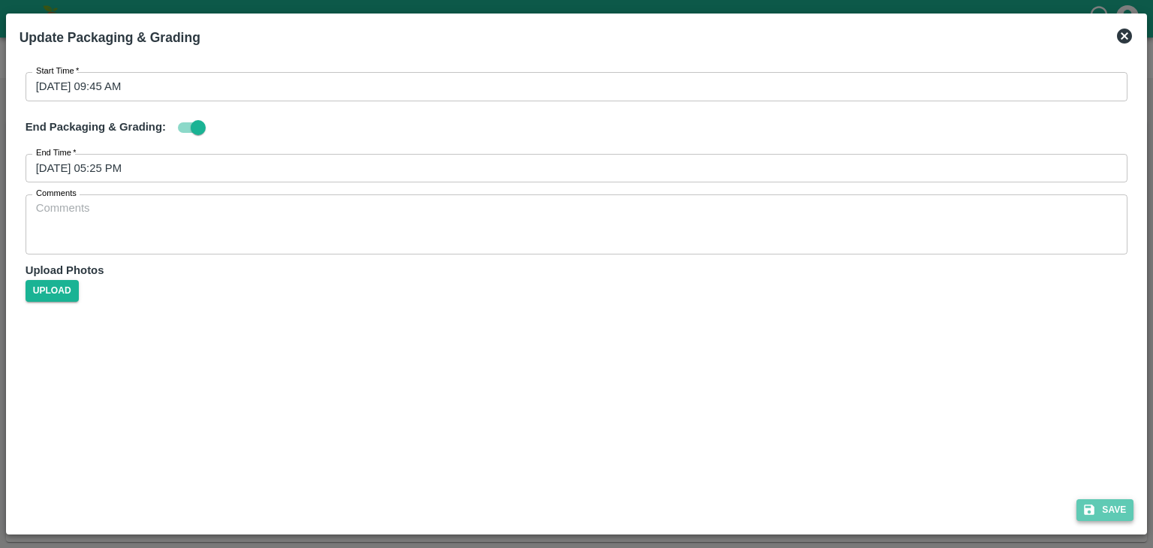
click at [1109, 499] on button "Save" at bounding box center [1104, 510] width 57 height 22
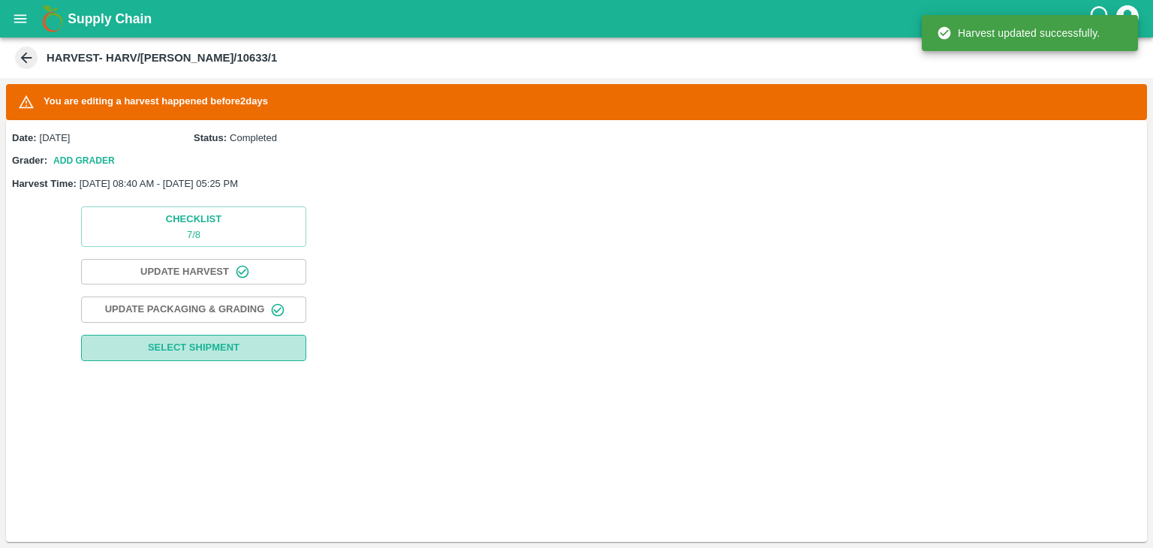
click at [249, 342] on button "Select Shipment" at bounding box center [193, 348] width 225 height 26
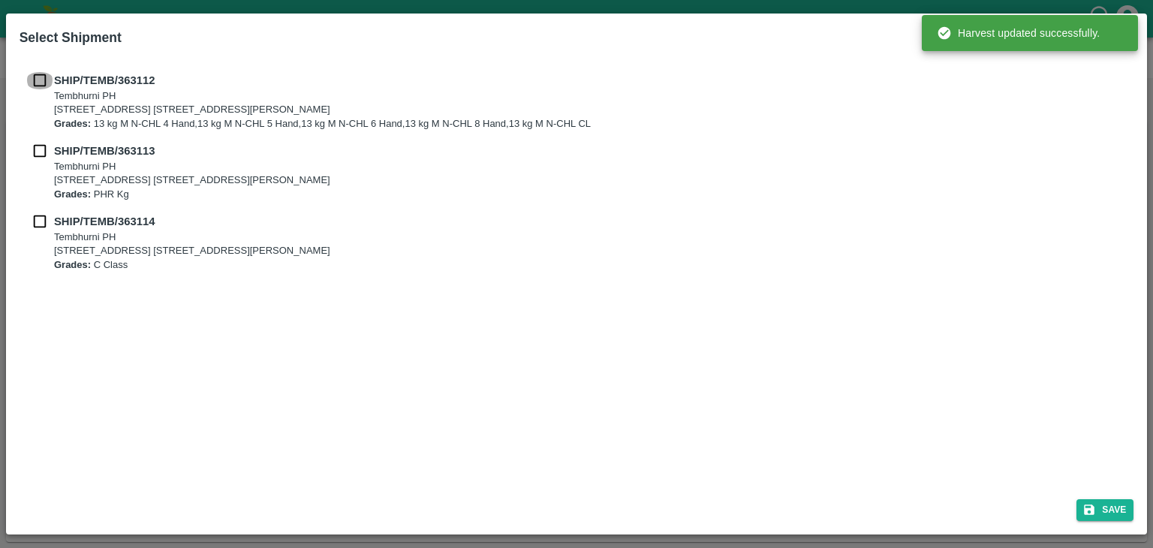
click at [40, 77] on input "checkbox" at bounding box center [40, 80] width 29 height 17
checkbox input "true"
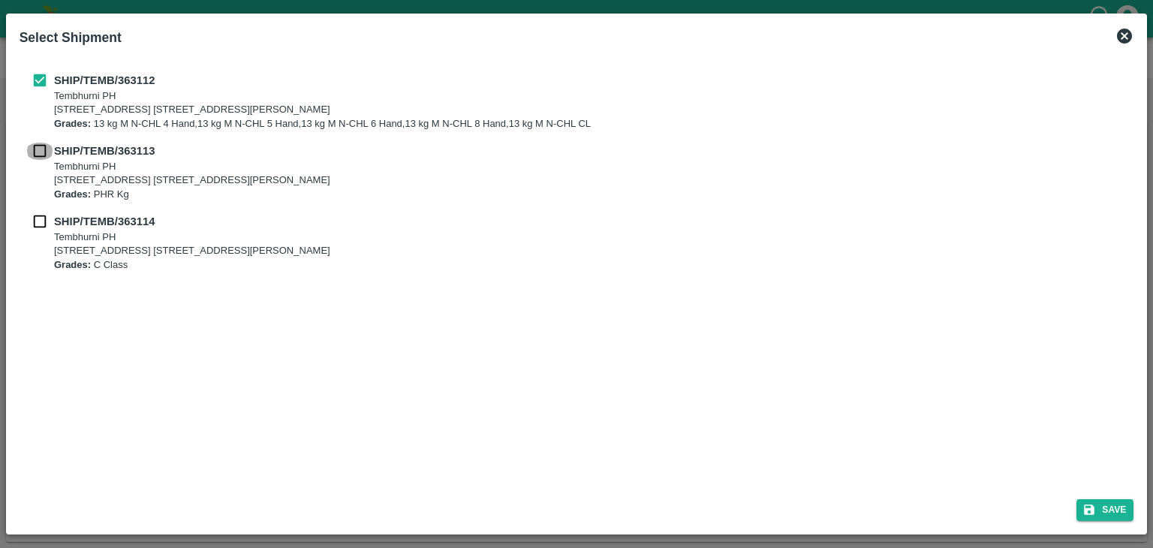
click at [37, 157] on input "checkbox" at bounding box center [40, 151] width 29 height 17
checkbox input "true"
click at [35, 227] on input "checkbox" at bounding box center [40, 221] width 29 height 17
checkbox input "true"
click at [1121, 503] on button "Save" at bounding box center [1104, 510] width 57 height 22
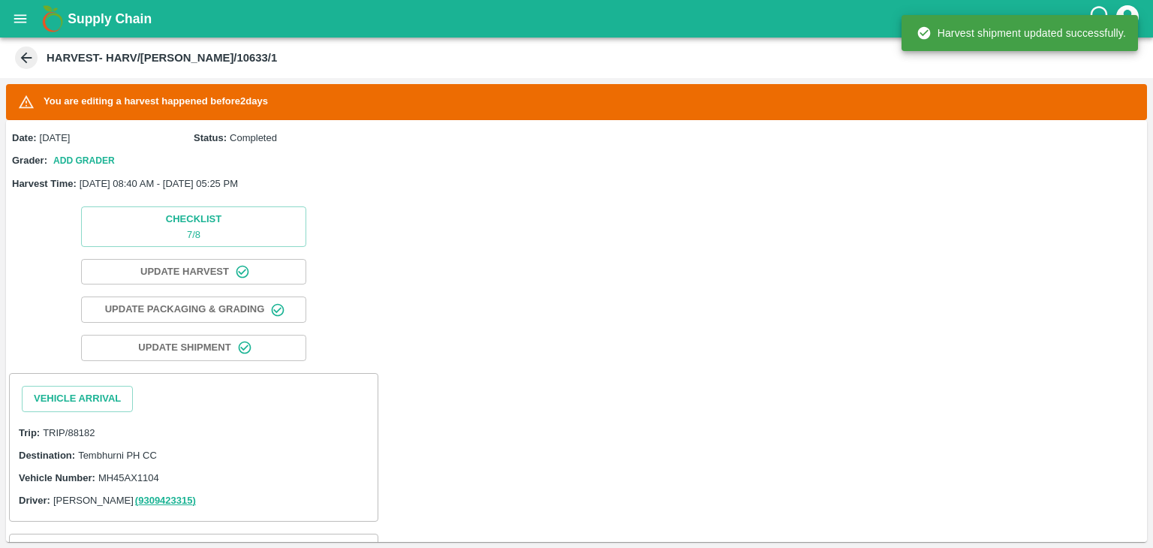
scroll to position [142, 0]
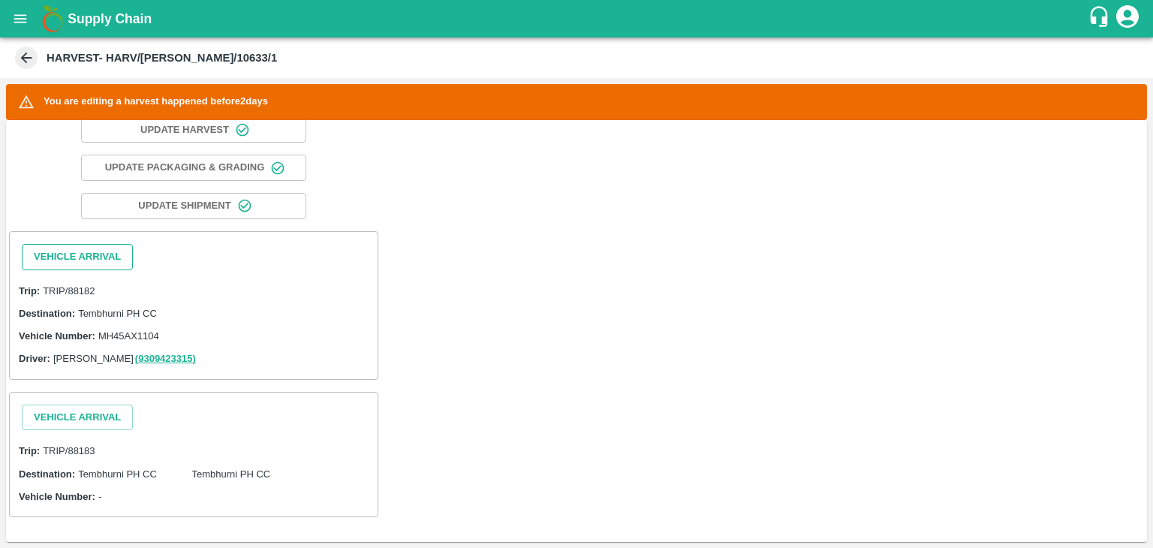
click at [56, 245] on button "Vehicle Arrival" at bounding box center [77, 257] width 111 height 26
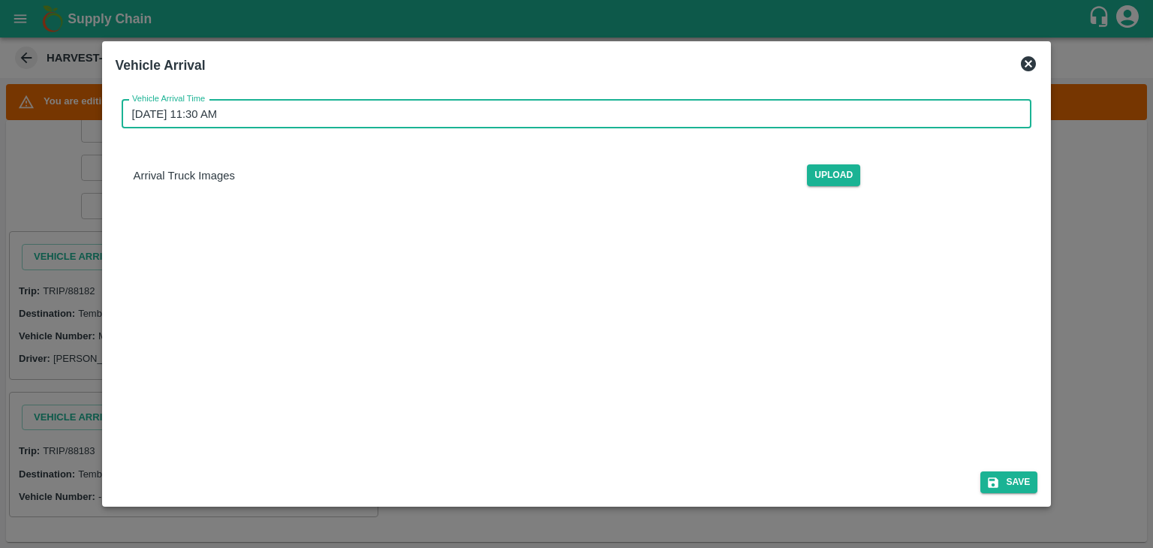
click at [612, 111] on input "[DATE] 11:30 AM" at bounding box center [572, 114] width 900 height 29
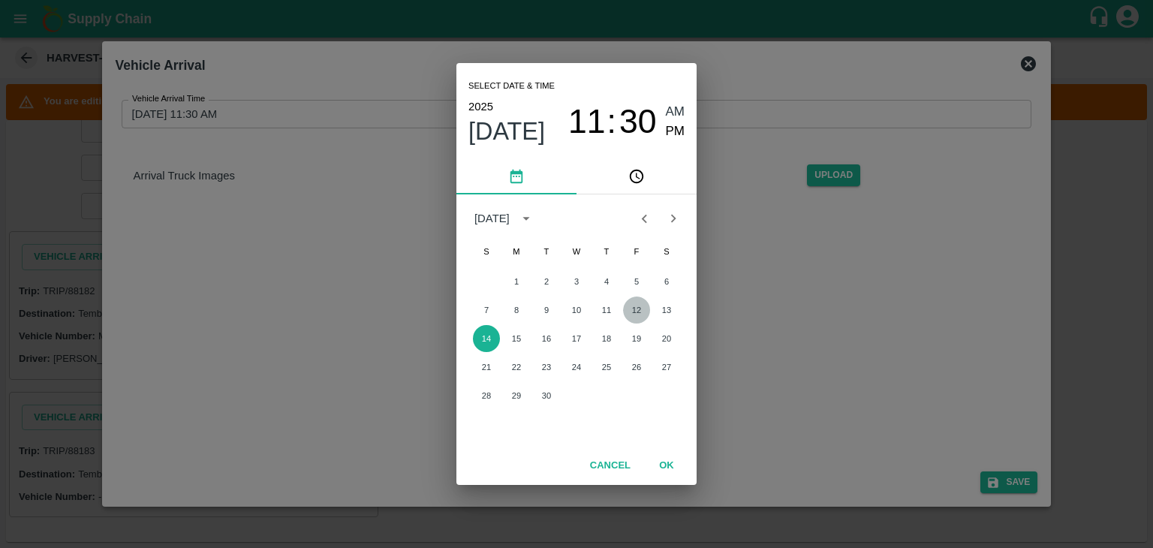
click at [635, 317] on button "12" at bounding box center [636, 309] width 27 height 27
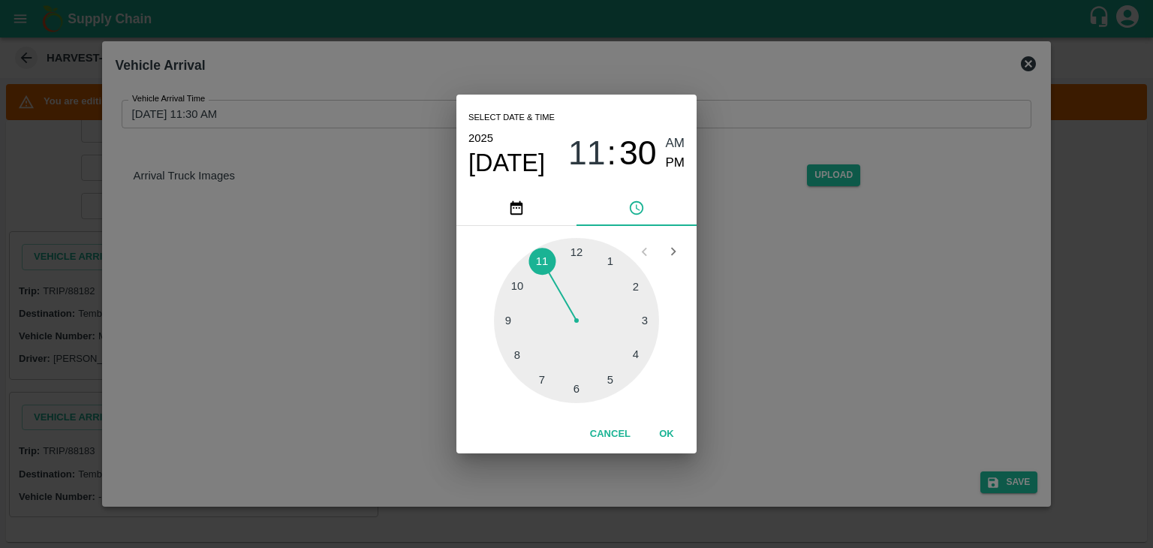
click at [670, 140] on span "AM" at bounding box center [676, 144] width 20 height 20
click at [510, 325] on div at bounding box center [576, 320] width 165 height 165
type input "[DATE] 09:44 AM"
click at [677, 433] on button "OK" at bounding box center [667, 434] width 48 height 26
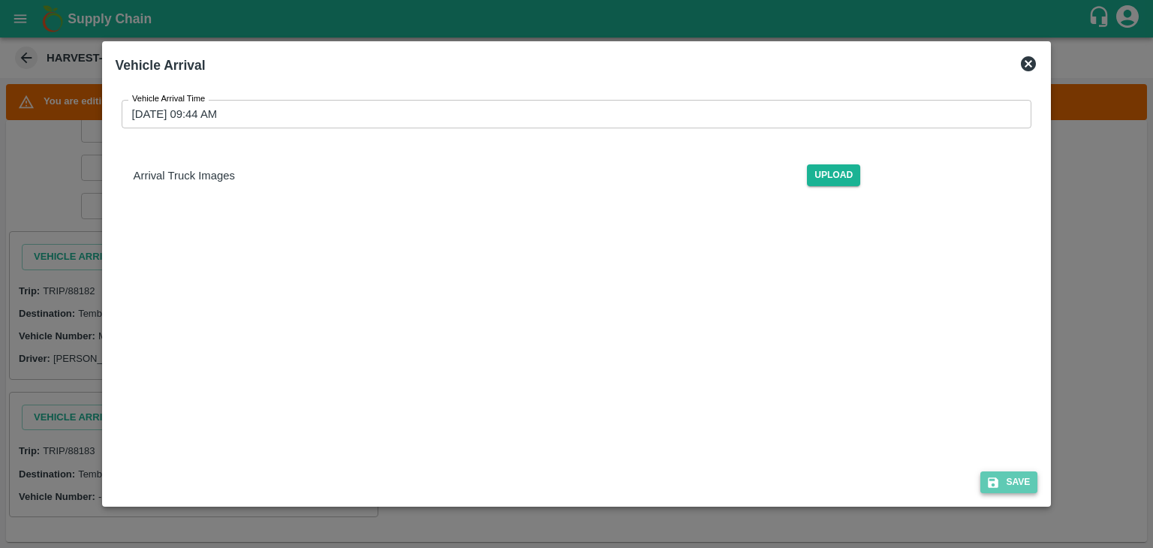
click at [1037, 483] on button "Save" at bounding box center [1008, 482] width 57 height 22
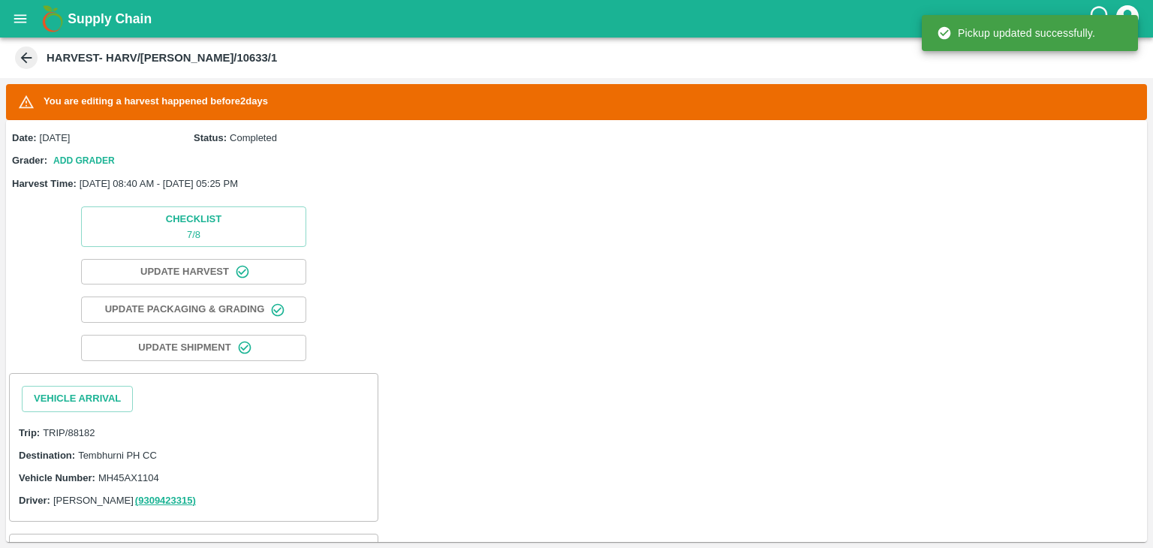
scroll to position [218, 0]
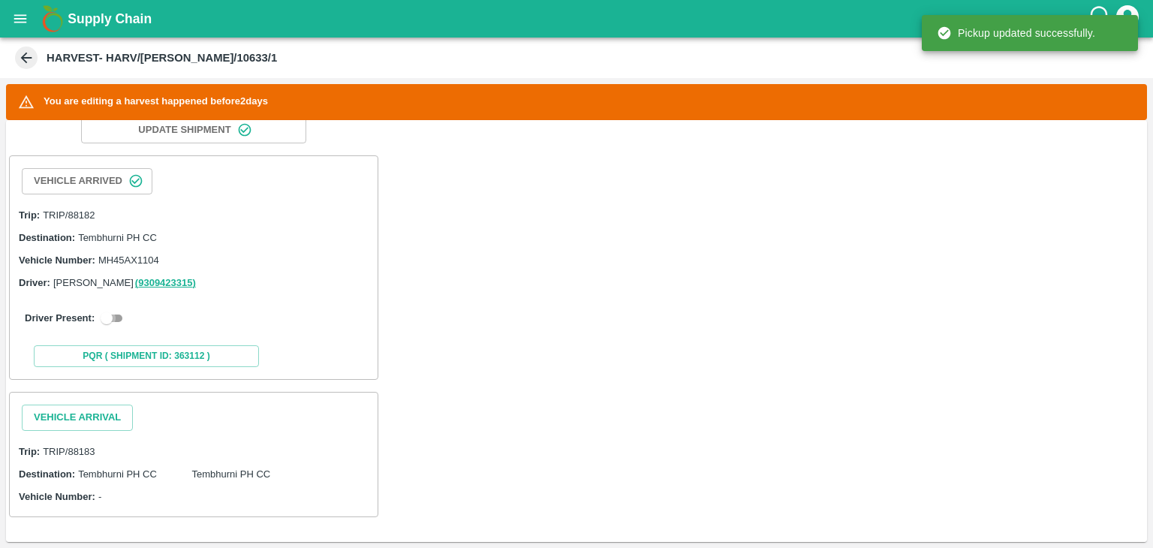
click at [104, 318] on input "checkbox" at bounding box center [107, 318] width 54 height 18
checkbox input "true"
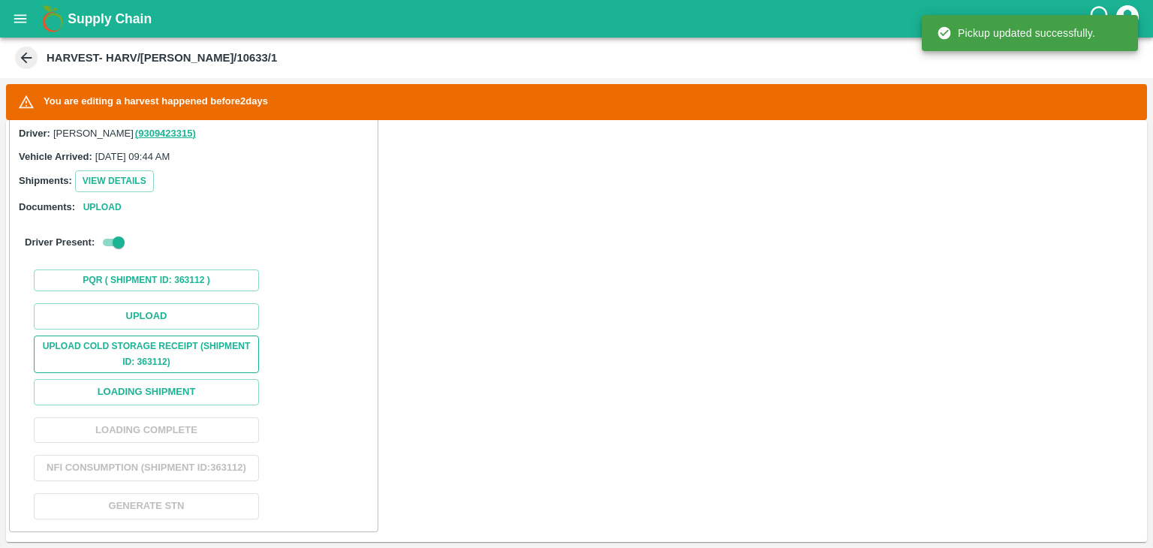
scroll to position [368, 0]
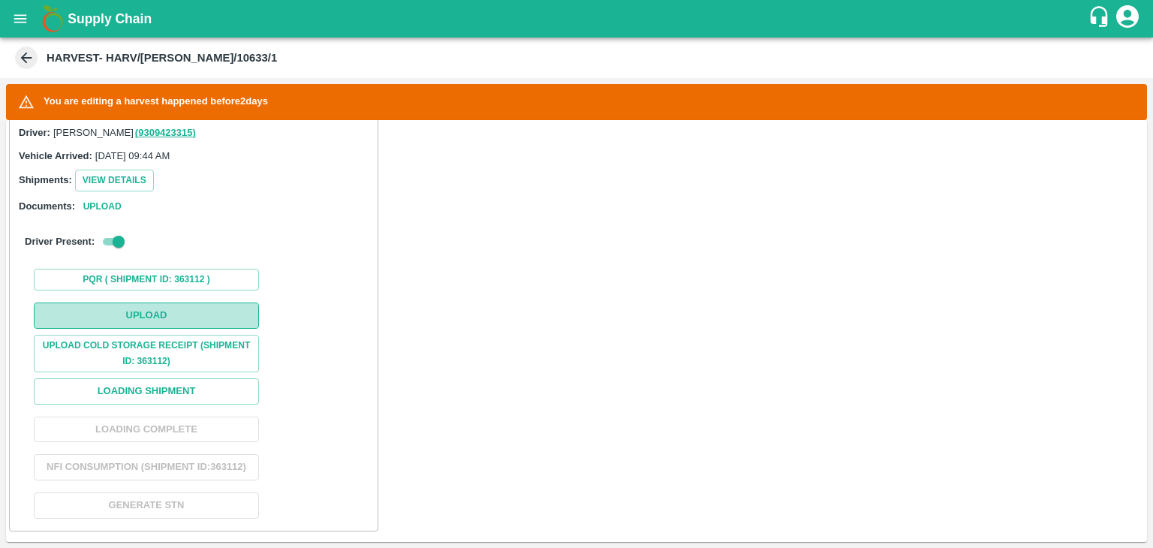
click at [150, 318] on button "Upload" at bounding box center [146, 315] width 225 height 26
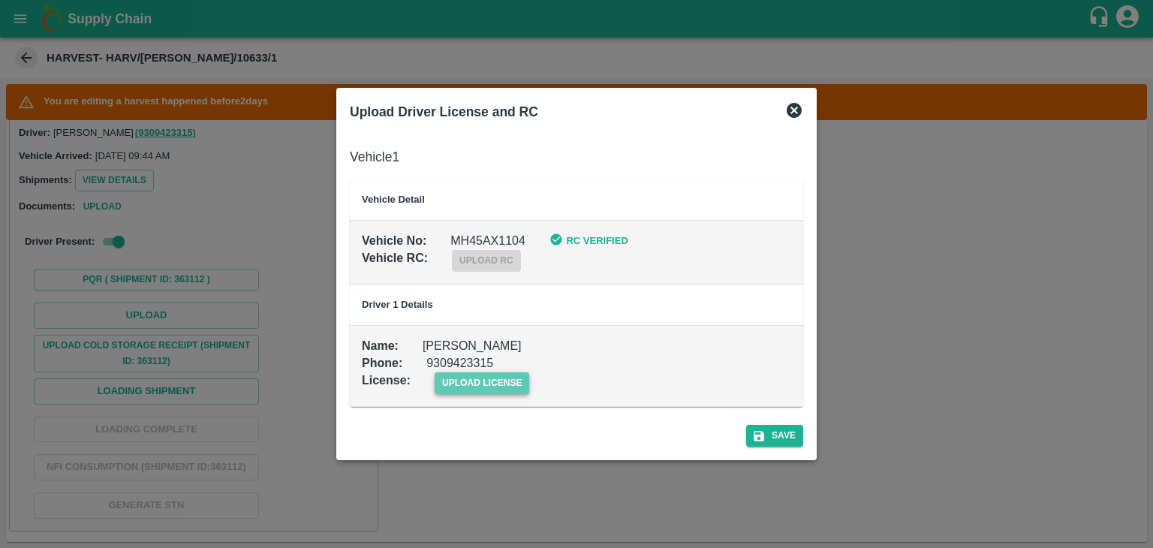
click at [504, 390] on span "upload license" at bounding box center [482, 383] width 95 height 22
click at [0, 0] on input "upload license" at bounding box center [0, 0] width 0 height 0
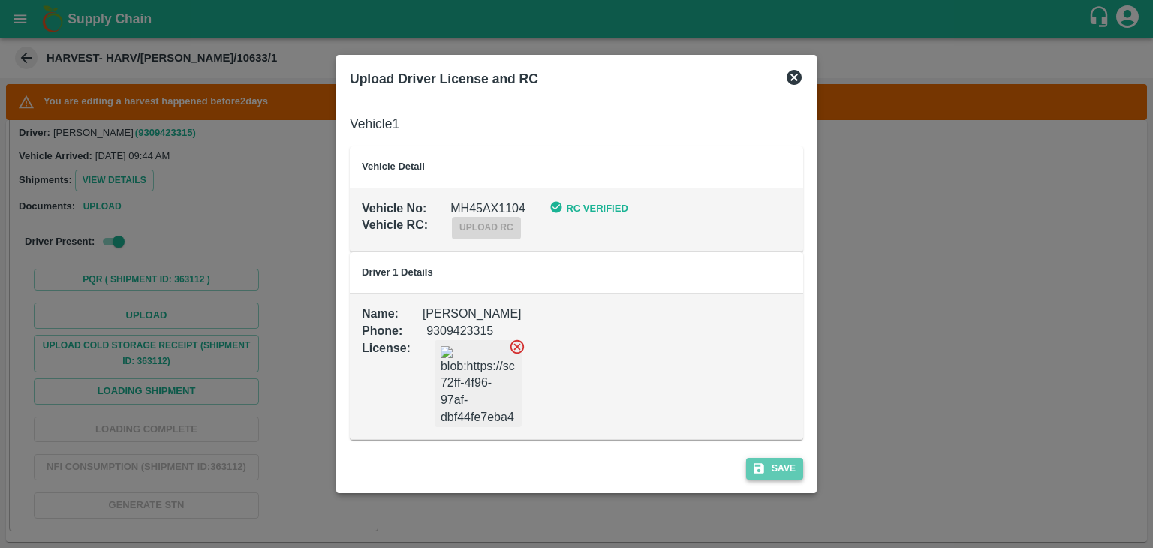
click at [776, 466] on button "Save" at bounding box center [774, 469] width 57 height 22
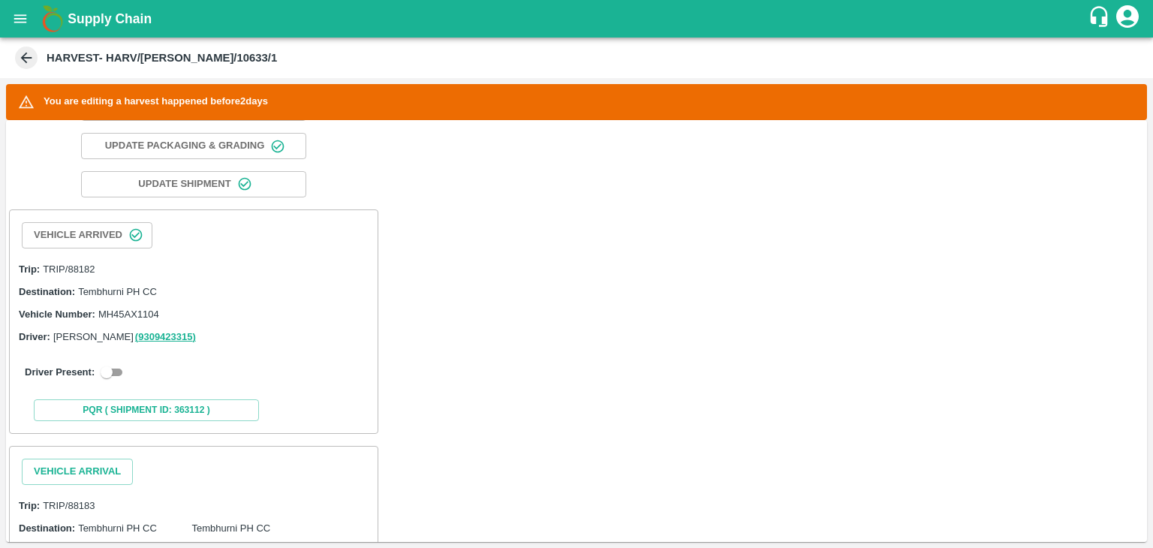
scroll to position [165, 0]
click at [101, 368] on input "checkbox" at bounding box center [107, 371] width 54 height 18
checkbox input "true"
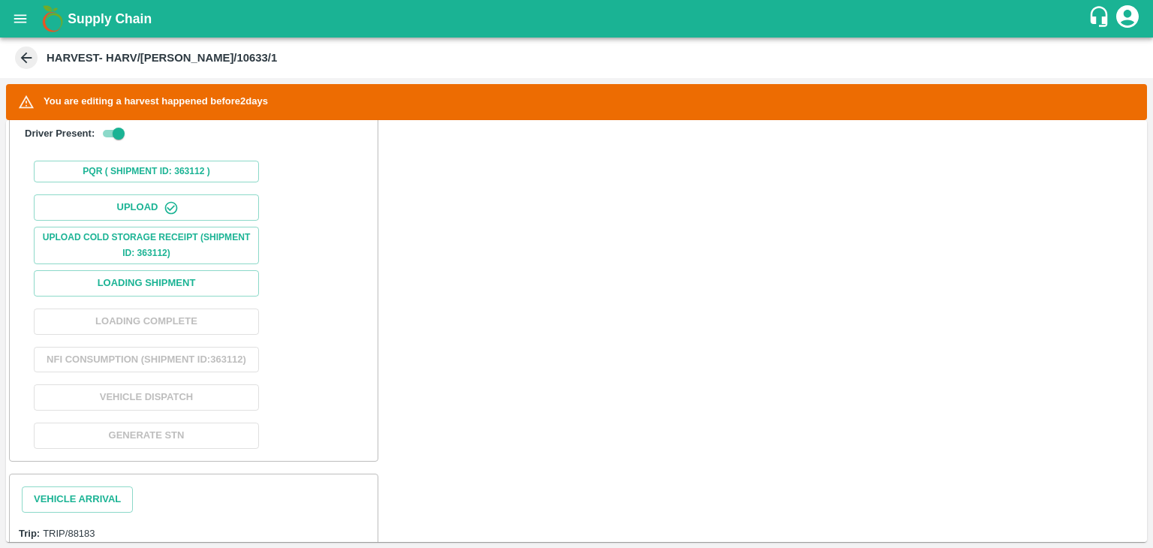
scroll to position [496, 0]
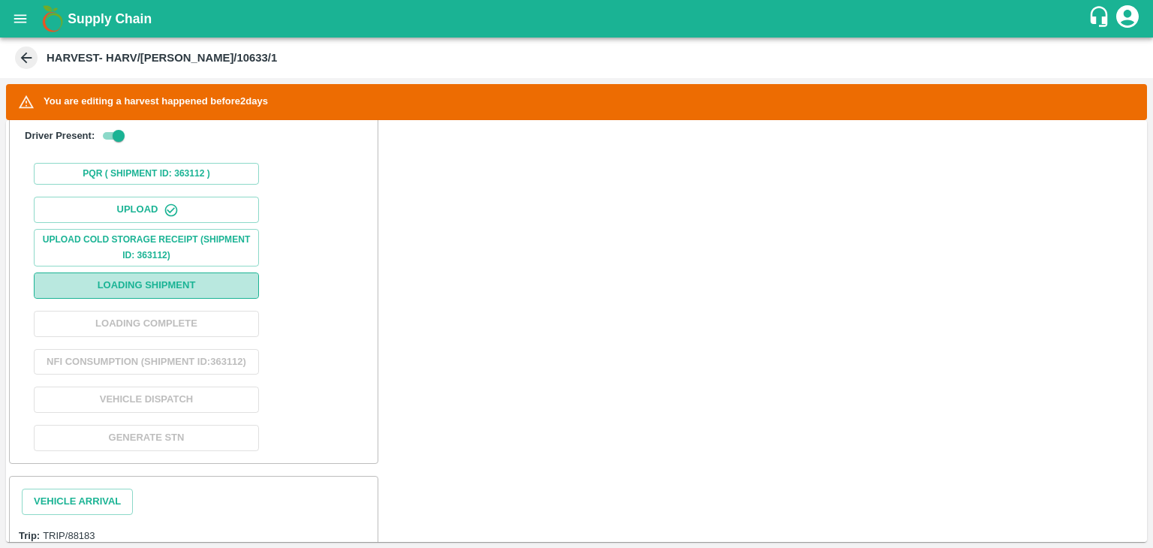
click at [226, 283] on button "Loading Shipment" at bounding box center [146, 285] width 225 height 26
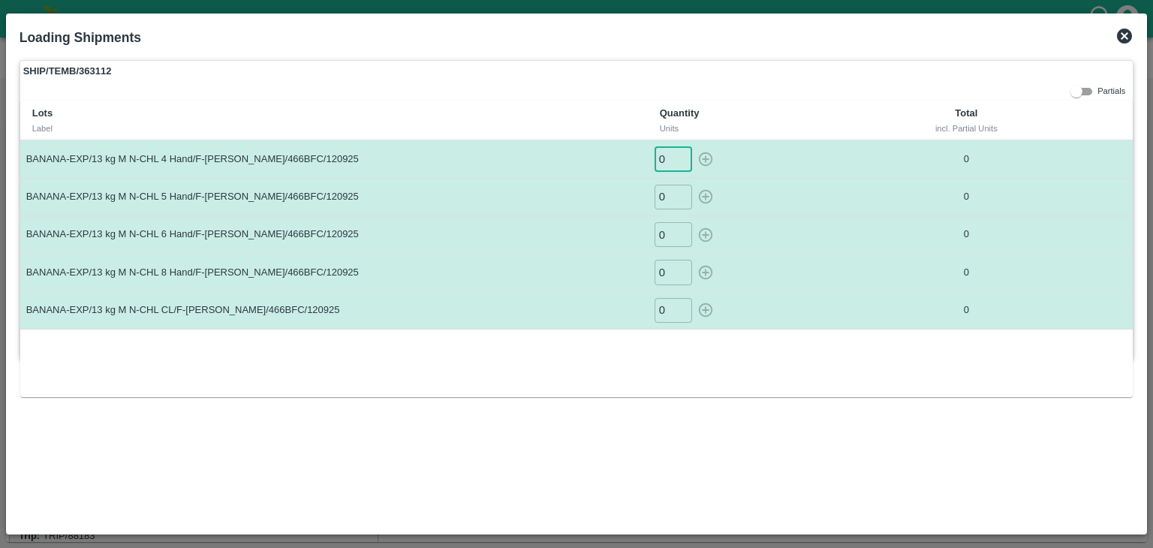
click at [664, 159] on input "0" at bounding box center [674, 158] width 38 height 25
type input "08"
click at [694, 146] on button "button" at bounding box center [706, 158] width 24 height 25
type input "0"
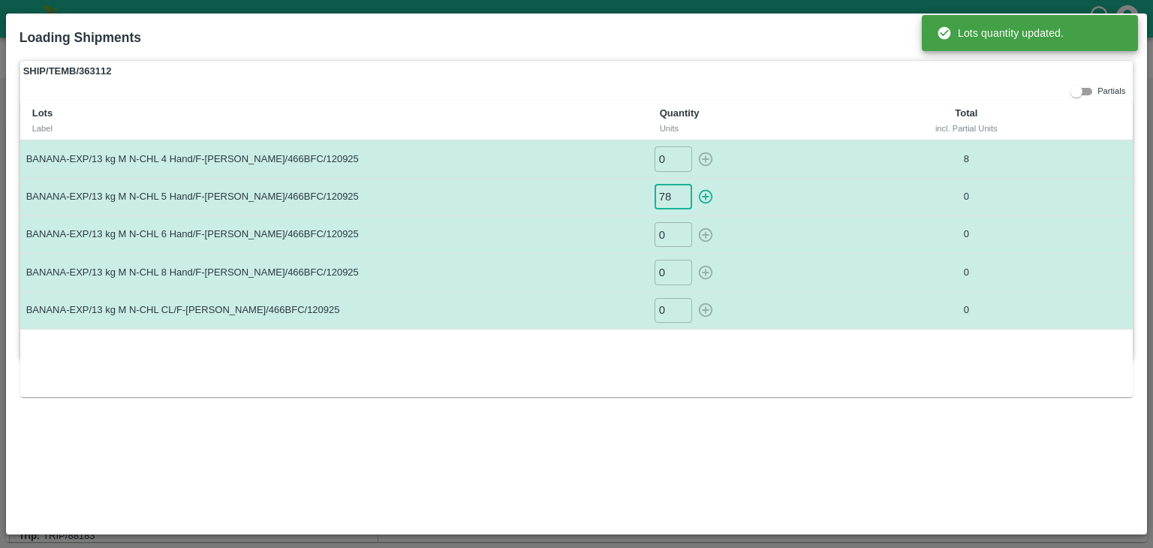
type input "78"
click at [694, 185] on button "button" at bounding box center [706, 197] width 24 height 25
type input "0"
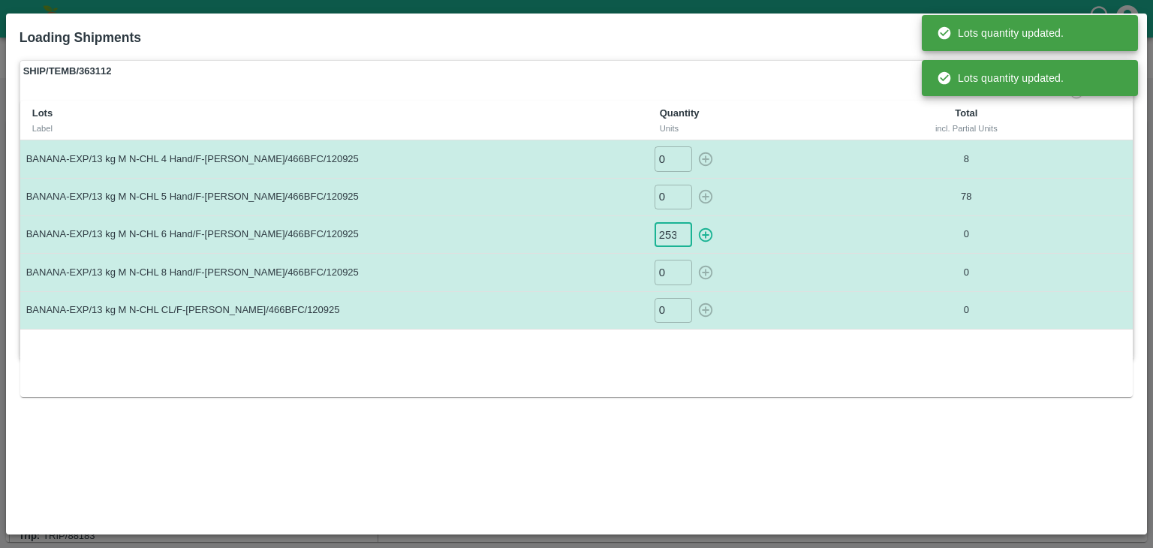
scroll to position [0, 1]
type input "253"
click at [694, 222] on button "button" at bounding box center [706, 234] width 24 height 25
type input "0"
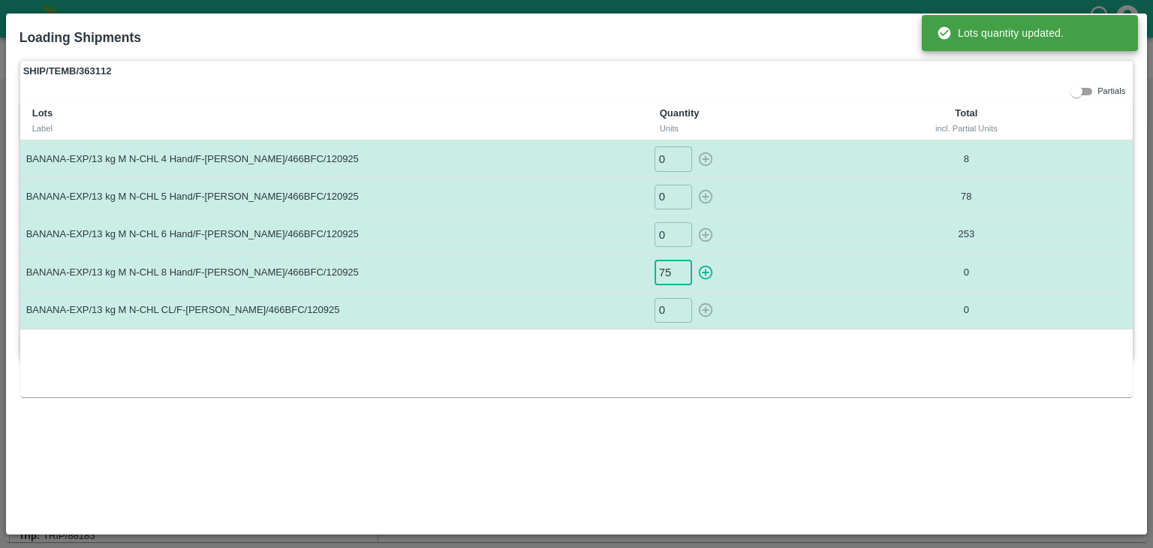
type input "75"
click at [694, 260] on button "button" at bounding box center [706, 272] width 24 height 25
type input "0"
type input "25"
click at [694, 298] on button "button" at bounding box center [706, 310] width 24 height 25
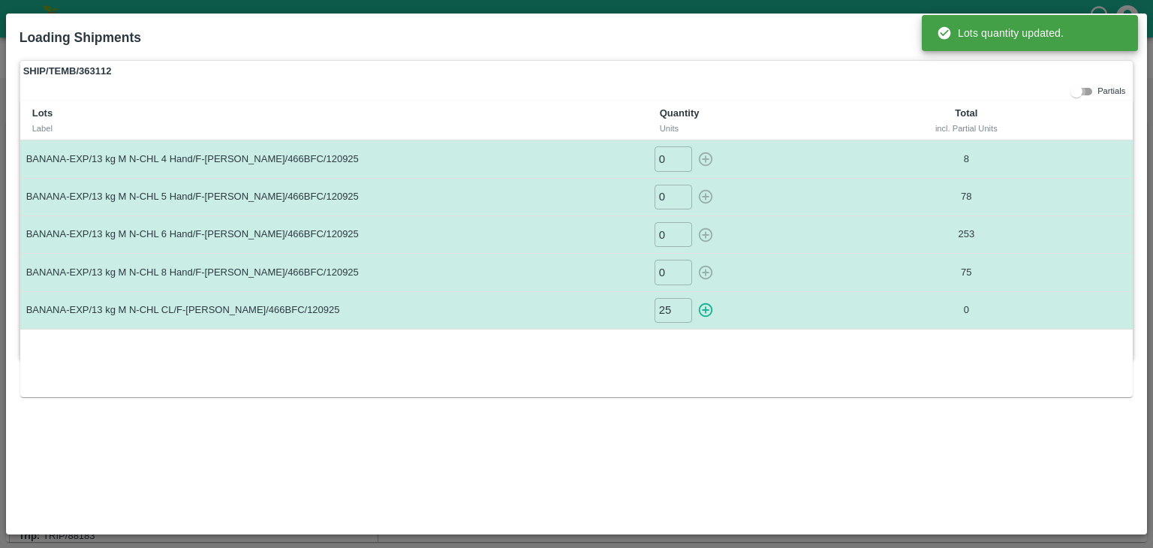
type input "0"
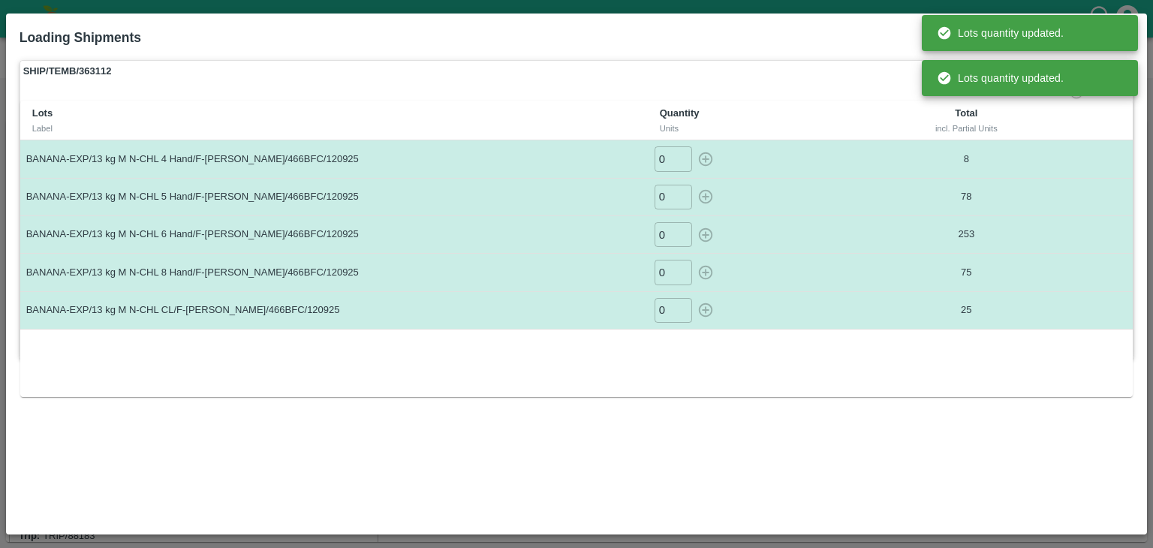
click at [913, 311] on p "25" at bounding box center [966, 310] width 182 height 14
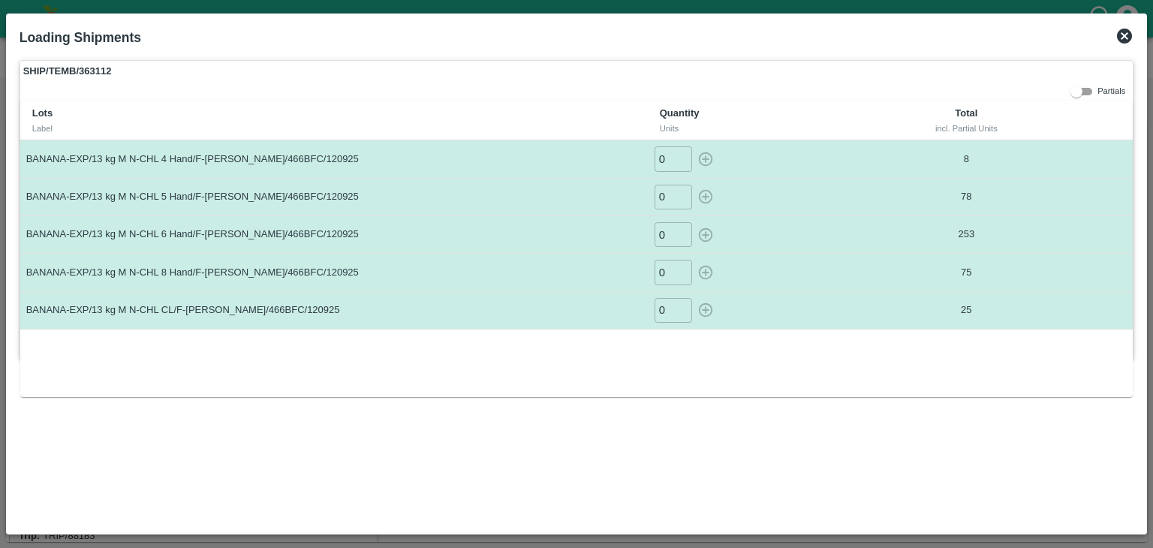
click at [1036, 208] on td "78" at bounding box center [966, 197] width 194 height 38
click at [1130, 38] on icon at bounding box center [1124, 36] width 15 height 15
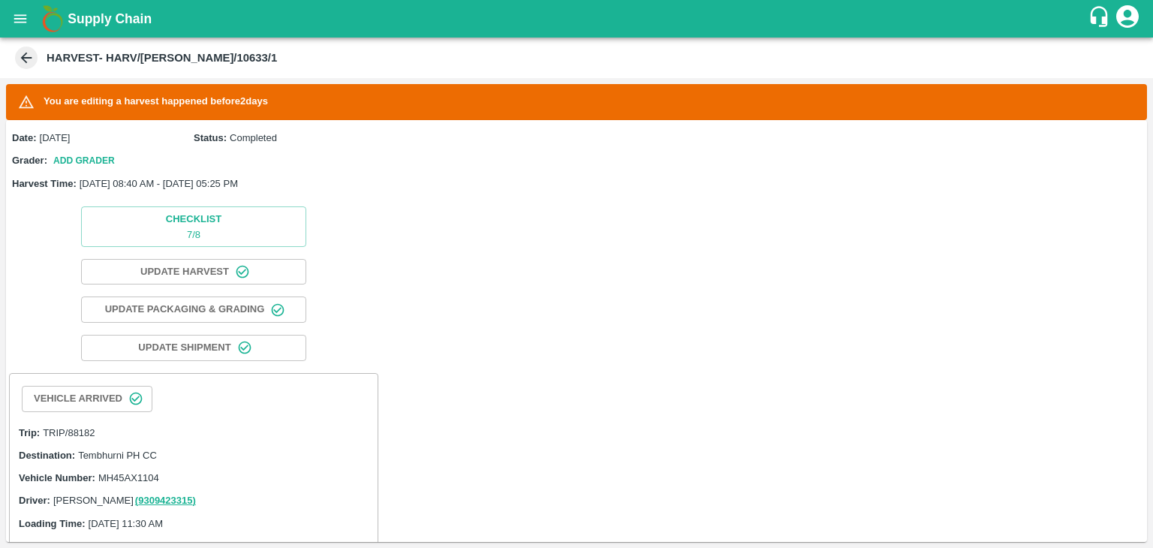
scroll to position [594, 0]
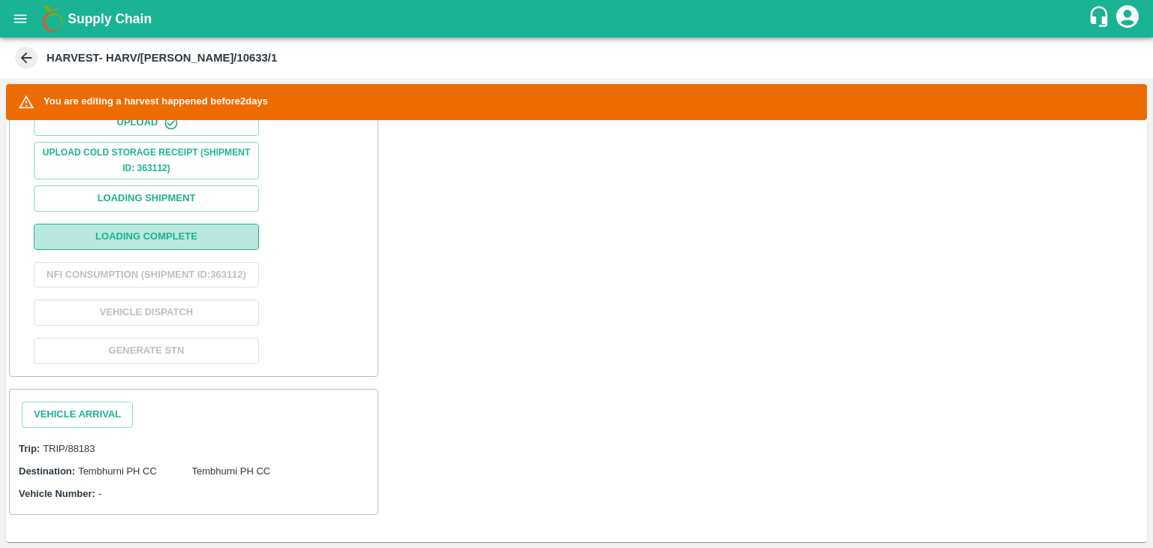
click at [177, 224] on button "Loading Complete" at bounding box center [146, 237] width 225 height 26
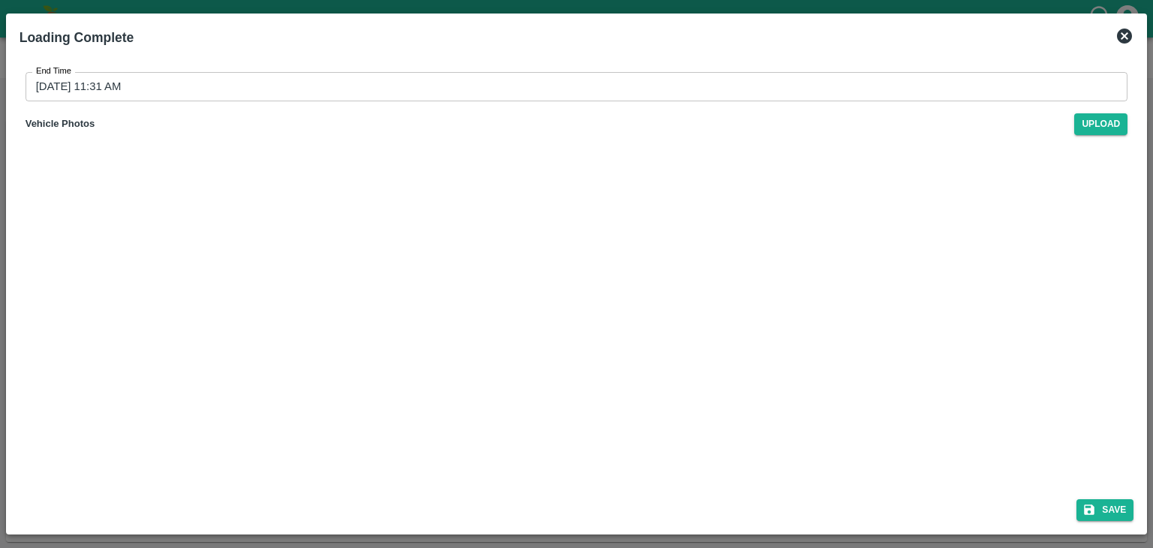
click at [555, 81] on input "[DATE] 11:31 AM" at bounding box center [572, 86] width 1092 height 29
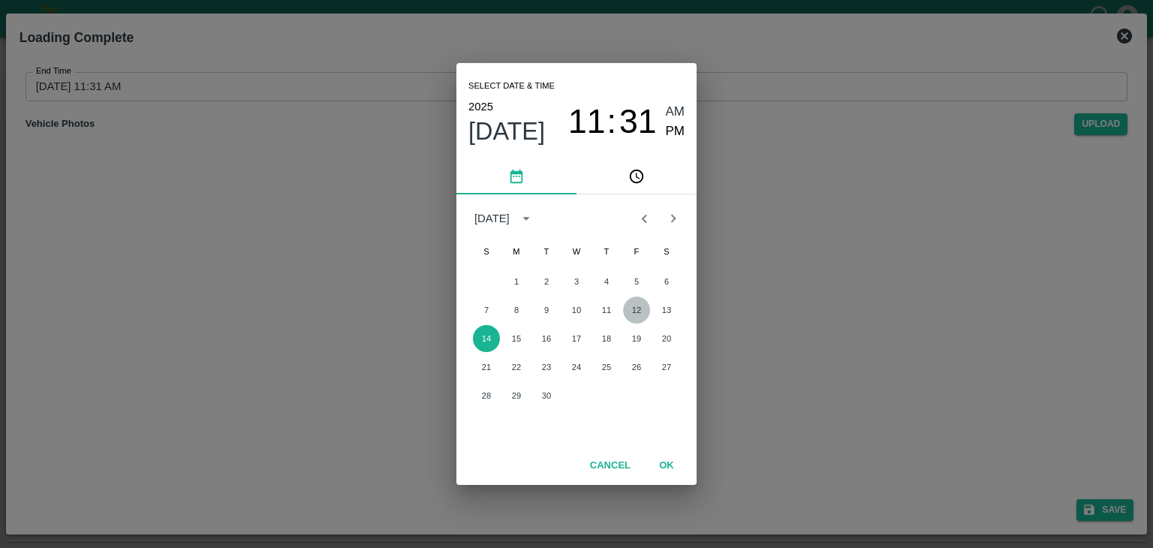
click at [633, 312] on button "12" at bounding box center [636, 309] width 27 height 27
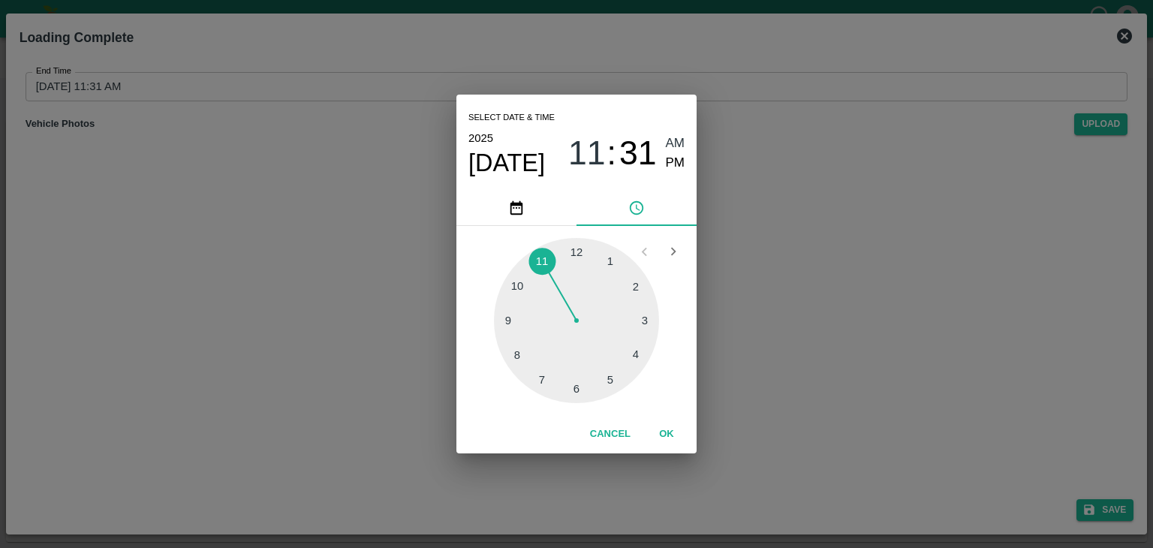
click at [624, 379] on div at bounding box center [576, 320] width 165 height 165
click at [681, 160] on span "PM" at bounding box center [676, 163] width 20 height 20
click at [668, 433] on button "OK" at bounding box center [667, 434] width 48 height 26
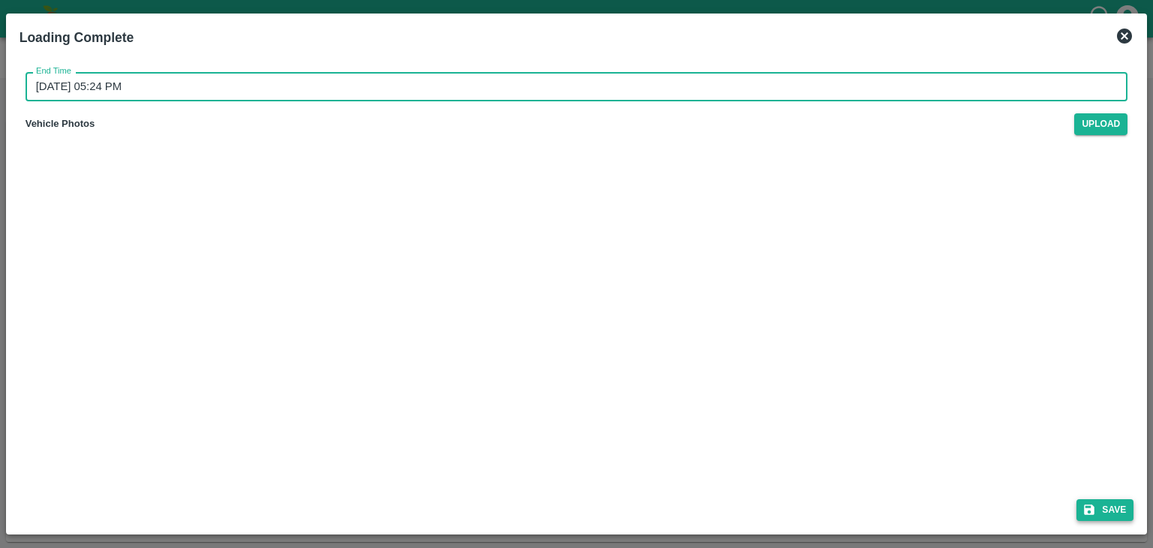
click at [1110, 499] on button "Save" at bounding box center [1104, 510] width 57 height 22
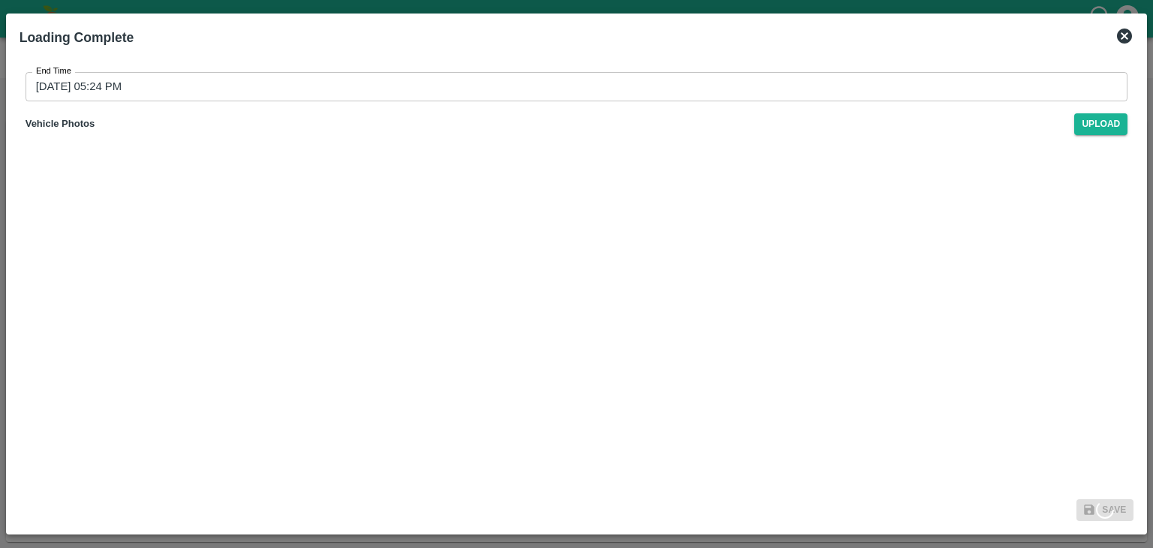
type input "[DATE] 11:31 AM"
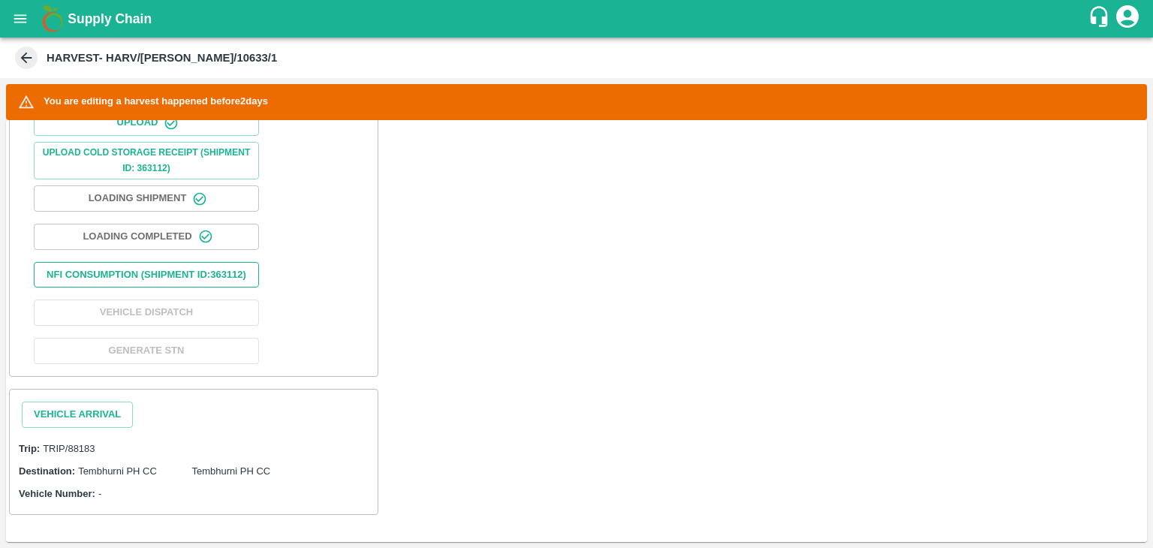
click at [119, 262] on button "Nfi Consumption (SHIPMENT ID: 363112 )" at bounding box center [146, 275] width 225 height 26
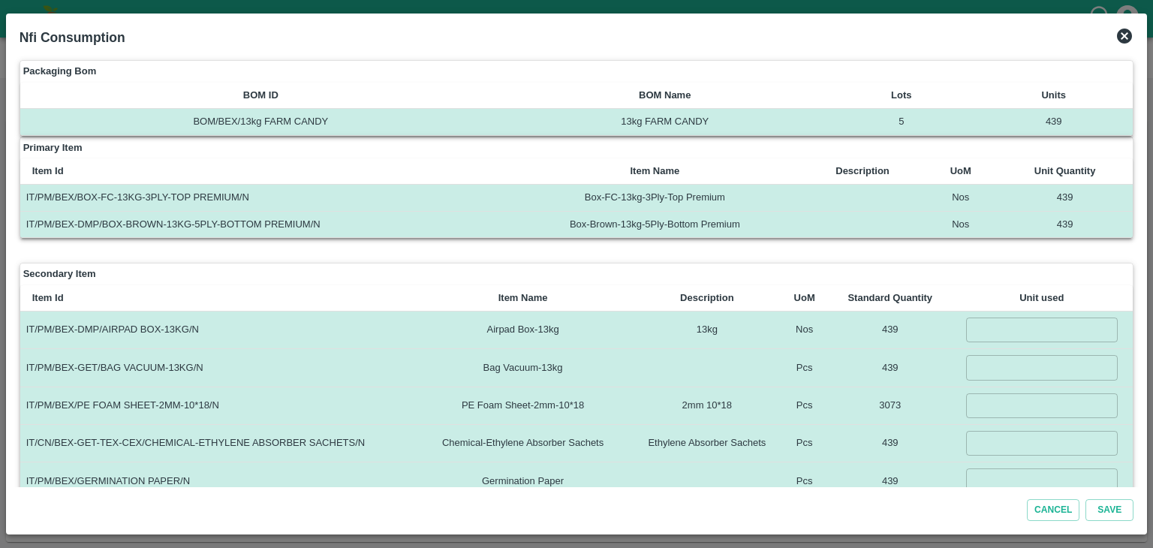
scroll to position [30, 0]
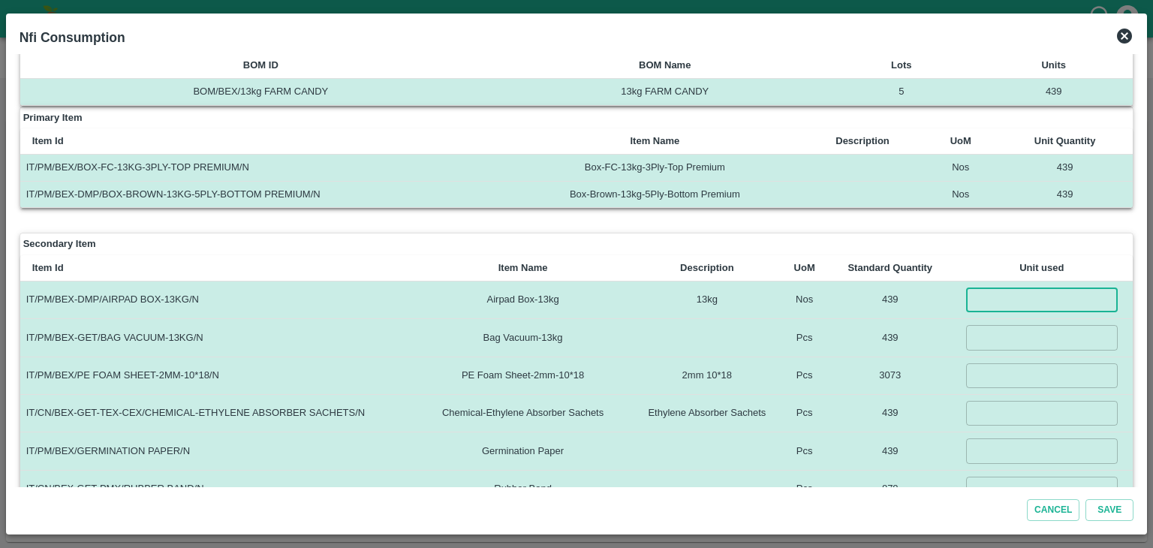
click at [1021, 287] on input "number" at bounding box center [1042, 299] width 152 height 25
type input "439"
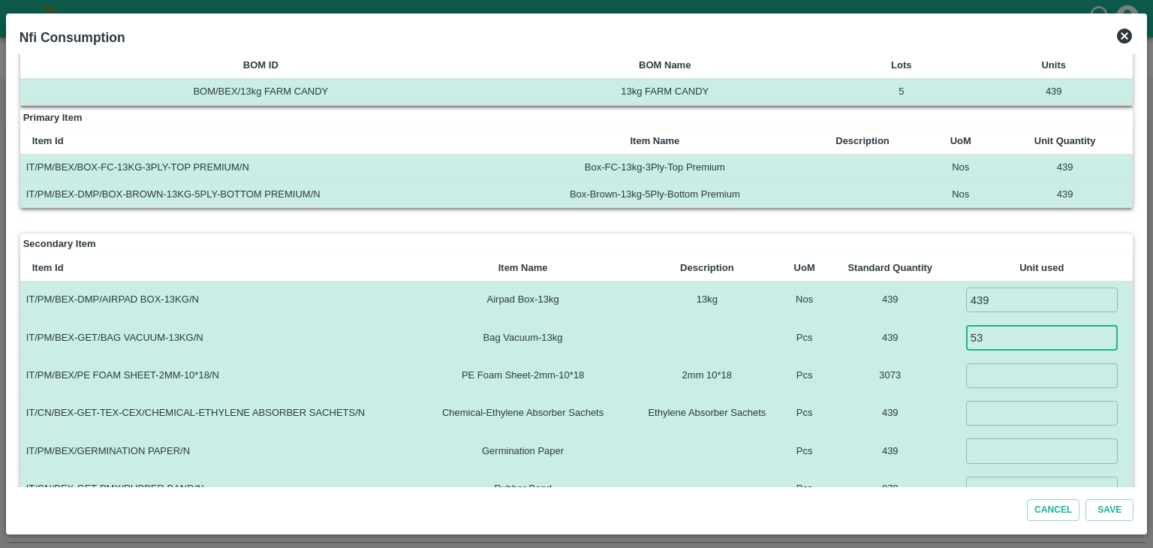
type input "5"
type input "439"
type input "3073"
type input "439"
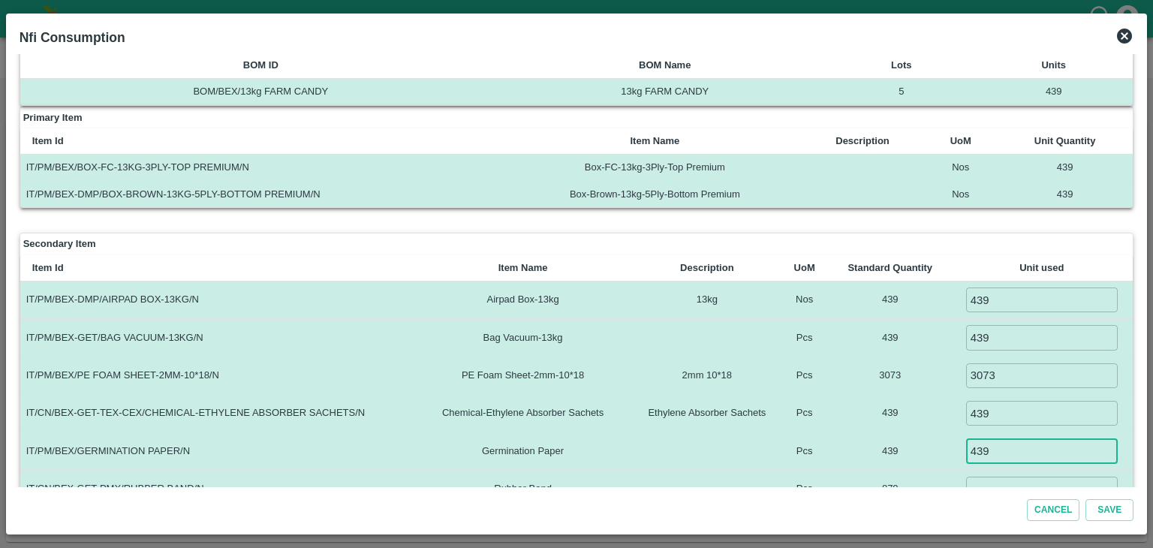
type input "439"
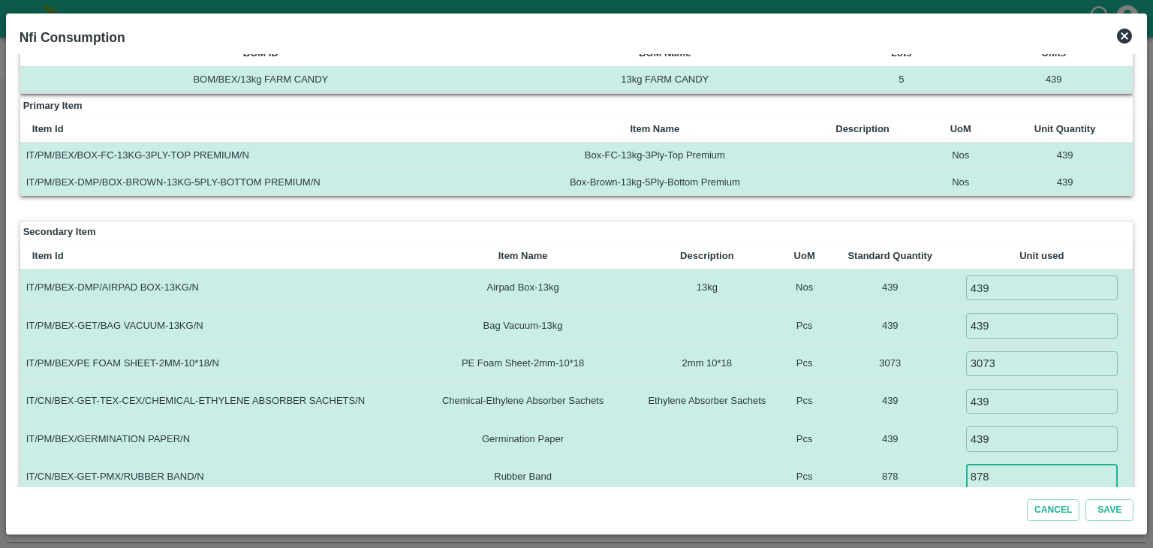
type input "878"
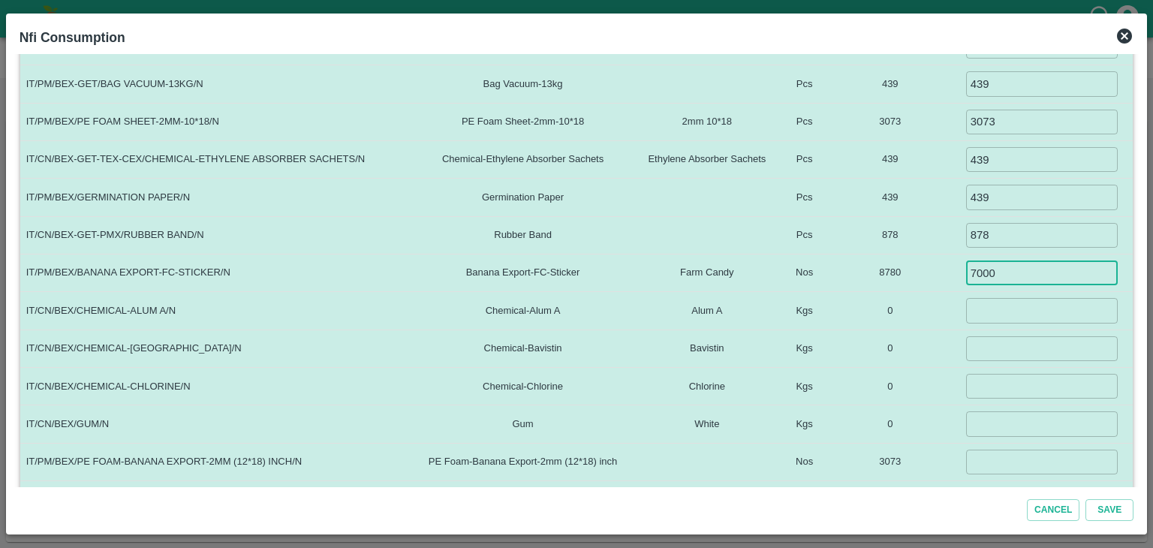
type input "7000"
type input "5"
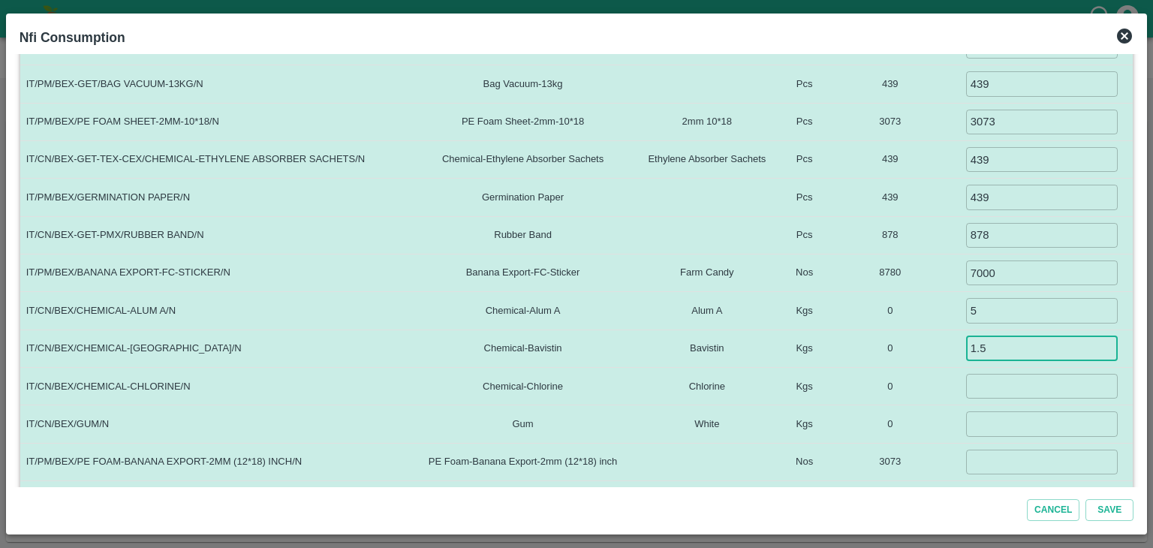
type input "1.5"
type input "0.1"
type input "3"
type input "0"
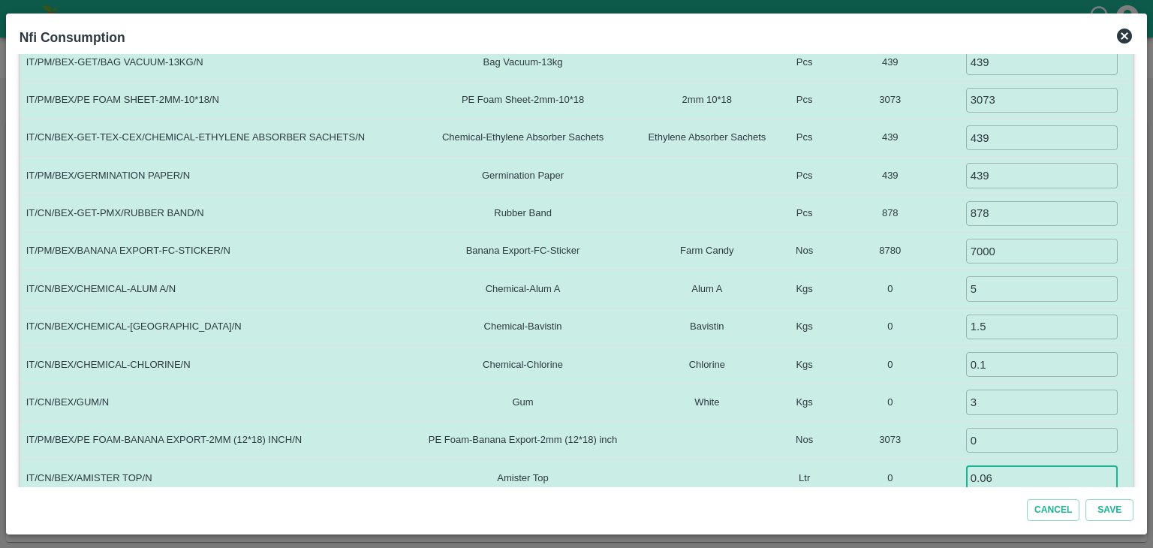
type input "0.06"
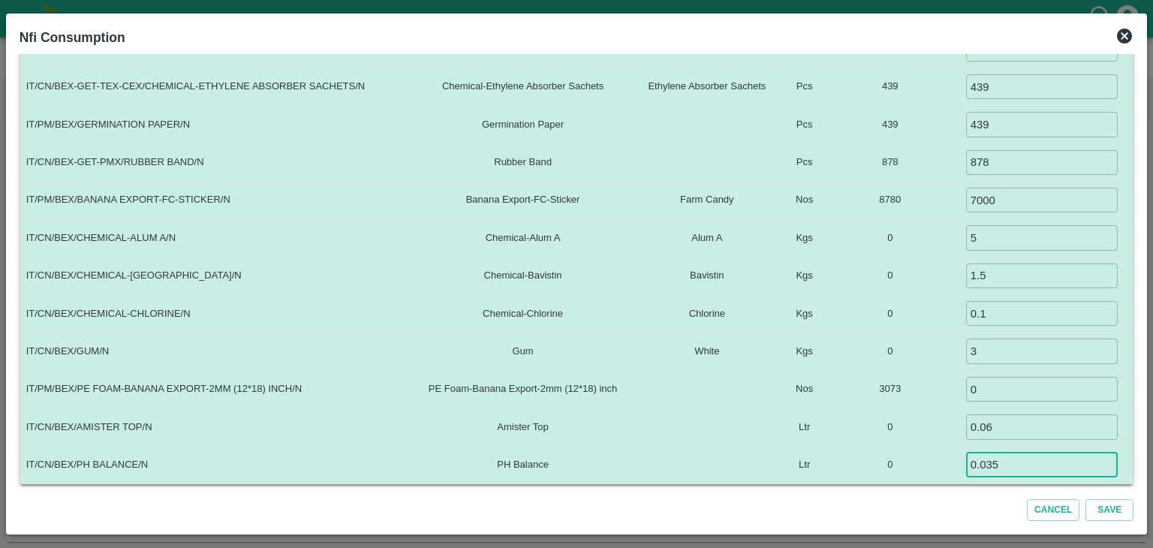
type input "0.035"
click at [1085, 499] on button "Save" at bounding box center [1109, 510] width 48 height 22
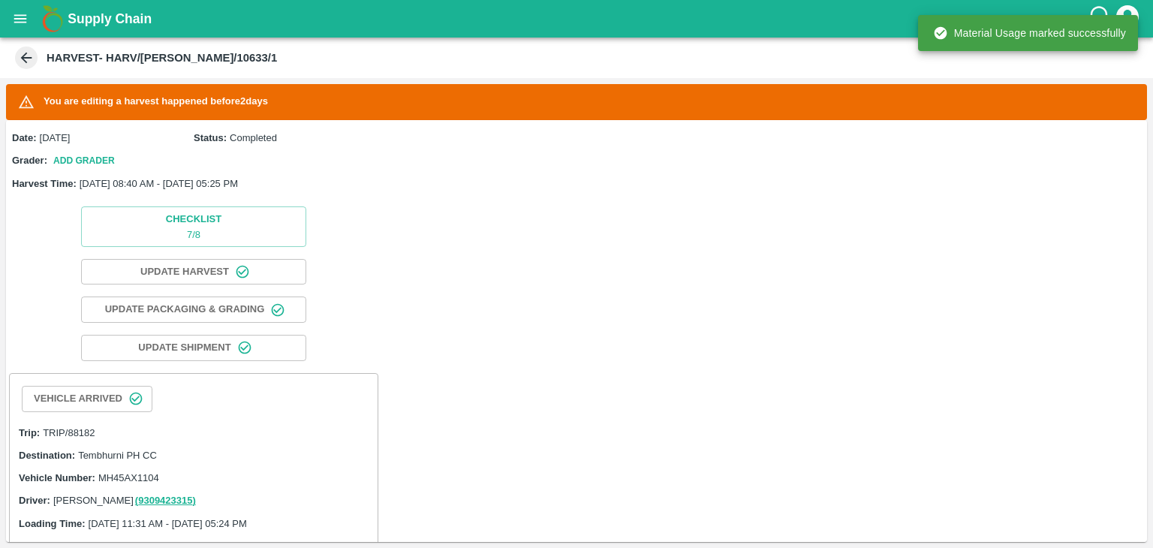
scroll to position [594, 0]
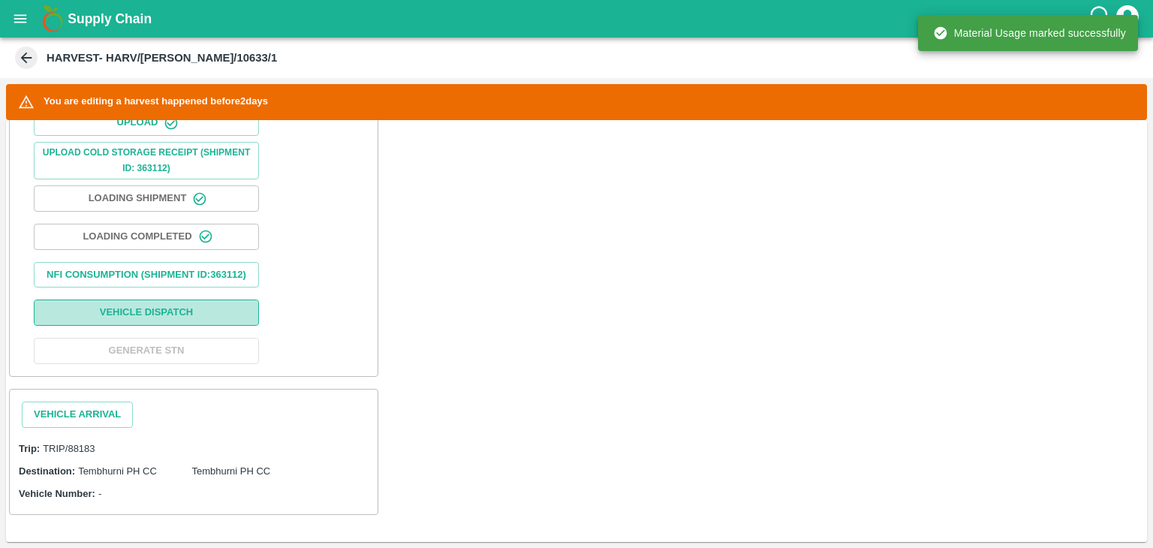
click at [165, 312] on button "Vehicle Dispatch" at bounding box center [146, 312] width 225 height 26
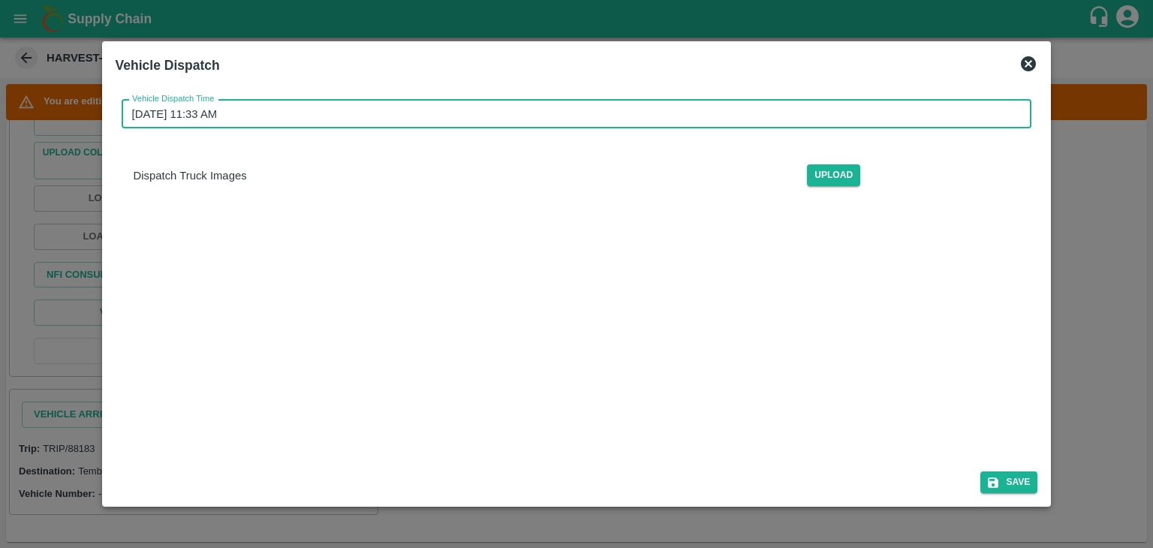
click at [623, 115] on input "[DATE] 11:33 AM" at bounding box center [572, 114] width 900 height 29
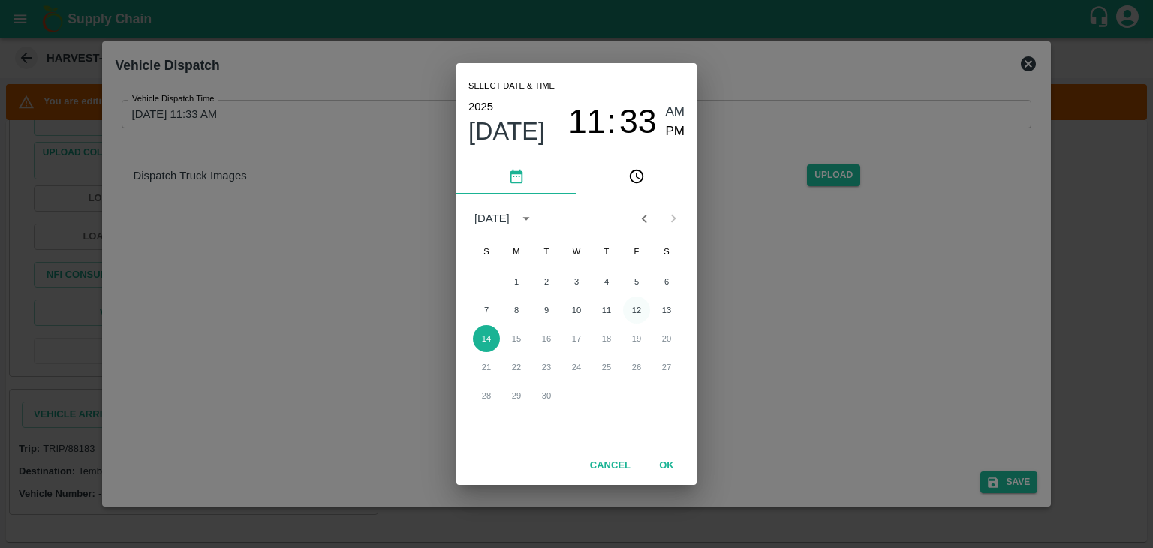
click at [637, 308] on button "12" at bounding box center [636, 309] width 27 height 27
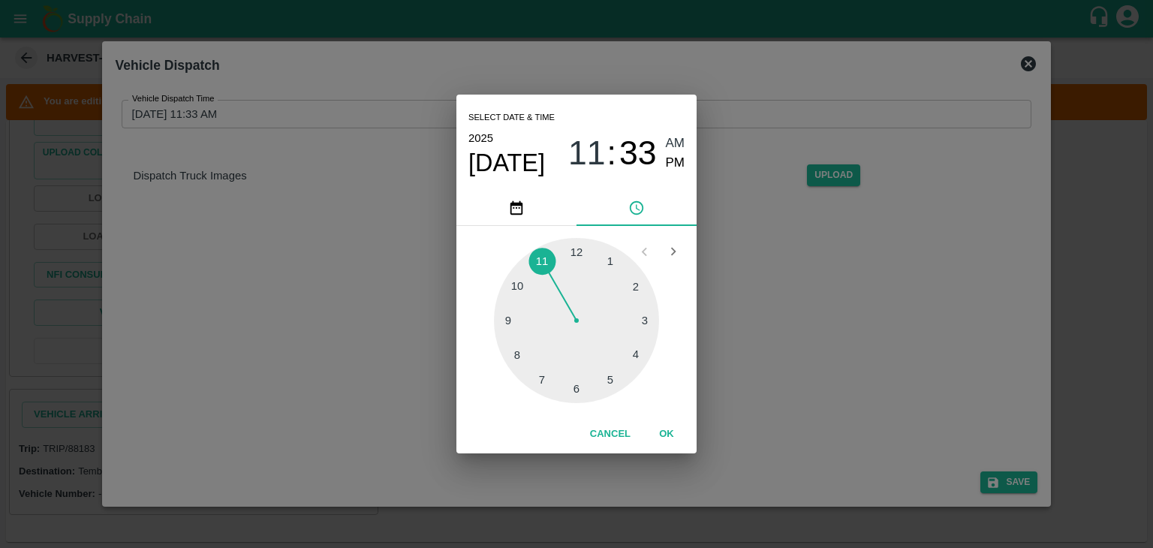
click at [579, 391] on div at bounding box center [576, 320] width 165 height 165
click at [676, 162] on span "PM" at bounding box center [676, 163] width 20 height 20
type input "[DATE] 06:30 PM"
click at [664, 436] on button "OK" at bounding box center [667, 434] width 48 height 26
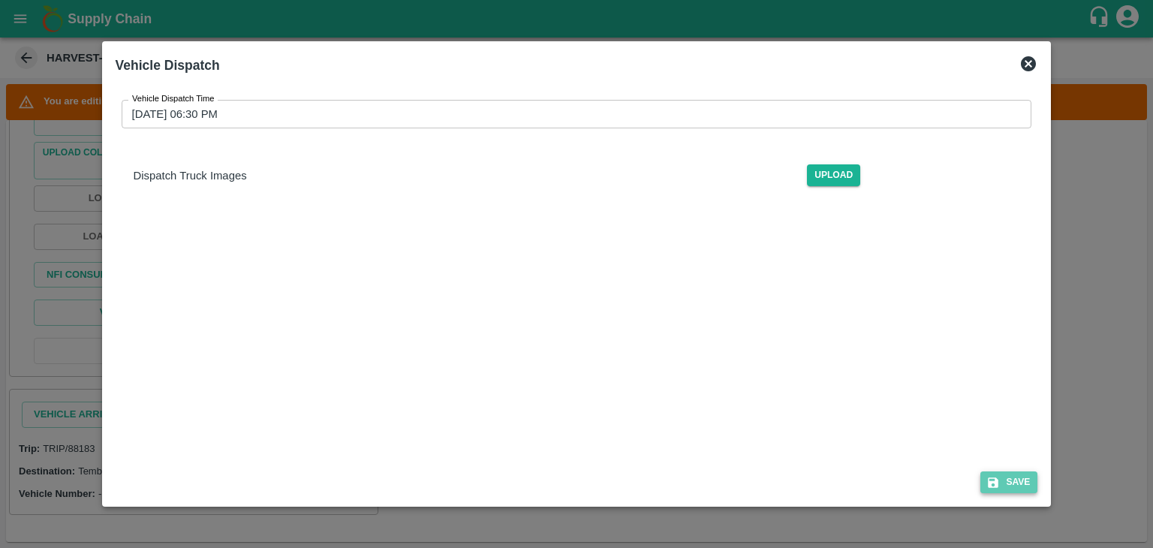
click at [1021, 473] on button "Save" at bounding box center [1008, 482] width 57 height 22
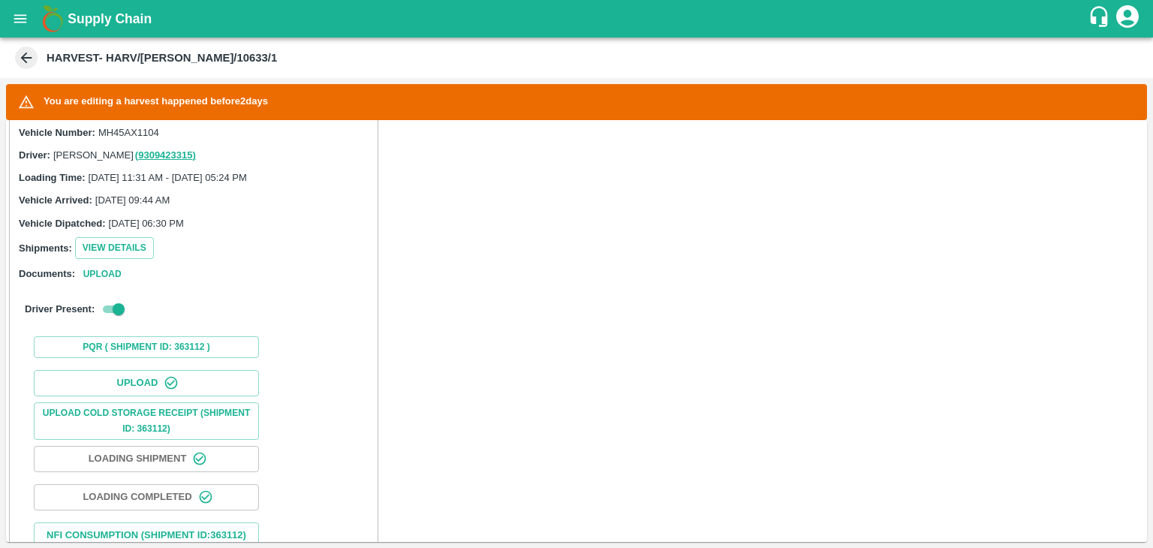
scroll to position [597, 0]
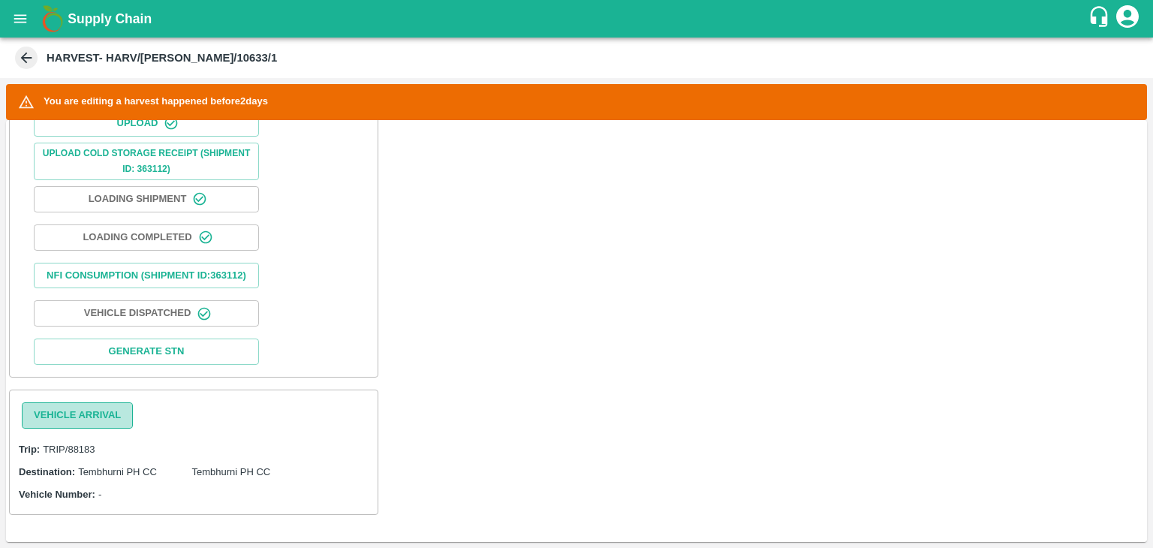
click at [104, 420] on button "Vehicle Arrival" at bounding box center [77, 415] width 111 height 26
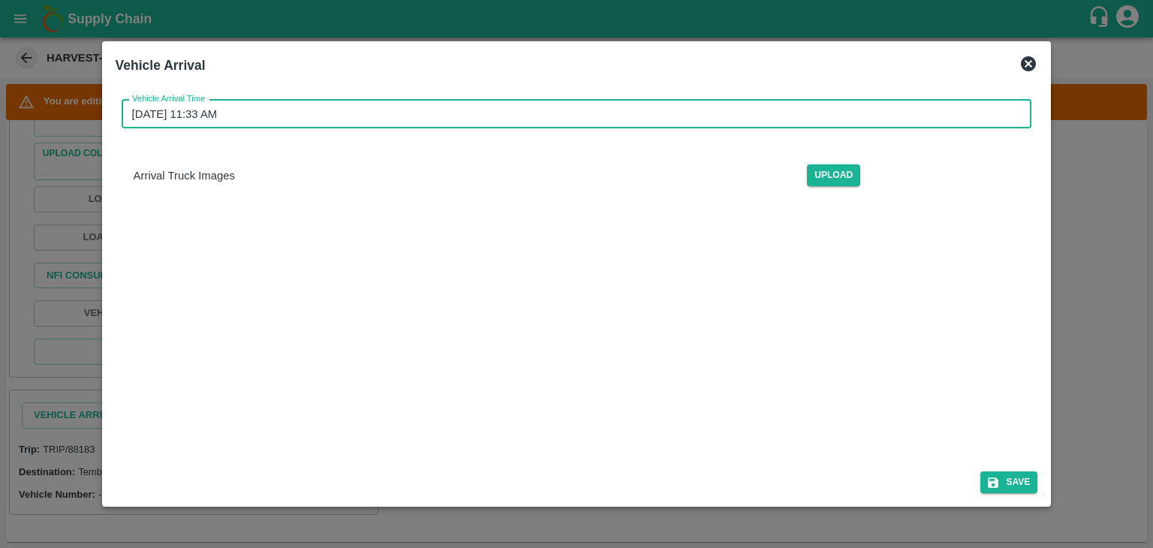
click at [618, 115] on input "[DATE] 11:33 AM" at bounding box center [572, 114] width 900 height 29
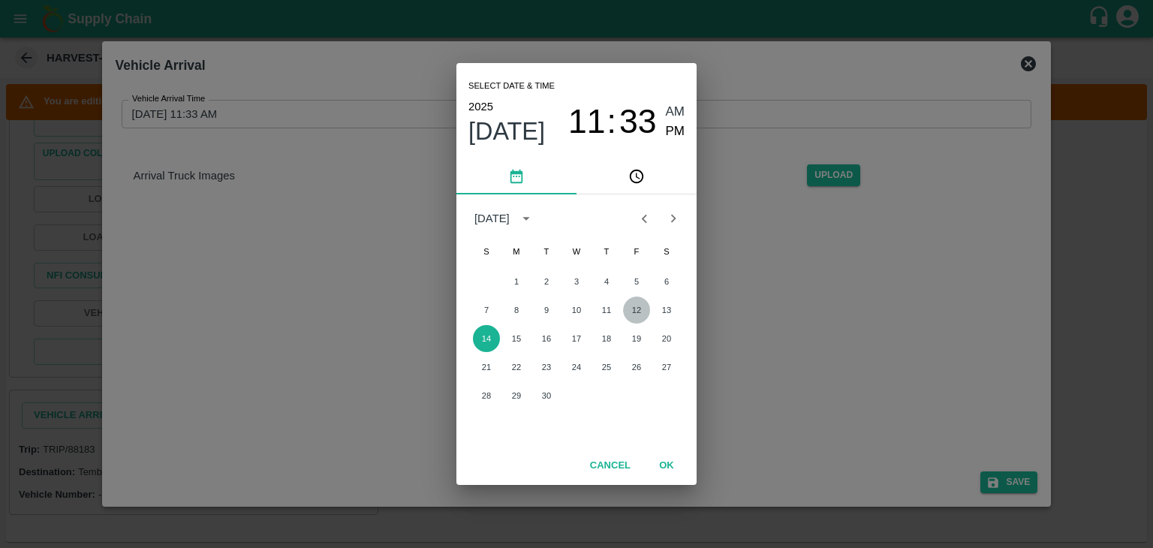
click at [628, 308] on button "12" at bounding box center [636, 309] width 27 height 27
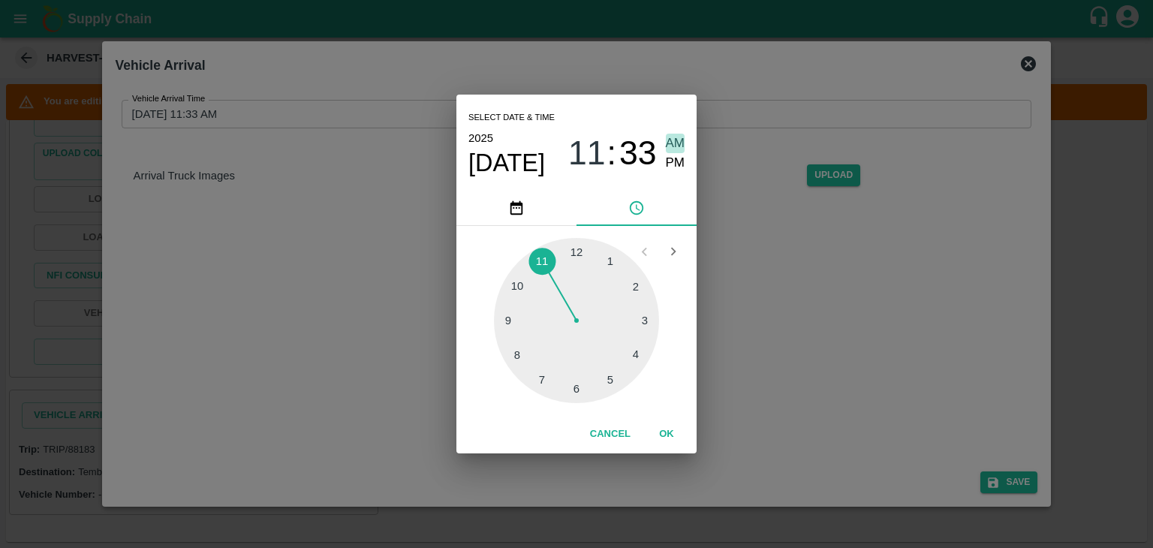
click at [673, 138] on span "AM" at bounding box center [676, 144] width 20 height 20
click at [505, 326] on div at bounding box center [576, 320] width 165 height 165
type input "[DATE] 09:44 AM"
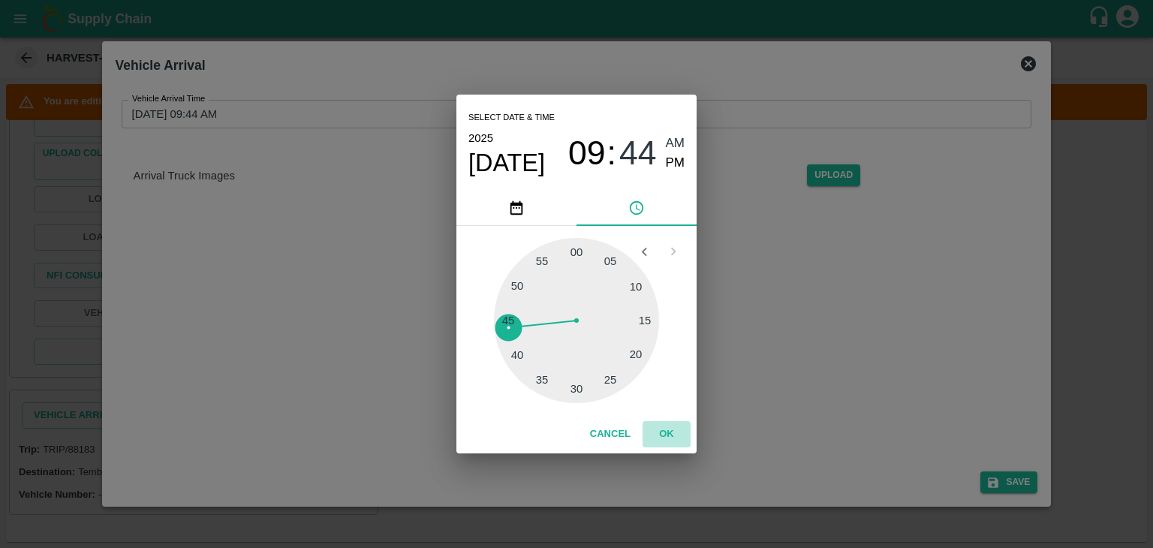
click at [670, 439] on button "OK" at bounding box center [667, 434] width 48 height 26
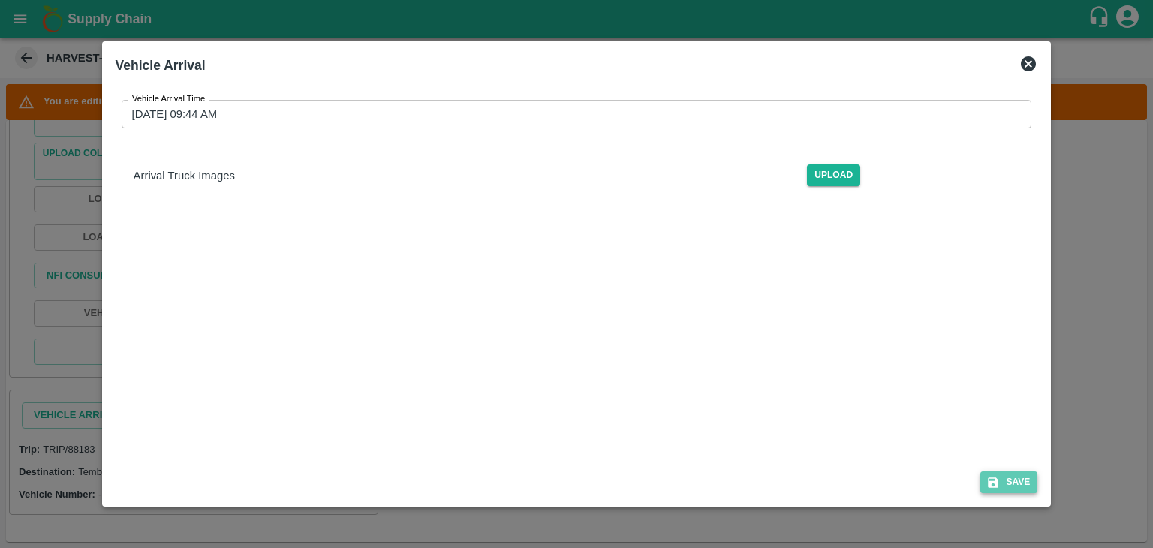
click at [1011, 473] on button "Save" at bounding box center [1008, 482] width 57 height 22
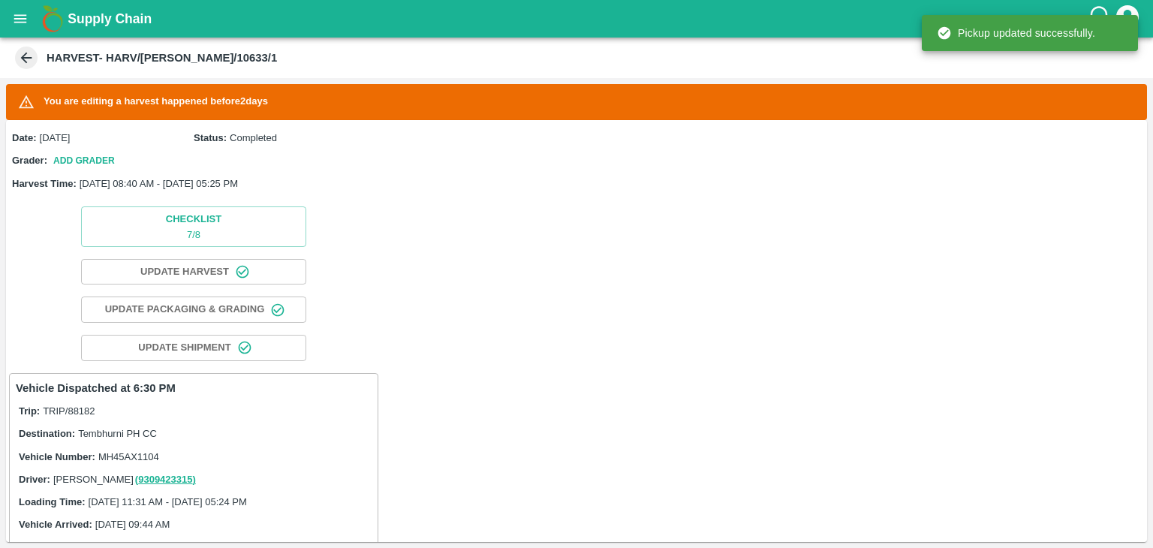
click at [496, 367] on div "Date: [DATE] Status: Completed Grader: Add Grader Harvest Time: [DATE] 08:40 AM…" at bounding box center [576, 331] width 1141 height 422
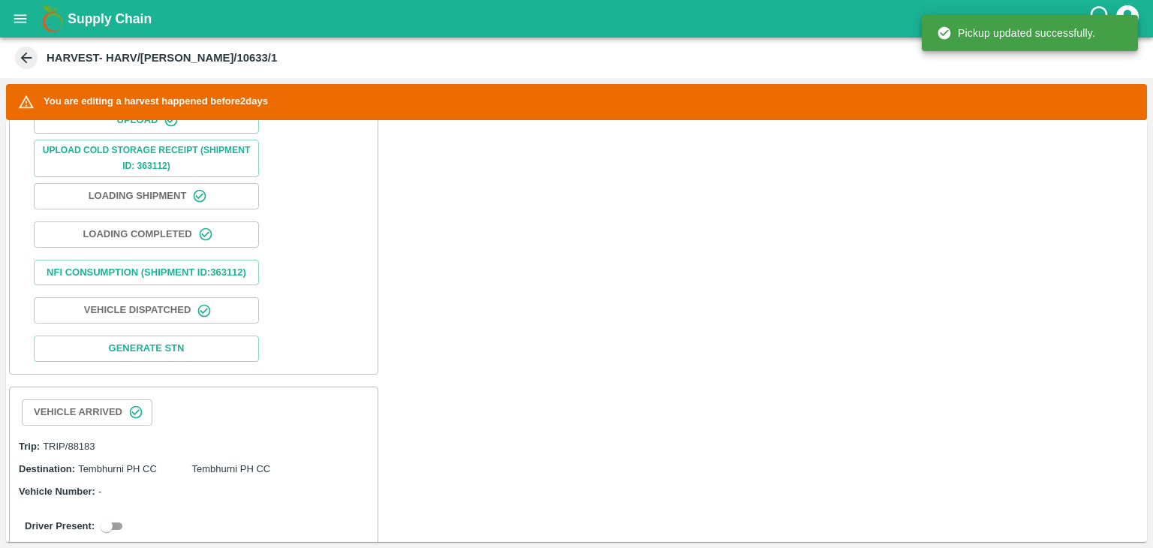
scroll to position [706, 0]
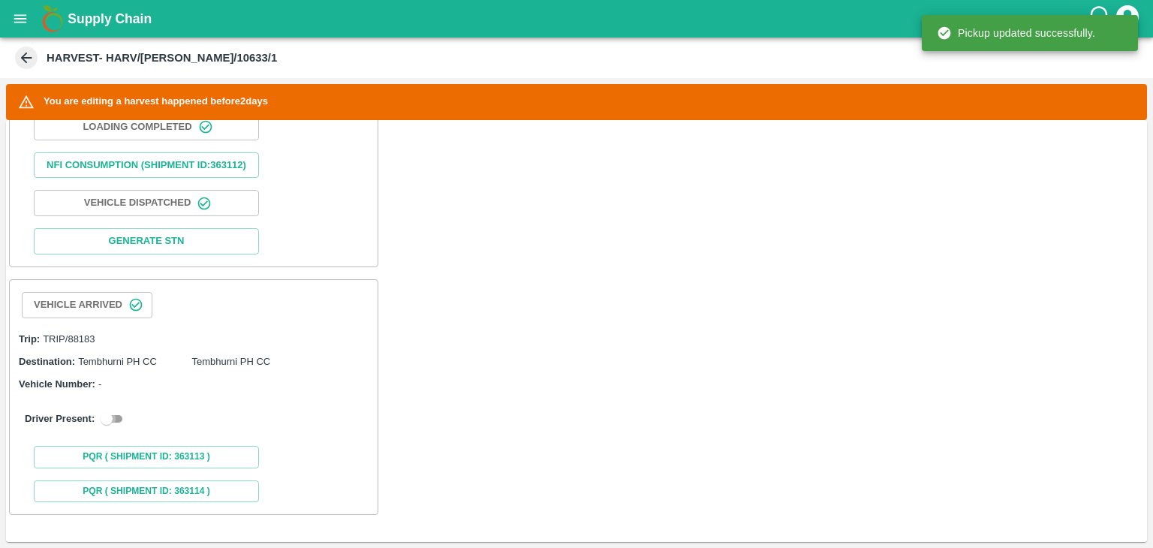
click at [106, 415] on input "checkbox" at bounding box center [107, 419] width 54 height 18
checkbox input "true"
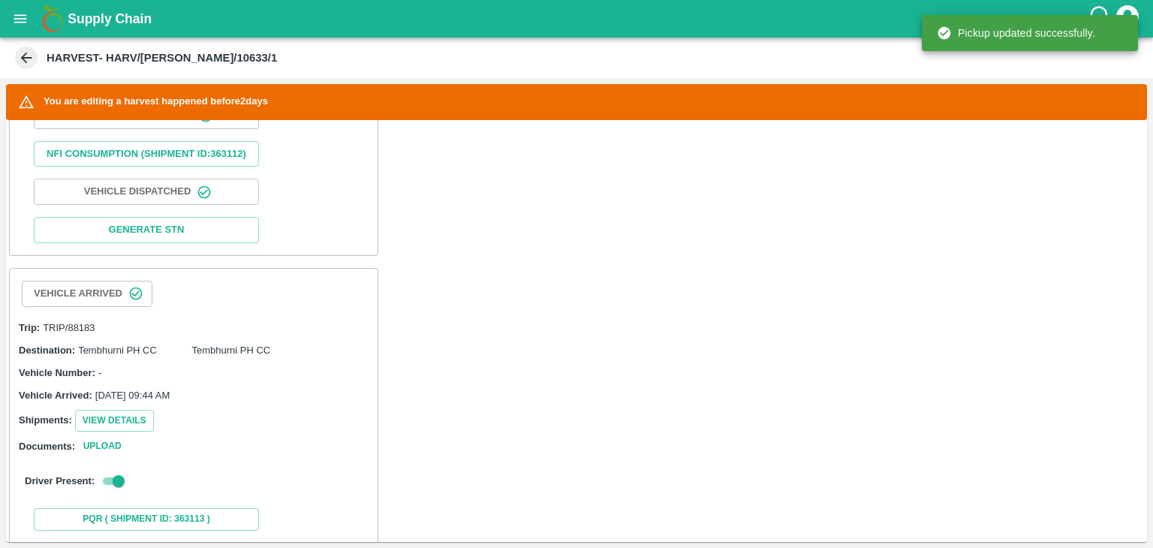
scroll to position [1006, 0]
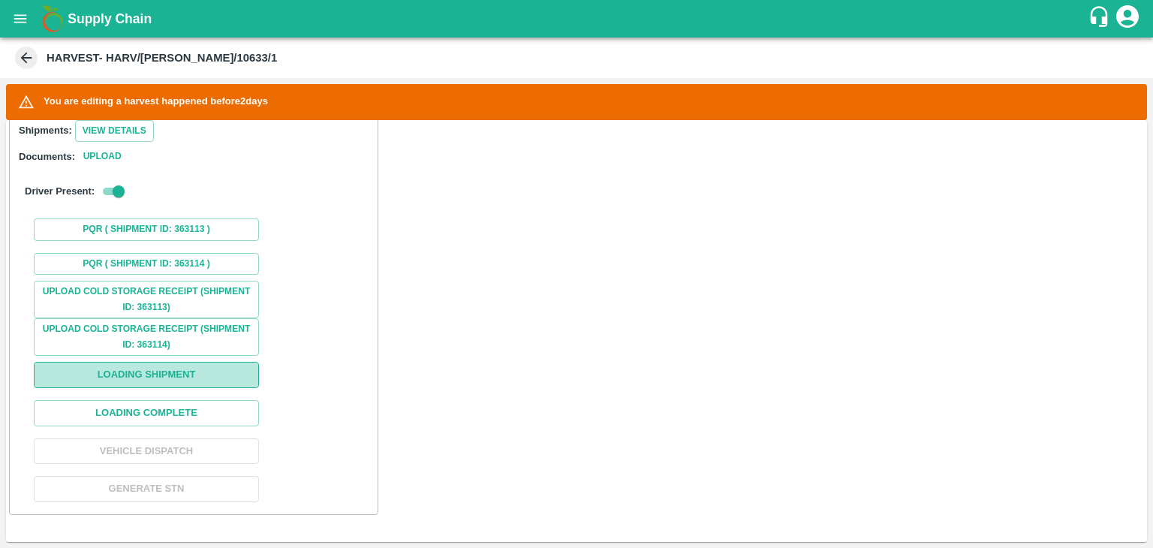
click at [184, 385] on button "Loading Shipment" at bounding box center [146, 375] width 225 height 26
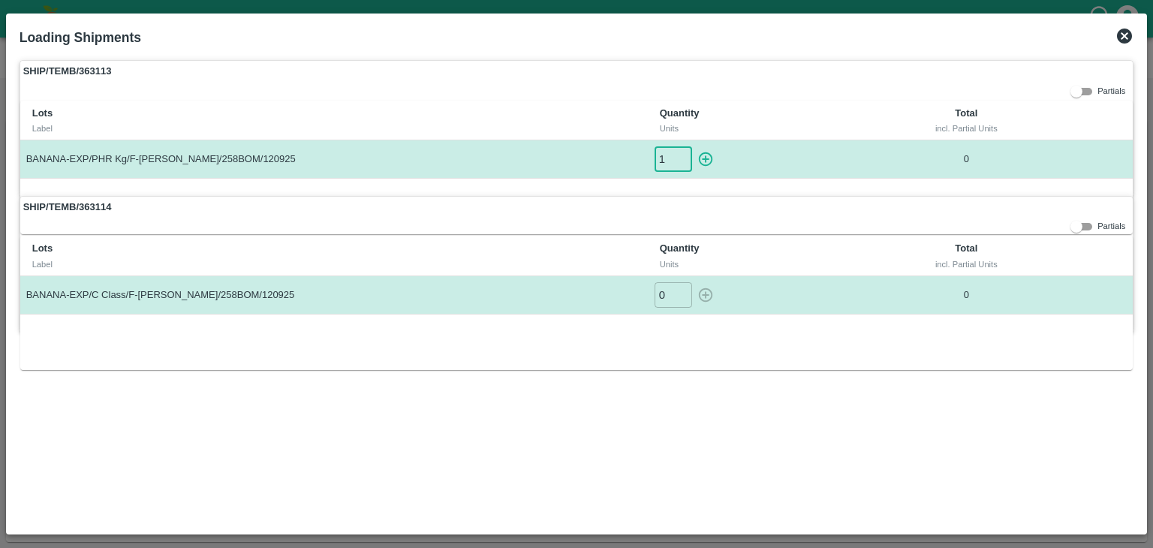
click at [684, 156] on input "1" at bounding box center [674, 158] width 38 height 25
click at [712, 158] on icon "button" at bounding box center [706, 159] width 14 height 14
type input "0"
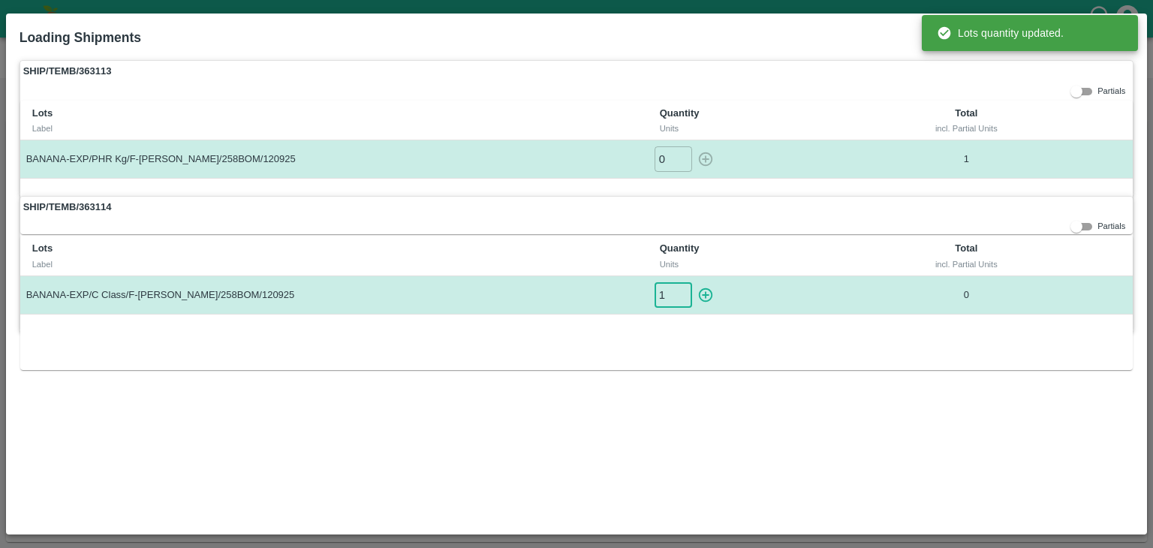
click at [685, 287] on input "1" at bounding box center [674, 294] width 38 height 25
click at [706, 287] on icon "button" at bounding box center [705, 295] width 17 height 17
type input "0"
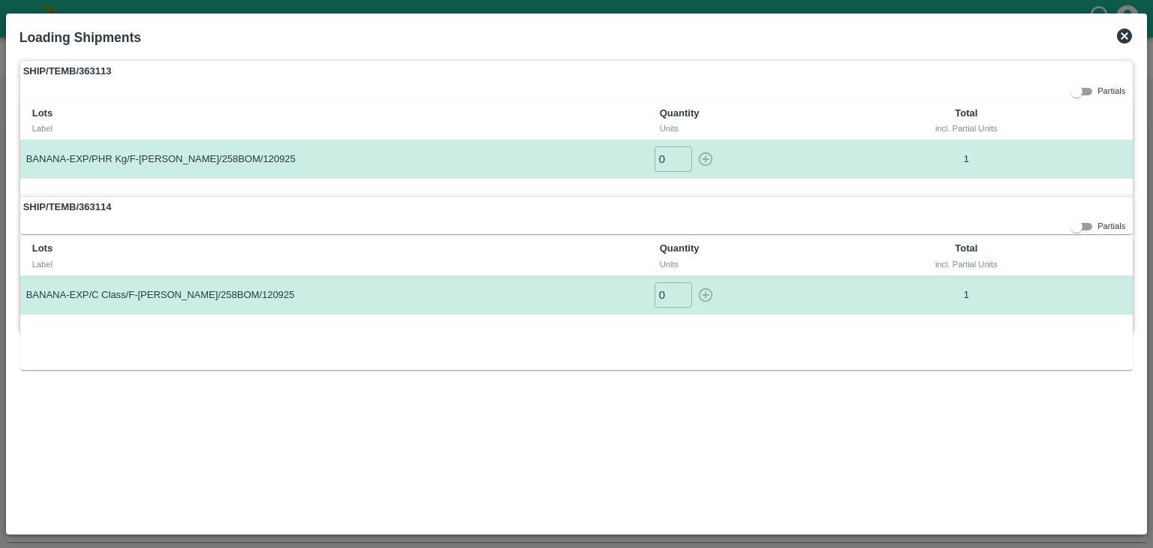
click at [1130, 32] on icon at bounding box center [1124, 36] width 15 height 15
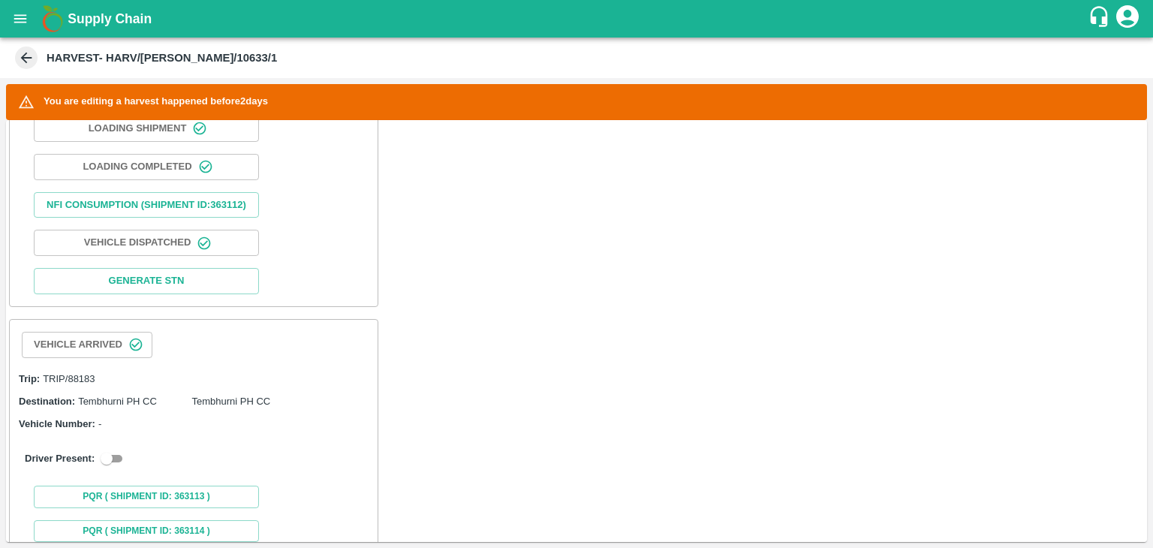
scroll to position [706, 0]
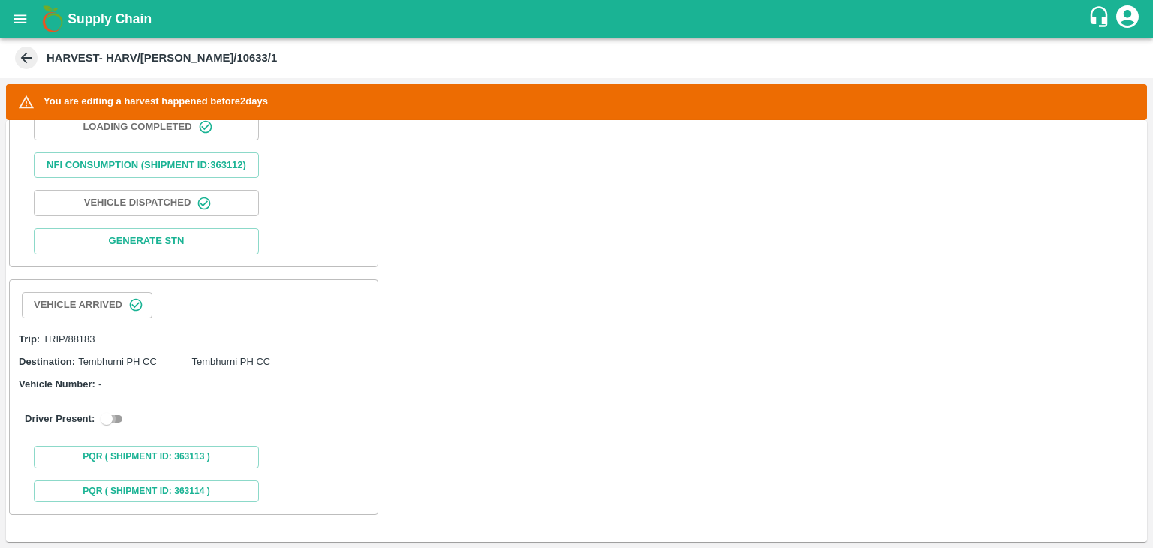
click at [113, 426] on input "checkbox" at bounding box center [107, 419] width 54 height 18
checkbox input "true"
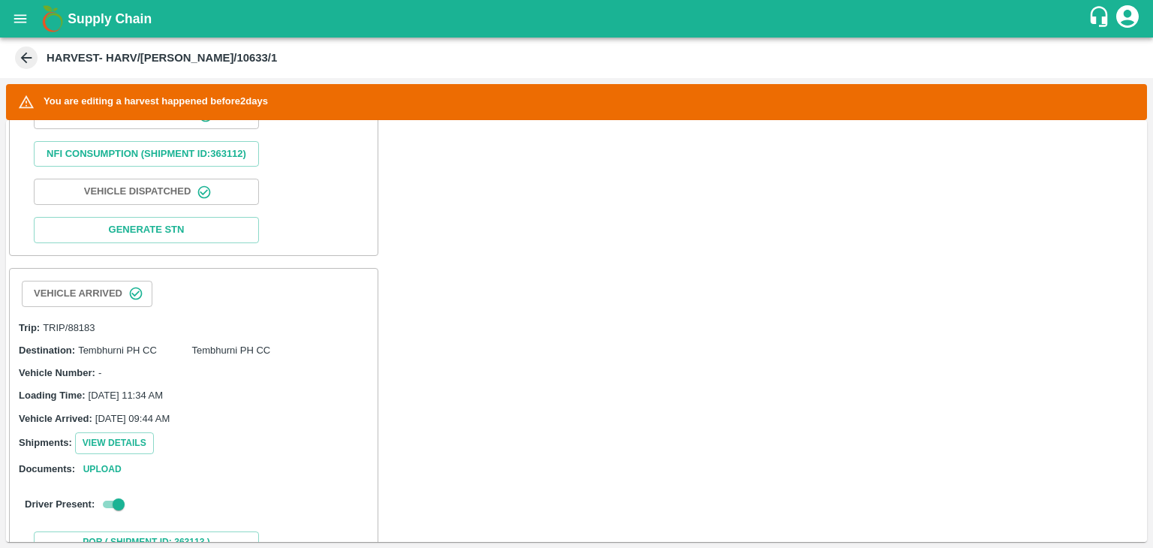
scroll to position [1028, 0]
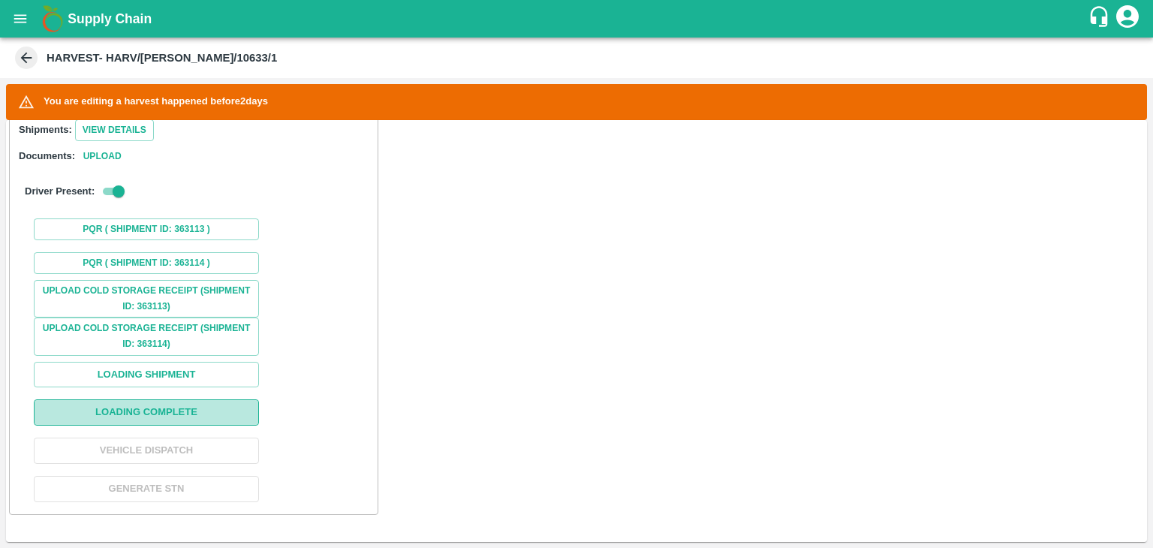
click at [158, 423] on button "Loading Complete" at bounding box center [146, 412] width 225 height 26
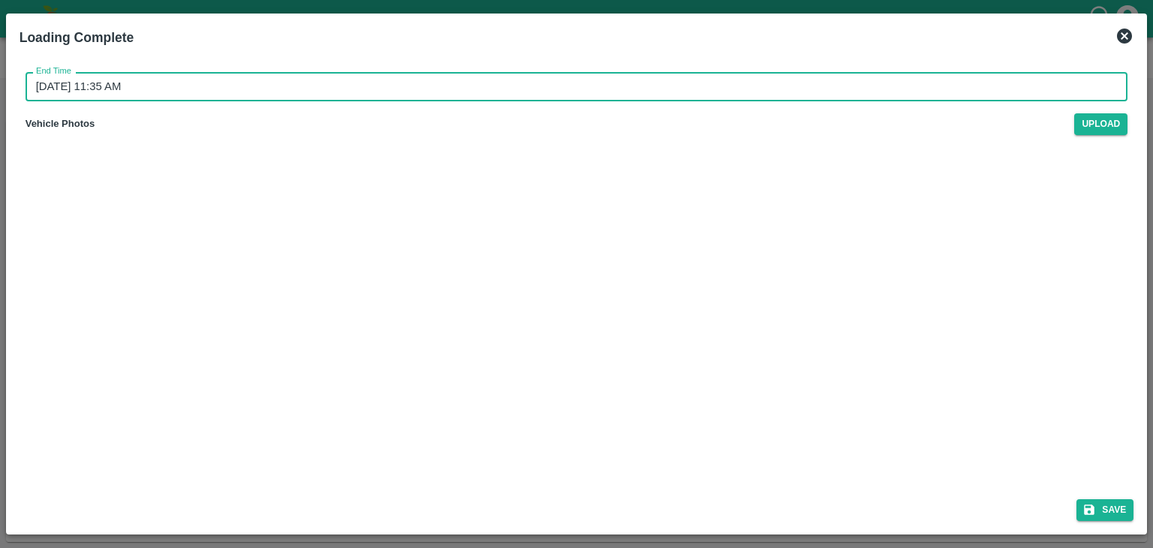
click at [573, 75] on input "[DATE] 11:35 AM" at bounding box center [572, 86] width 1092 height 29
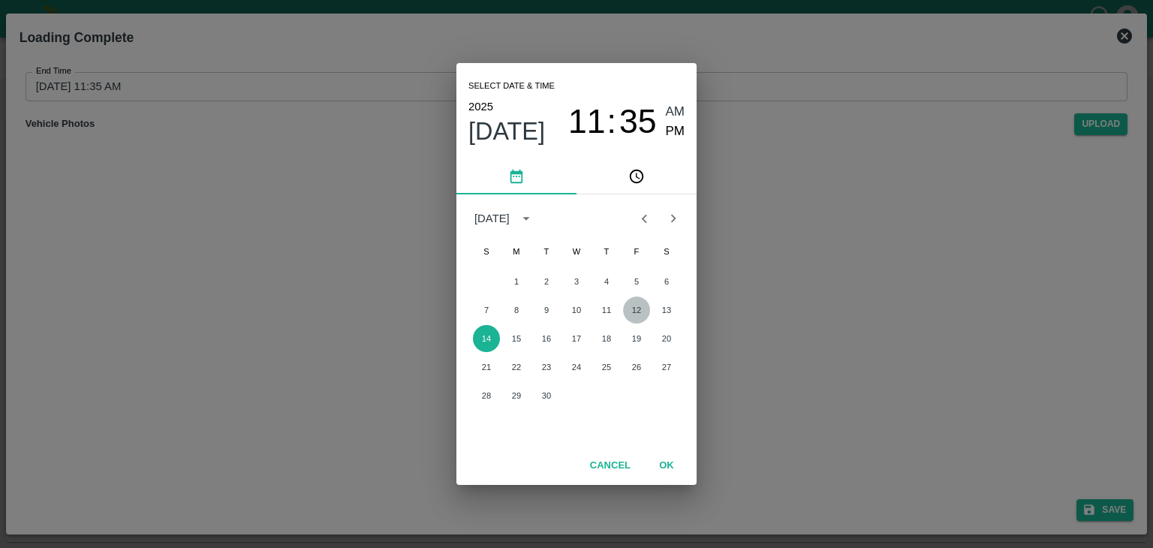
click at [634, 308] on button "12" at bounding box center [636, 309] width 27 height 27
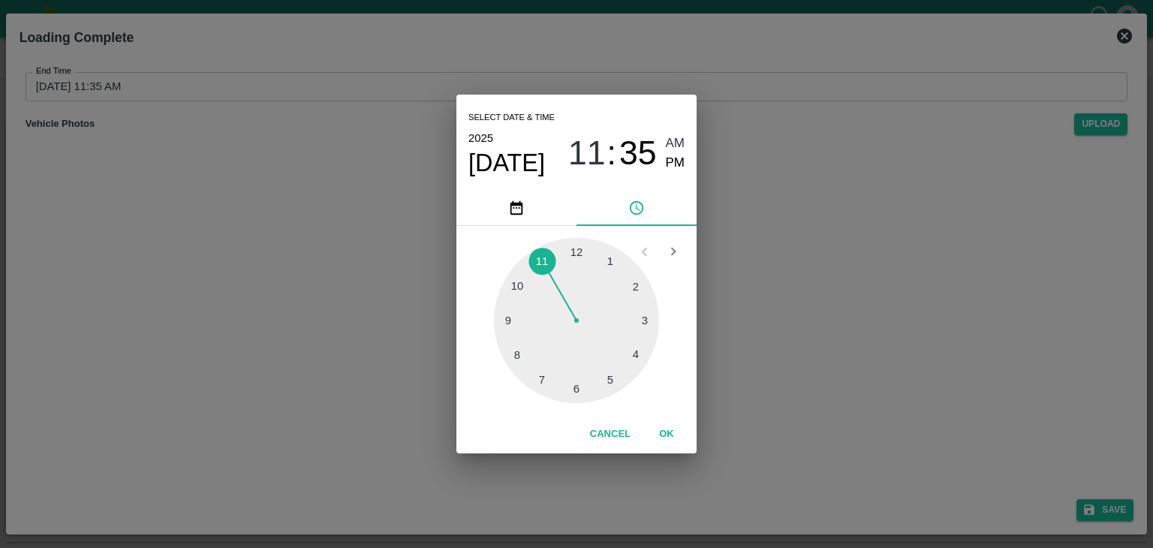
click at [578, 397] on div at bounding box center [576, 320] width 165 height 165
click at [672, 169] on span "PM" at bounding box center [676, 163] width 20 height 20
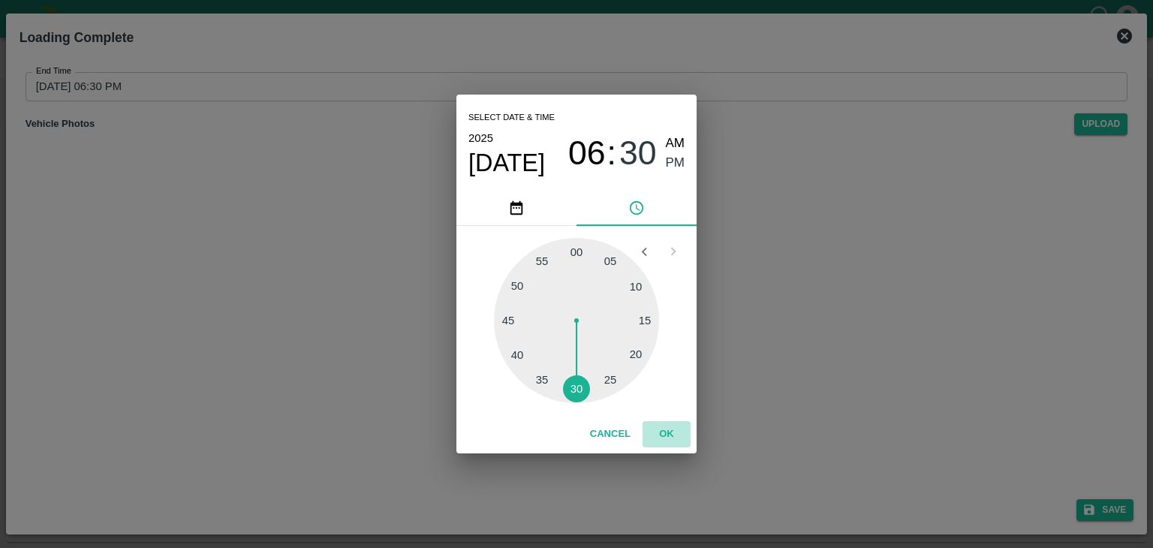
click at [658, 441] on button "OK" at bounding box center [667, 434] width 48 height 26
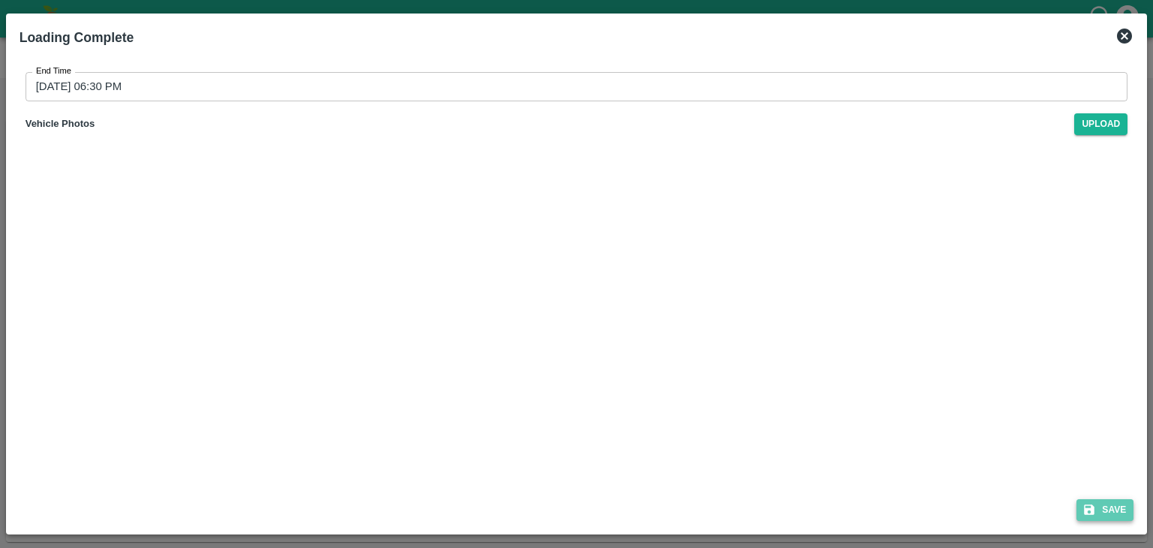
click at [1117, 502] on button "Save" at bounding box center [1104, 510] width 57 height 22
type input "[DATE] 11:35 AM"
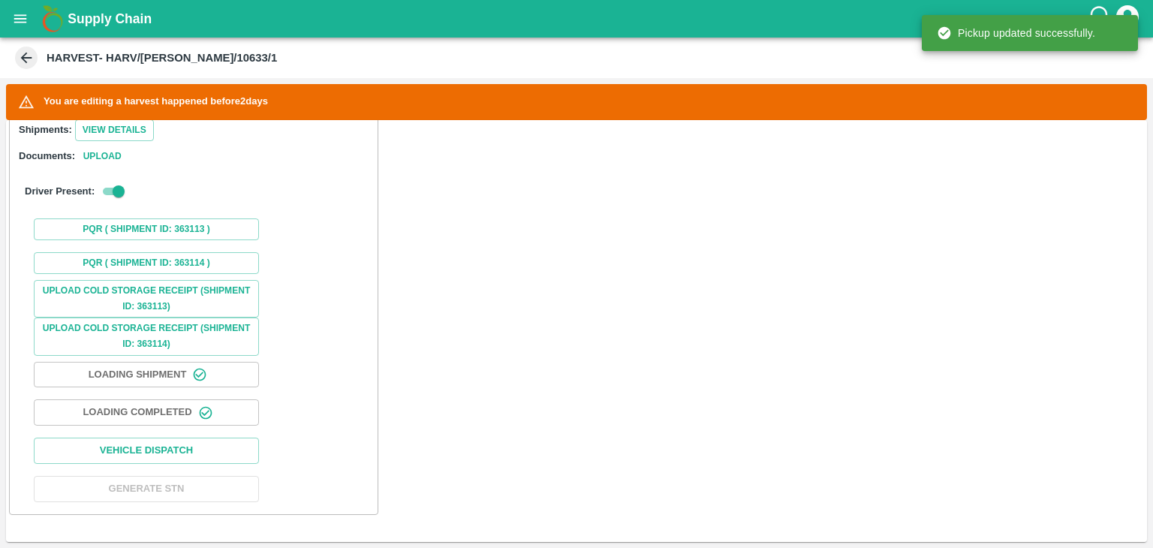
scroll to position [1028, 0]
click at [194, 421] on button "Loading Completed" at bounding box center [146, 412] width 225 height 26
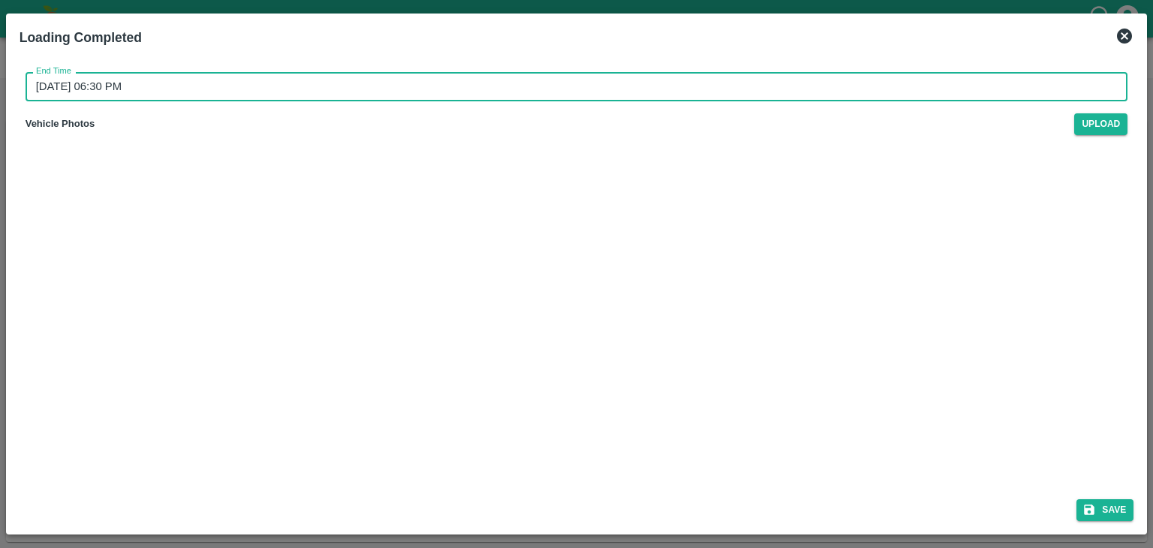
click at [558, 74] on input "[DATE] 06:30 PM" at bounding box center [572, 86] width 1092 height 29
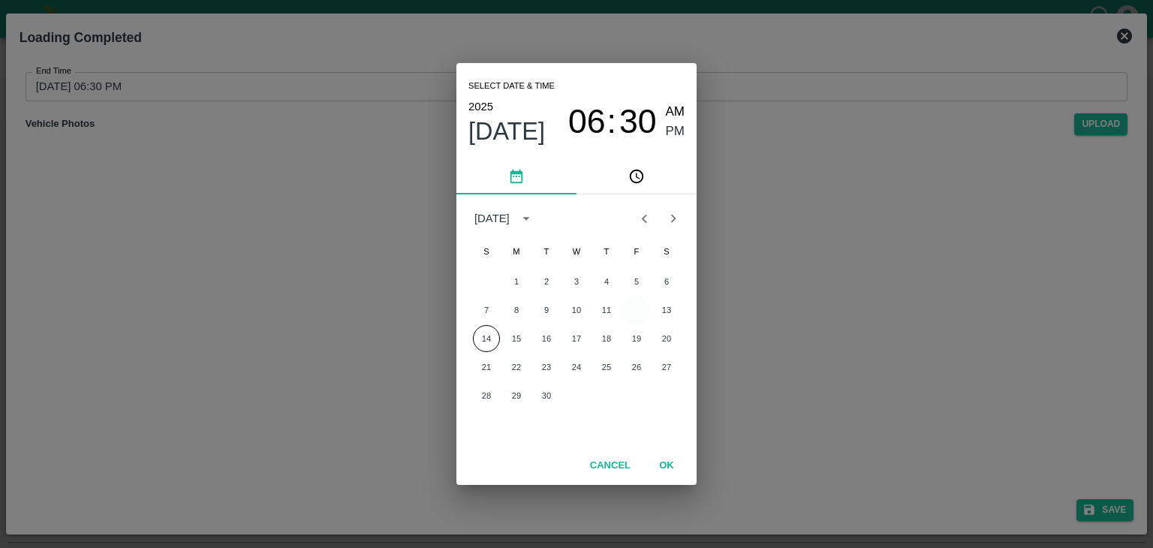
click at [638, 318] on button "12" at bounding box center [636, 309] width 27 height 27
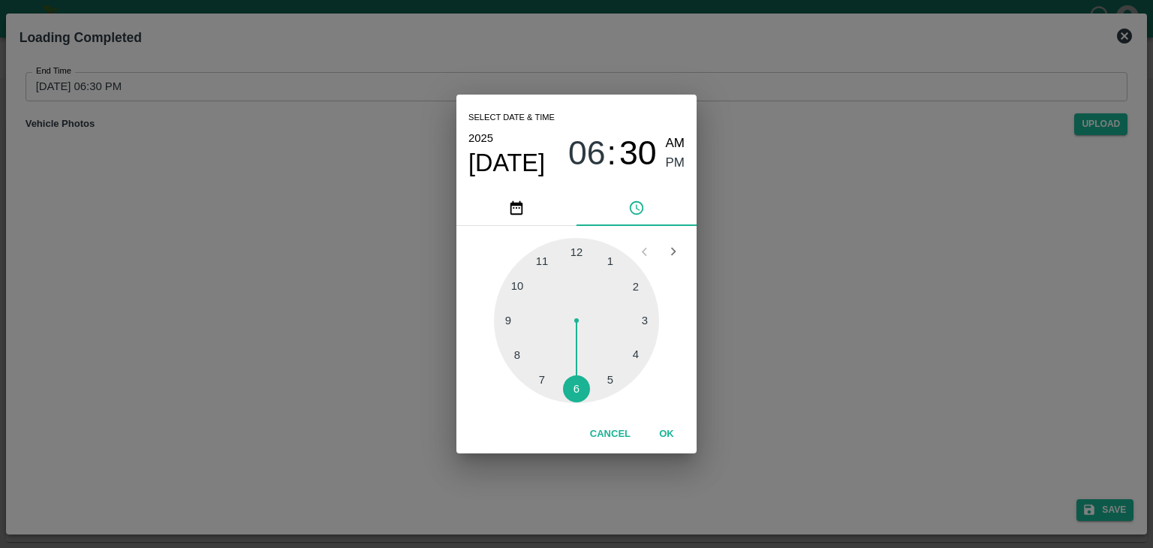
click at [609, 390] on div at bounding box center [576, 320] width 165 height 165
type input "[DATE] 05:26 PM"
click at [679, 432] on button "OK" at bounding box center [667, 434] width 48 height 26
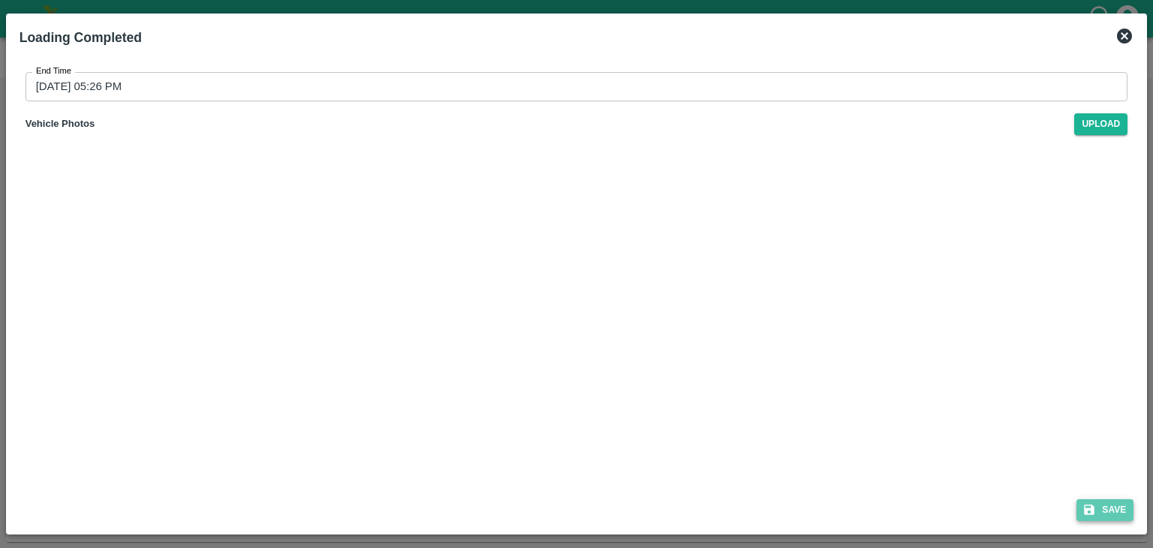
click at [1125, 510] on button "Save" at bounding box center [1104, 510] width 57 height 22
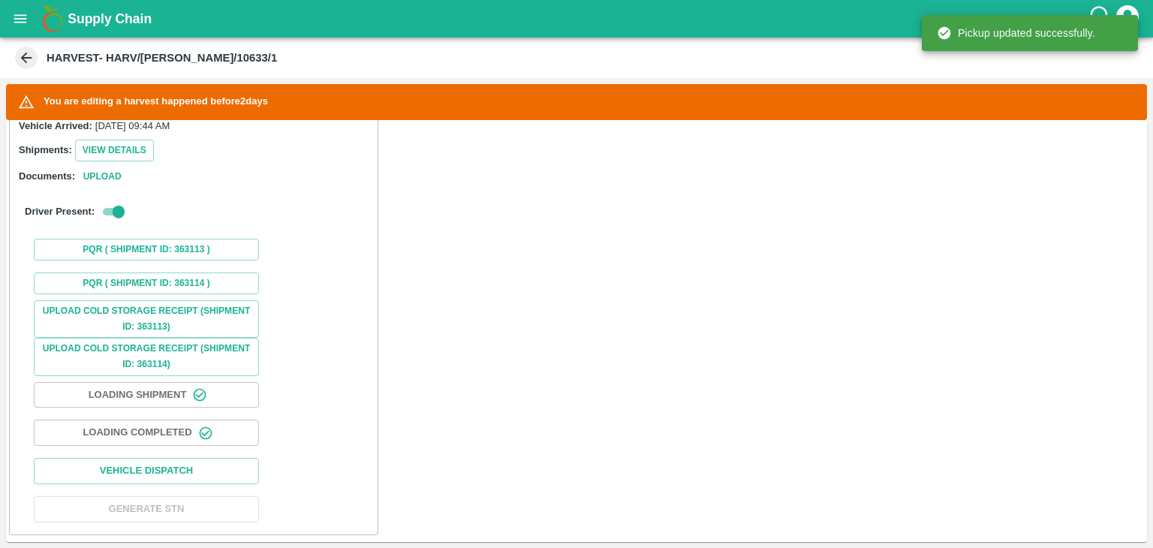
scroll to position [1028, 0]
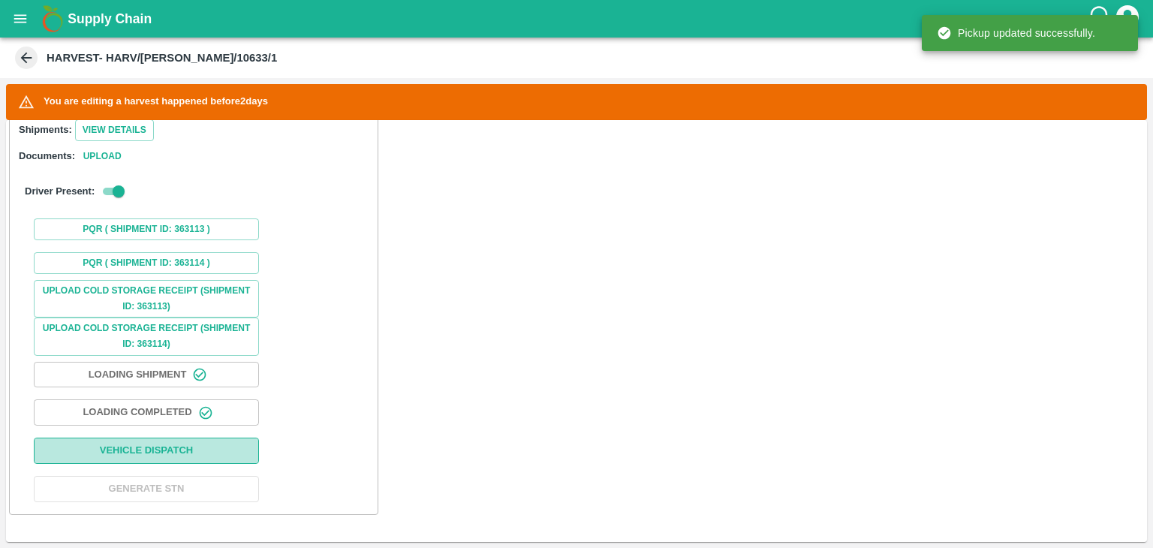
click at [180, 440] on button "Vehicle Dispatch" at bounding box center [146, 451] width 225 height 26
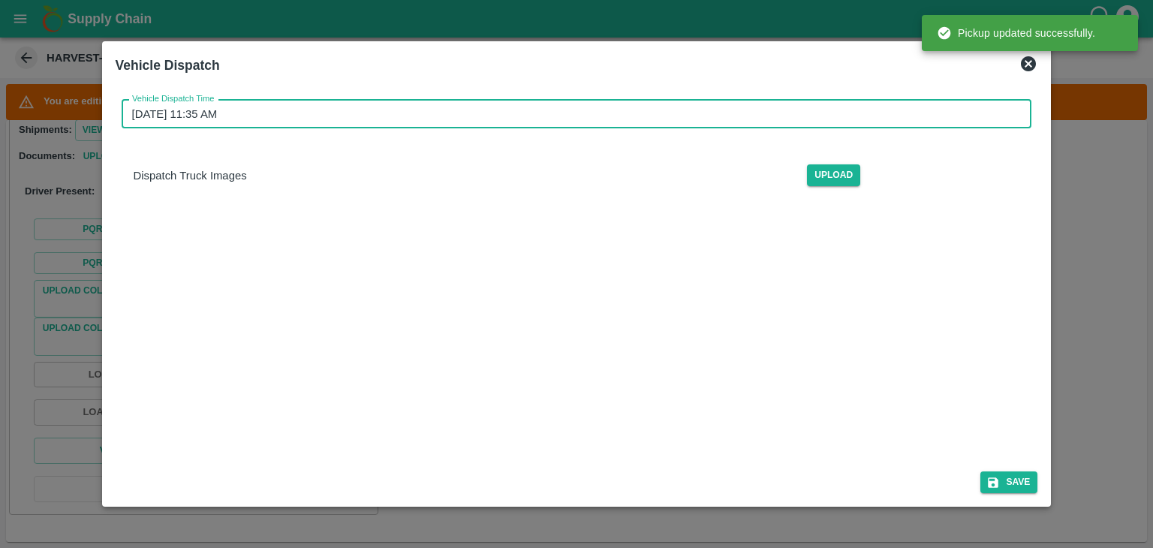
click at [516, 115] on input "[DATE] 11:35 AM" at bounding box center [572, 114] width 900 height 29
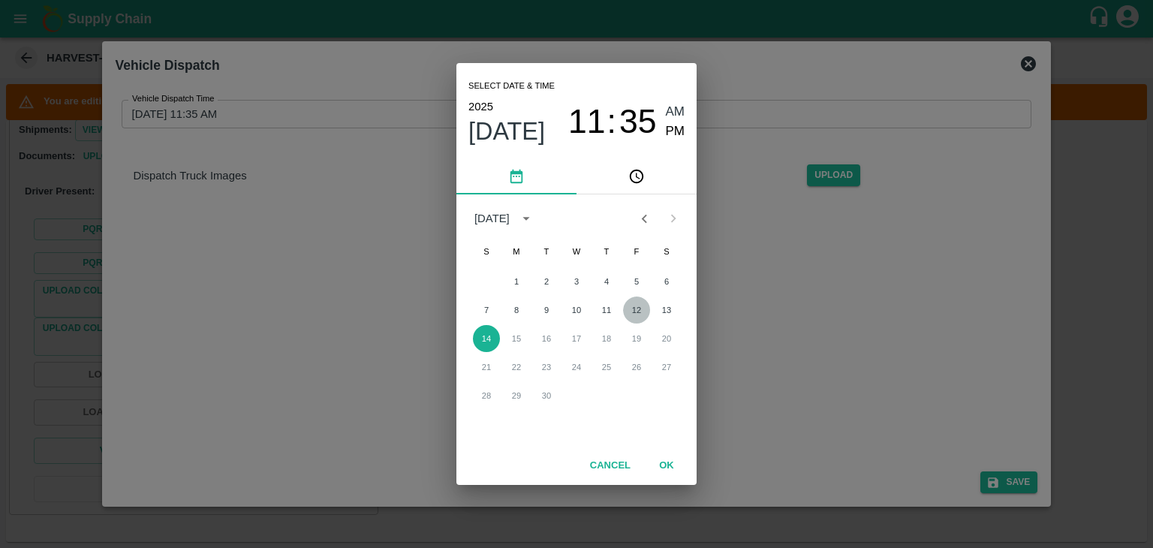
click at [638, 303] on button "12" at bounding box center [636, 309] width 27 height 27
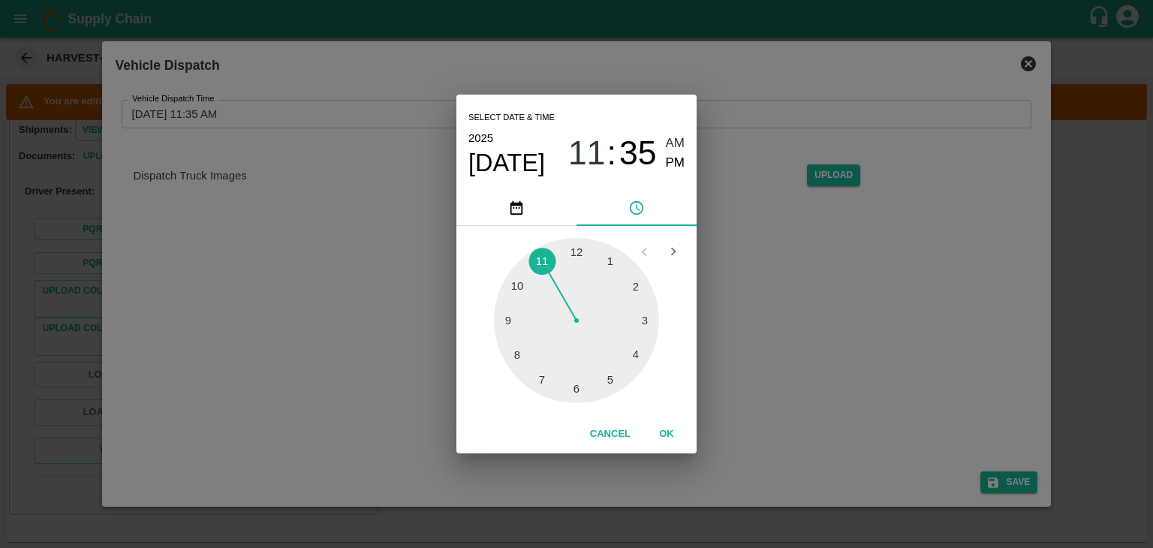
click at [578, 395] on div at bounding box center [576, 320] width 165 height 165
click at [673, 163] on span "PM" at bounding box center [676, 163] width 20 height 20
type input "[DATE] 06:30 PM"
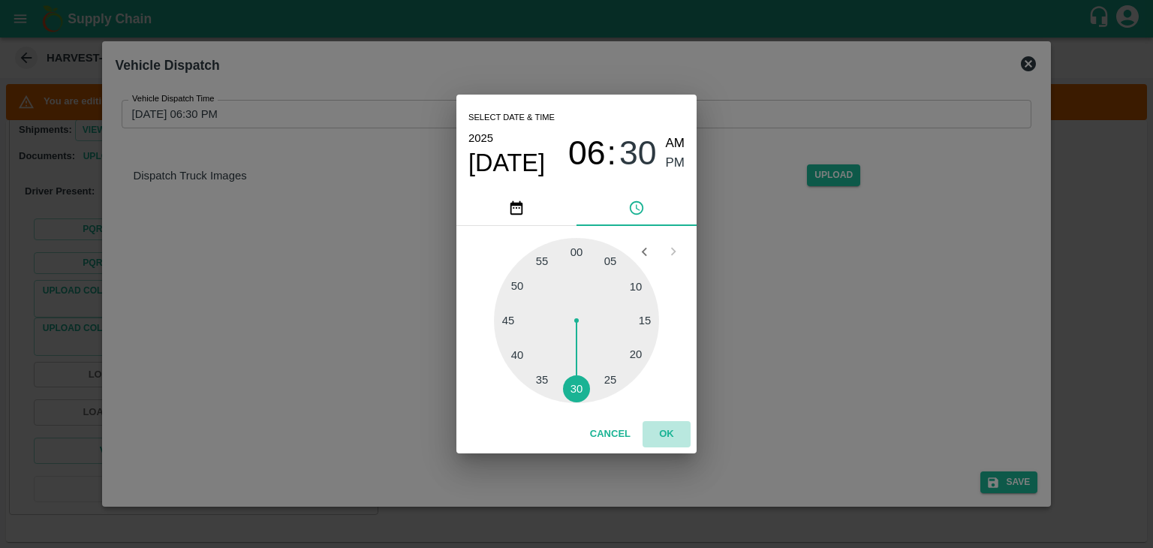
click at [669, 430] on button "OK" at bounding box center [667, 434] width 48 height 26
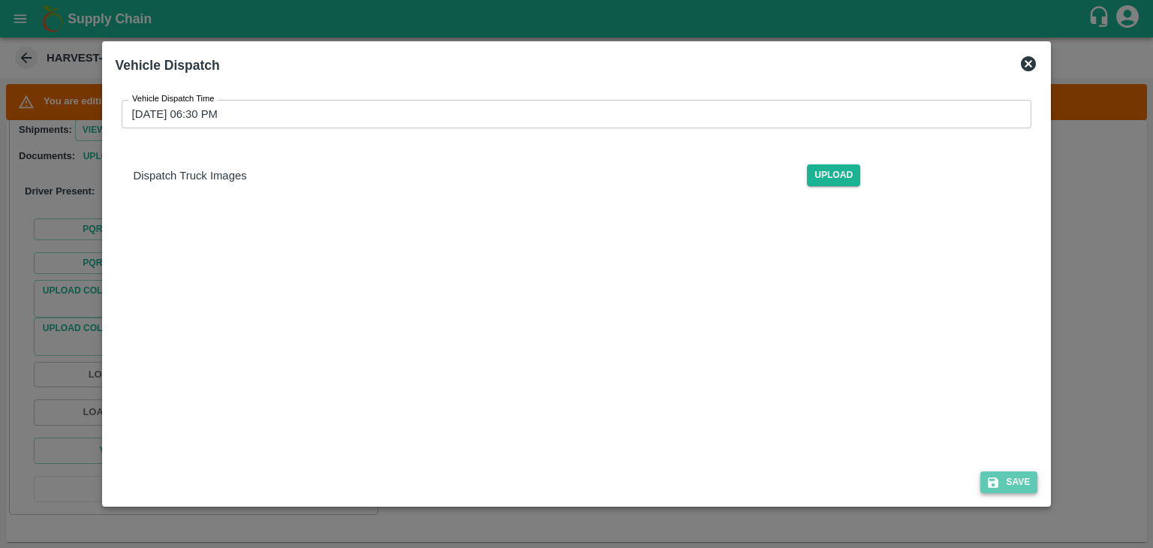
click at [1009, 477] on button "Save" at bounding box center [1008, 482] width 57 height 22
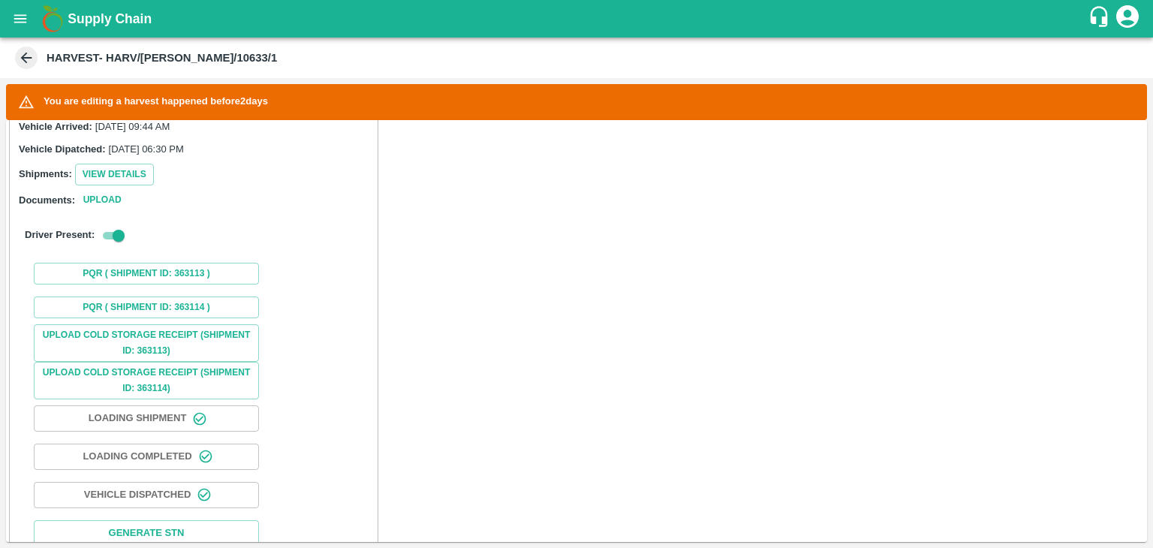
scroll to position [1030, 0]
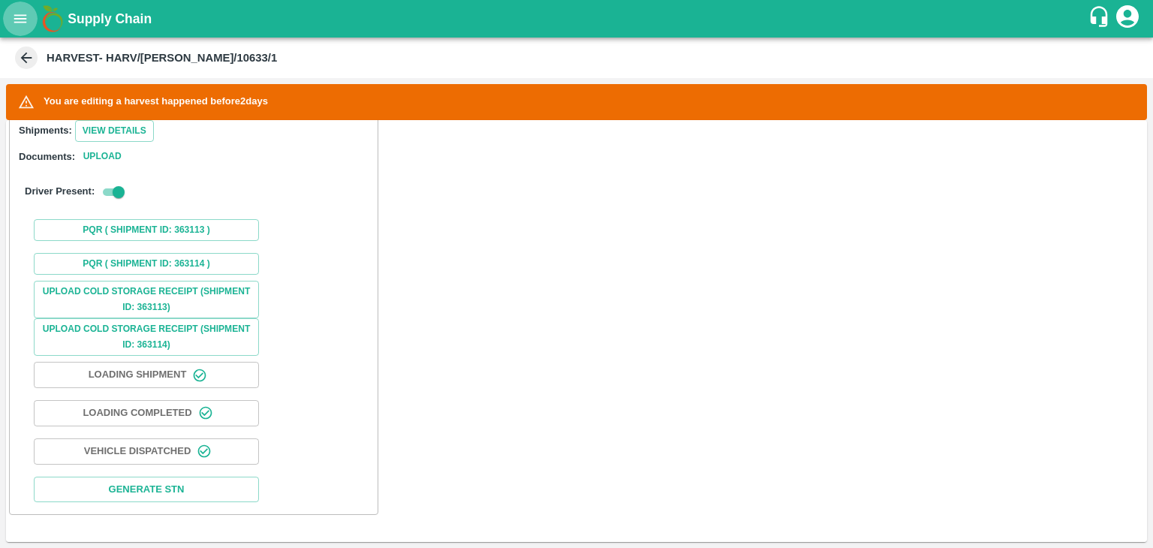
click at [12, 26] on icon "open drawer" at bounding box center [20, 19] width 17 height 17
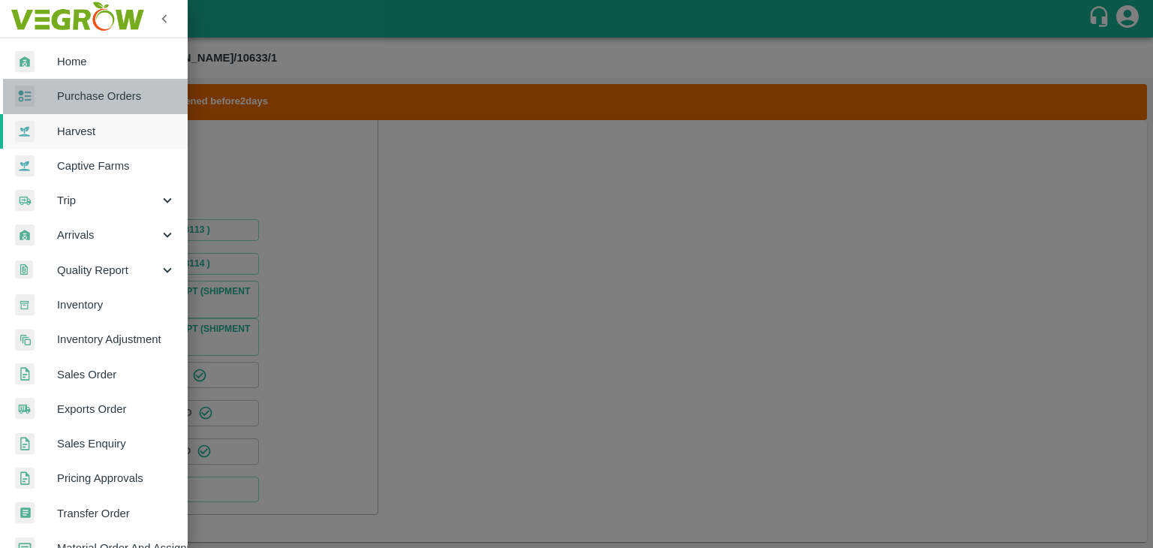
click at [116, 94] on span "Purchase Orders" at bounding box center [116, 96] width 119 height 17
